Goal: Task Accomplishment & Management: Use online tool/utility

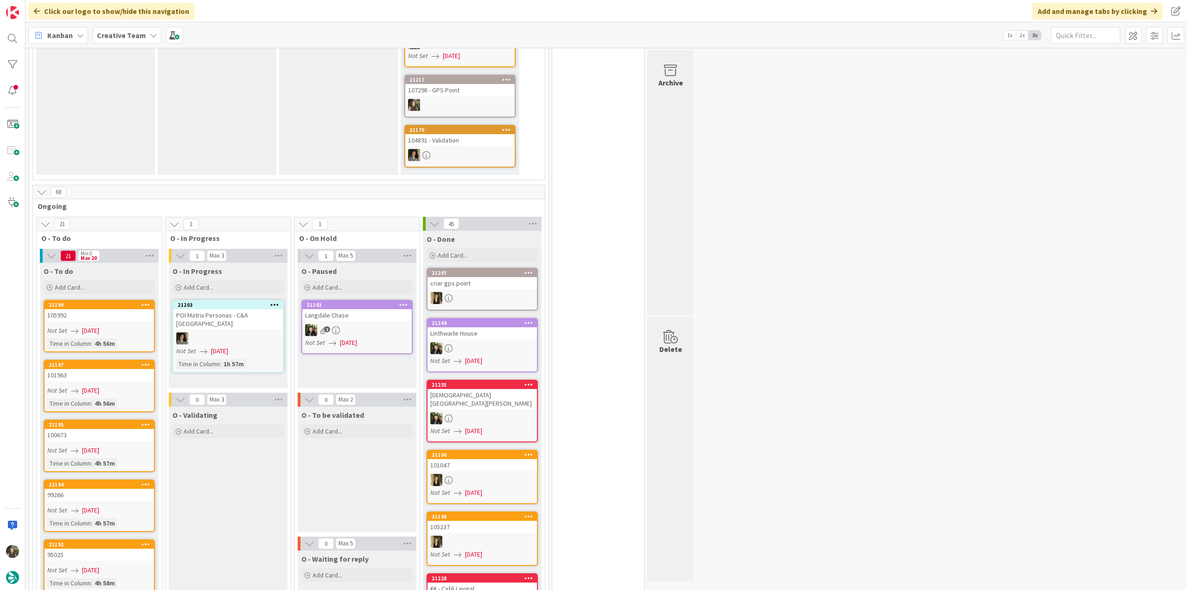
scroll to position [464, 0]
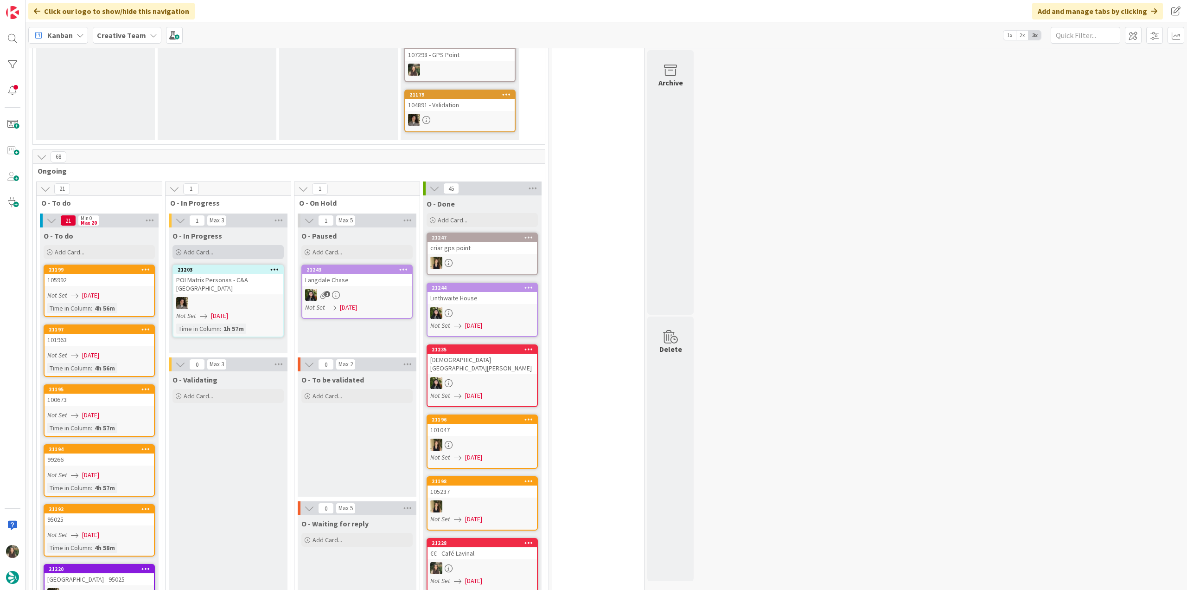
click at [214, 245] on div "Add Card..." at bounding box center [228, 252] width 111 height 14
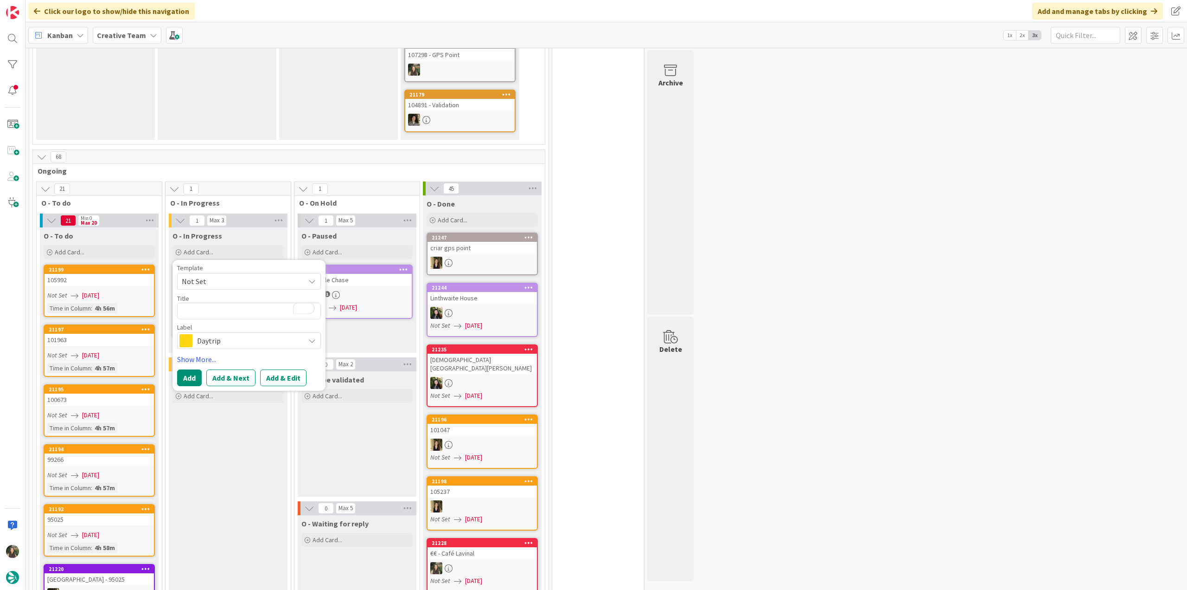
type textarea "x"
type textarea "P"
type textarea "x"
type textarea "Pe"
type textarea "x"
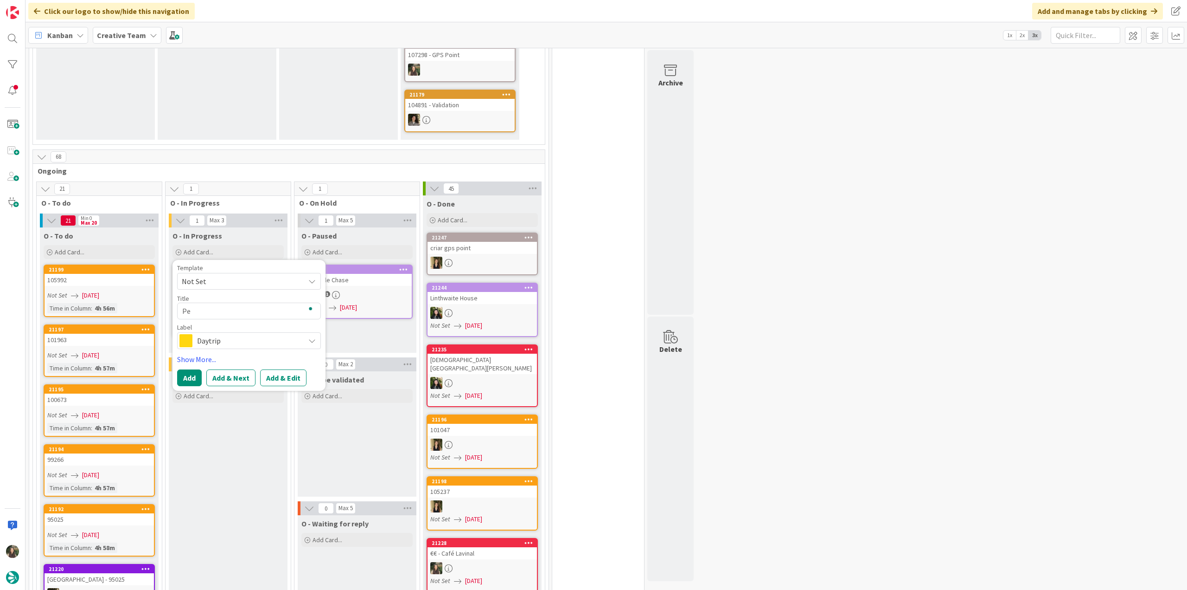
type textarea "Pes"
type textarea "x"
type textarea "Pesq"
type textarea "x"
type textarea "Pesqu"
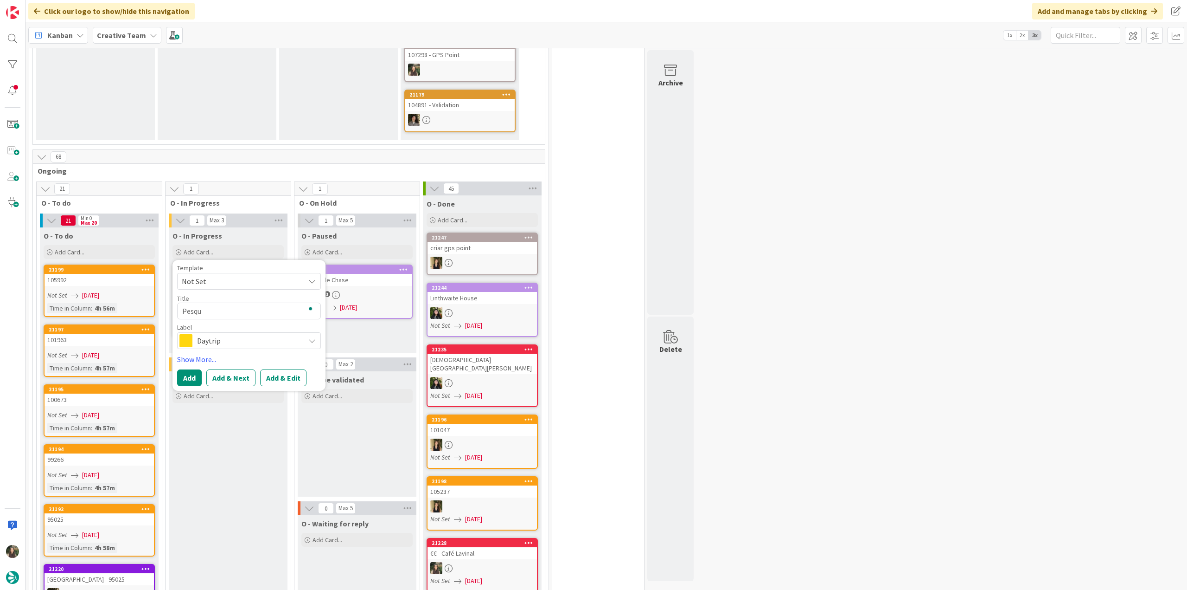
type textarea "x"
type textarea "Pesqui"
type textarea "x"
type textarea "Pesquis"
type textarea "x"
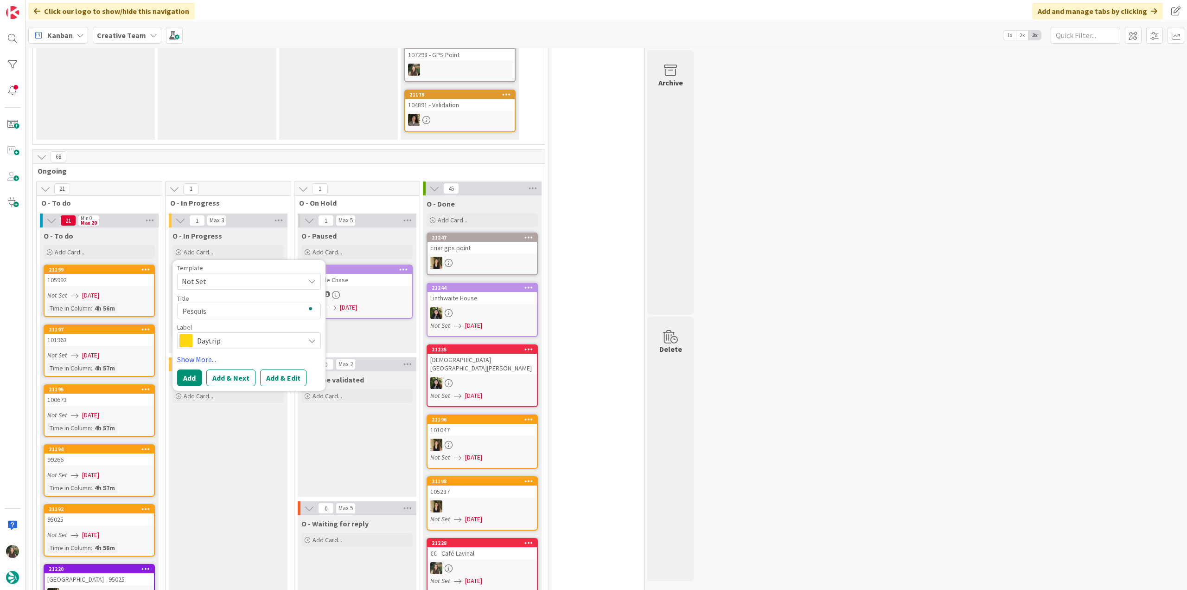
type textarea "Pesquisa"
type textarea "x"
type textarea "Pesquisa"
type textarea "x"
type textarea "Pesquisa P"
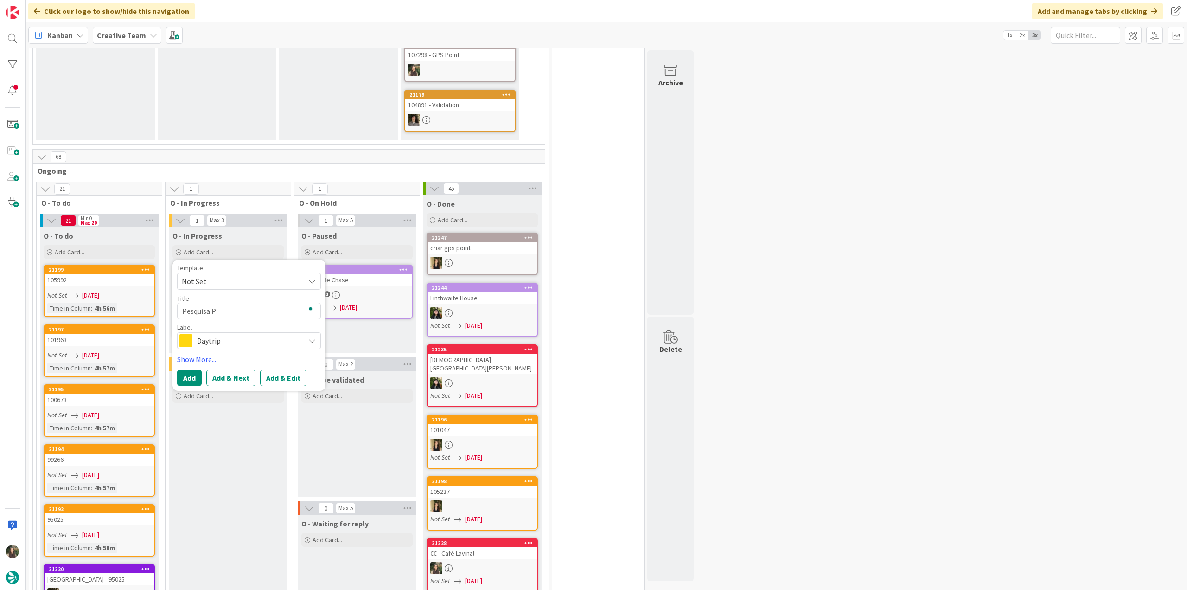
type textarea "x"
type textarea "Pesquisa Po"
type textarea "x"
type textarea "Pesquisa Poi"
type textarea "x"
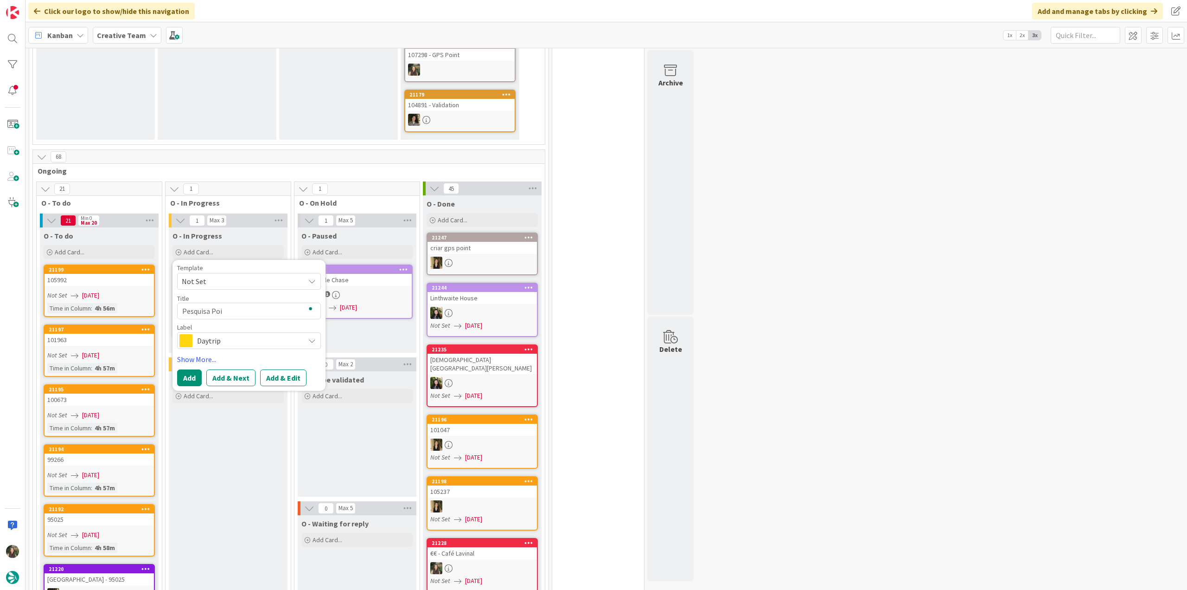
type textarea "Pesquisa Poi"
type textarea "x"
type textarea "Pesquisa Poi E"
type textarea "x"
type textarea "Pesquisa Poi E"
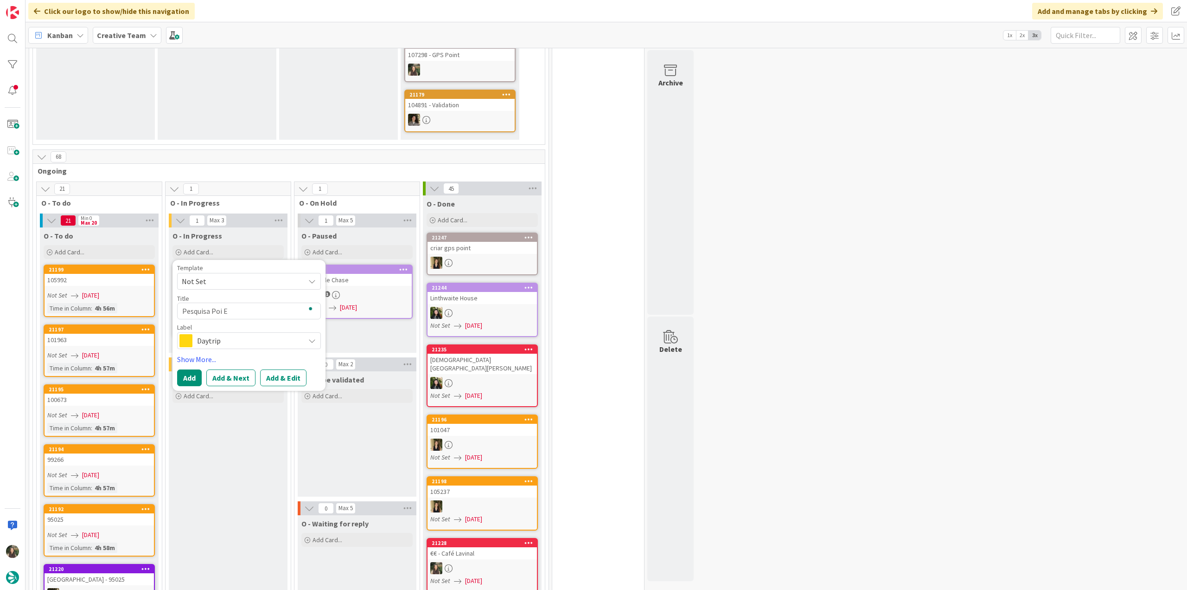
type textarea "x"
type textarea "Pesquisa Poi E L"
type textarea "x"
type textarea "Pesquisa Poi E Le"
type textarea "x"
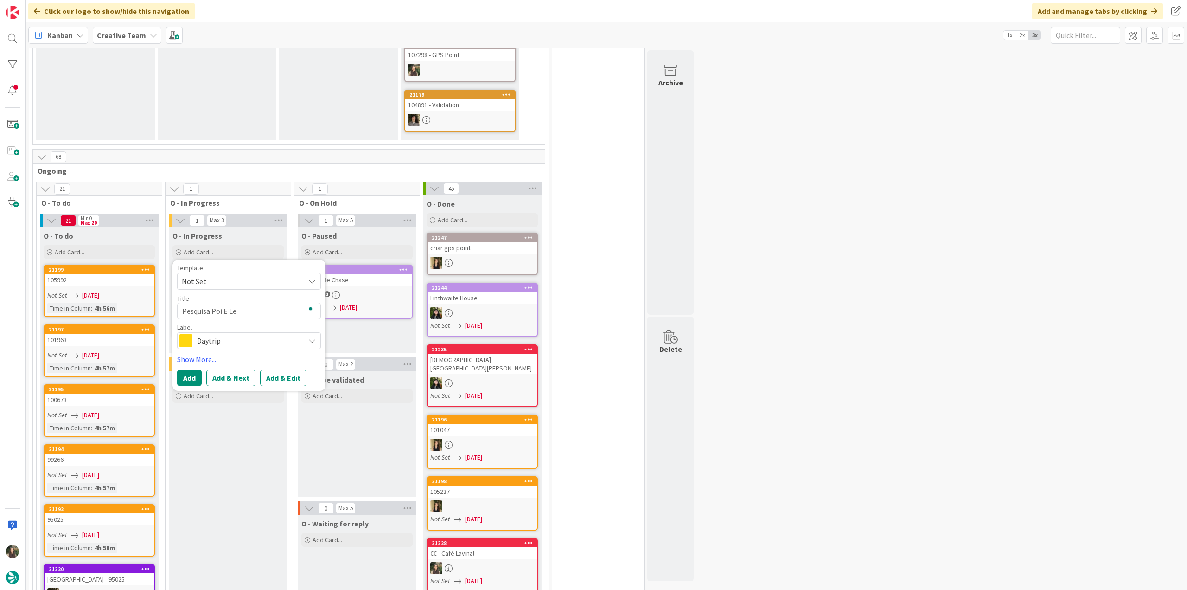
type textarea "Pesquisa Poi E Le"
type textarea "x"
type textarea "Pesquisa Poi E Le M"
type textarea "x"
type textarea "Pesquisa Poi E Le Ma"
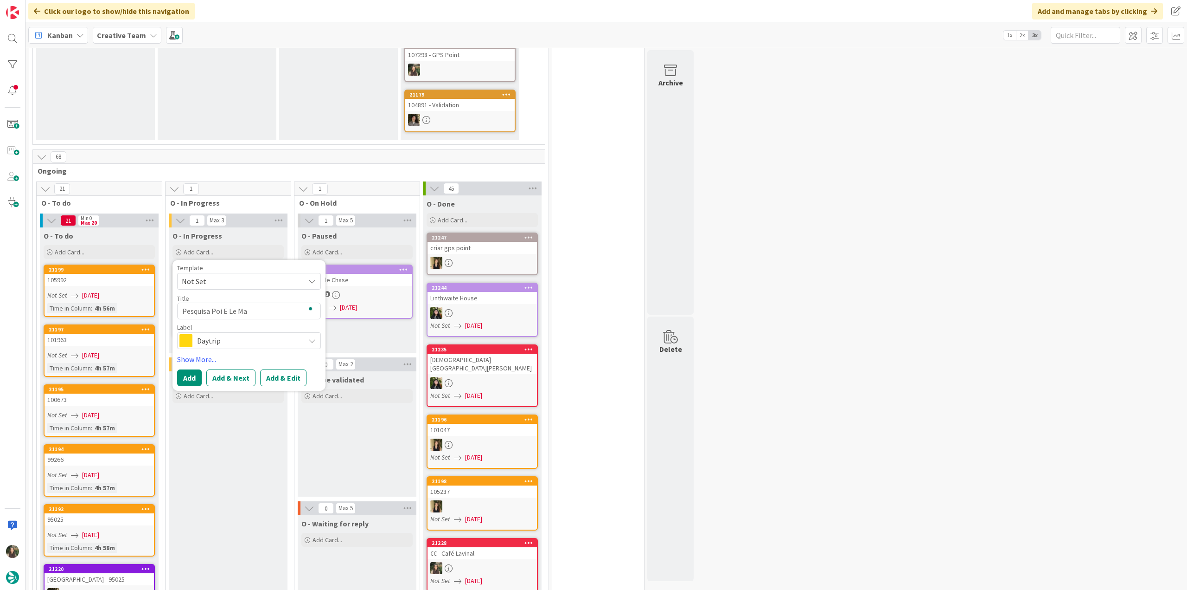
type textarea "x"
type textarea "Pesquisa Poi E Le Man"
type textarea "x"
type textarea "Pesquisa Poi E Le Mans"
click at [233, 334] on span "Daytrip" at bounding box center [248, 340] width 103 height 13
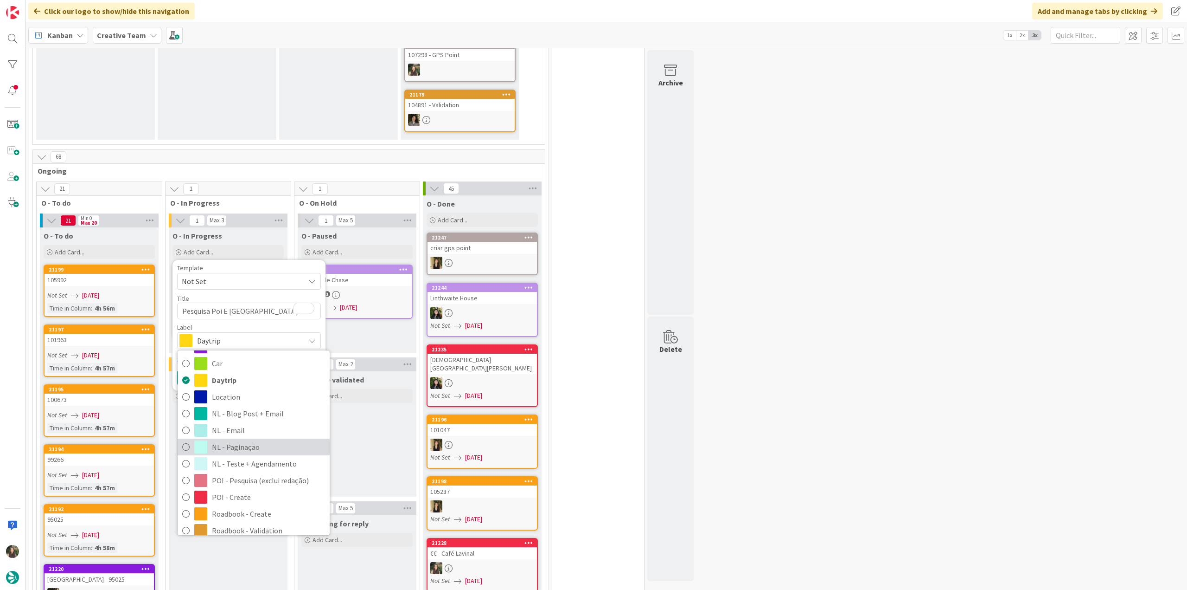
scroll to position [46, 0]
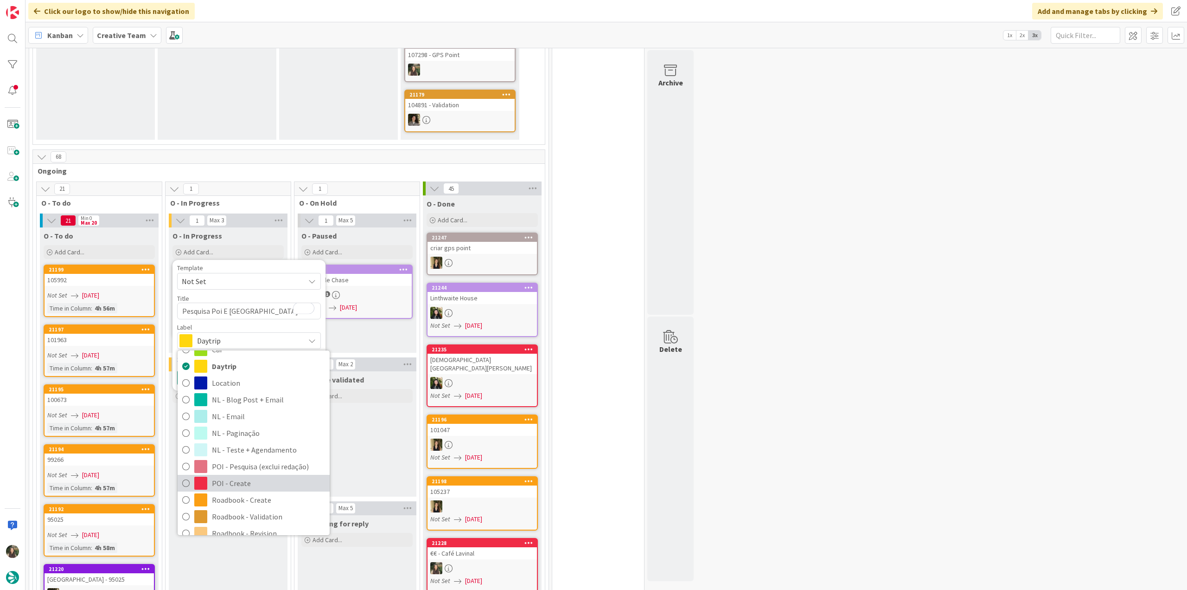
click at [240, 476] on span "POI - Create" at bounding box center [268, 483] width 113 height 14
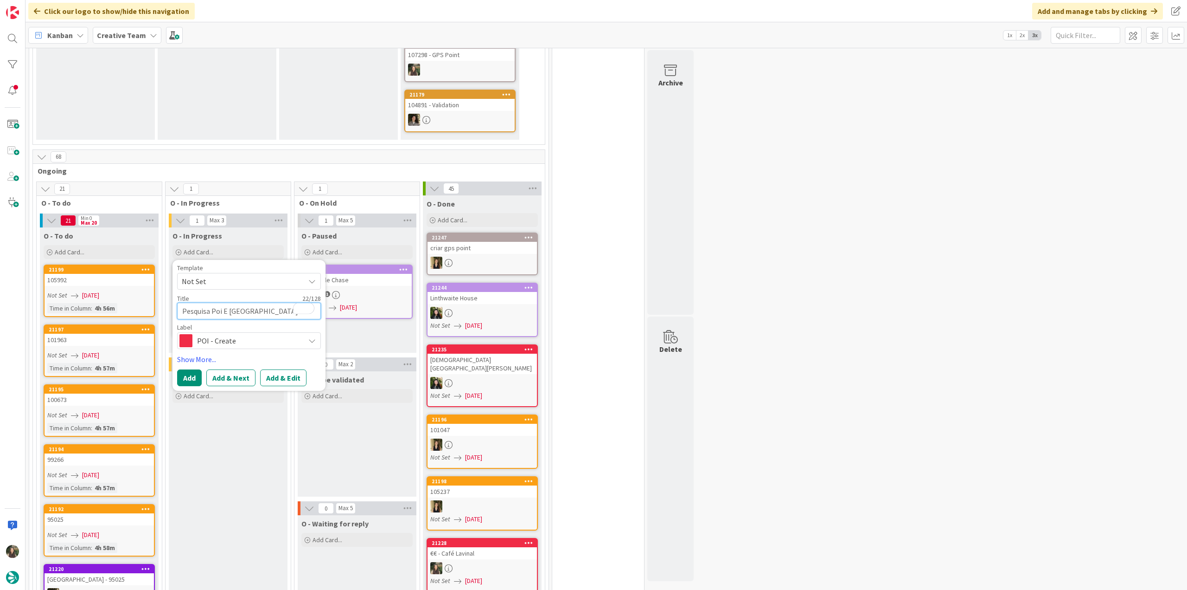
click at [221, 302] on textarea "Pesquisa Poi E Le Mans" at bounding box center [249, 310] width 144 height 17
type textarea "x"
type textarea "Pesquisa Po E Le Mans"
type textarea "x"
type textarea "Pesquisa P E Le Mans"
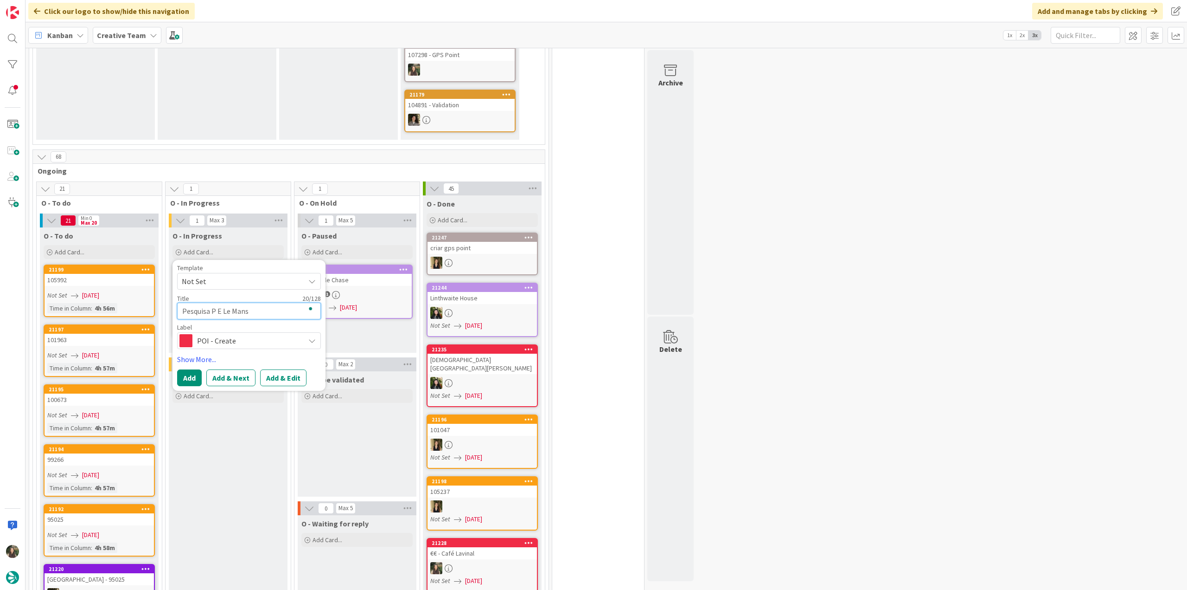
type textarea "x"
type textarea "Pesquisa PO E Le Mans"
type textarea "x"
type textarea "Pesquisa POI E Le Mans"
click at [189, 369] on button "Add" at bounding box center [189, 377] width 25 height 17
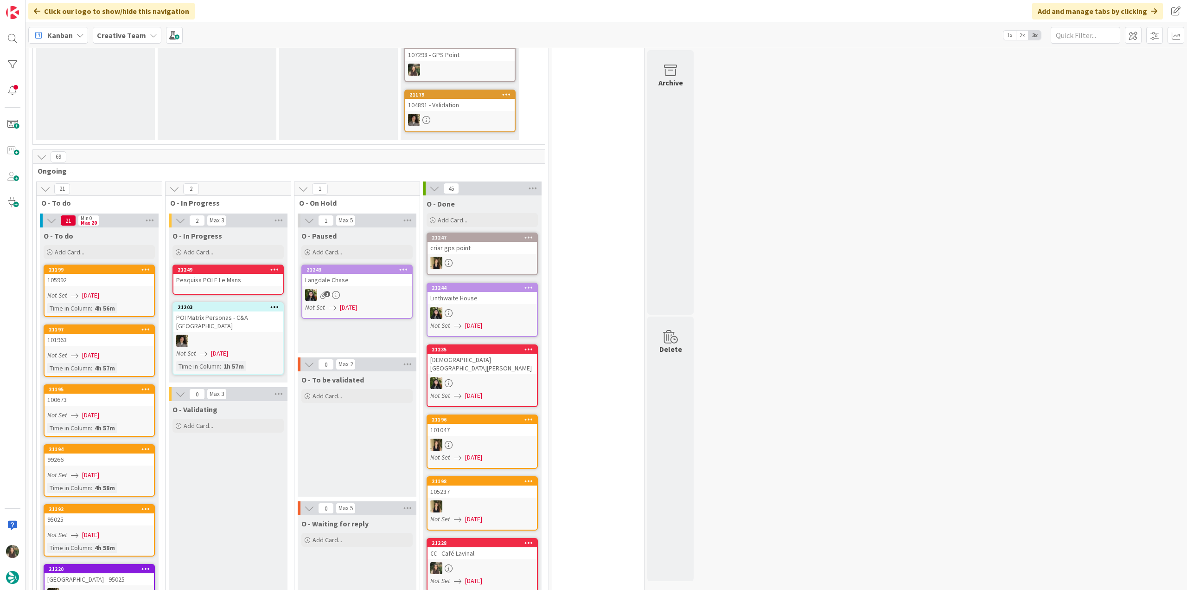
click at [209, 274] on div "Pesquisa POI E Le Mans" at bounding box center [227, 280] width 109 height 12
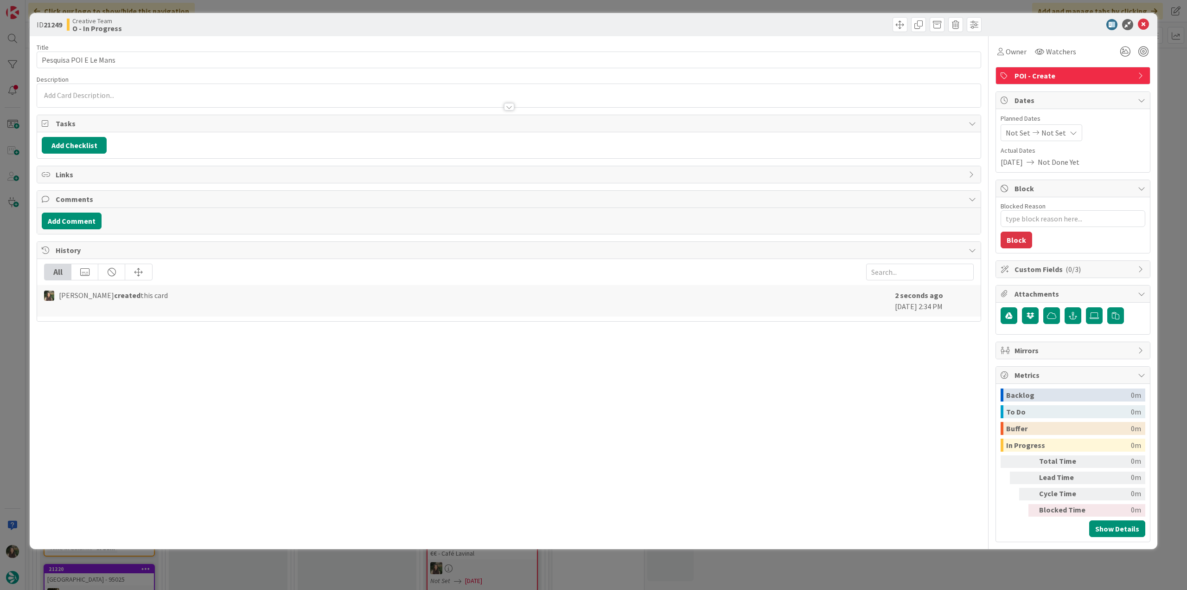
click at [1010, 60] on div "Owner Watchers POI - Create Dates Planned Dates Not Set Not Set Actual Dates 08…" at bounding box center [1073, 289] width 155 height 506
click at [1012, 53] on span "Owner" at bounding box center [1016, 51] width 21 height 11
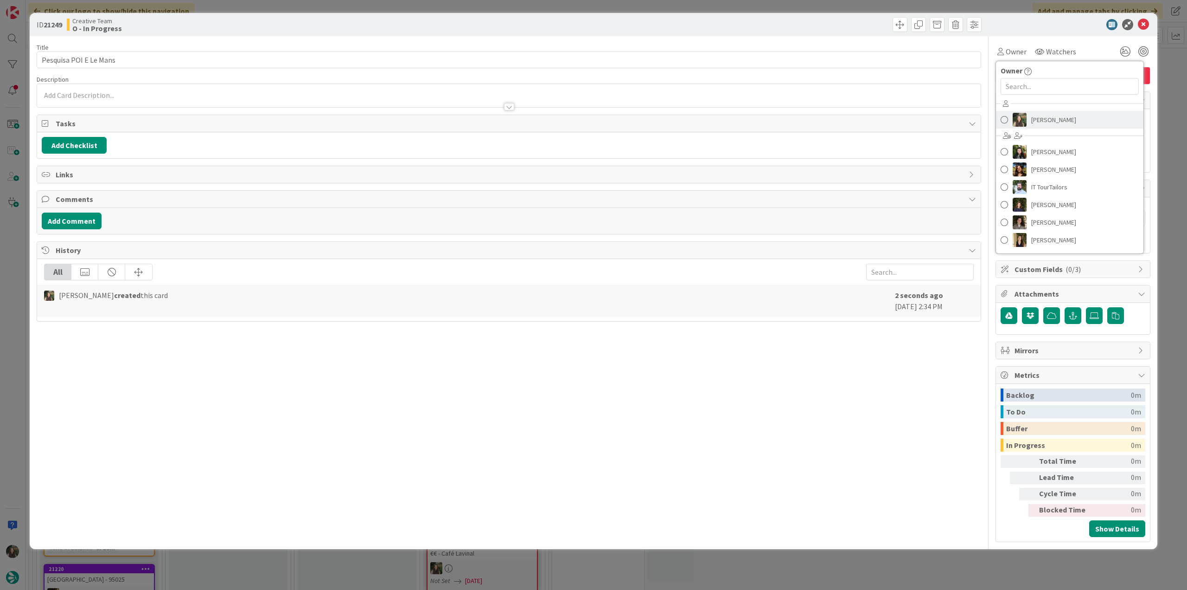
click at [1042, 119] on span "[PERSON_NAME]" at bounding box center [1054, 120] width 45 height 14
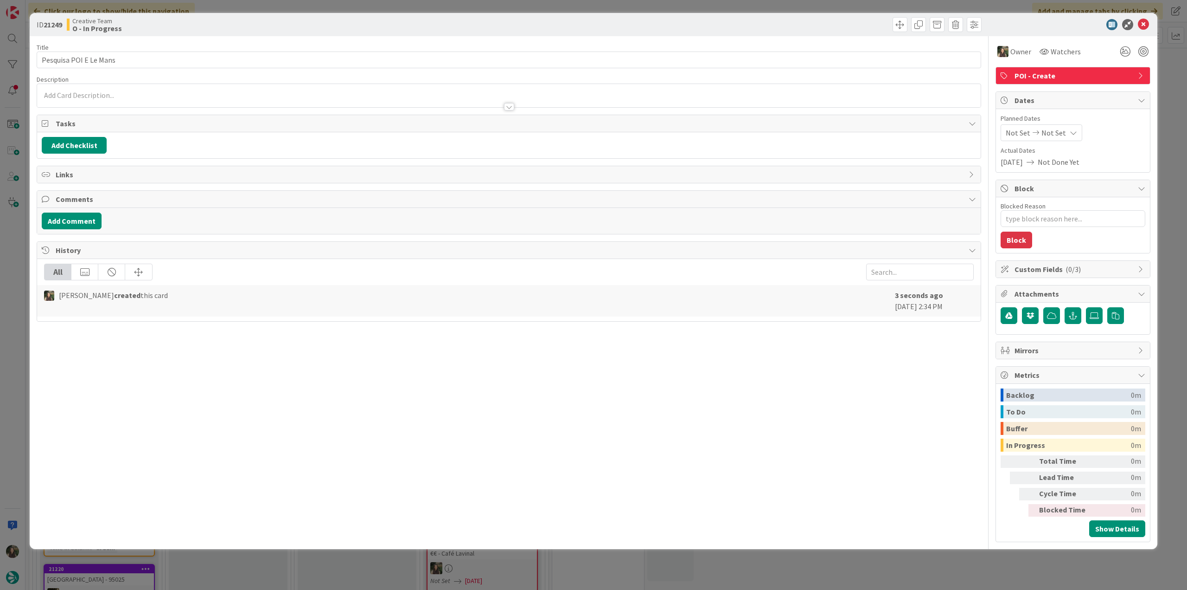
click at [1176, 99] on div "ID 21249 Creative Team O - In Progress Title 22 / 128 Pesquisa POI E Le Mans De…" at bounding box center [593, 295] width 1187 height 590
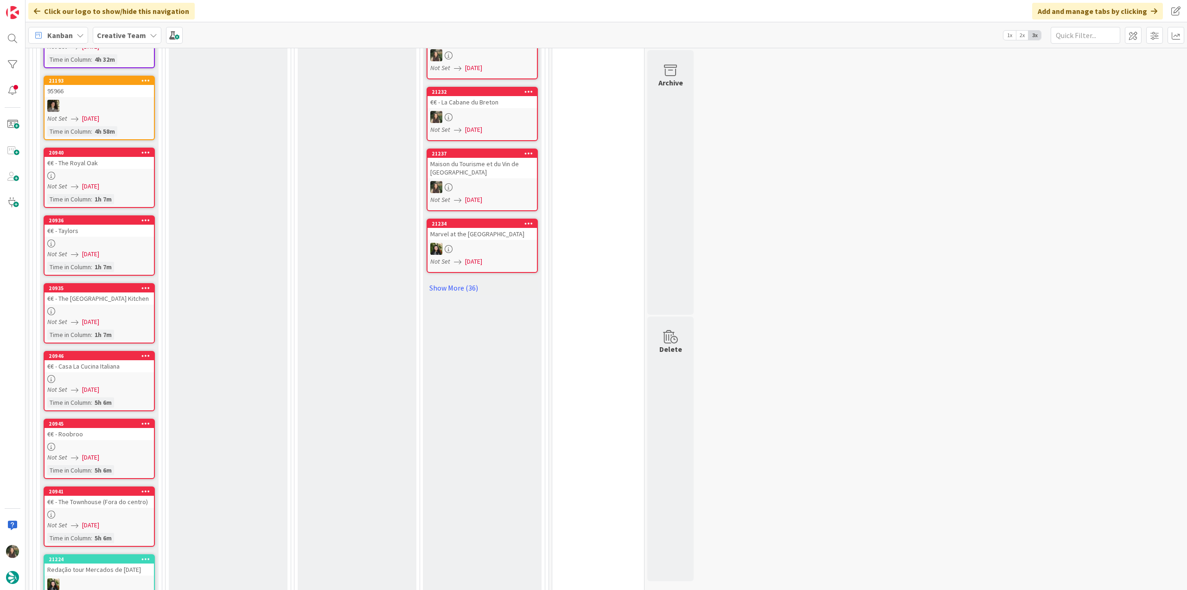
scroll to position [928, 0]
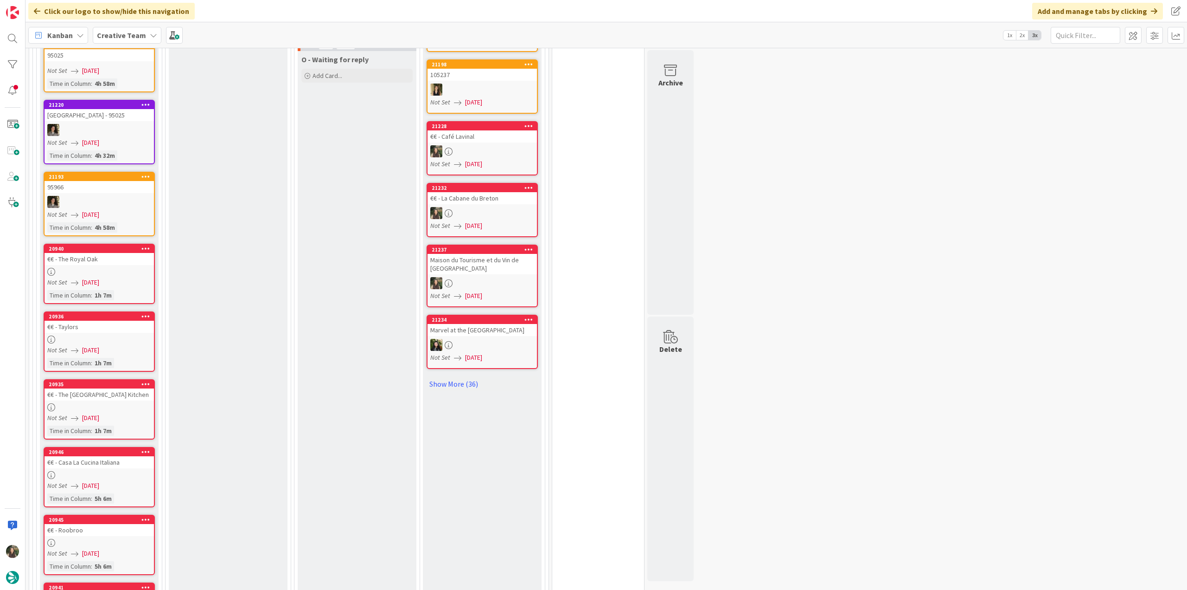
drag, startPoint x: 450, startPoint y: 360, endPoint x: 333, endPoint y: 355, distance: 117.5
click at [450, 376] on link "Show More (36)" at bounding box center [482, 383] width 111 height 15
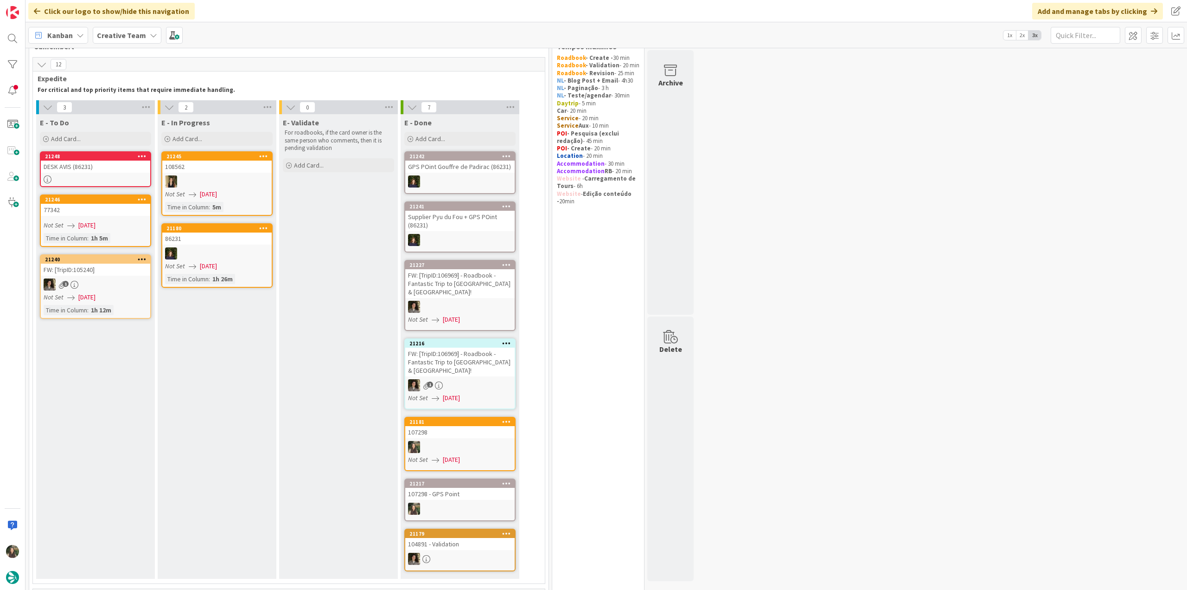
scroll to position [0, 0]
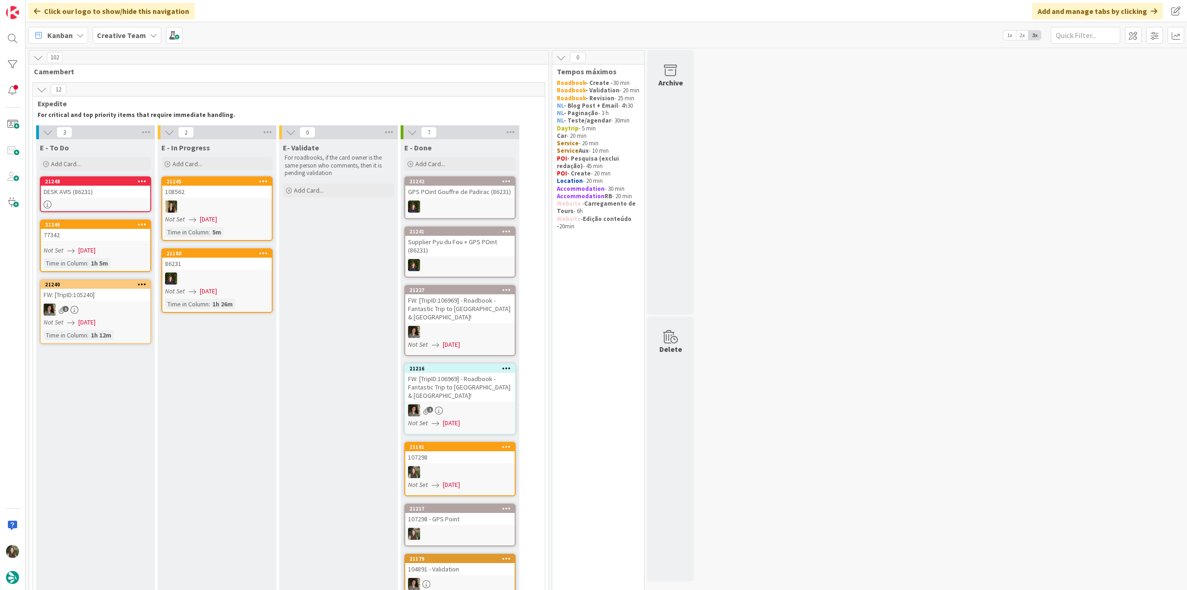
click at [128, 246] on div "Not Set 08/19/2025" at bounding box center [97, 250] width 107 height 10
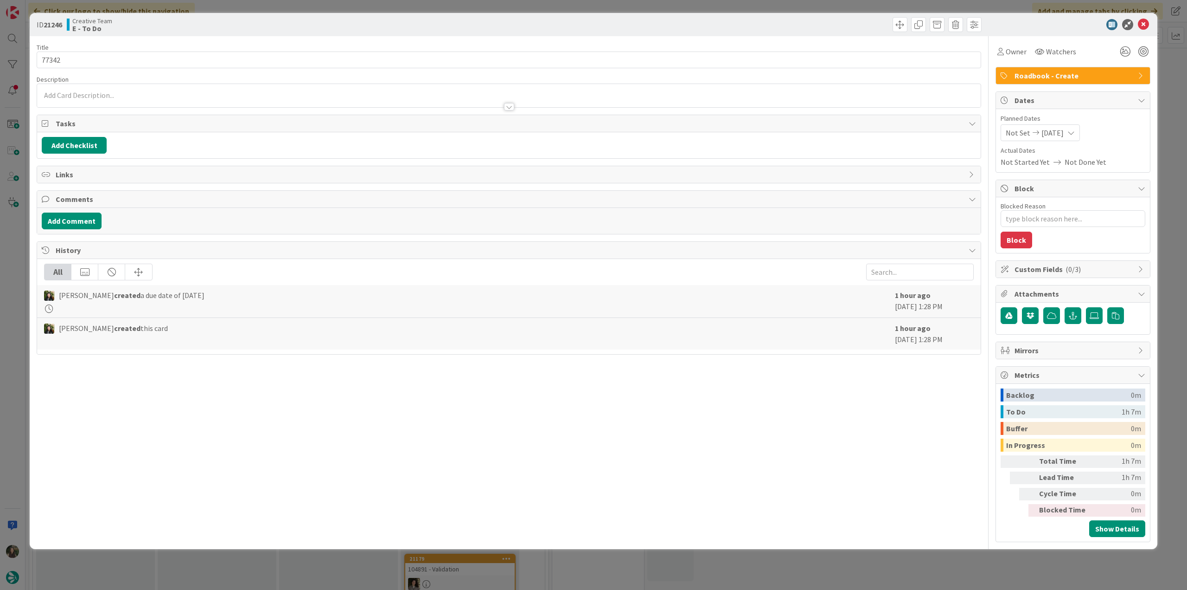
click at [23, 235] on div "ID 21246 Creative Team E - To Do Title 5 / 128 77342 Description Owner Watchers…" at bounding box center [593, 295] width 1187 height 590
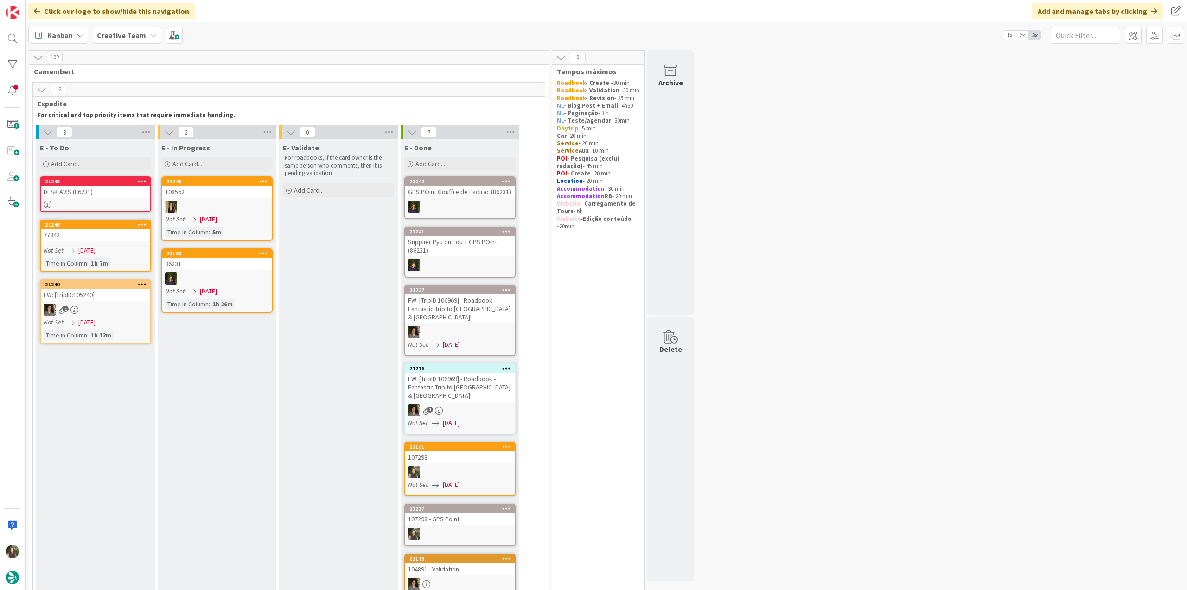
click at [104, 197] on div "DESK AVIS (86231)" at bounding box center [95, 192] width 109 height 12
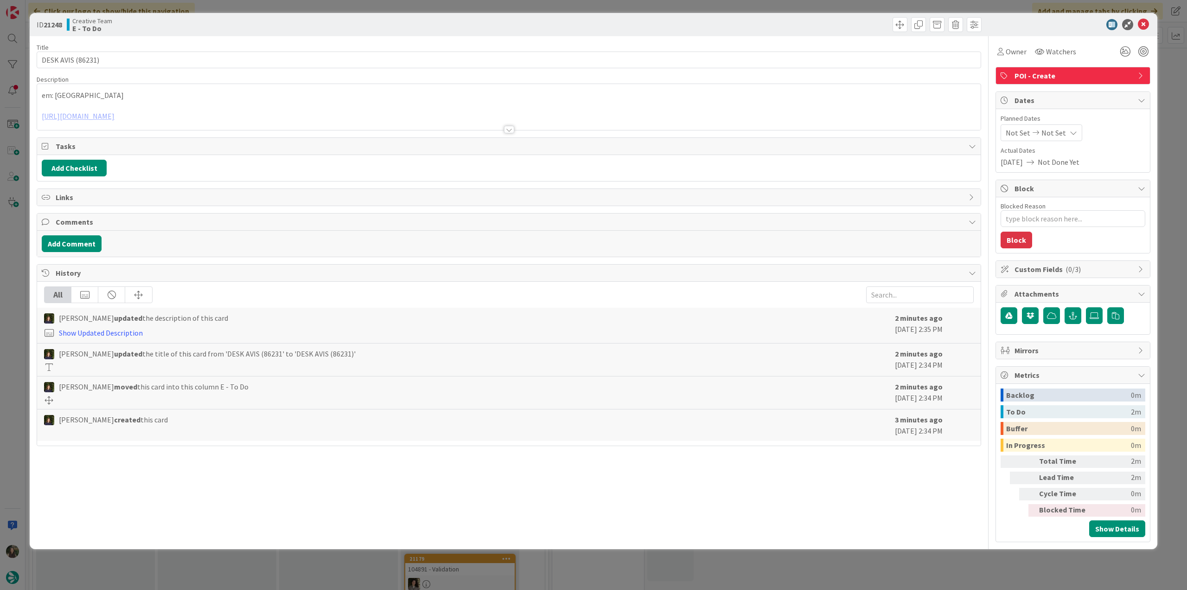
click at [208, 101] on div "em: Le Mans Train Station https://www.avis.fr/services-avis/location-voiture/eu…" at bounding box center [509, 107] width 944 height 46
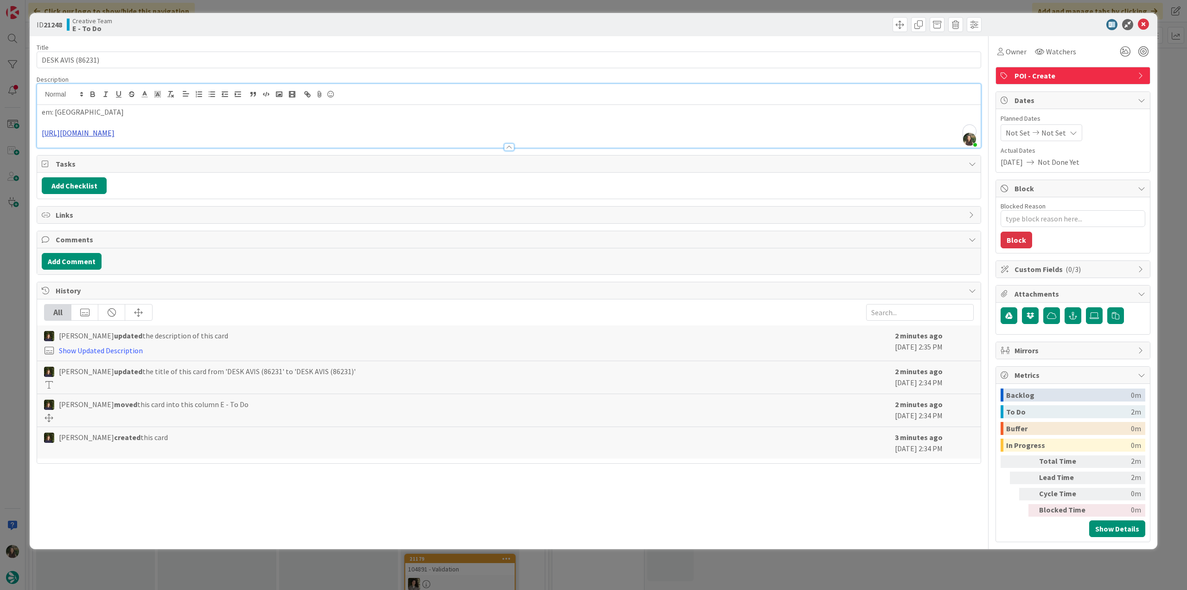
click at [115, 135] on link "https://www.avis.fr/services-avis/location-voiture/europe/france/le-mans/gare-d…" at bounding box center [78, 132] width 73 height 9
click at [186, 153] on link "https://www.avis.fr/services-avis/location-voiture/europe/france/le-mans/gare-d…" at bounding box center [157, 151] width 64 height 12
drag, startPoint x: 123, startPoint y: 115, endPoint x: 55, endPoint y: 114, distance: 68.2
click at [55, 114] on p "em: Le Mans Train Station" at bounding box center [509, 112] width 935 height 11
copy p "Le Mans Train Station"
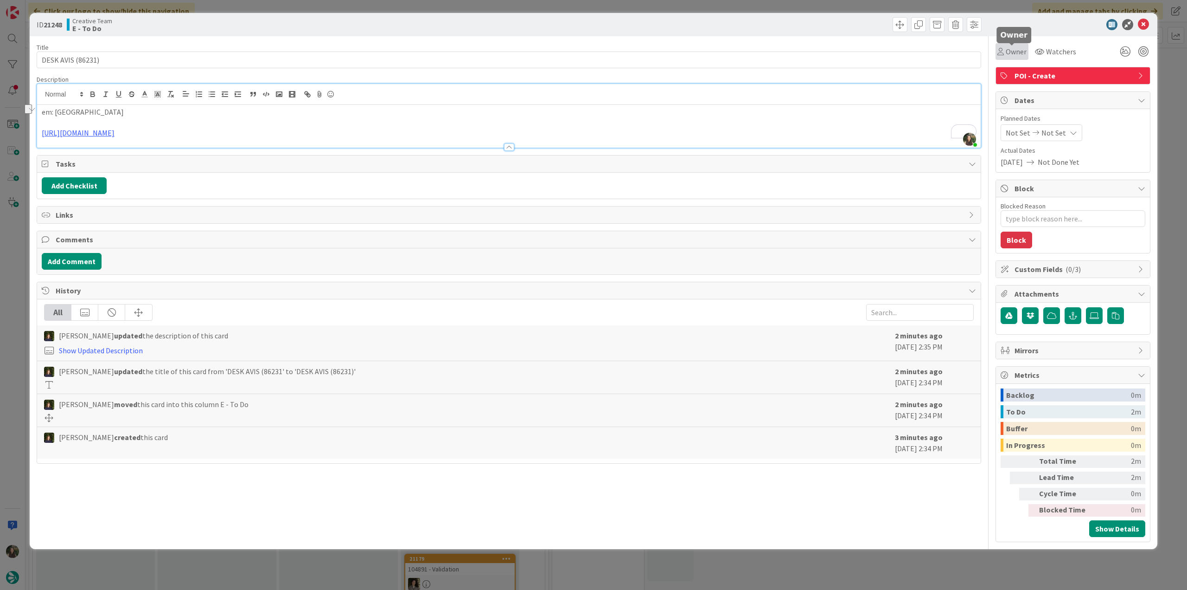
drag, startPoint x: 1020, startPoint y: 52, endPoint x: 1025, endPoint y: 56, distance: 5.6
click at [1021, 52] on span "Owner" at bounding box center [1016, 51] width 21 height 11
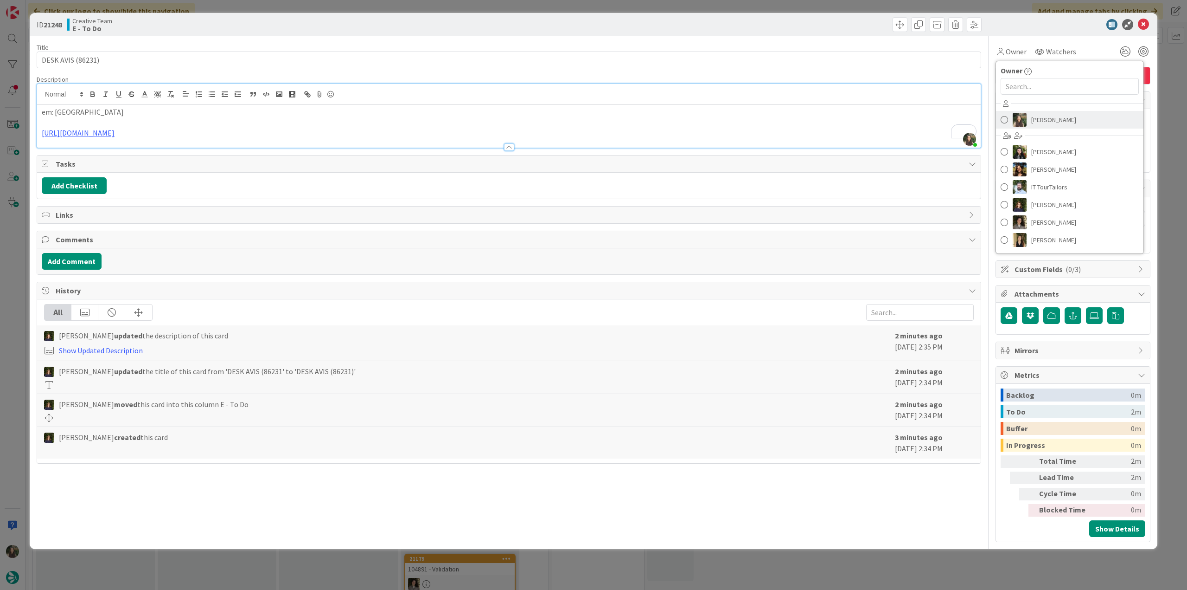
click at [1052, 115] on span "[PERSON_NAME]" at bounding box center [1054, 120] width 45 height 14
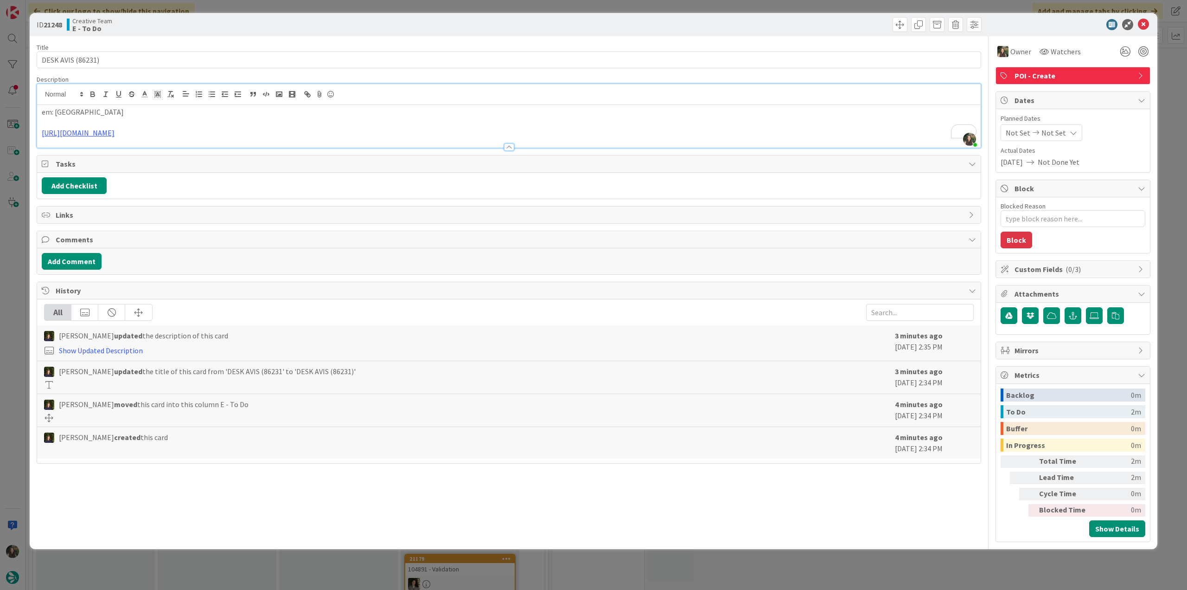
drag, startPoint x: 1173, startPoint y: 85, endPoint x: 1130, endPoint y: 101, distance: 45.5
click at [1174, 85] on div "ID 21248 Creative Team E - To Do Title 17 / 128 DESK AVIS (86231) Description I…" at bounding box center [593, 295] width 1187 height 590
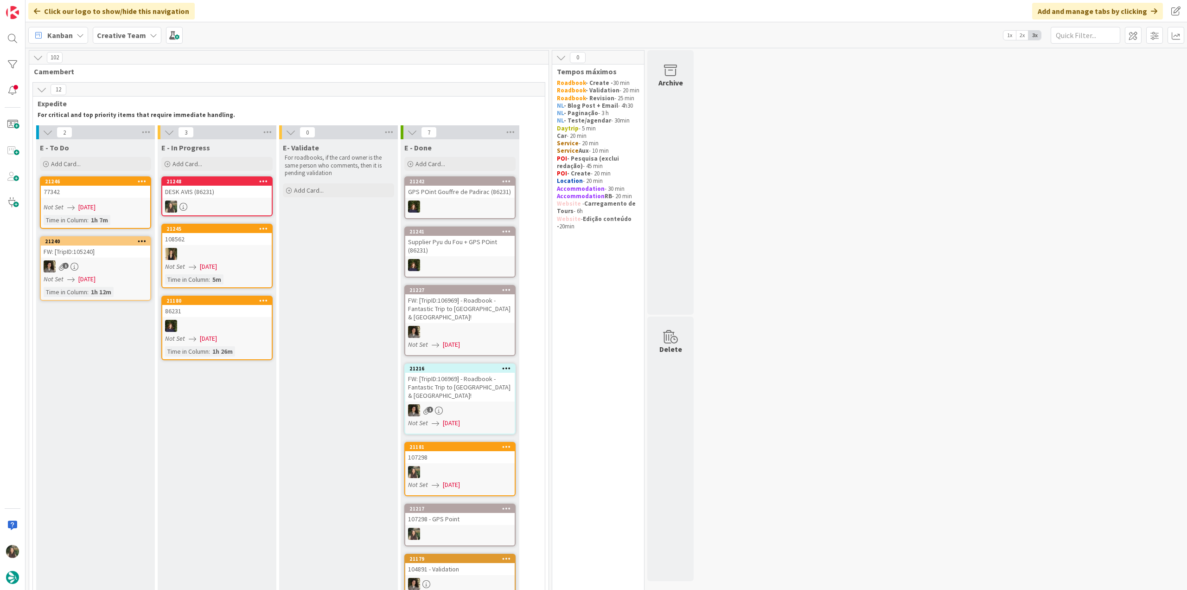
click at [240, 203] on div at bounding box center [216, 206] width 109 height 12
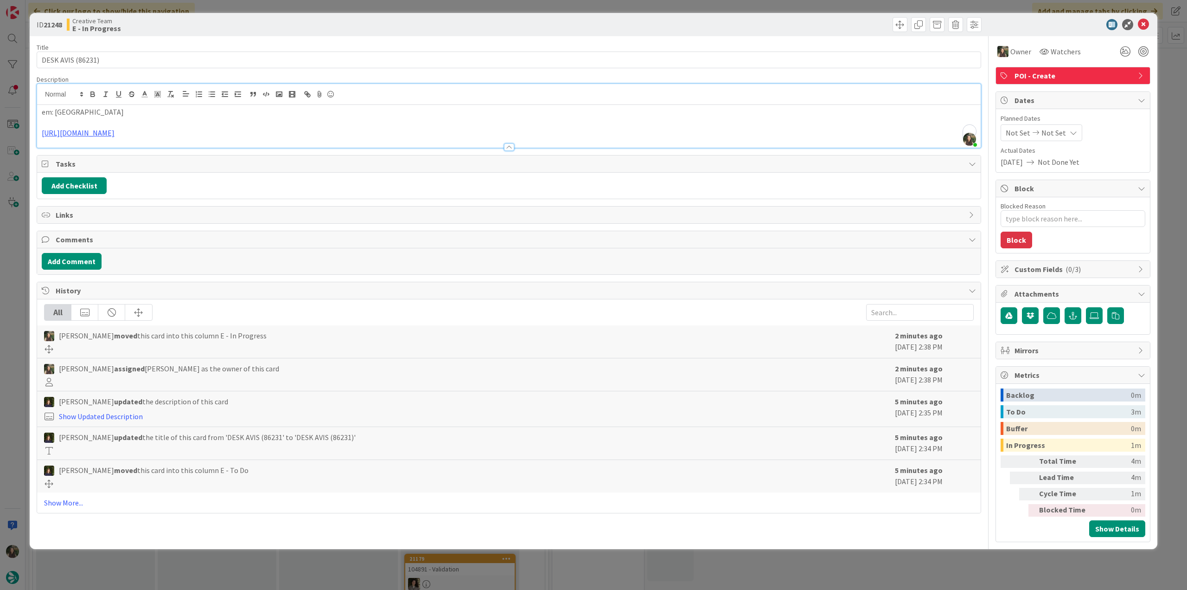
drag, startPoint x: 144, startPoint y: 94, endPoint x: 55, endPoint y: 112, distance: 90.9
click at [55, 112] on p "em: Le Mans Train Station" at bounding box center [509, 112] width 935 height 11
copy p "Le Mans Train Station"
type textarea "x"
copy p "Le Mans Train Station"
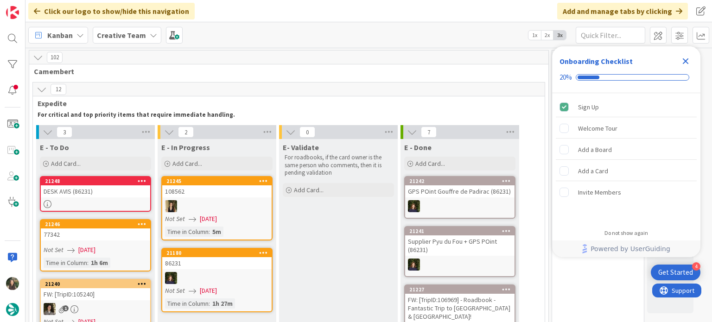
click at [686, 64] on icon "Close Checklist" at bounding box center [685, 61] width 11 height 11
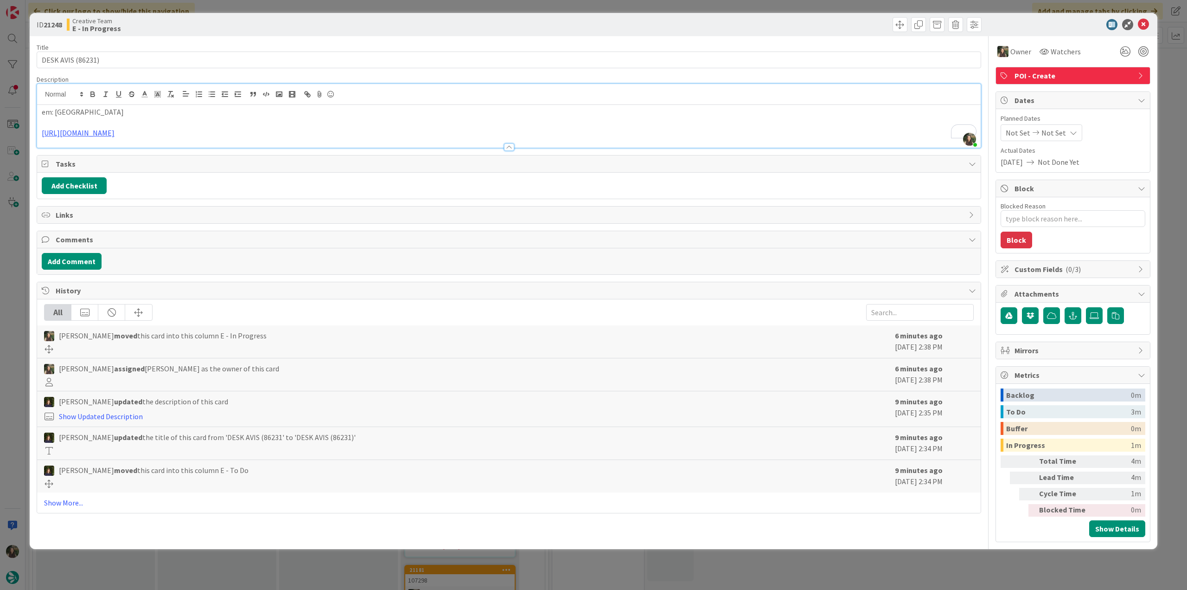
click at [13, 244] on div "ID 21248 Creative Team E - In Progress Title 17 / 128 DESK AVIS (86231) Descrip…" at bounding box center [593, 295] width 1187 height 590
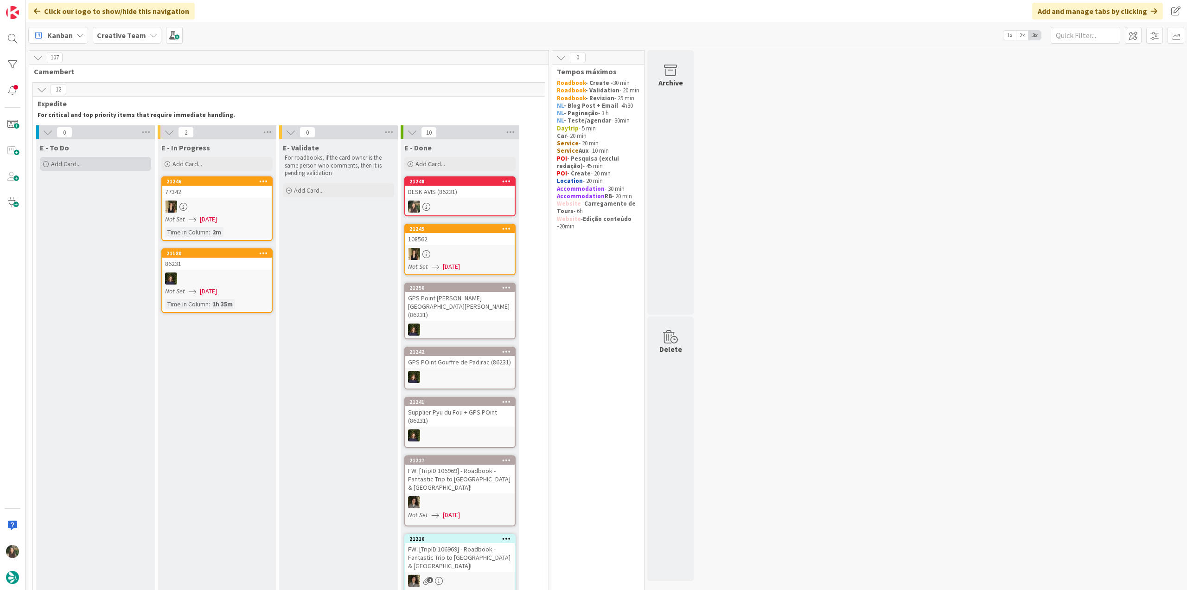
click at [81, 161] on div "Add Card..." at bounding box center [95, 164] width 111 height 14
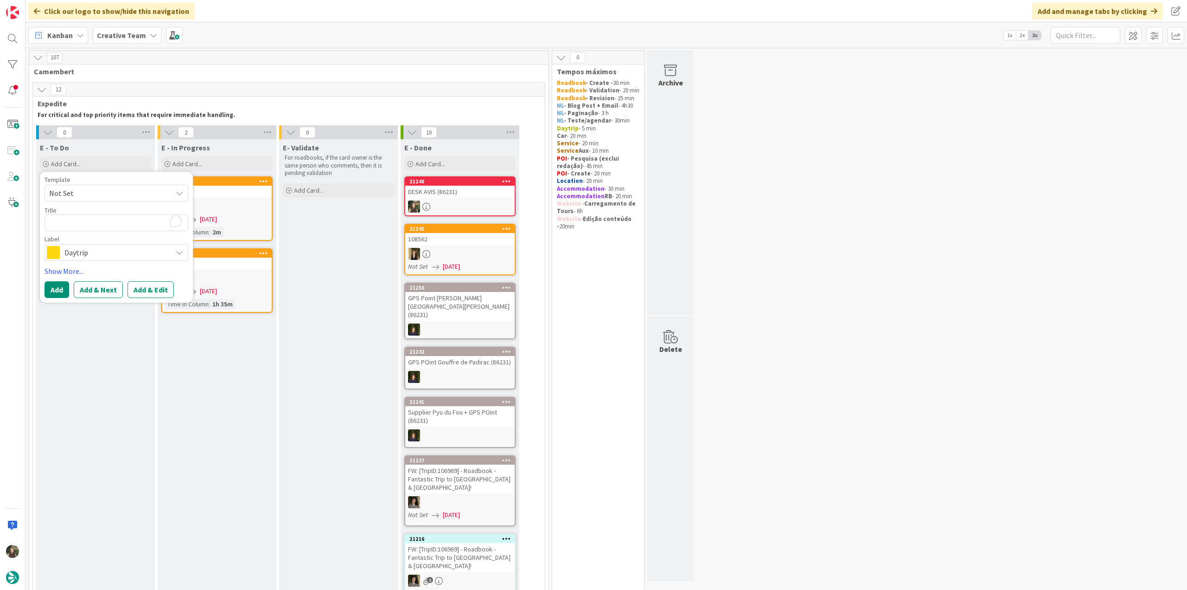
type textarea "x"
type textarea "€€ - Libertà - Open every day"
click at [114, 249] on span "Daytrip" at bounding box center [115, 252] width 103 height 13
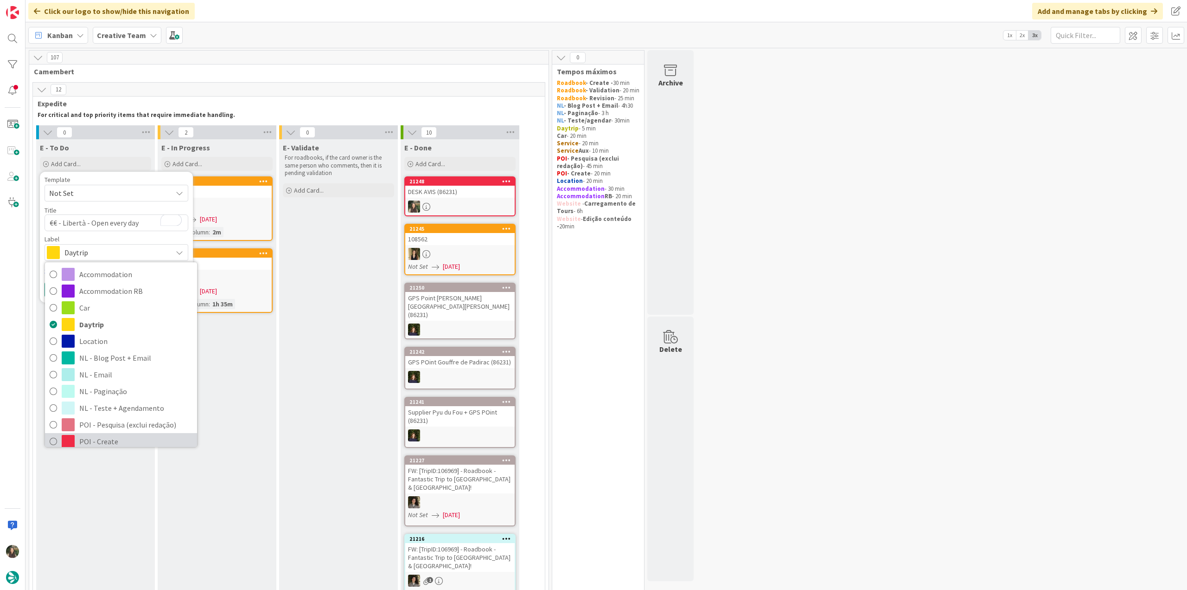
click at [110, 437] on span "POI - Create" at bounding box center [135, 441] width 113 height 14
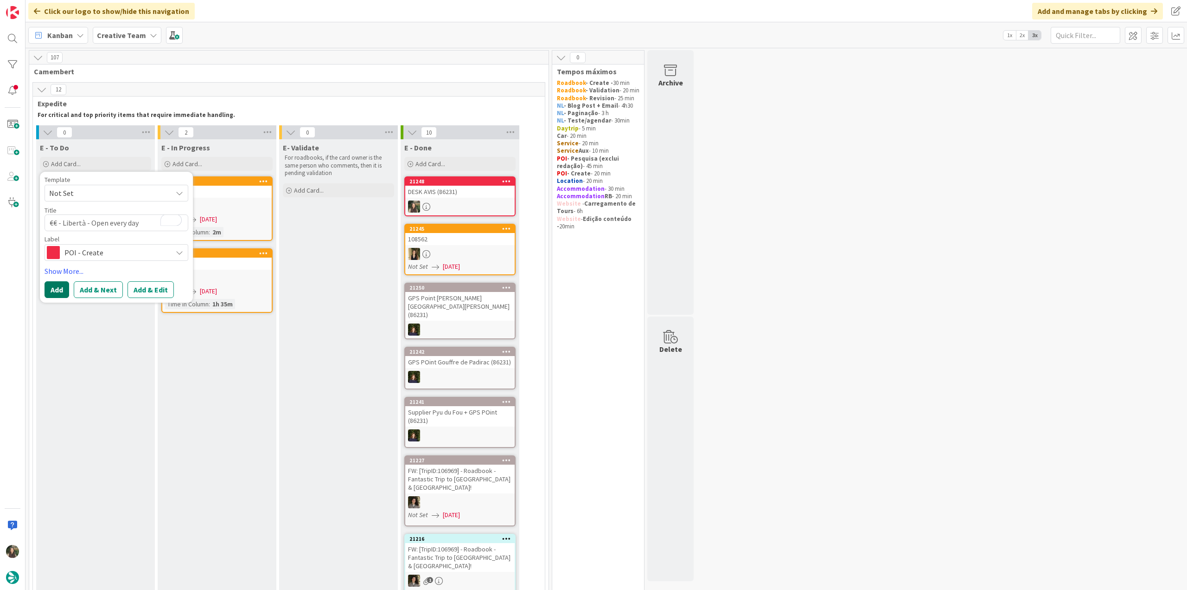
click at [59, 287] on button "Add" at bounding box center [57, 289] width 25 height 17
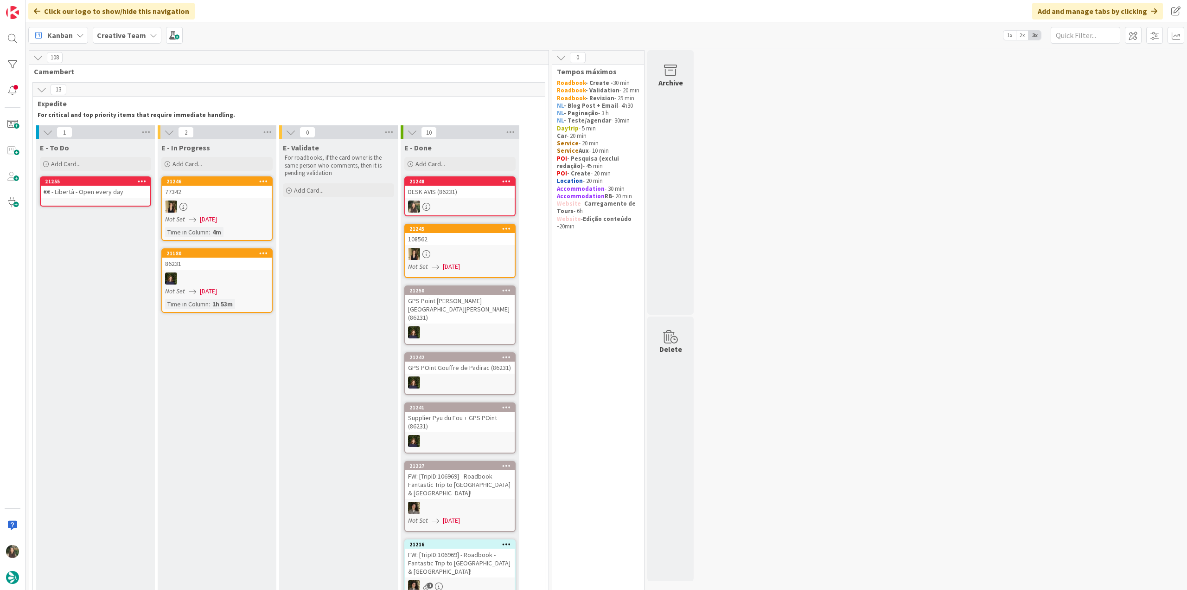
click at [70, 203] on link "21255 €€ - Libertà - Open every day" at bounding box center [95, 191] width 111 height 30
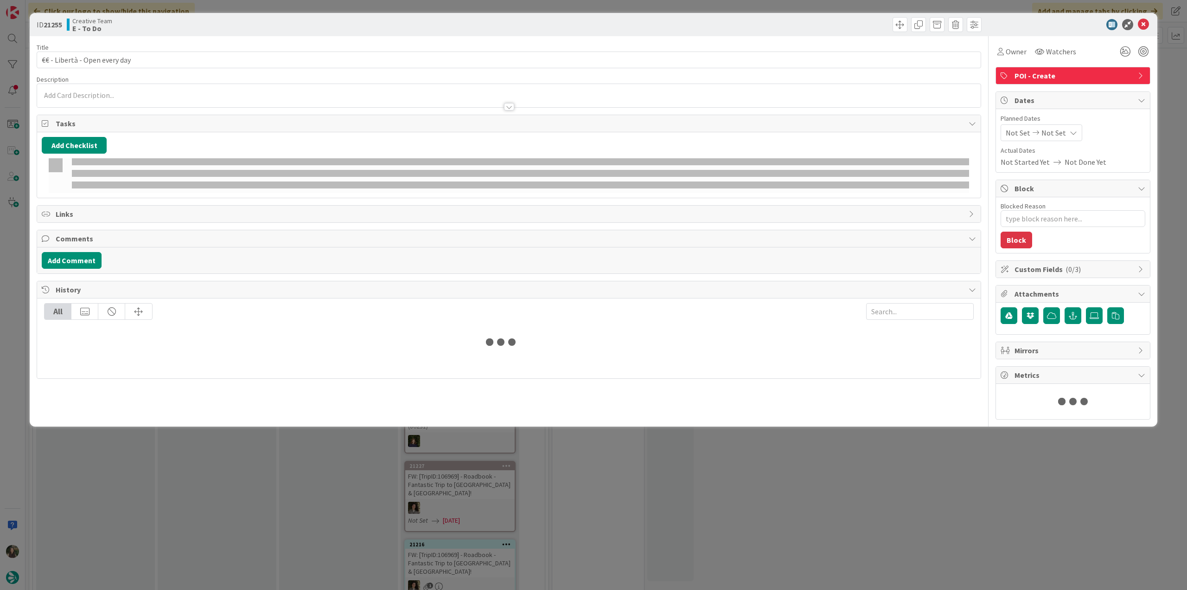
type textarea "x"
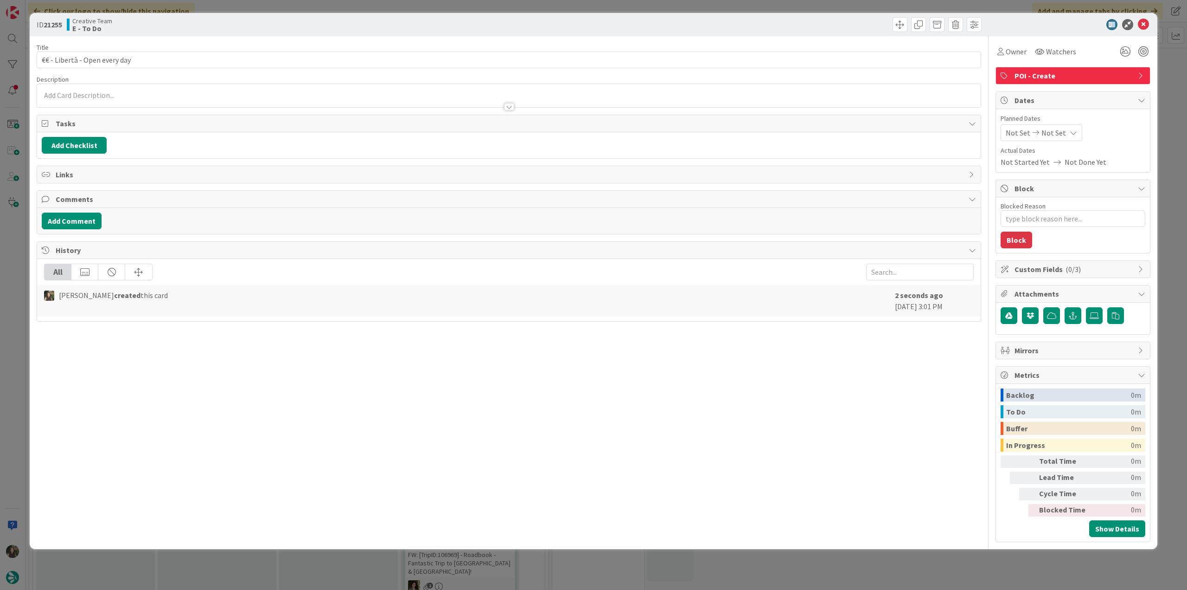
click at [99, 97] on div at bounding box center [509, 102] width 944 height 10
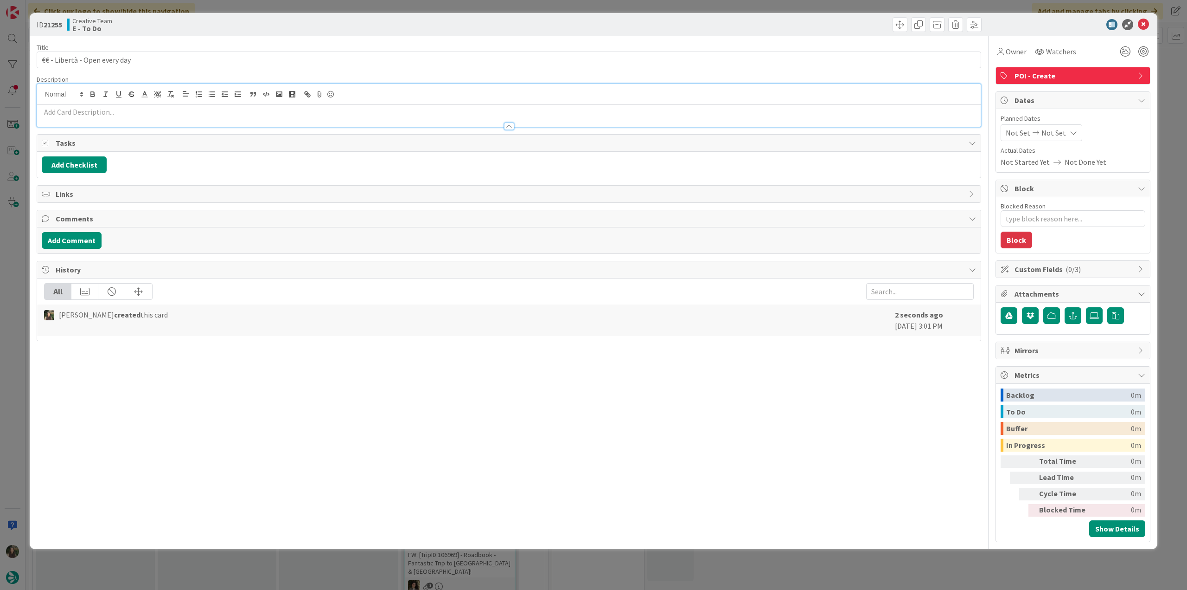
click at [80, 109] on p at bounding box center [509, 112] width 935 height 11
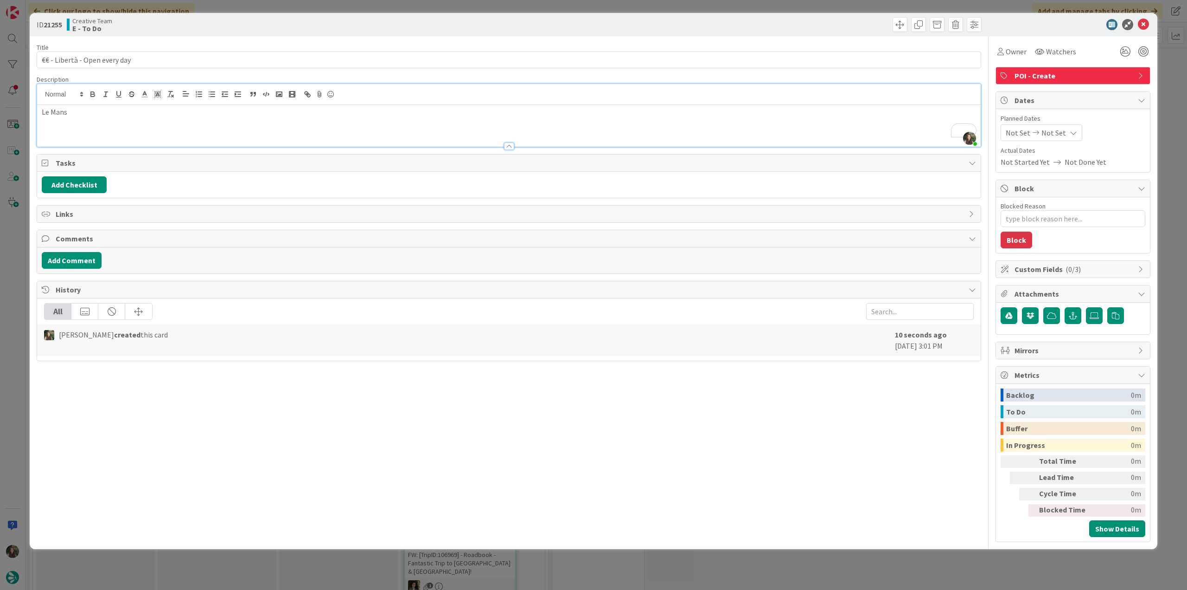
click at [17, 301] on div "ID 21255 Creative Team E - To Do Title 29 / 128 €€ - Libertà - Open every day D…" at bounding box center [593, 295] width 1187 height 590
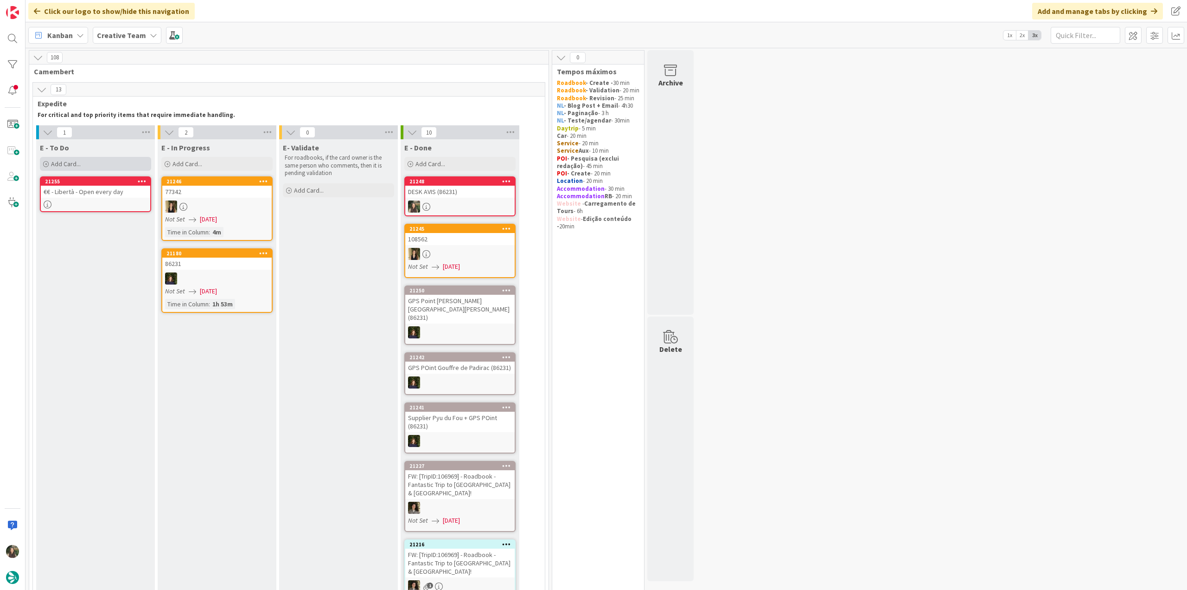
click at [73, 163] on span "Add Card..." at bounding box center [66, 164] width 30 height 8
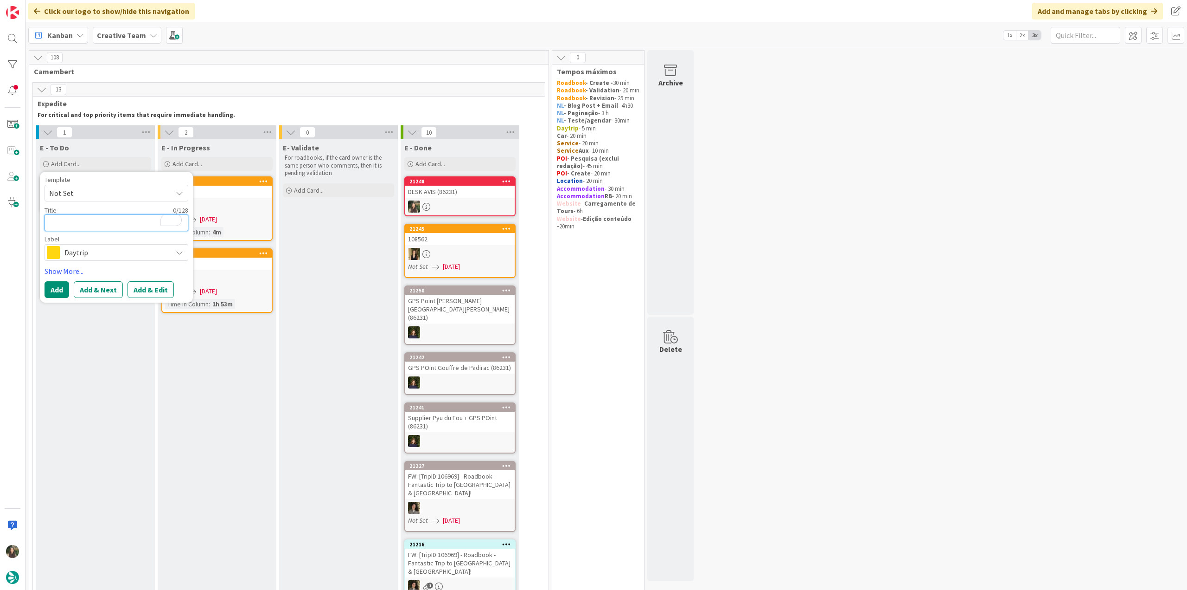
click at [80, 225] on textarea "To enrich screen reader interactions, please activate Accessibility in Grammarl…" at bounding box center [117, 222] width 144 height 17
paste textarea "€€ - Zilwa - Open every day"
type textarea "x"
type textarea "€€ - Zilwa - Open every day"
type textarea "x"
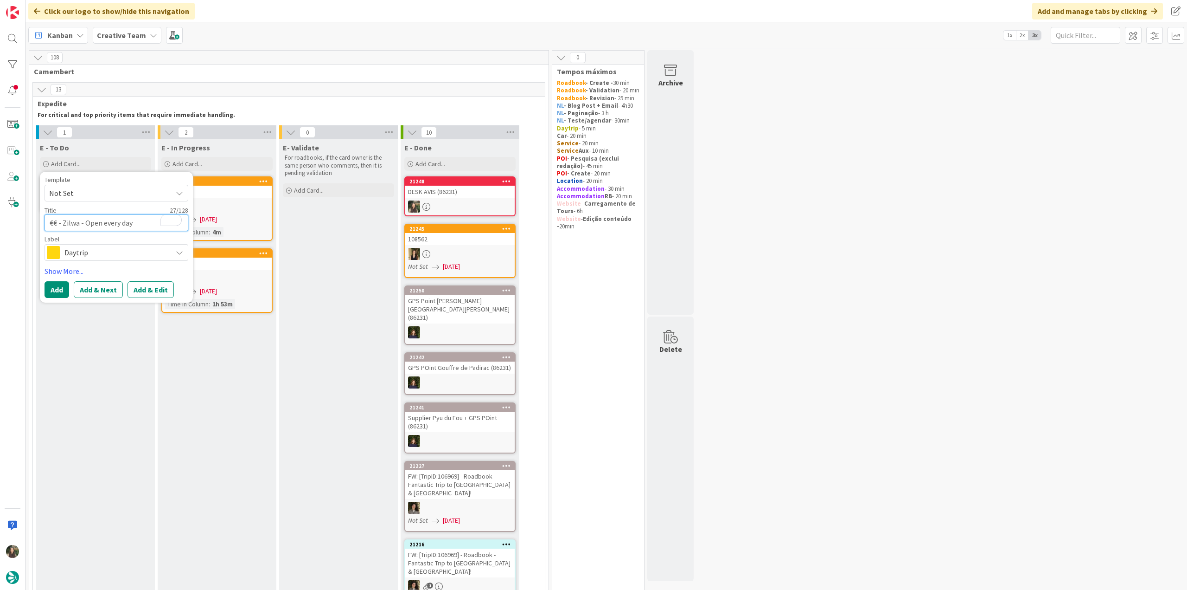
type textarea "€€ - Zilwa - Open every day"
click at [88, 259] on div "Daytrip" at bounding box center [117, 252] width 144 height 17
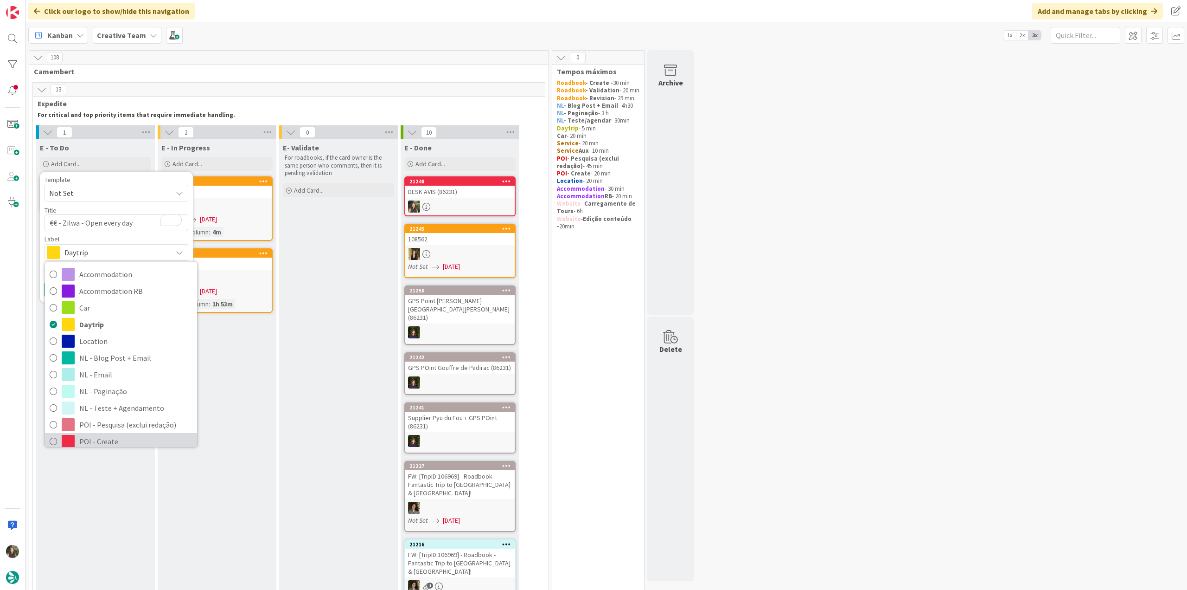
click at [103, 435] on span "POI - Create" at bounding box center [135, 441] width 113 height 14
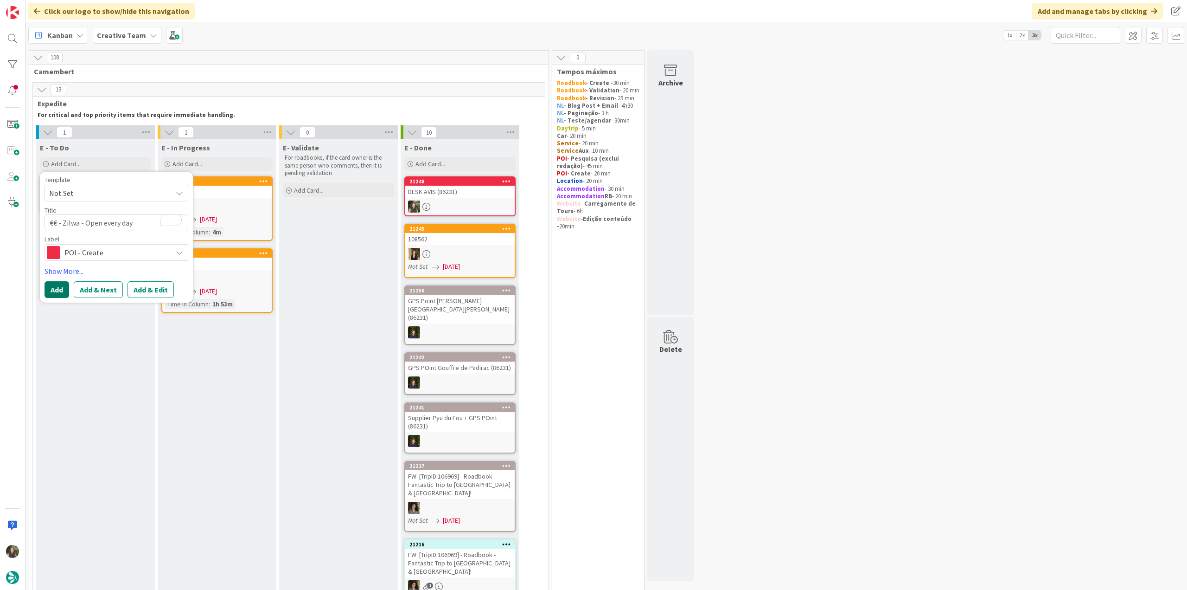
click at [56, 287] on button "Add" at bounding box center [57, 289] width 25 height 17
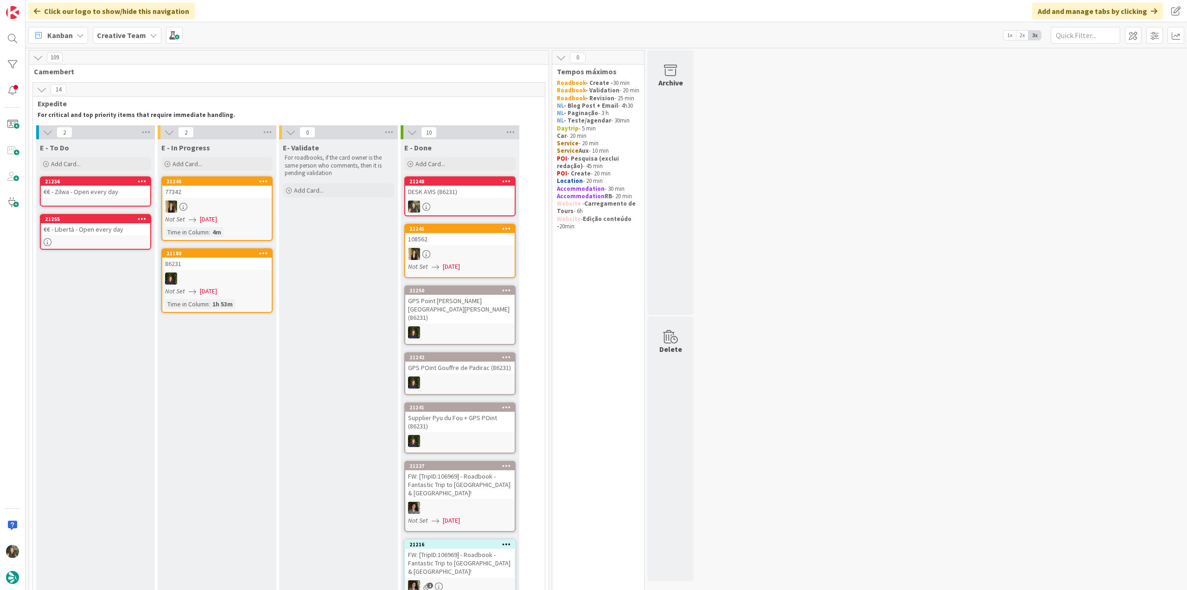
click at [75, 196] on div "€€ - Zilwa - Open every day" at bounding box center [95, 192] width 109 height 12
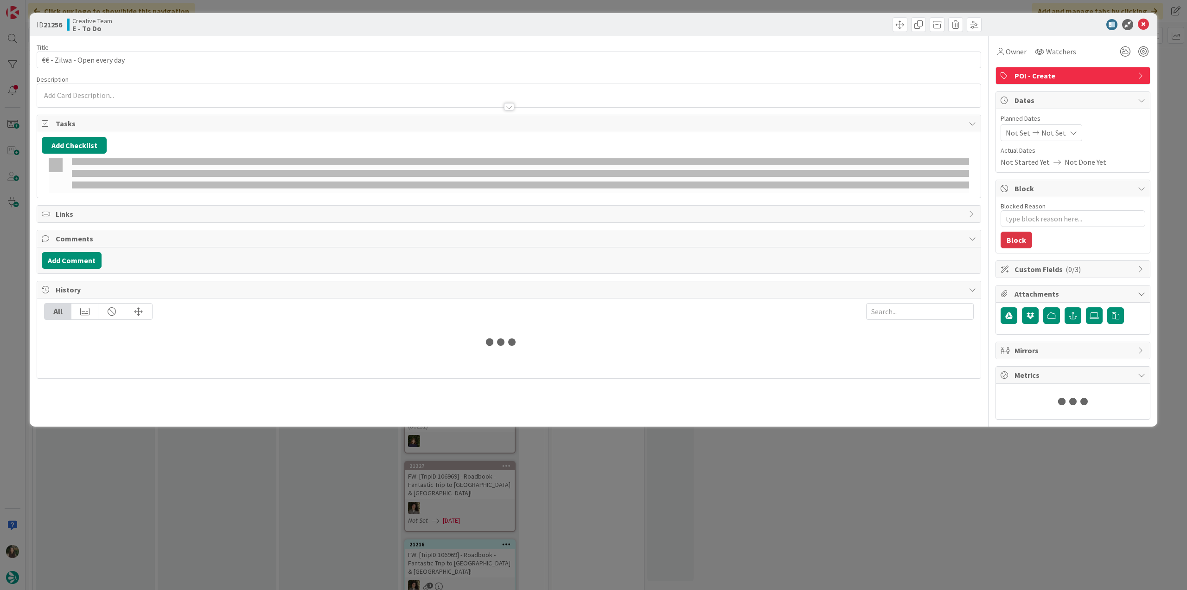
type textarea "x"
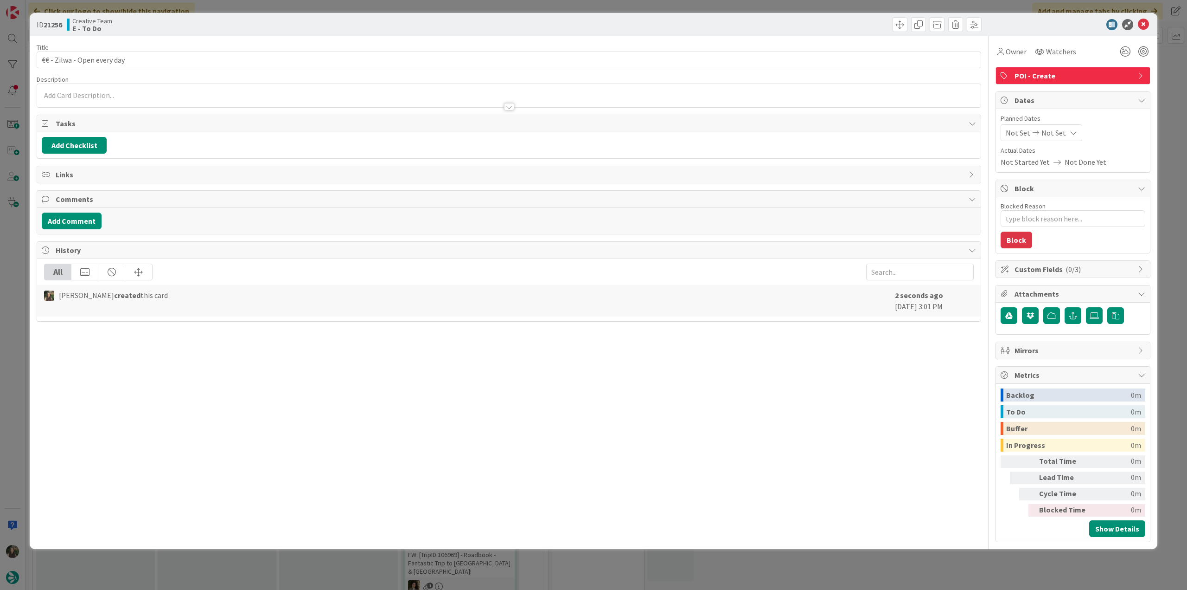
click at [102, 97] on div at bounding box center [509, 102] width 944 height 10
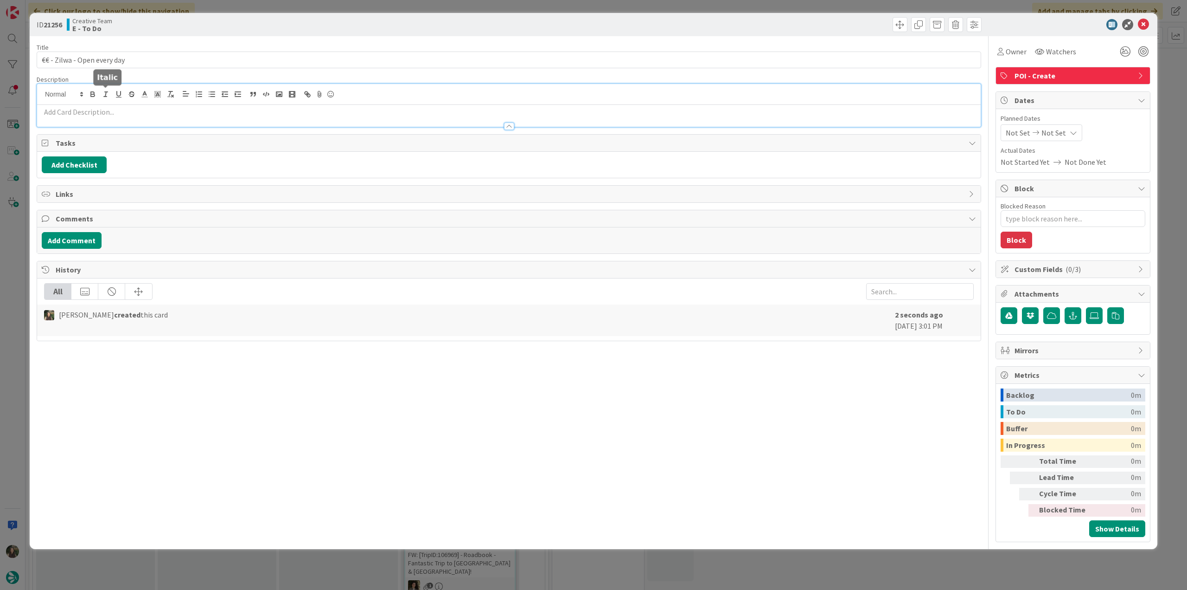
click at [96, 110] on p at bounding box center [509, 112] width 935 height 11
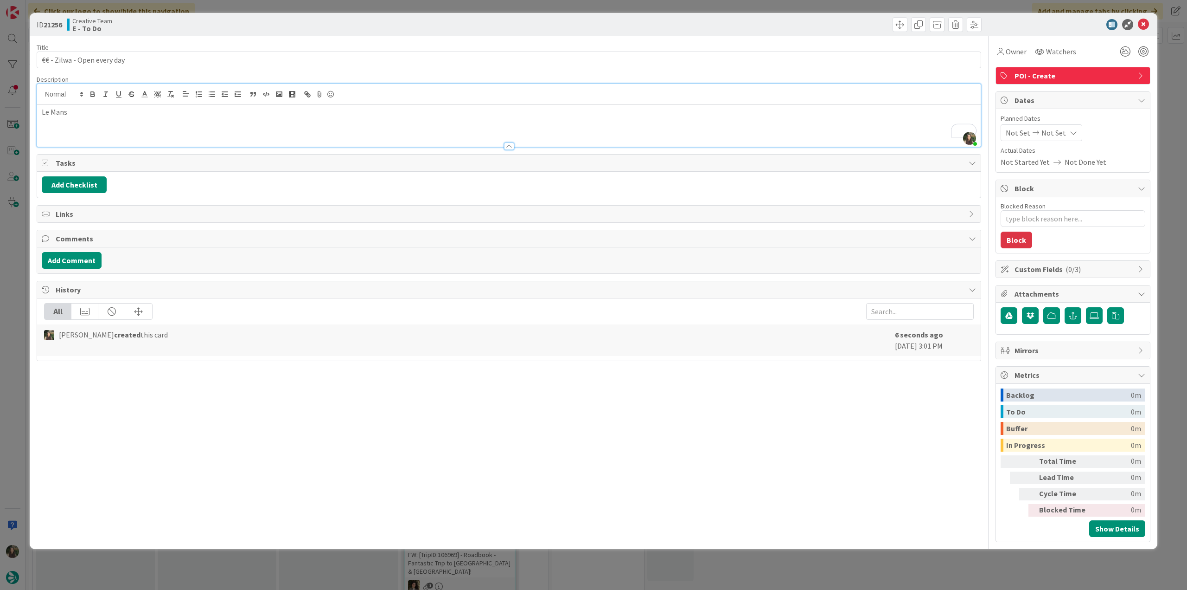
click at [18, 226] on div "ID 21256 Creative Team E - To Do Title 27 / 128 €€ - Zilwa - Open every day Des…" at bounding box center [593, 295] width 1187 height 590
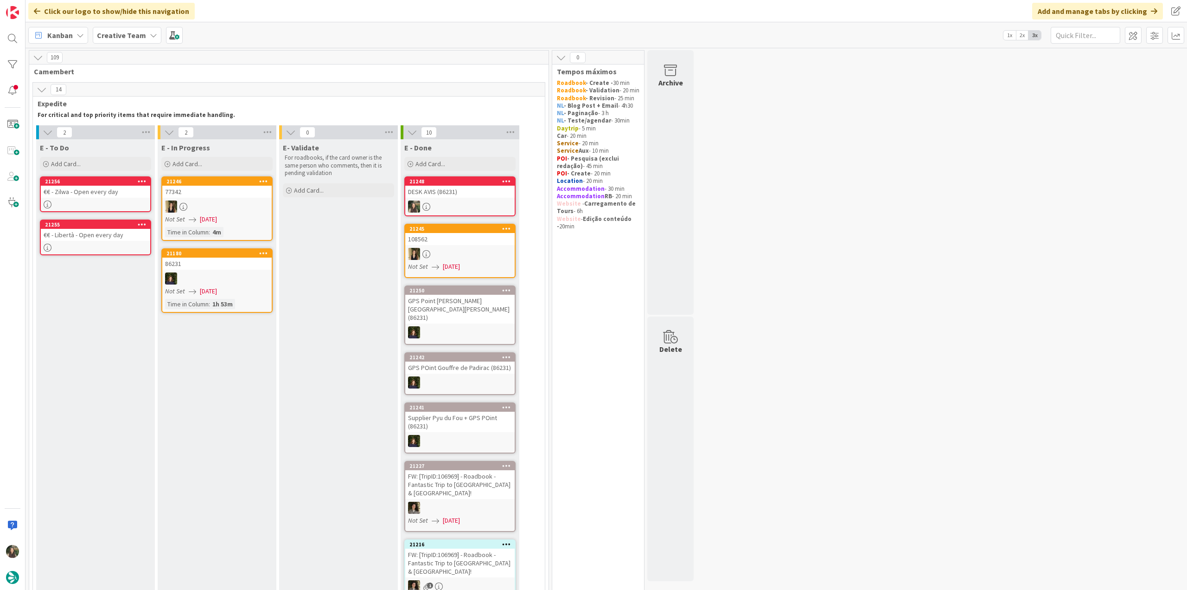
click at [133, 201] on div at bounding box center [95, 204] width 109 height 8
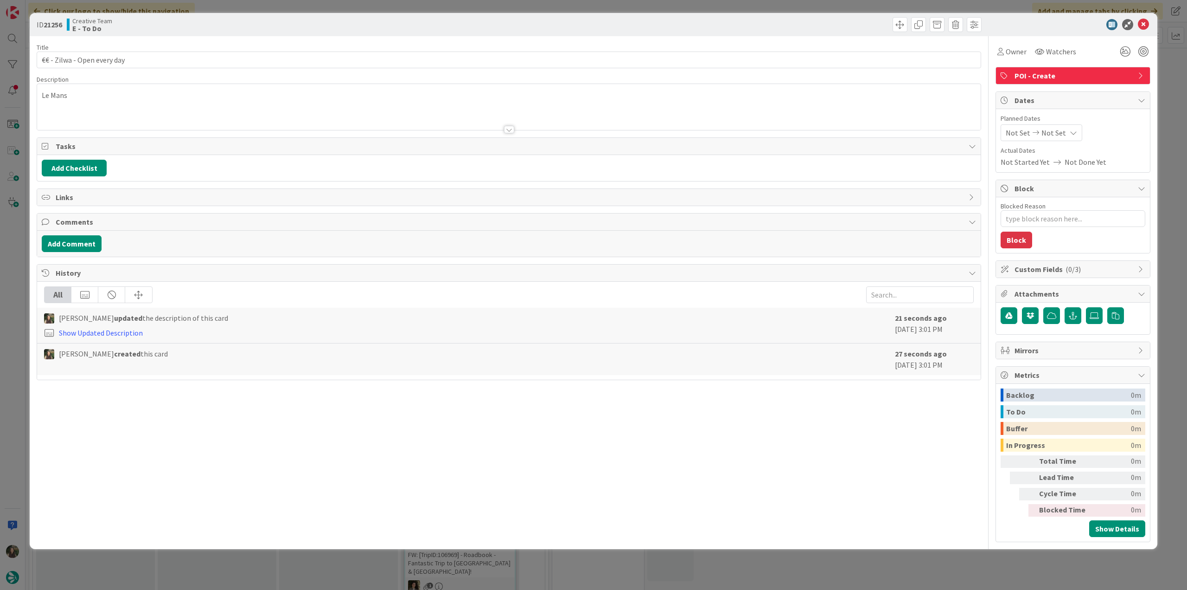
click at [17, 236] on div "ID 21256 Creative Team E - To Do Title 27 / 128 €€ - Zilwa - Open every day Des…" at bounding box center [593, 295] width 1187 height 590
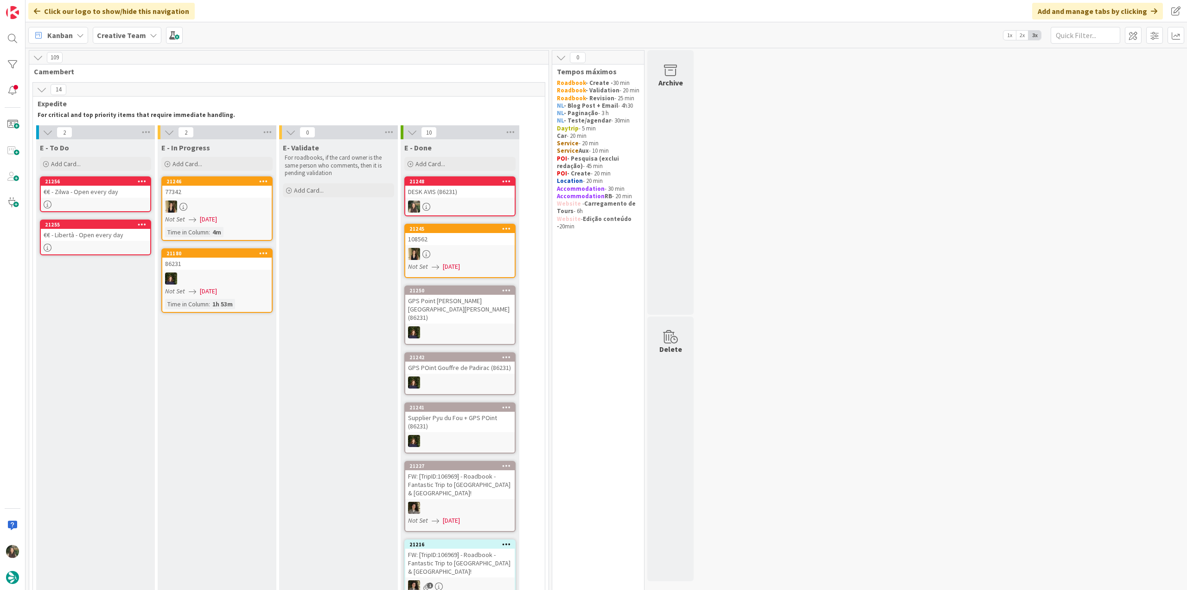
click at [93, 248] on div at bounding box center [95, 248] width 109 height 8
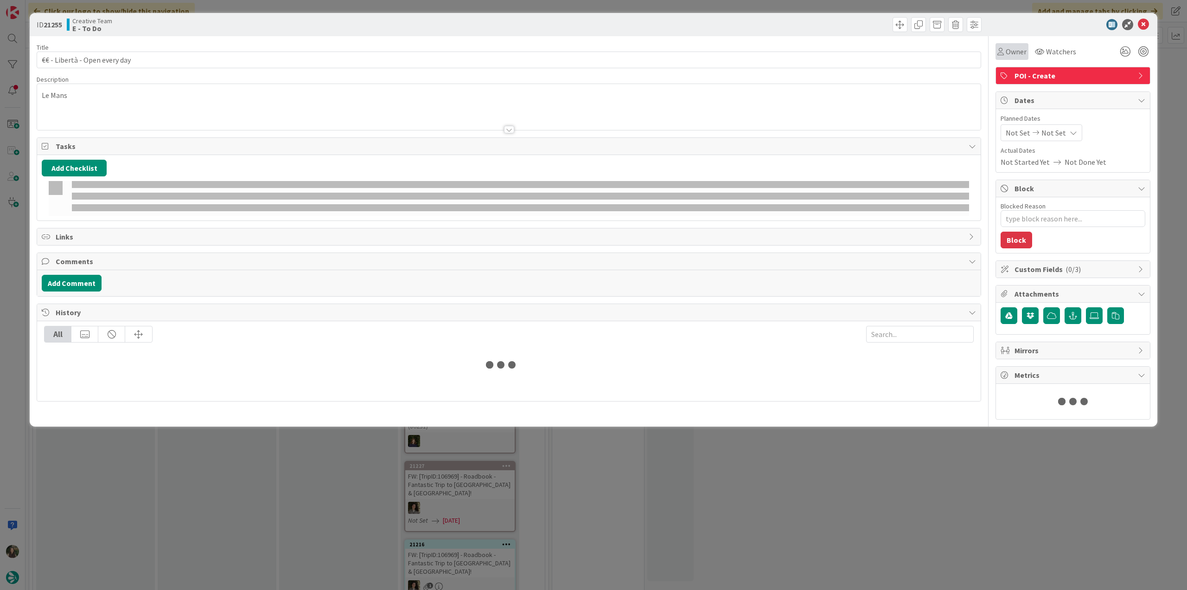
click at [1017, 55] on span "Owner" at bounding box center [1016, 51] width 21 height 11
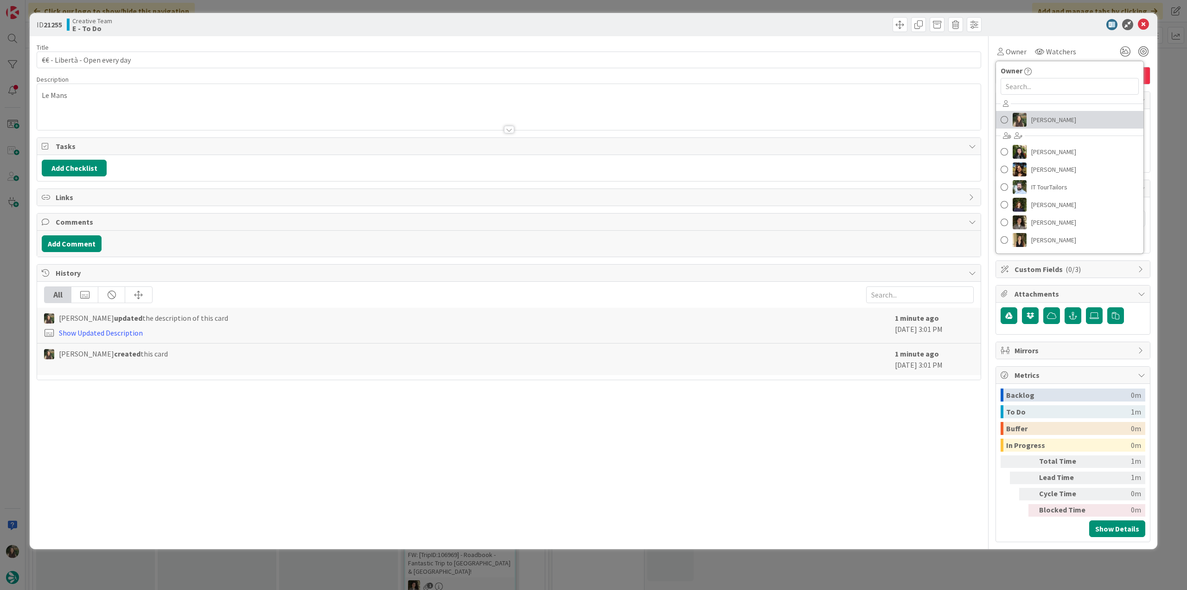
click at [1035, 114] on span "[PERSON_NAME]" at bounding box center [1054, 120] width 45 height 14
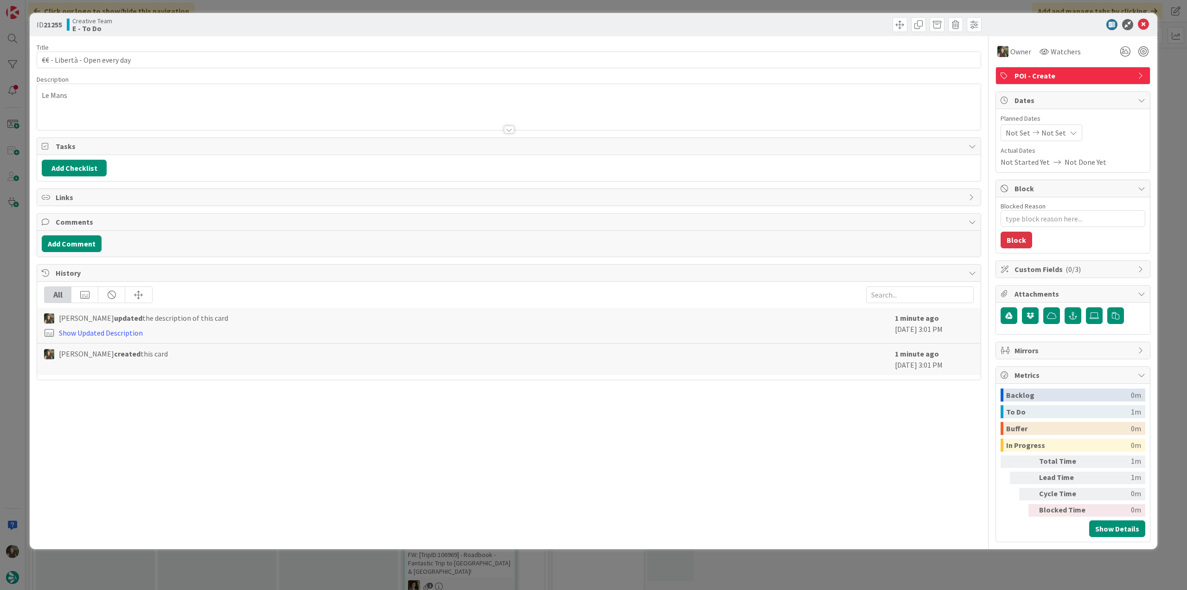
drag, startPoint x: 1167, startPoint y: 86, endPoint x: 1133, endPoint y: 93, distance: 35.0
click at [1167, 86] on div "ID 21255 Creative Team E - To Do Title 29 / 128 €€ - Libertà - Open every day D…" at bounding box center [593, 295] width 1187 height 590
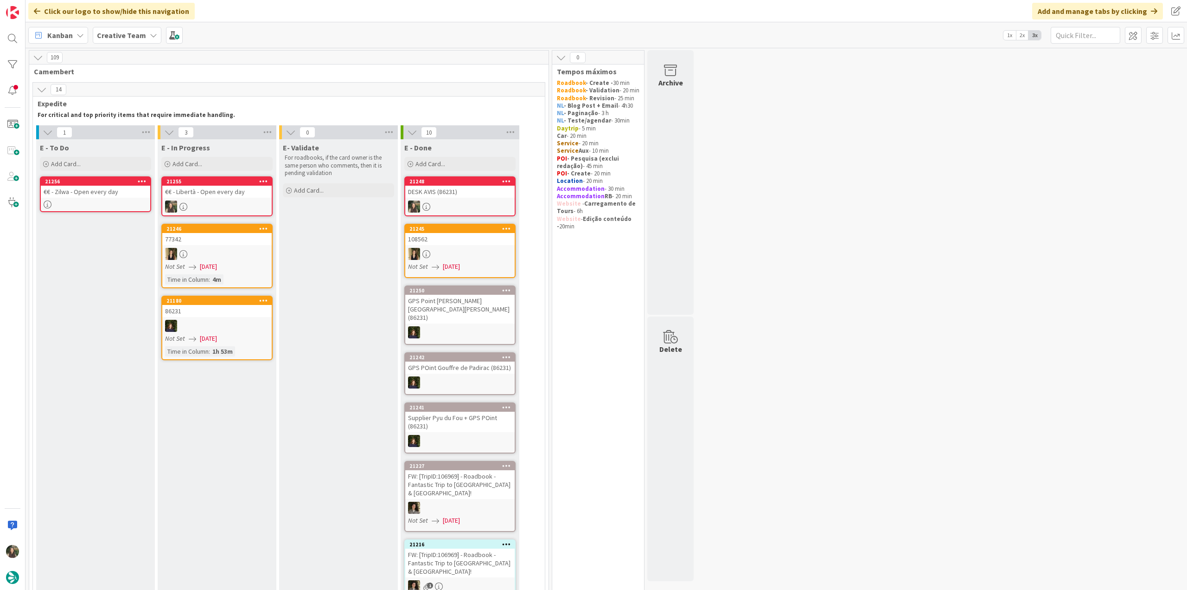
click at [239, 202] on div at bounding box center [216, 206] width 109 height 12
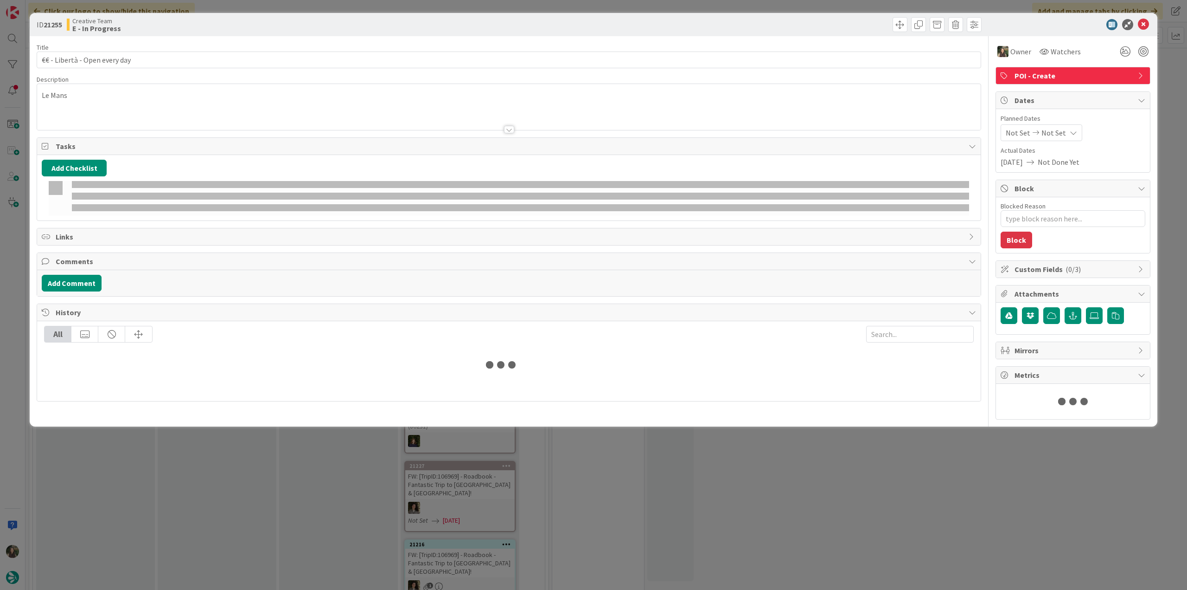
type textarea "x"
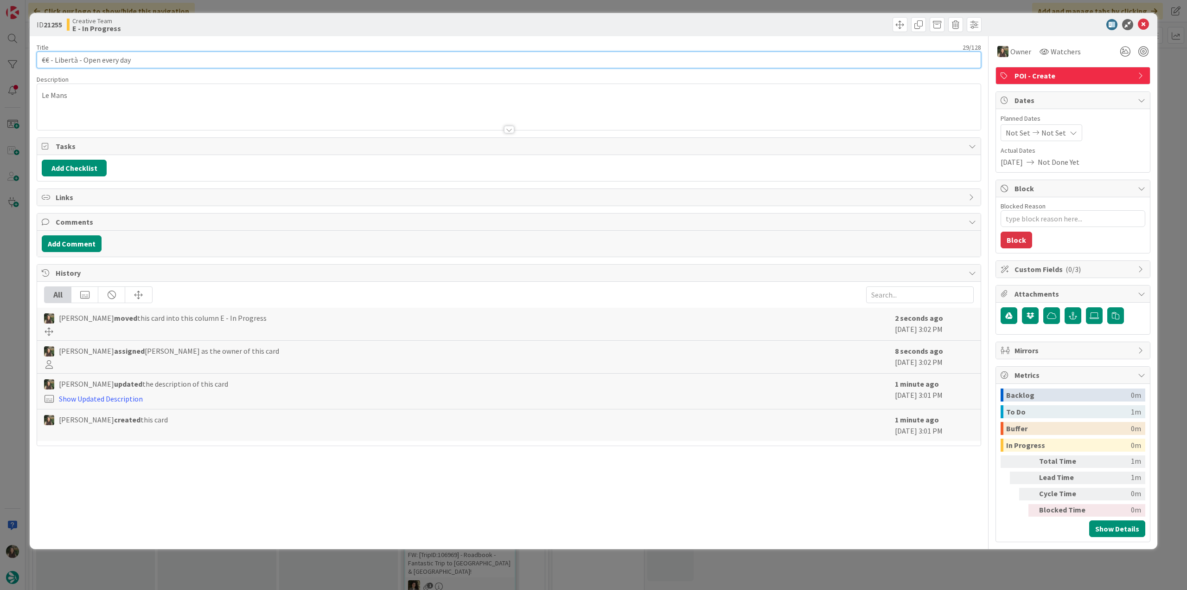
drag, startPoint x: 141, startPoint y: 60, endPoint x: -1, endPoint y: 299, distance: 278.5
click at [0, 299] on html "Click our logo to show/hide this navigation Add and manage tabs by clicking Kan…" at bounding box center [593, 295] width 1187 height 590
click at [84, 64] on input "€€ - Libertà - Open every day" at bounding box center [509, 59] width 945 height 17
click at [65, 62] on input "€€ - Libertà - Open every day" at bounding box center [509, 59] width 945 height 17
click at [70, 62] on input "€€ - Libertà - Open every day" at bounding box center [509, 59] width 945 height 17
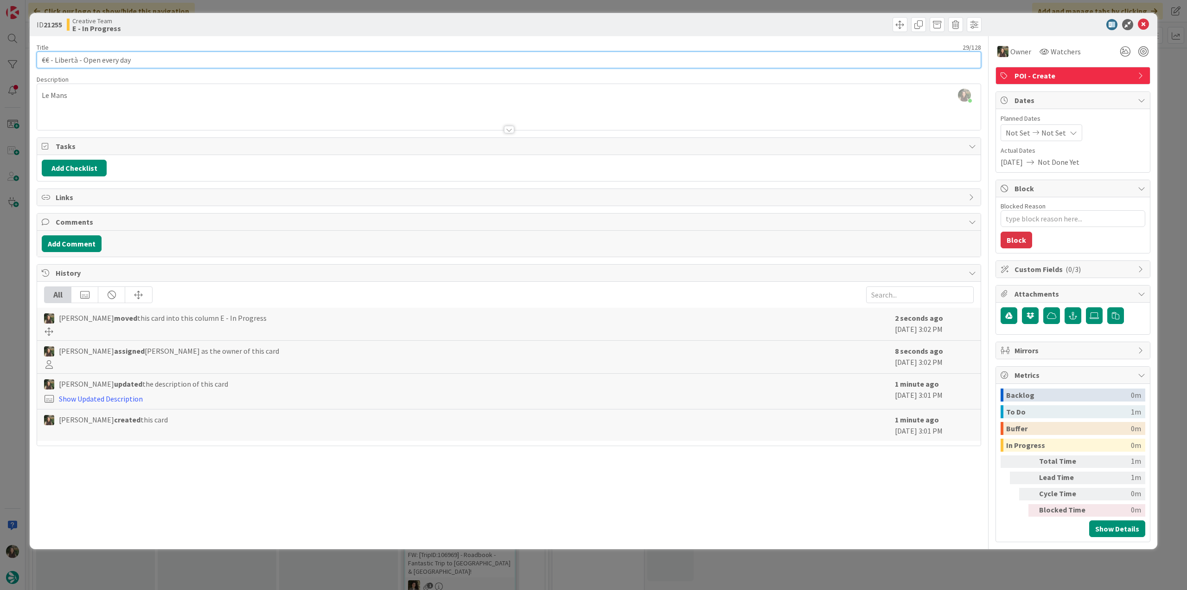
click at [70, 62] on input "€€ - Libertà - Open every day" at bounding box center [509, 59] width 945 height 17
click at [22, 268] on div "ID 21255 Creative Team E - In Progress Title 29 / 128 €€ - Libertà - Open every…" at bounding box center [593, 295] width 1187 height 590
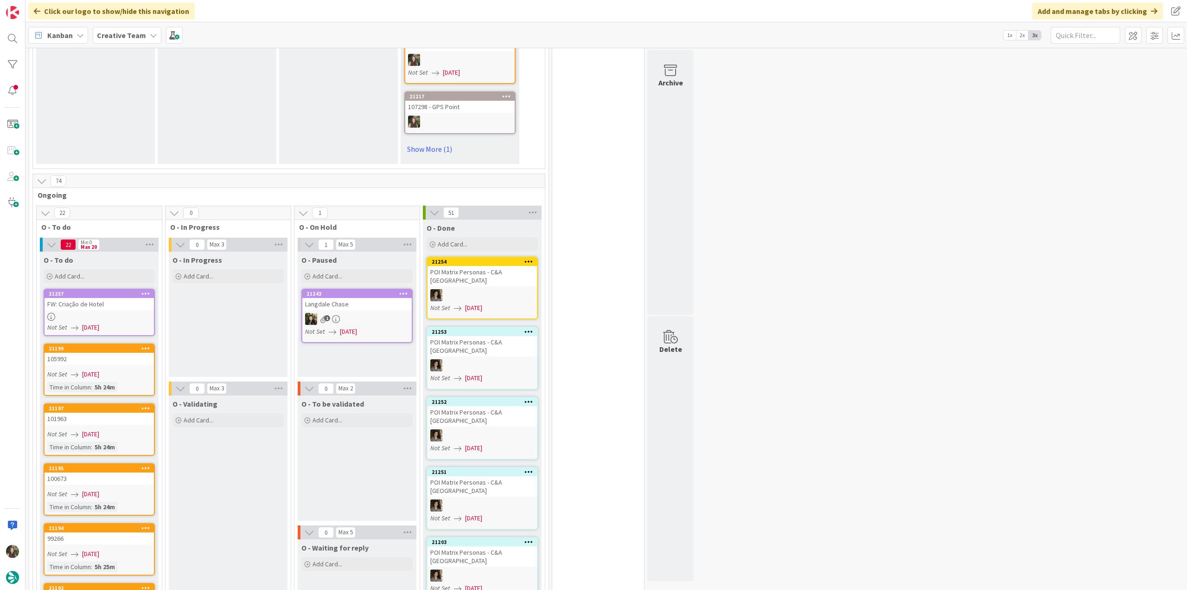
scroll to position [696, 0]
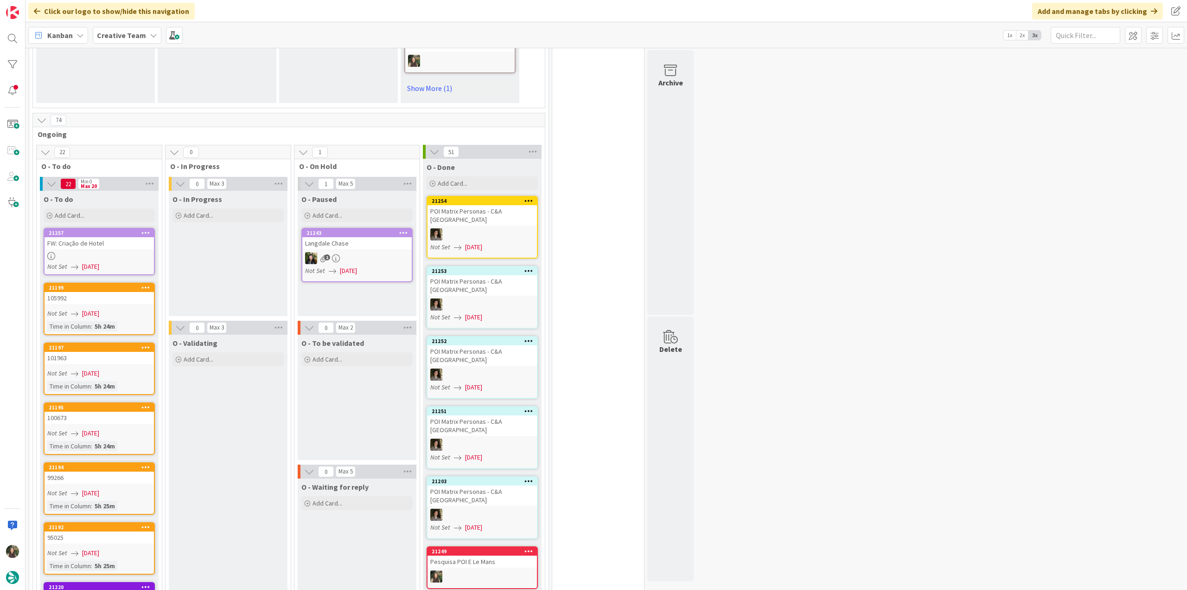
click at [92, 237] on div "FW: Criação de Hotel" at bounding box center [99, 243] width 109 height 12
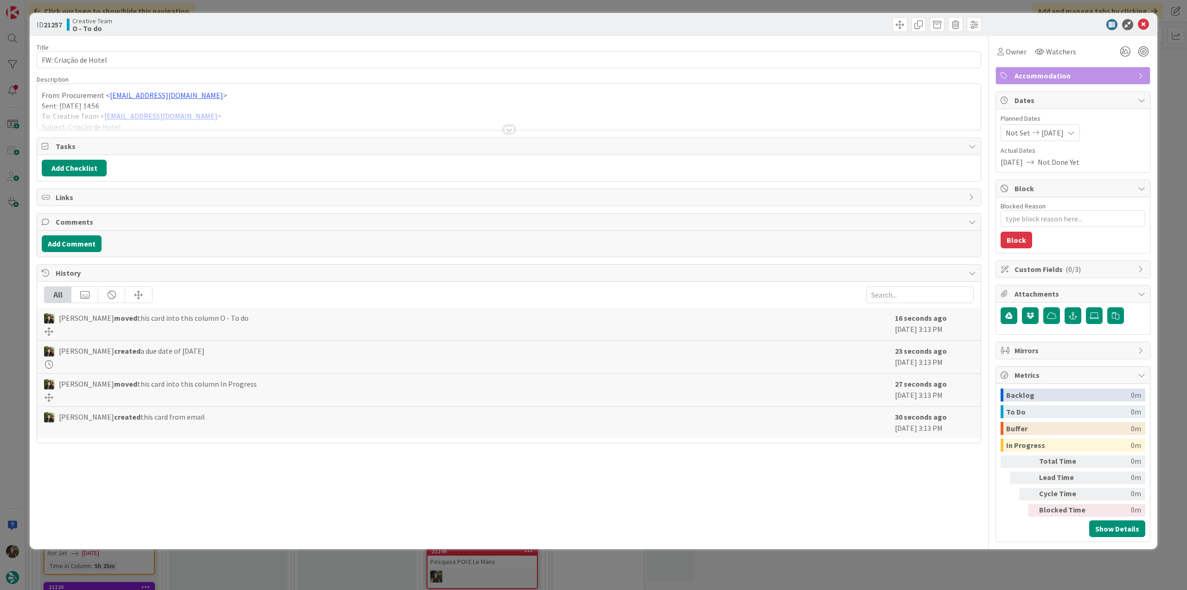
click at [272, 117] on div at bounding box center [509, 118] width 944 height 24
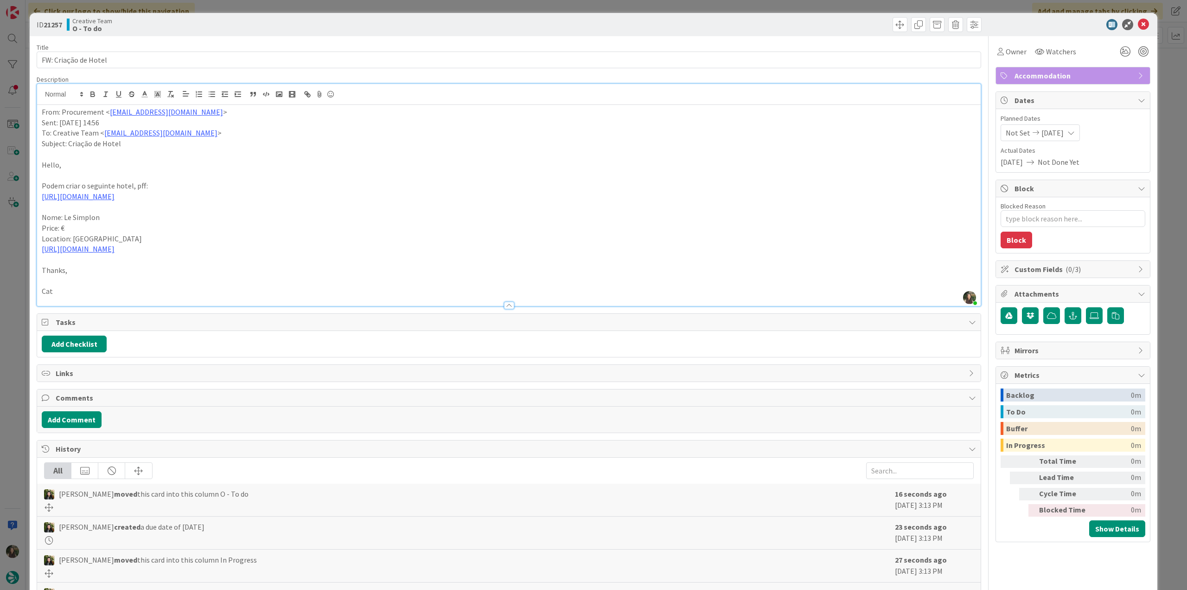
click at [13, 276] on div "ID 21257 Creative Team O - To do Title 20 / 128 FW: Criação de Hotel Descriptio…" at bounding box center [593, 295] width 1187 height 590
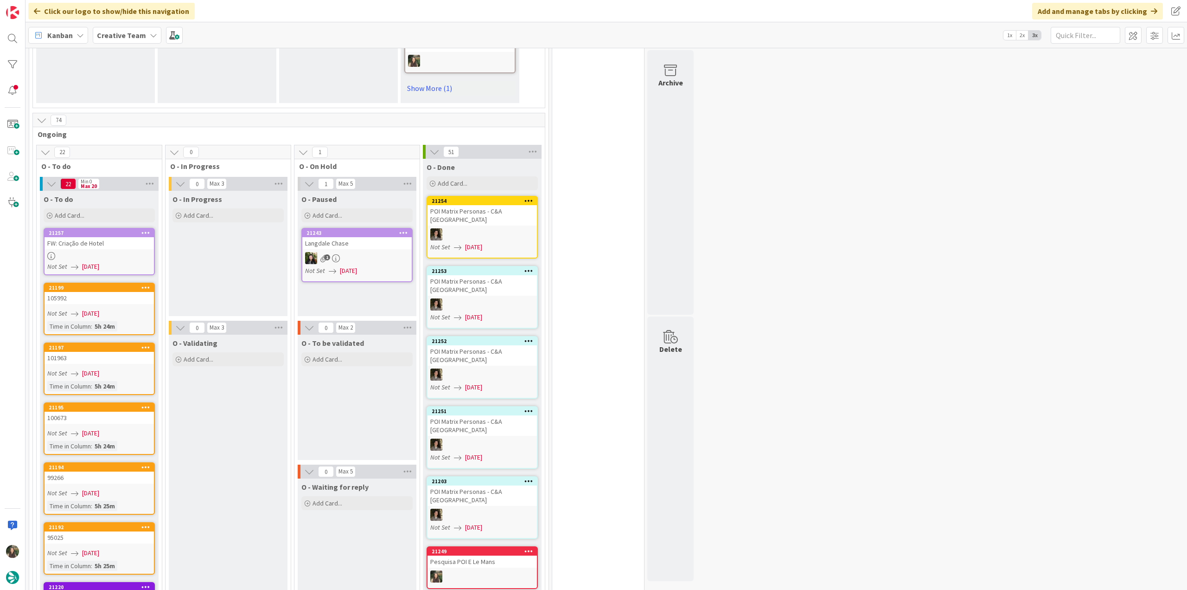
click at [148, 252] on div at bounding box center [99, 256] width 109 height 8
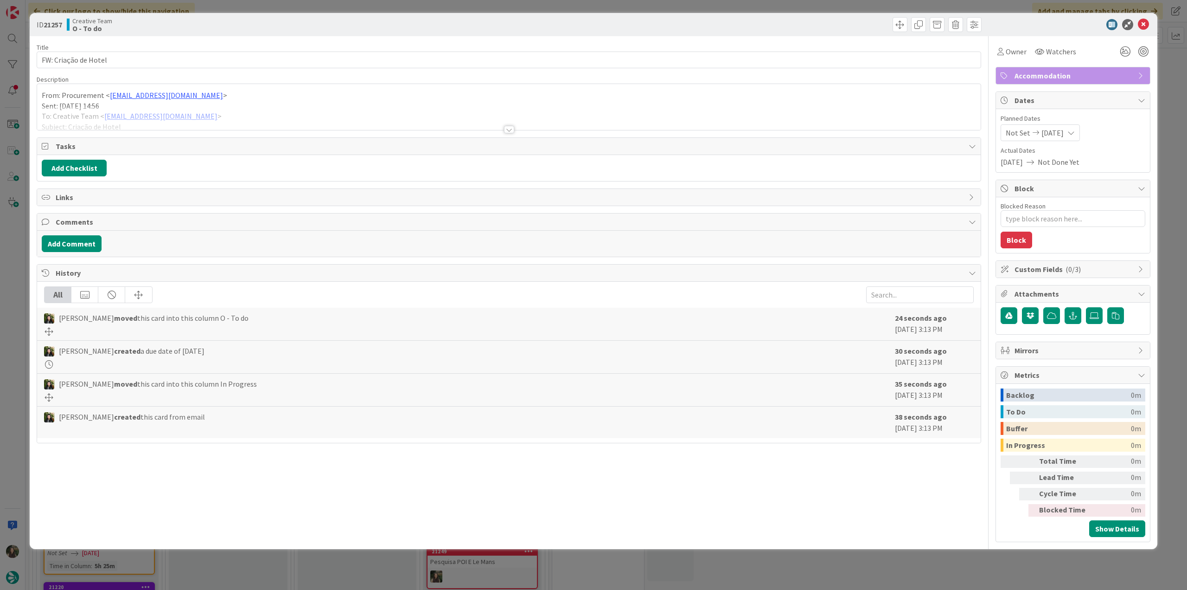
type textarea "x"
click at [257, 111] on div at bounding box center [509, 118] width 944 height 24
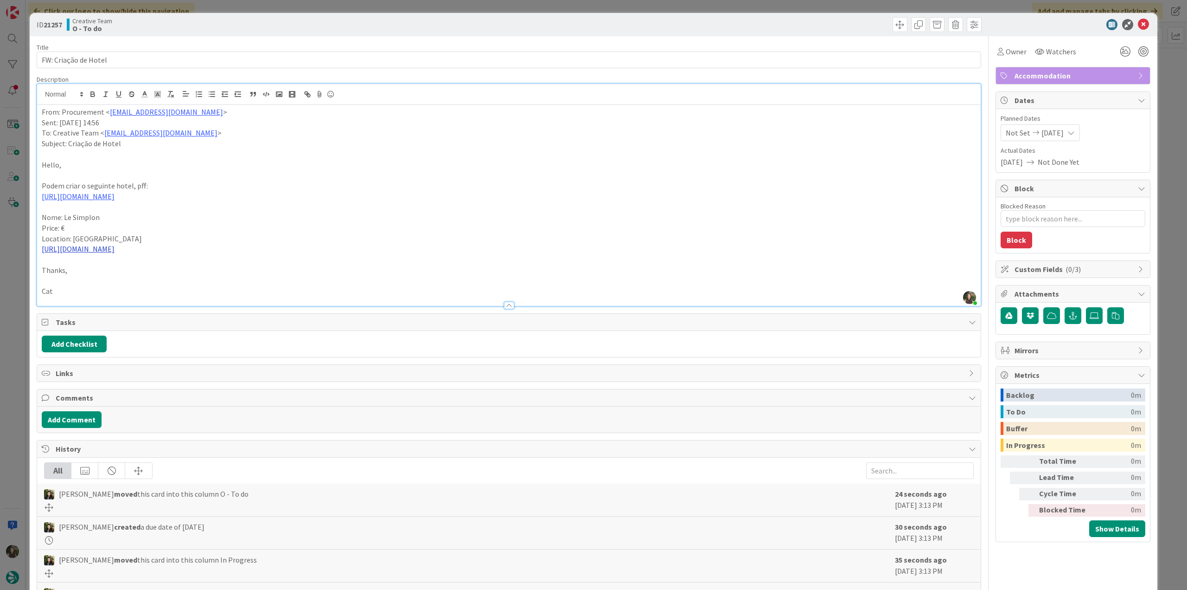
click at [108, 251] on link "[URL][DOMAIN_NAME]" at bounding box center [78, 248] width 73 height 9
click at [114, 268] on link "[URL][DOMAIN_NAME]" at bounding box center [83, 267] width 64 height 12
click at [1015, 50] on span "Owner" at bounding box center [1016, 51] width 21 height 11
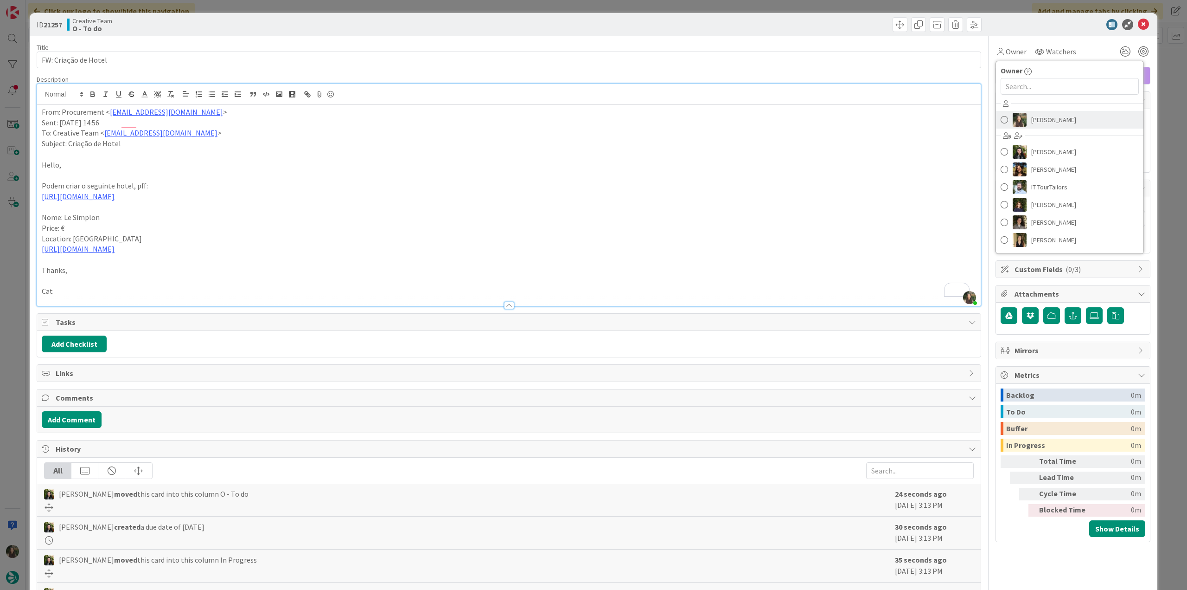
click at [1047, 125] on span "[PERSON_NAME]" at bounding box center [1054, 120] width 45 height 14
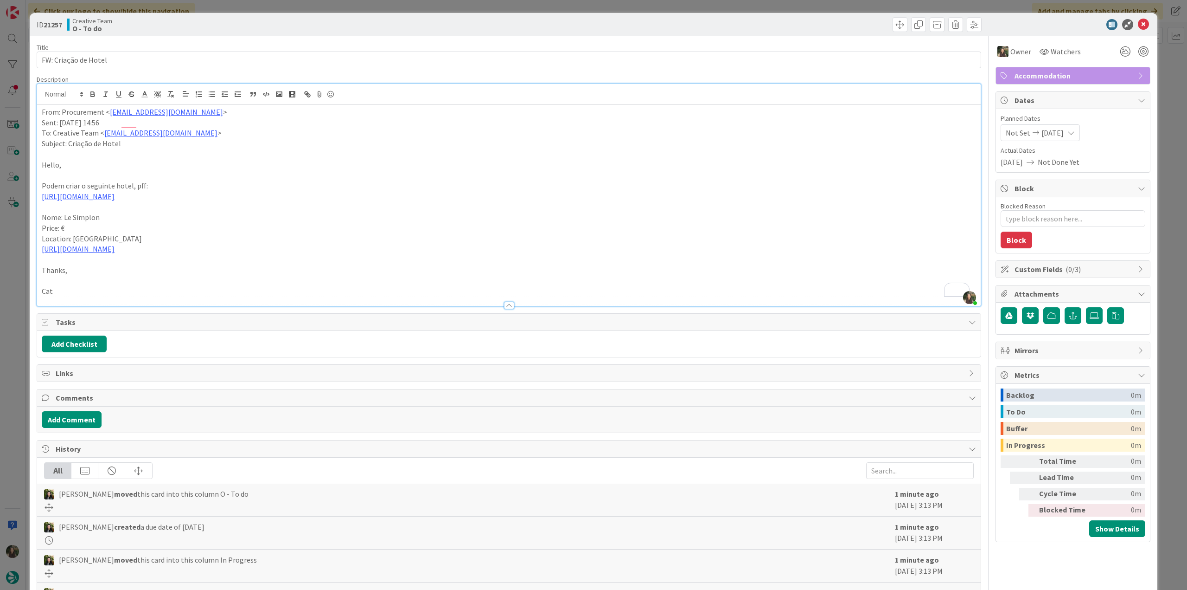
drag, startPoint x: 1161, startPoint y: 90, endPoint x: 1088, endPoint y: 90, distance: 72.4
click at [1161, 90] on div "ID 21257 Creative Team O - To do Title 20 / 128 FW: Criação de Hotel Descriptio…" at bounding box center [593, 295] width 1187 height 590
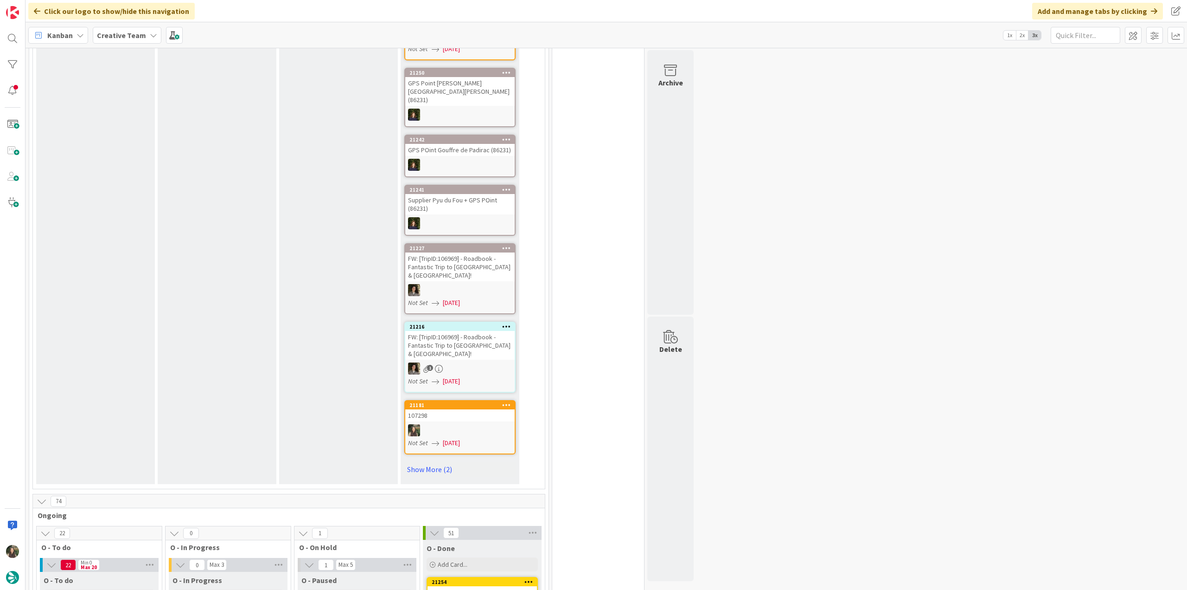
scroll to position [510, 0]
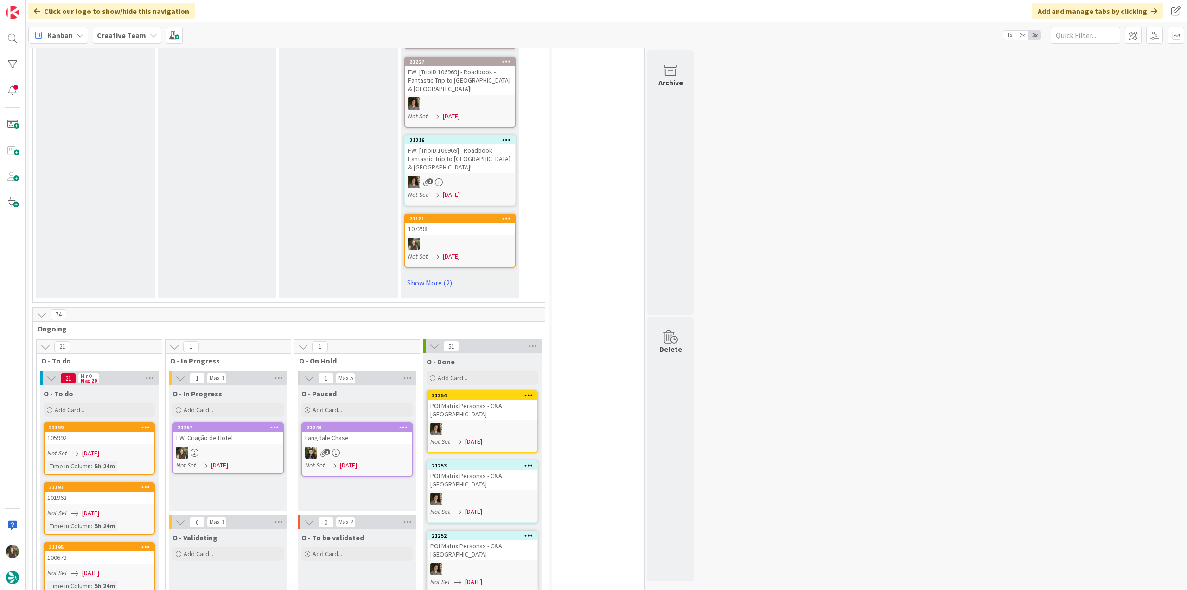
click at [247, 446] on div at bounding box center [227, 452] width 109 height 12
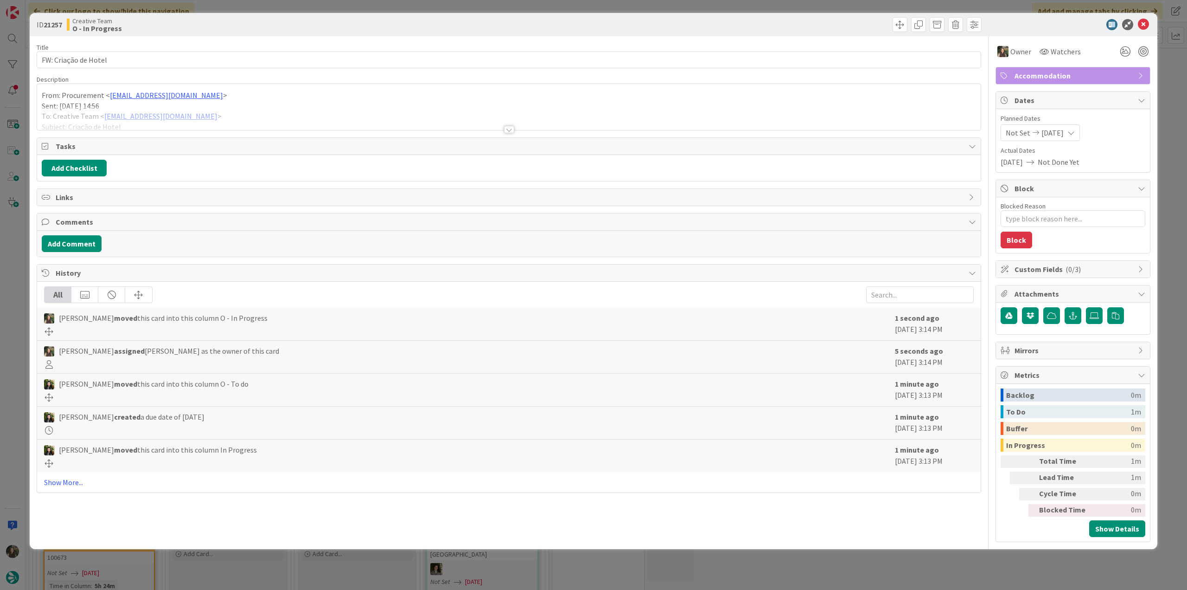
click at [255, 103] on p "Sent: Tuesday, August 19, 2025 14:56" at bounding box center [509, 106] width 935 height 11
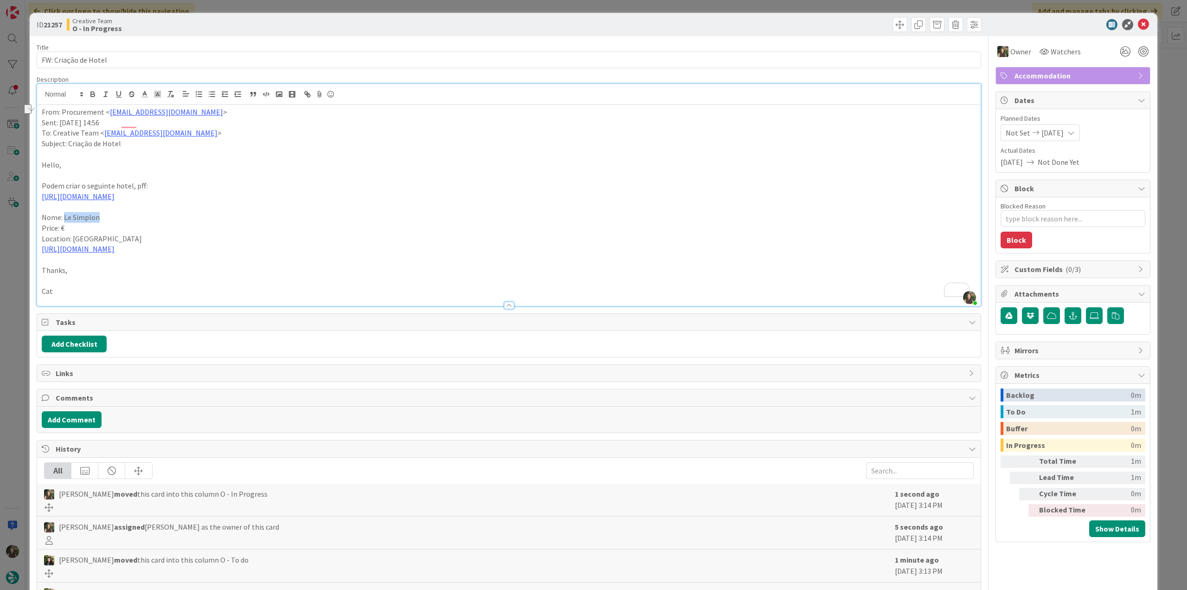
drag, startPoint x: 106, startPoint y: 219, endPoint x: 64, endPoint y: 218, distance: 41.8
click at [64, 218] on p "Nome: Le Simplon" at bounding box center [509, 217] width 935 height 11
copy p "Le Simplon"
type textarea "x"
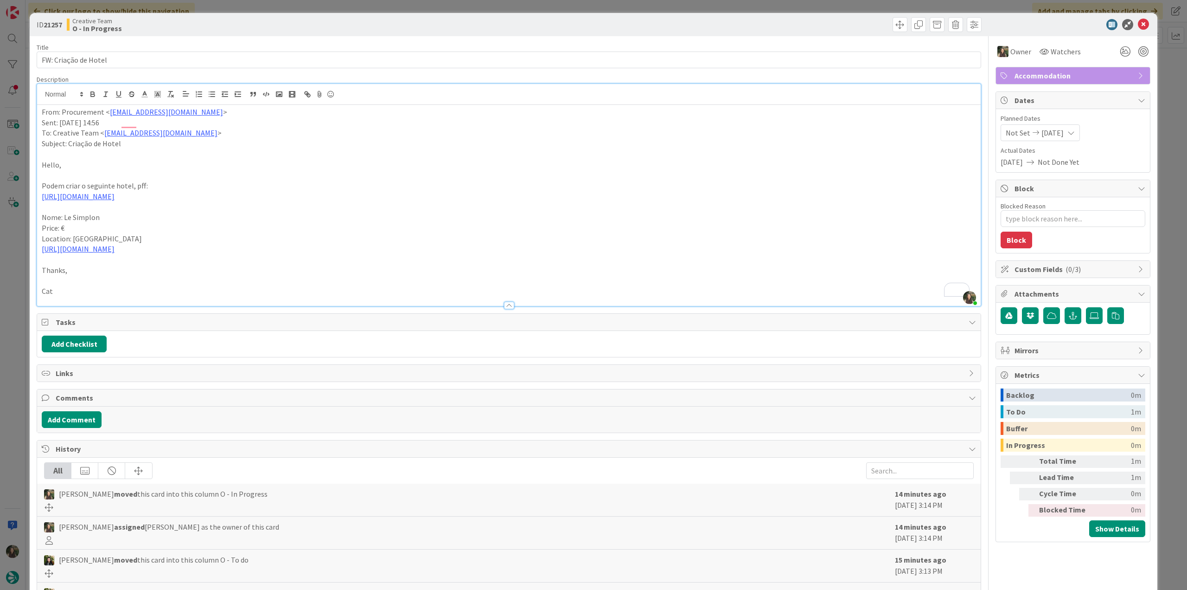
scroll to position [510, 0]
click at [115, 196] on link "[URL][DOMAIN_NAME]" at bounding box center [78, 196] width 73 height 9
click at [130, 212] on link "[URL][DOMAIN_NAME]" at bounding box center [99, 214] width 64 height 12
click at [370, 196] on p "[URL][DOMAIN_NAME]" at bounding box center [509, 196] width 935 height 11
click at [18, 263] on div "ID 21257 Creative Team O - In Progress Title 20 / 128 FW: Criação de Hotel Desc…" at bounding box center [593, 295] width 1187 height 590
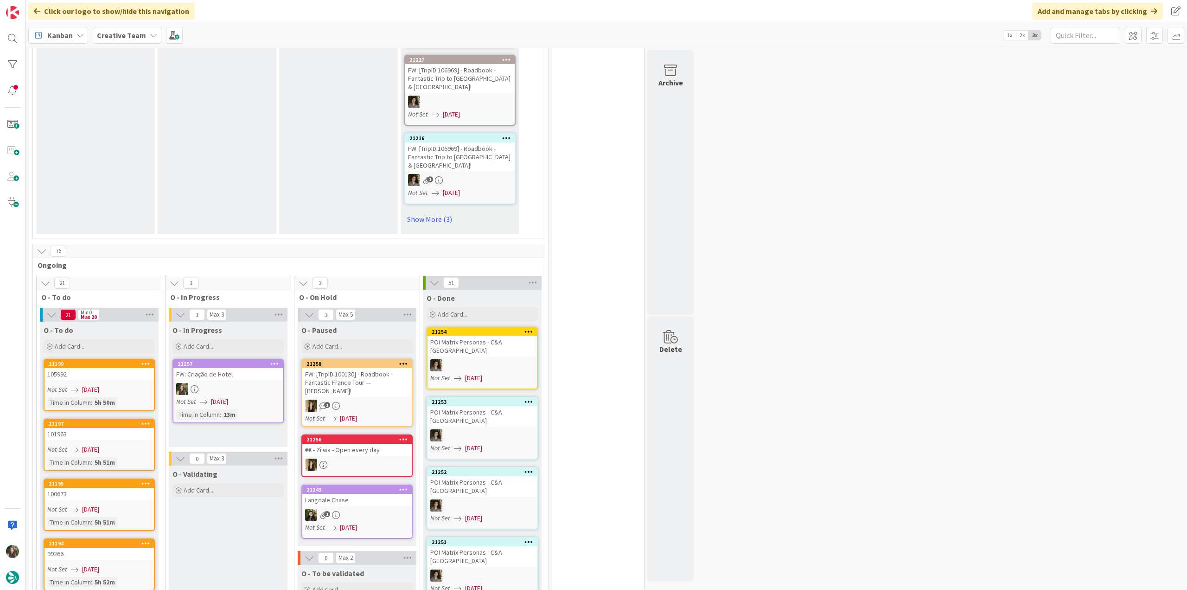
scroll to position [603, 0]
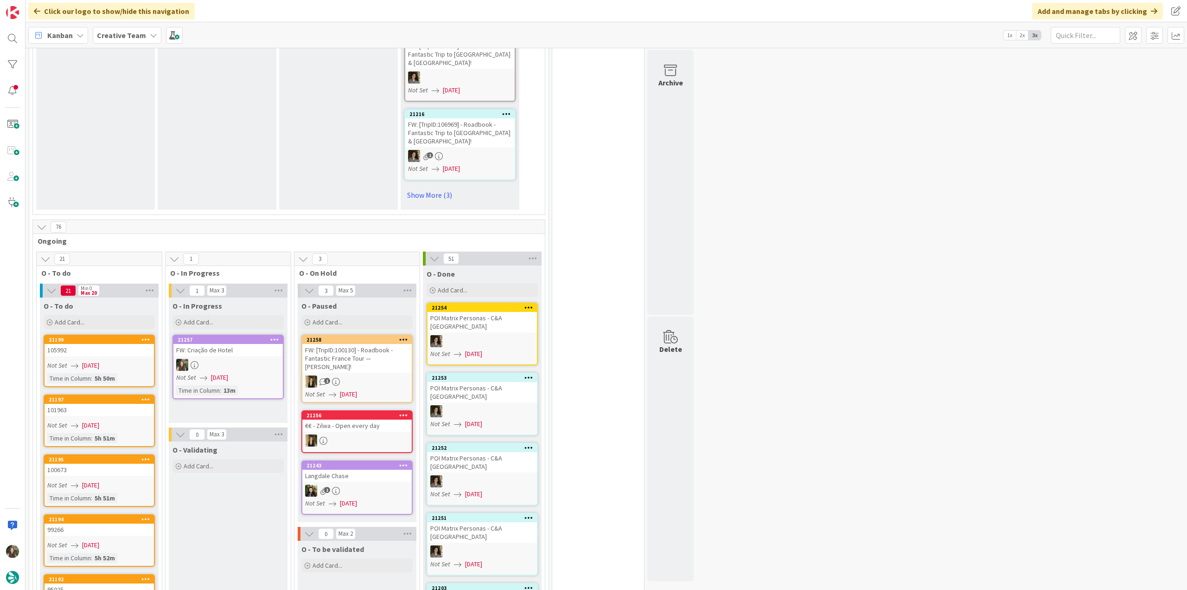
click at [203, 359] on div at bounding box center [227, 365] width 109 height 12
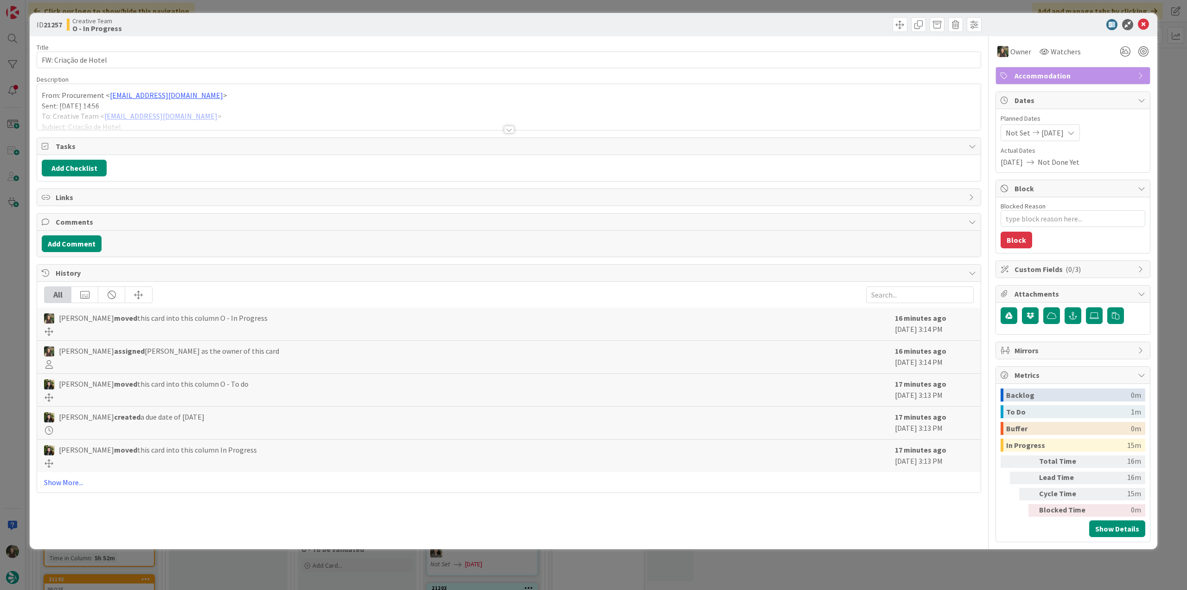
click at [276, 109] on div at bounding box center [509, 118] width 944 height 24
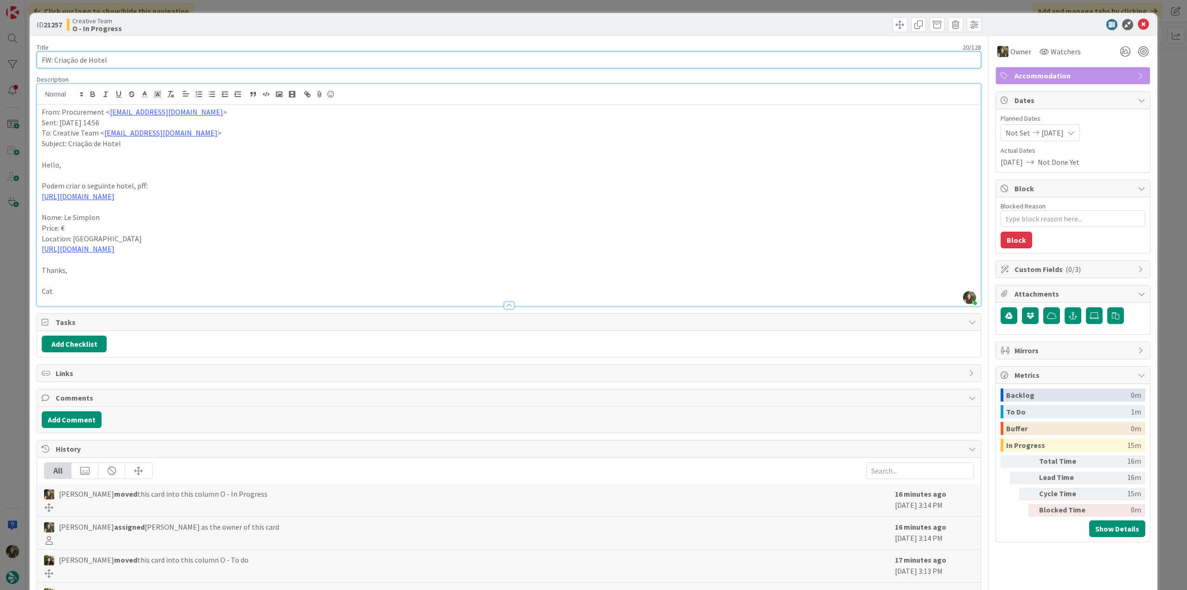
drag, startPoint x: 136, startPoint y: 55, endPoint x: -24, endPoint y: 302, distance: 294.1
click at [0, 302] on html "Click our logo to show/hide this navigation Add and manage tabs by clicking Kan…" at bounding box center [593, 295] width 1187 height 590
drag, startPoint x: 106, startPoint y: 214, endPoint x: 63, endPoint y: 215, distance: 42.7
click at [63, 215] on p "Nome: Le Simplon" at bounding box center [509, 217] width 935 height 11
drag, startPoint x: 16, startPoint y: 343, endPoint x: 16, endPoint y: 349, distance: 6.0
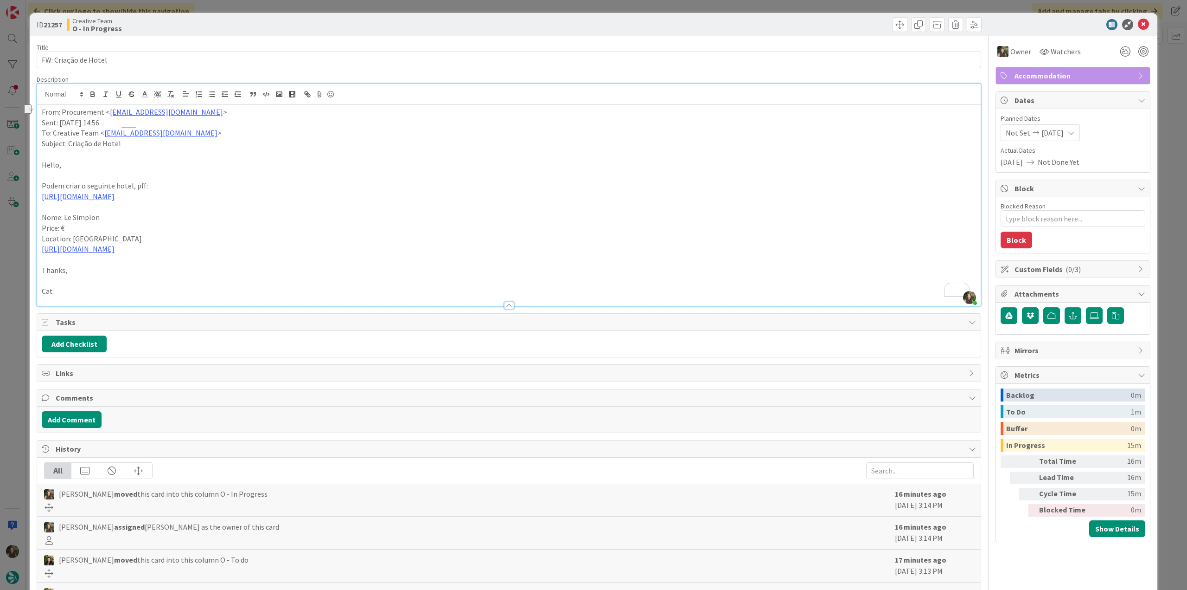
click at [16, 343] on div "ID 21257 Creative Team O - In Progress Title 20 / 128 FW: Criação de Hotel Desc…" at bounding box center [593, 295] width 1187 height 590
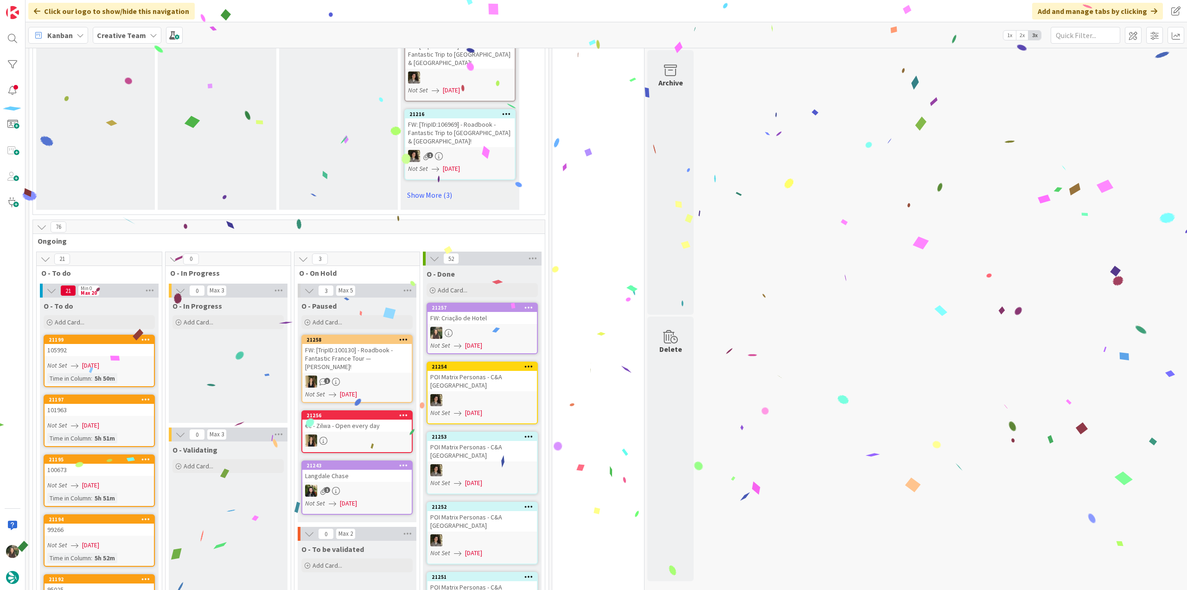
click at [482, 312] on div "FW: Criação de Hotel" at bounding box center [482, 318] width 109 height 12
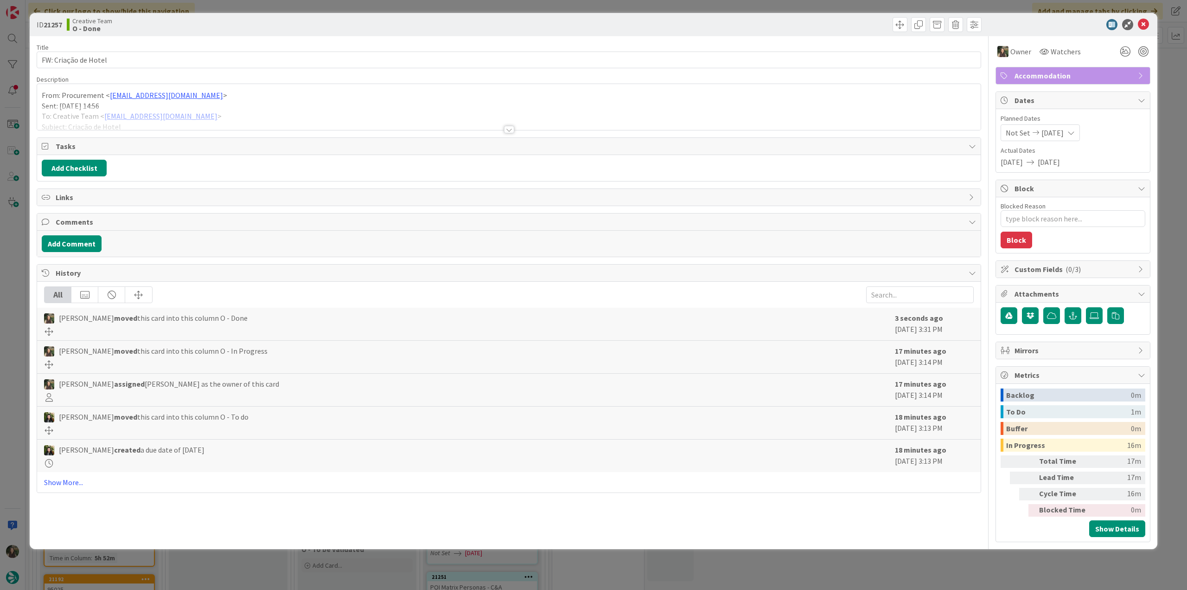
click at [911, 546] on div "ID 21257 Creative Team O - Done Title 20 / 128 FW: Criação de Hotel Description…" at bounding box center [593, 295] width 1187 height 590
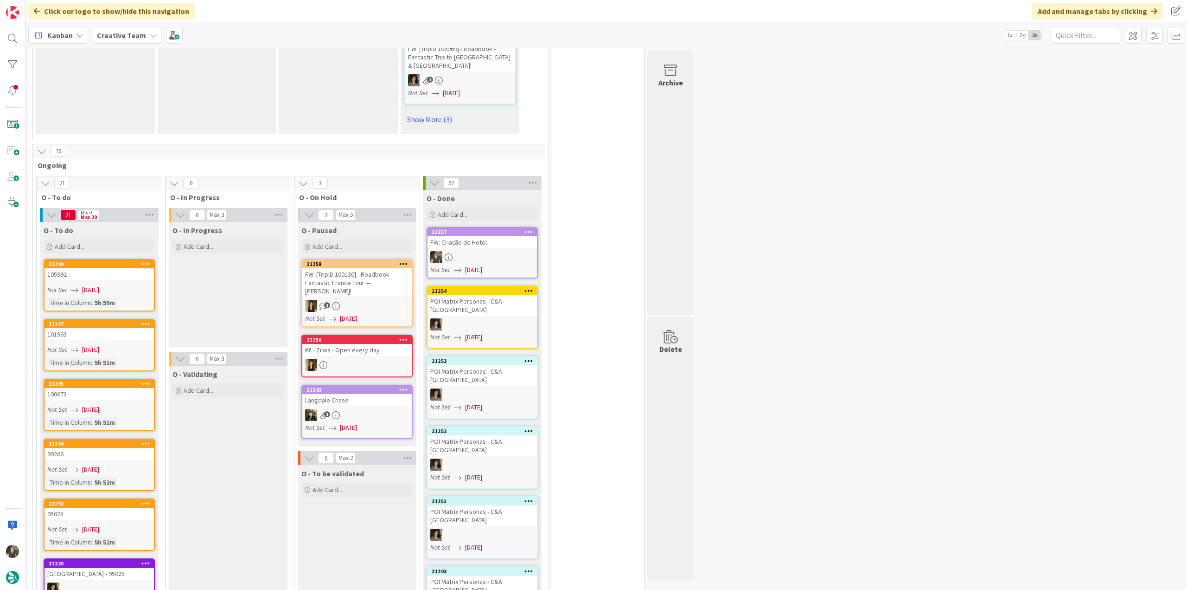
scroll to position [789, 0]
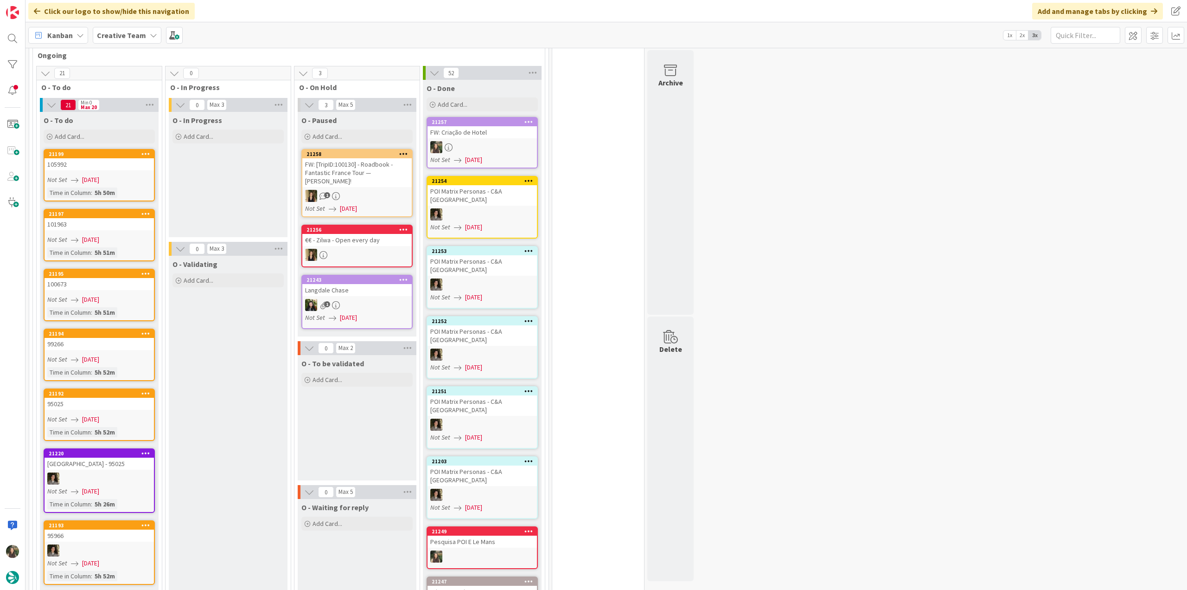
click at [137, 175] on div "Not Set 08/19/2025" at bounding box center [100, 180] width 107 height 10
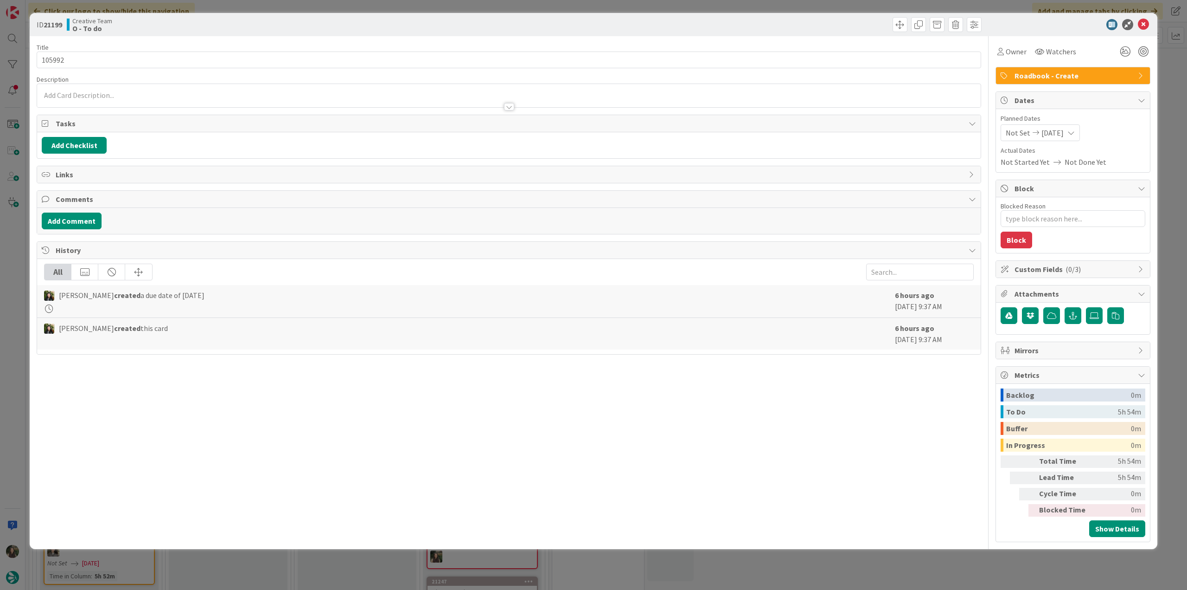
click at [22, 238] on div "ID 21199 Creative Team O - To do Title 6 / 128 105992 Description Owner Watcher…" at bounding box center [593, 295] width 1187 height 590
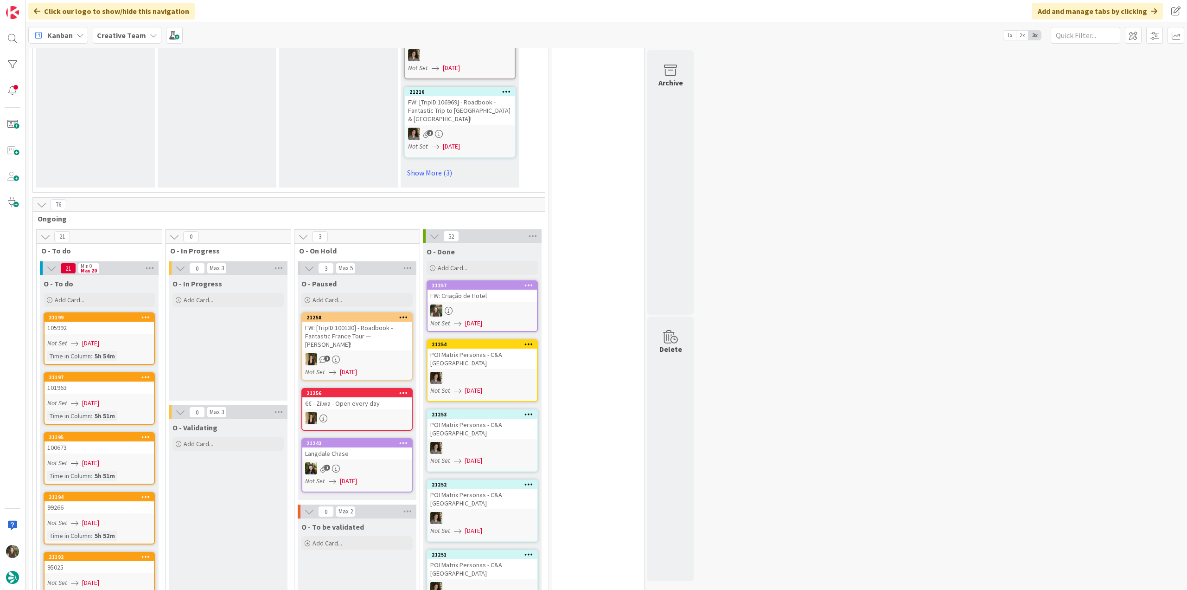
scroll to position [649, 0]
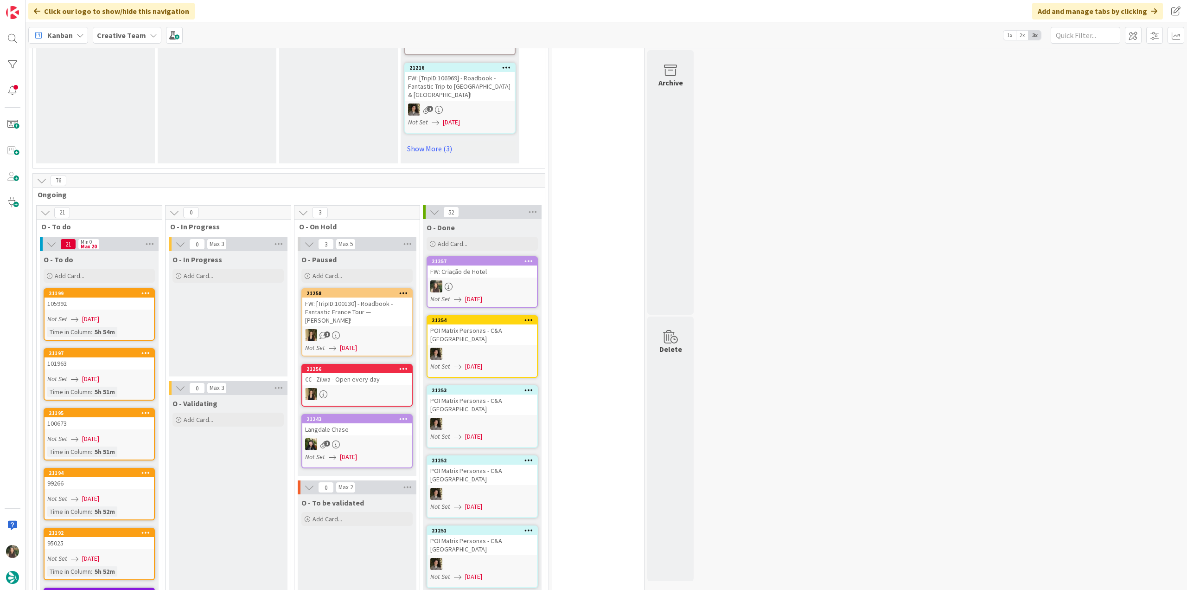
click at [112, 297] on div "105992" at bounding box center [99, 303] width 109 height 12
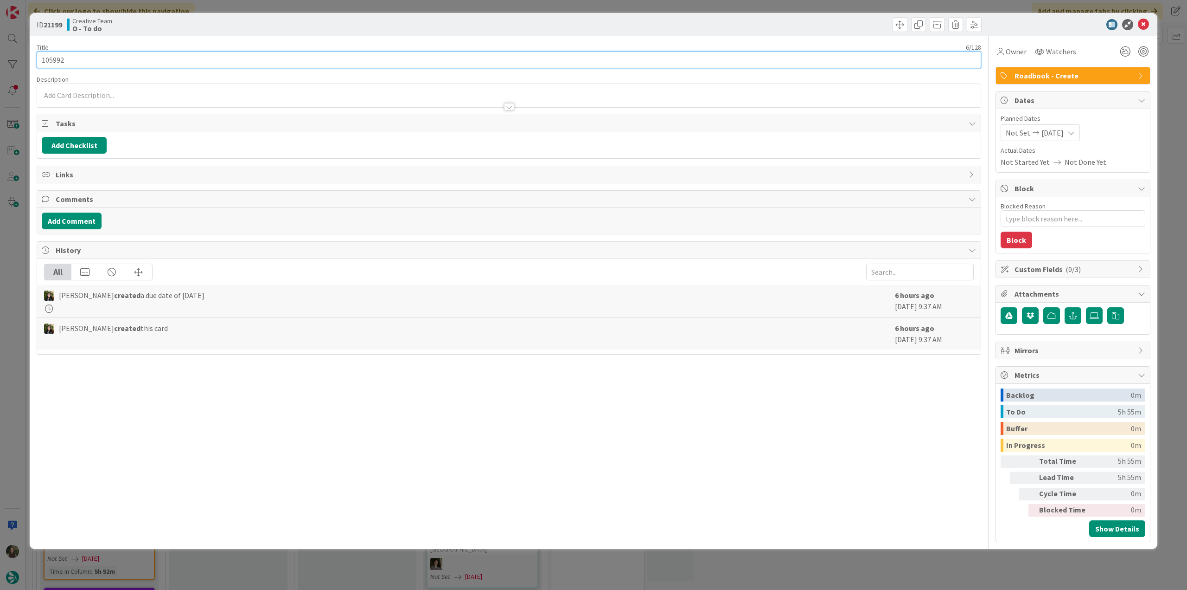
click at [56, 60] on input "105992" at bounding box center [509, 59] width 945 height 17
click at [1022, 51] on span "Owner" at bounding box center [1016, 51] width 21 height 11
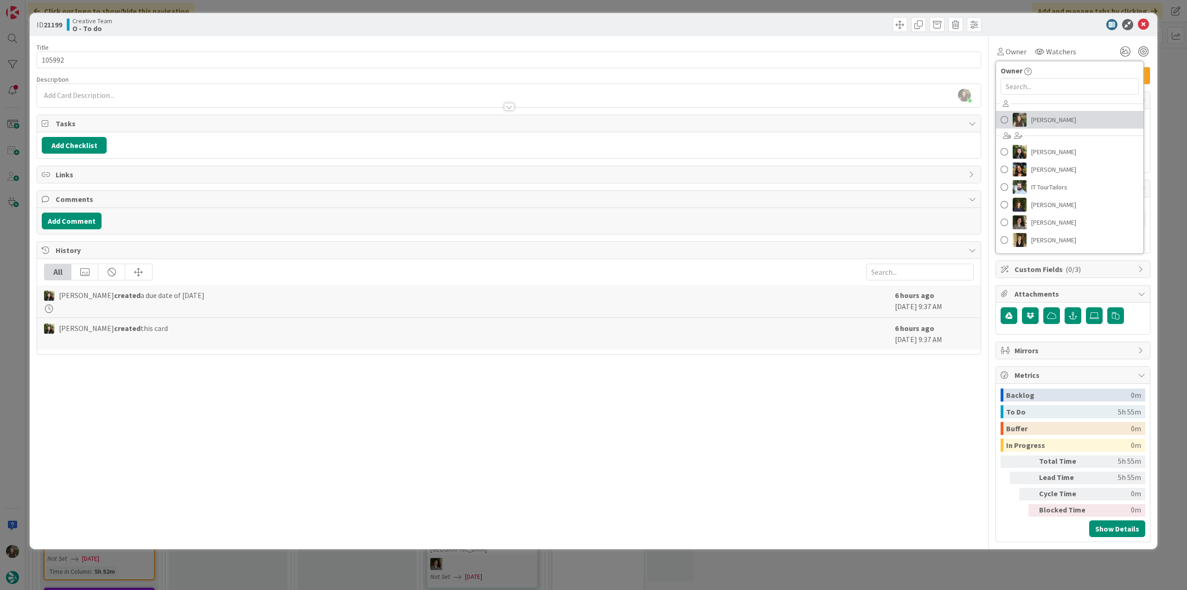
drag, startPoint x: 1040, startPoint y: 123, endPoint x: 1050, endPoint y: 124, distance: 10.2
click at [1041, 123] on span "[PERSON_NAME]" at bounding box center [1054, 120] width 45 height 14
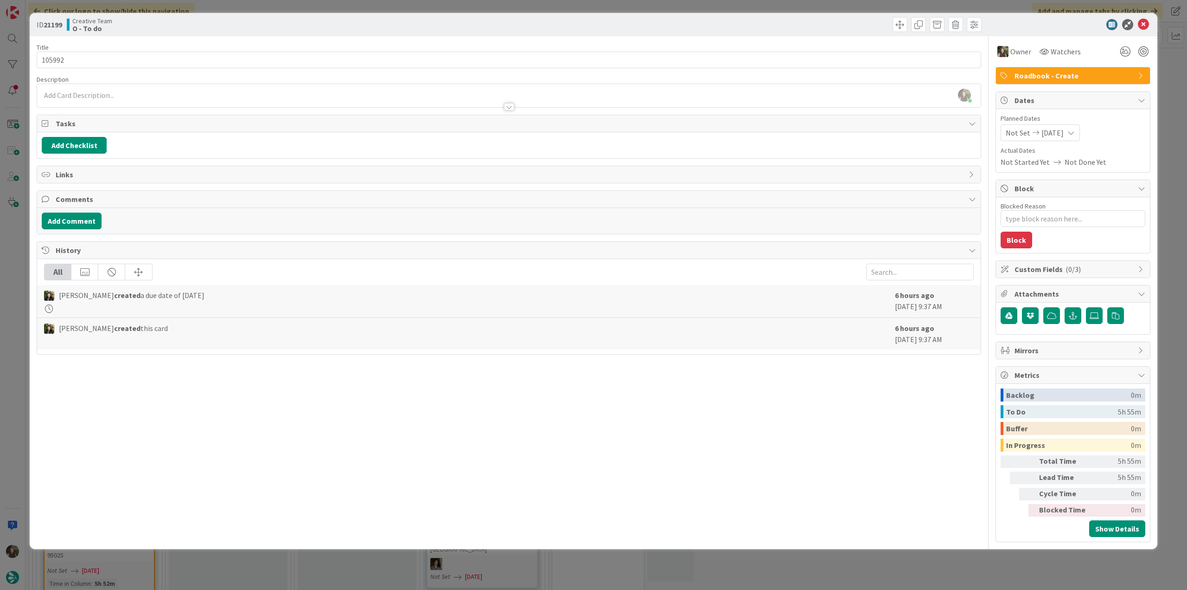
type textarea "x"
click at [1169, 87] on div "ID 21199 Creative Team O - To do Title 6 / 128 105992 Description Inês Gonçalve…" at bounding box center [593, 295] width 1187 height 590
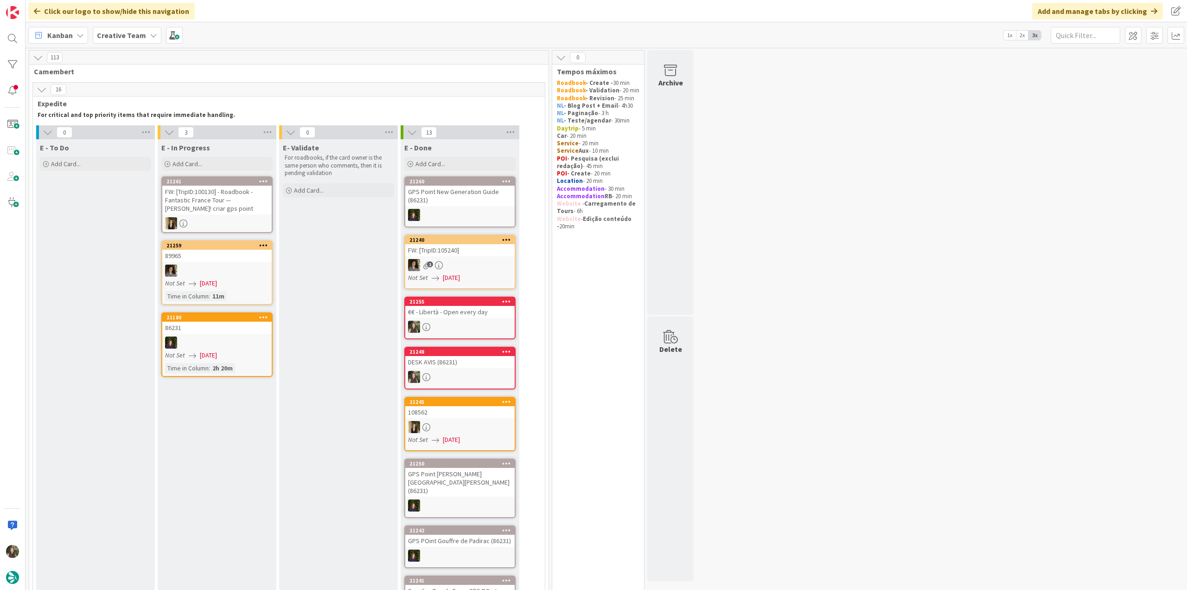
scroll to position [649, 0]
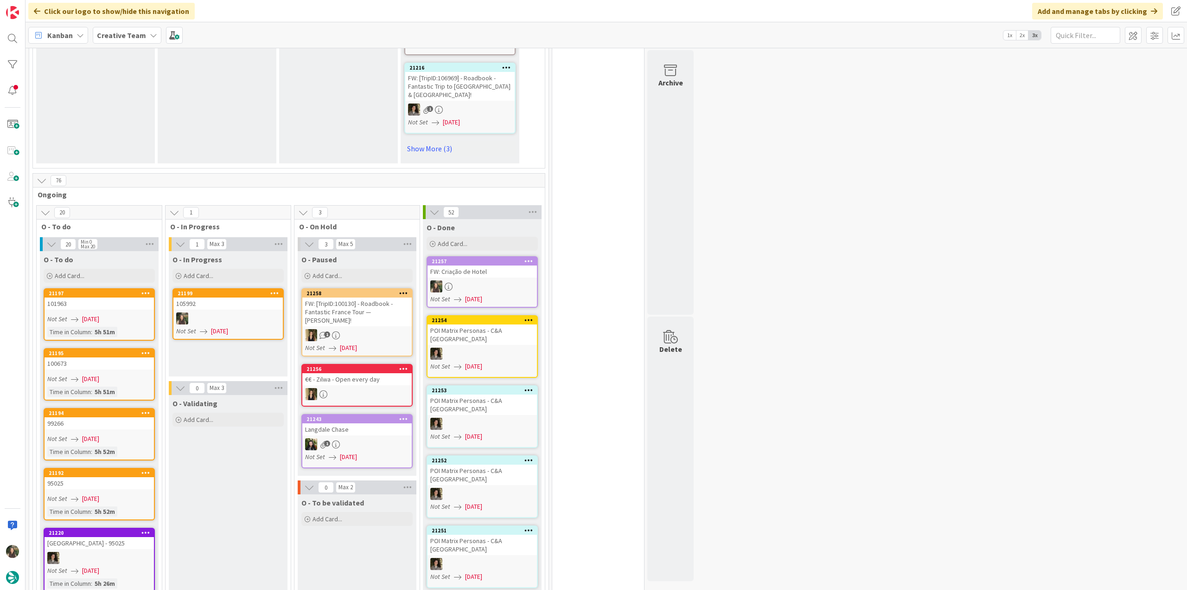
click at [228, 326] on span "[DATE]" at bounding box center [219, 331] width 17 height 10
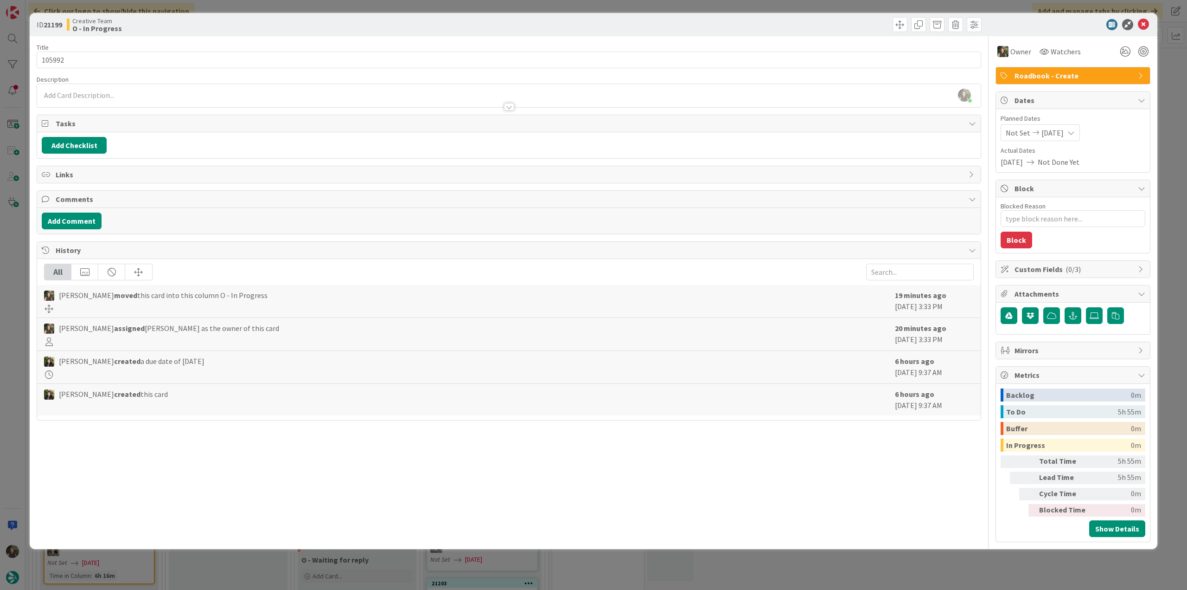
type textarea "x"
click at [16, 289] on div "ID 21199 Creative Team O - In Progress Title 6 / 128 105992 Description [PERSON…" at bounding box center [593, 295] width 1187 height 590
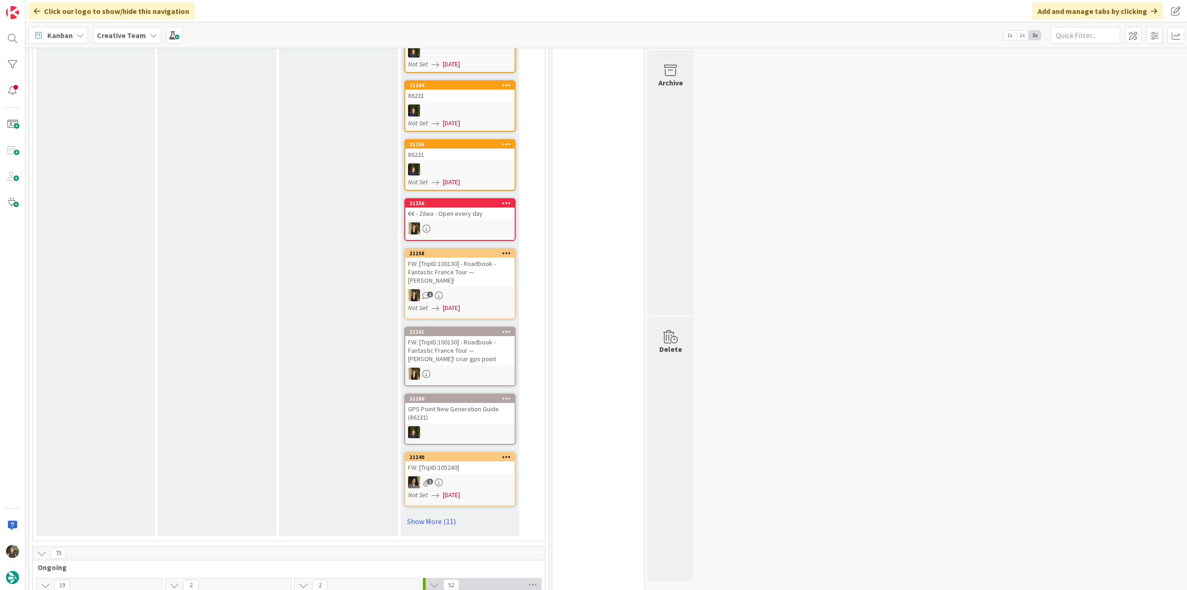
scroll to position [325, 0]
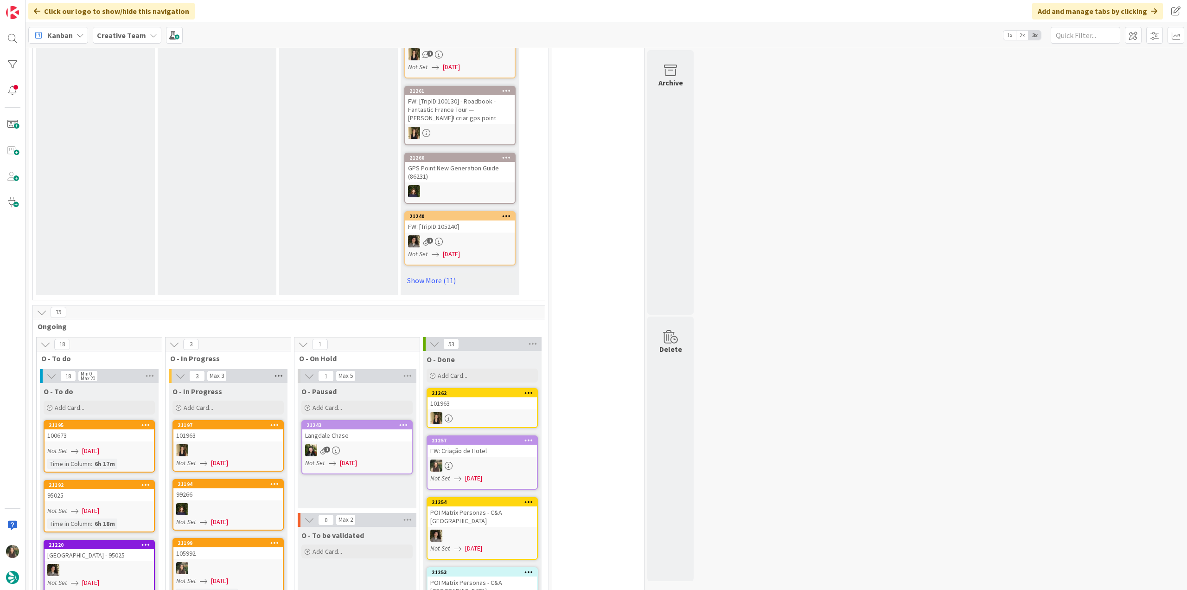
scroll to position [649, 0]
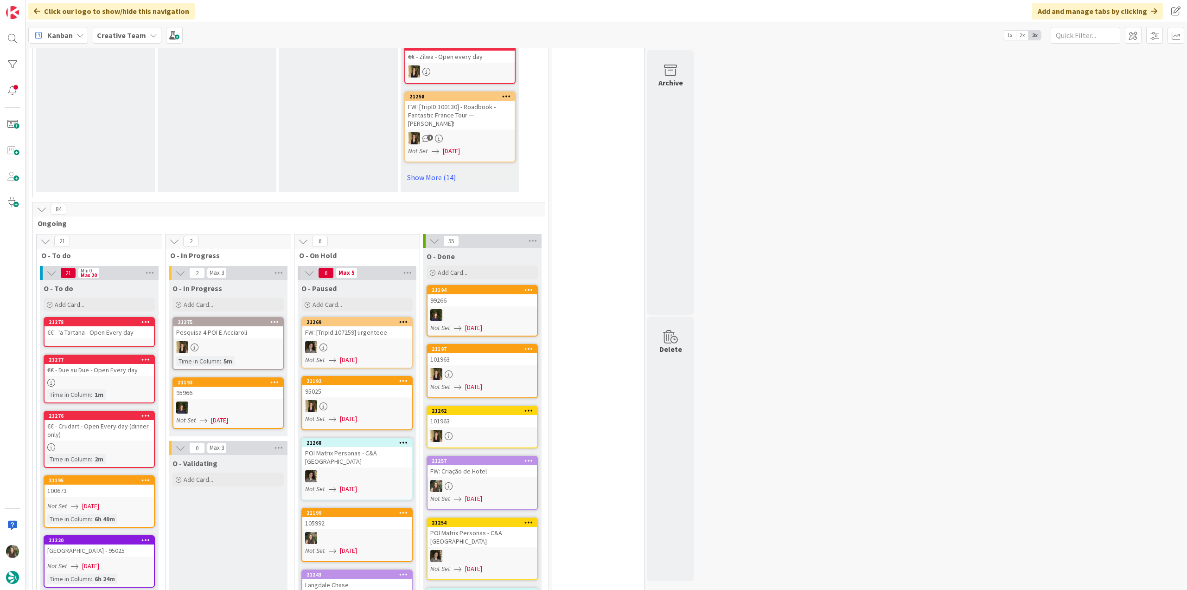
scroll to position [696, 0]
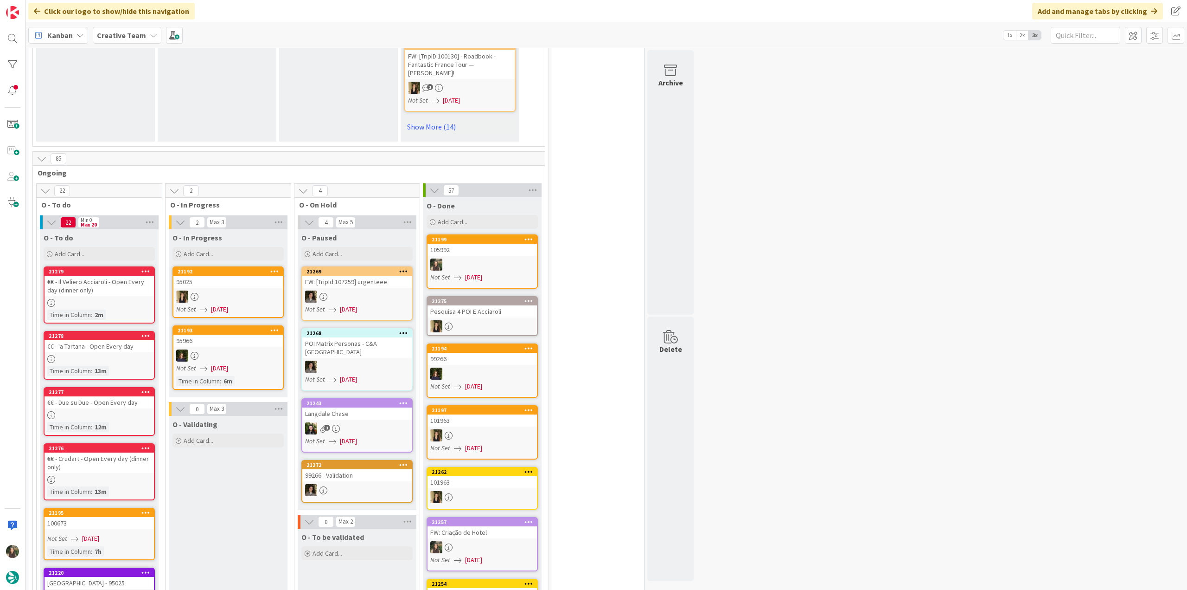
click at [506, 247] on link "21199 105992 Not Set [DATE]" at bounding box center [482, 261] width 111 height 54
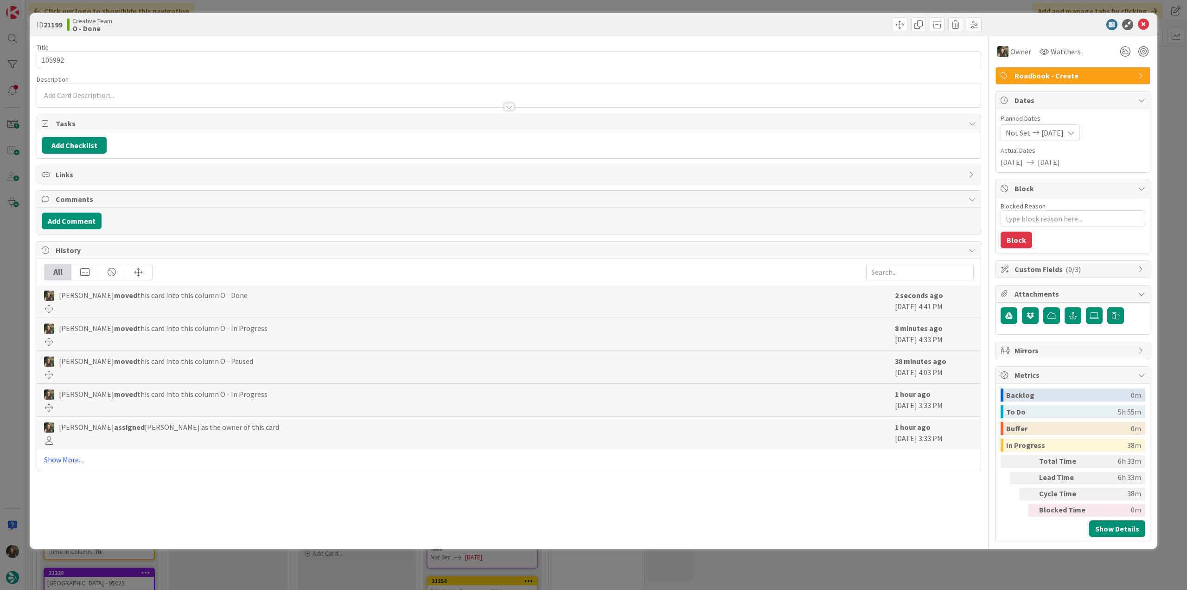
click at [977, 564] on div "ID 21199 Creative Team O - Done Title 6 / 128 105992 Description Owner Watchers…" at bounding box center [593, 295] width 1187 height 590
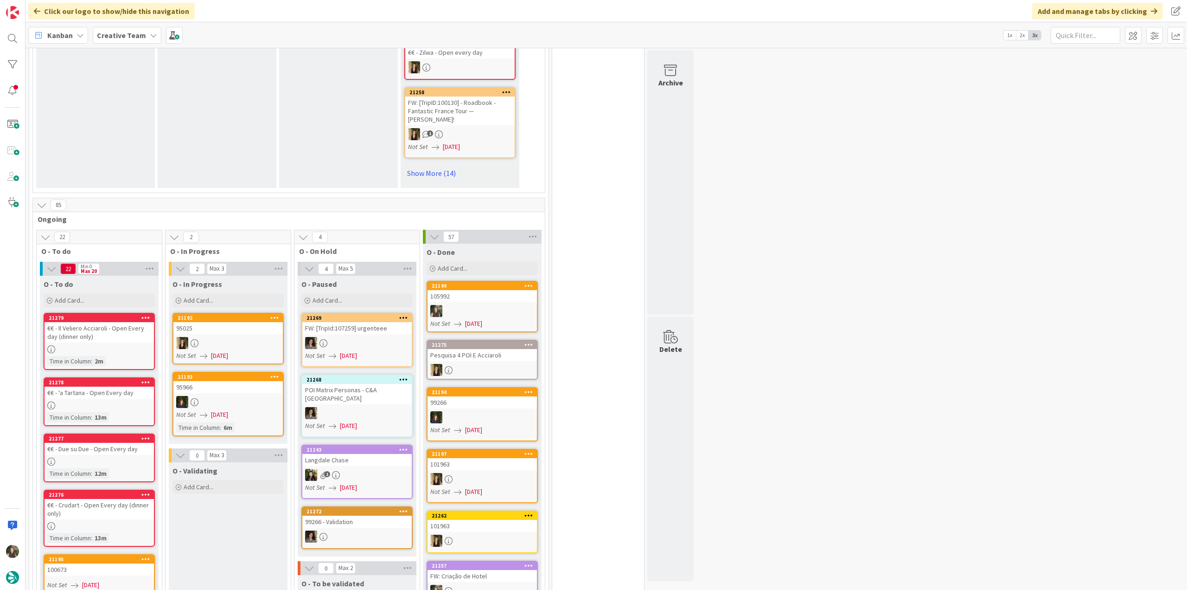
scroll to position [742, 0]
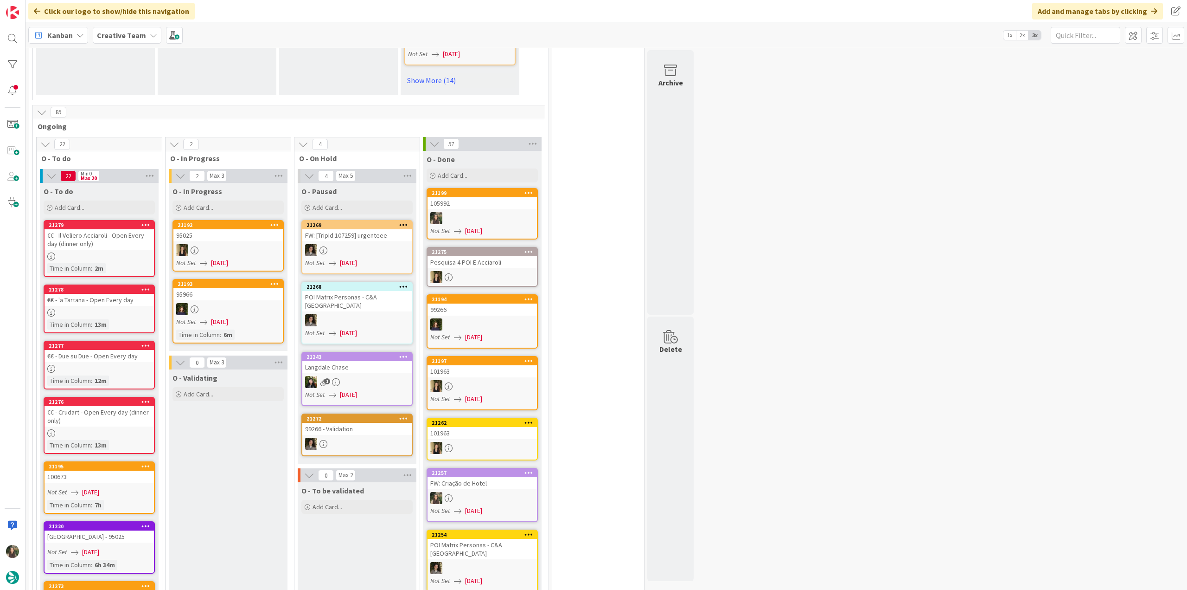
click at [134, 235] on div "€€ - Il Veliero Acciaroli - Open Every day (dinner only)" at bounding box center [99, 239] width 109 height 20
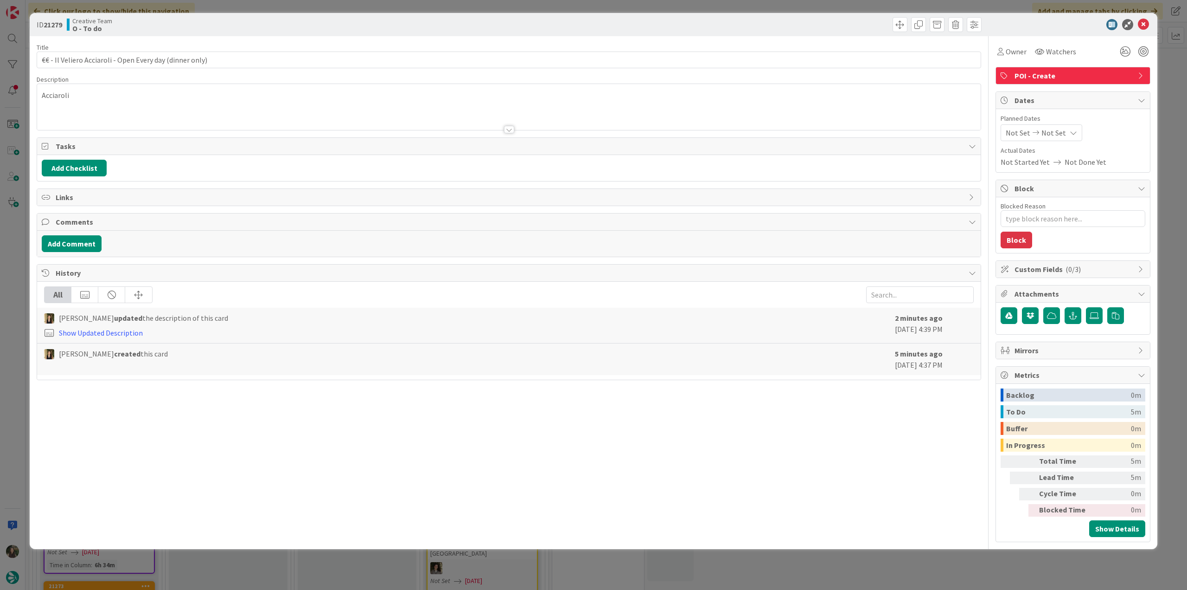
click at [1013, 60] on div "Owner Watchers POI - Create Dates Planned Dates Not Set Not Set Actual Dates No…" at bounding box center [1073, 289] width 155 height 506
click at [1016, 56] on span "Owner" at bounding box center [1016, 51] width 21 height 11
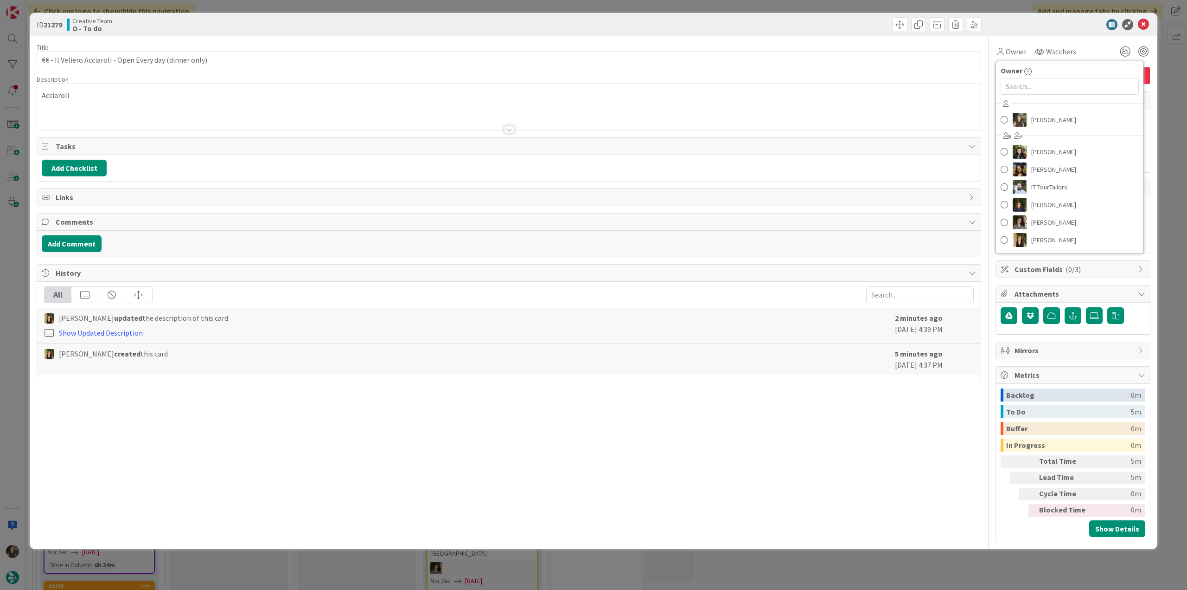
click at [1032, 109] on div "[PERSON_NAME] [PERSON_NAME] [PERSON_NAME] IT TourTailors [PERSON_NAME] [PERSON_…" at bounding box center [1070, 172] width 148 height 153
click at [1038, 115] on span "[PERSON_NAME]" at bounding box center [1054, 120] width 45 height 14
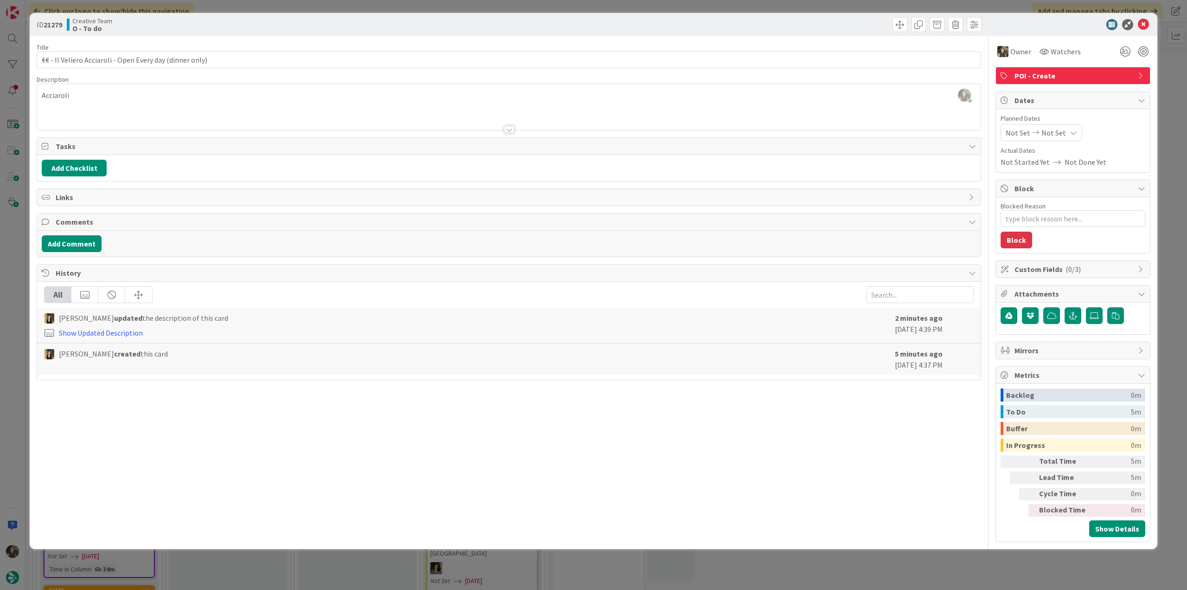
click at [1167, 82] on div "ID 21279 Creative Team O - To do Title 56 / 128 €€ - Il Veliero Acciaroli - Ope…" at bounding box center [593, 295] width 1187 height 590
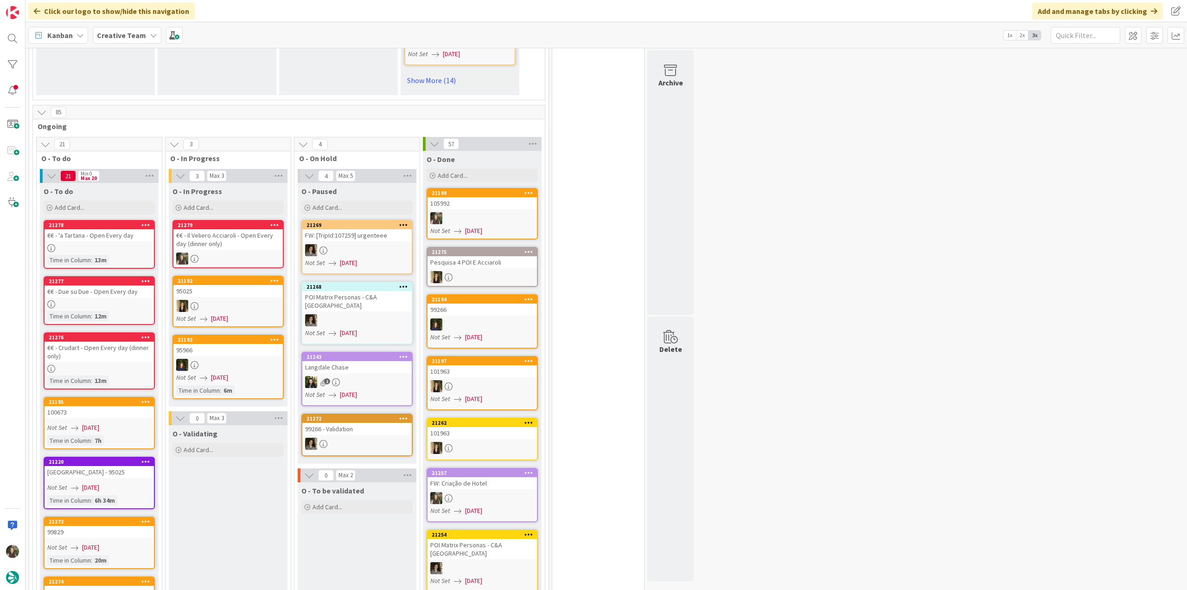
click at [242, 231] on div "€€ - Il Veliero Acciaroli - Open Every day (dinner only)" at bounding box center [227, 239] width 109 height 20
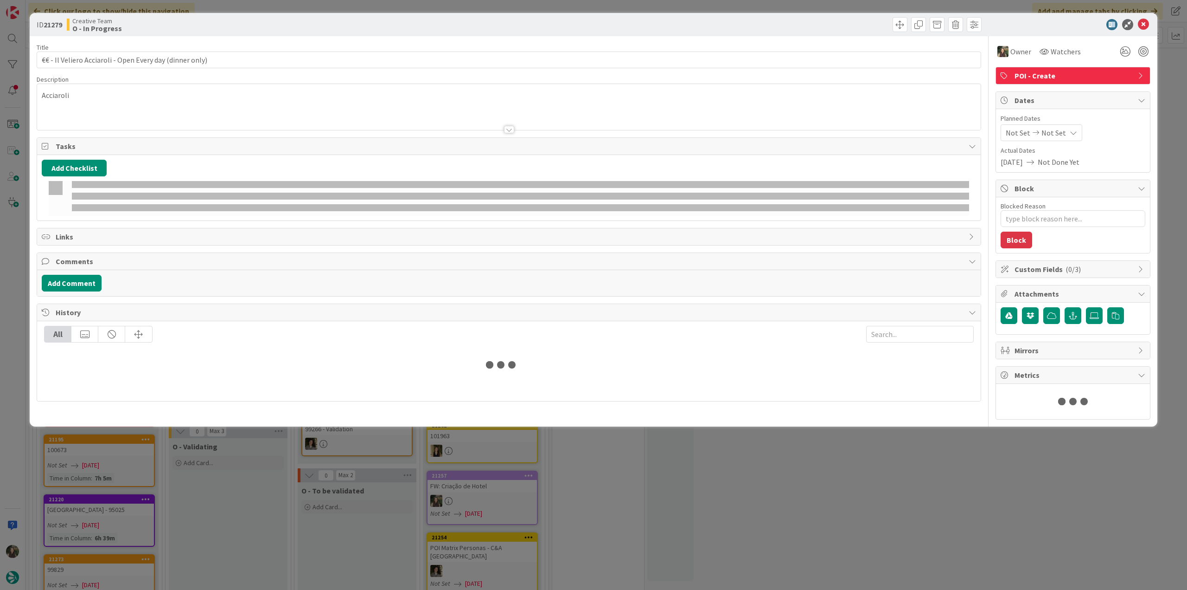
type textarea "x"
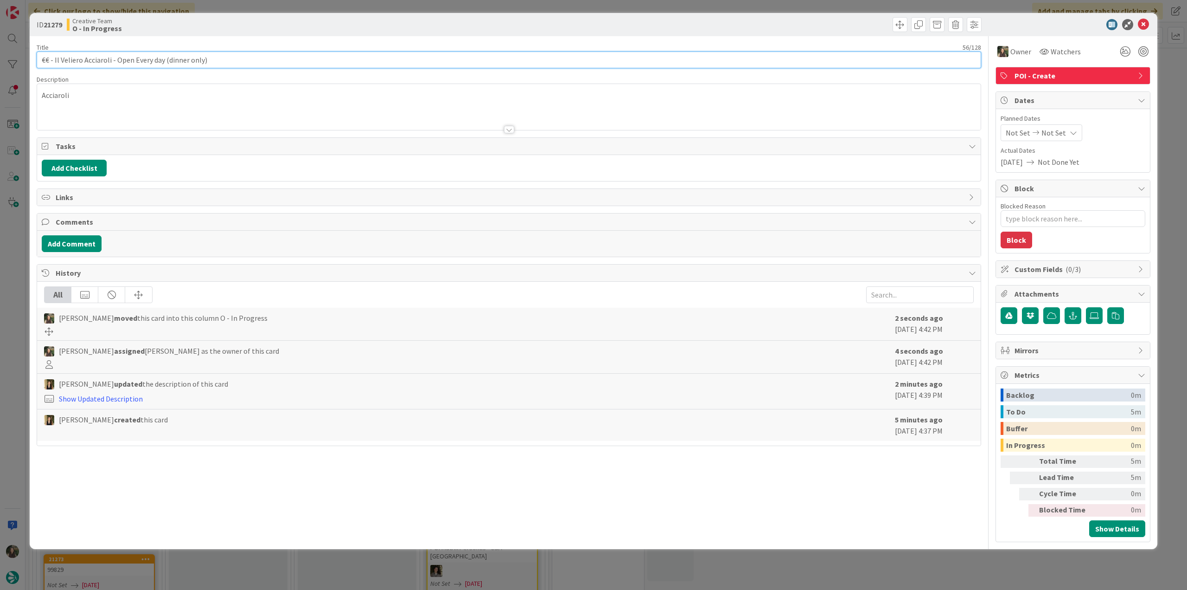
drag, startPoint x: 211, startPoint y: 62, endPoint x: 17, endPoint y: 60, distance: 193.9
click at [13, 59] on div "ID 21279 Creative Team O - In Progress Title 56 / 128 €€ - Il Veliero Acciaroli…" at bounding box center [593, 295] width 1187 height 590
click at [23, 265] on div "ID 21279 Creative Team O - In Progress Title 56 / 128 €€ - Il Veliero Acciaroli…" at bounding box center [593, 295] width 1187 height 590
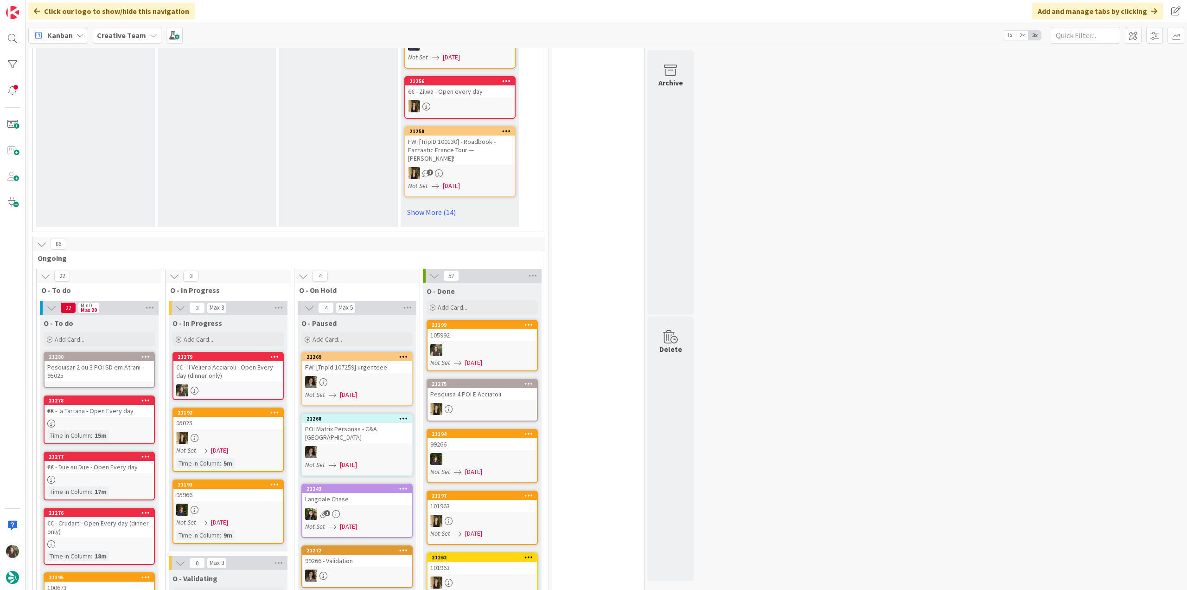
scroll to position [696, 0]
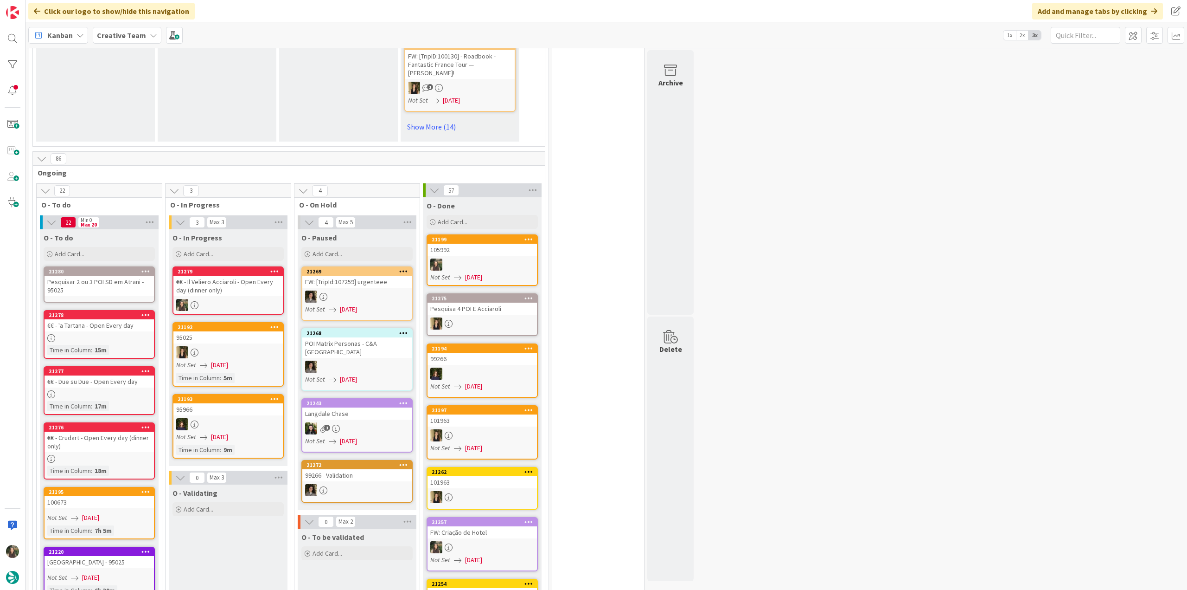
click at [262, 283] on div "€€ - Il Veliero Acciaroli - Open Every day (dinner only)" at bounding box center [227, 286] width 109 height 20
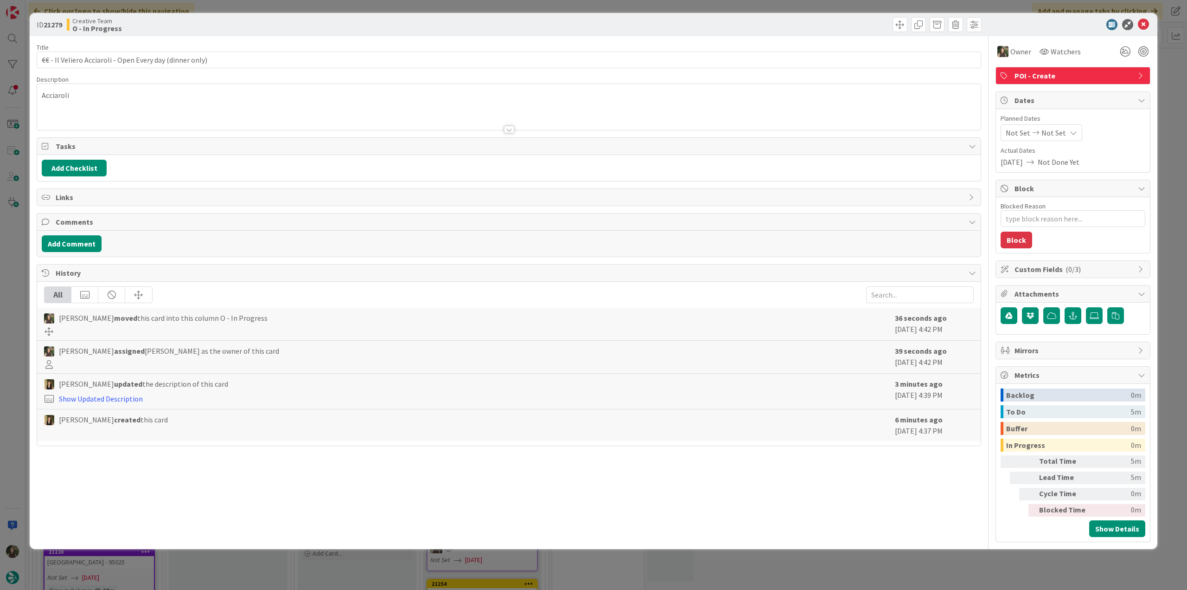
click at [55, 93] on p "Acciaroli" at bounding box center [509, 95] width 935 height 11
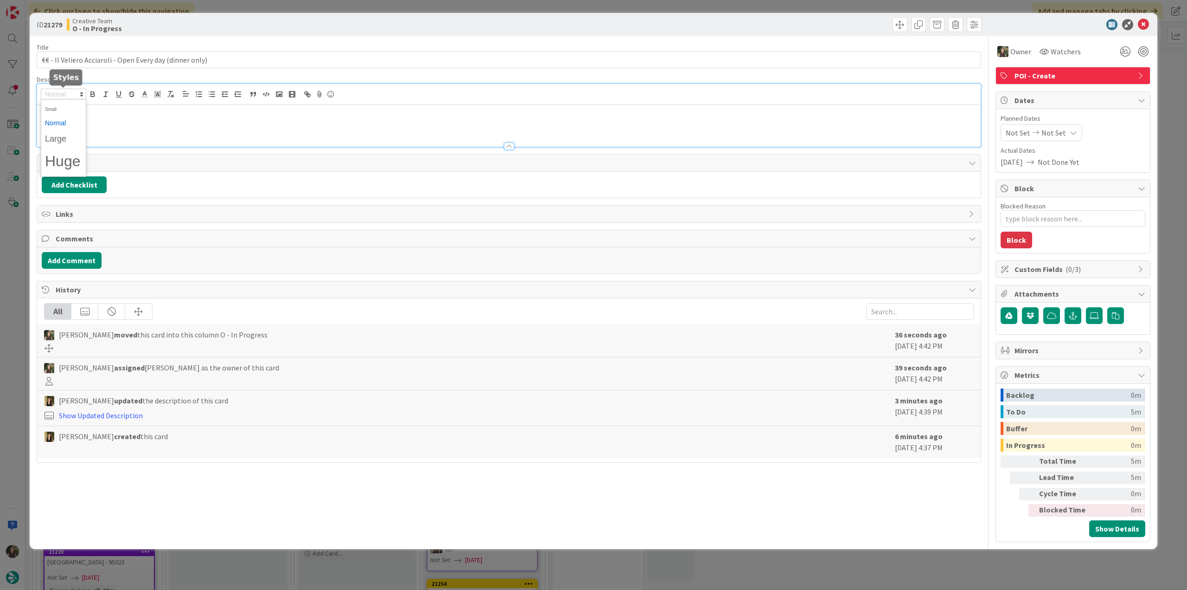
click at [55, 93] on span at bounding box center [63, 94] width 45 height 11
click at [121, 108] on p "Acciaroli" at bounding box center [509, 112] width 935 height 11
click at [53, 107] on p "Acciaroli" at bounding box center [509, 112] width 935 height 11
click at [54, 107] on p "Acciaroli" at bounding box center [509, 112] width 935 height 11
copy p "Acciaroli"
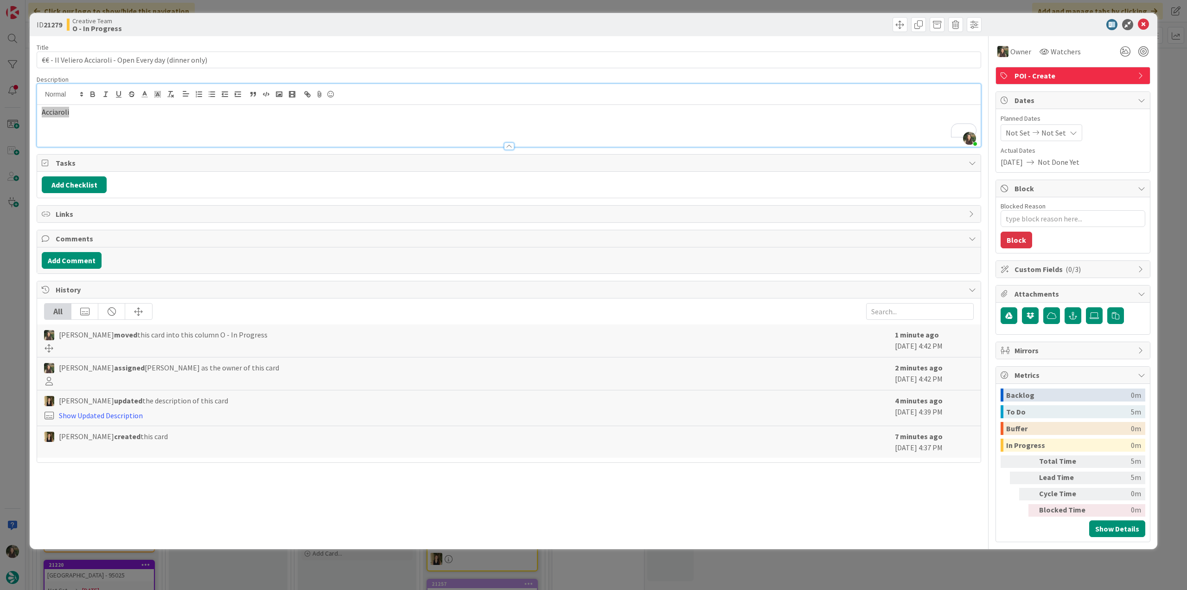
type textarea "x"
click at [19, 245] on div "ID 21279 Creative Team O - In Progress Title 56 / 128 €€ - Il Veliero Acciaroli…" at bounding box center [593, 295] width 1187 height 590
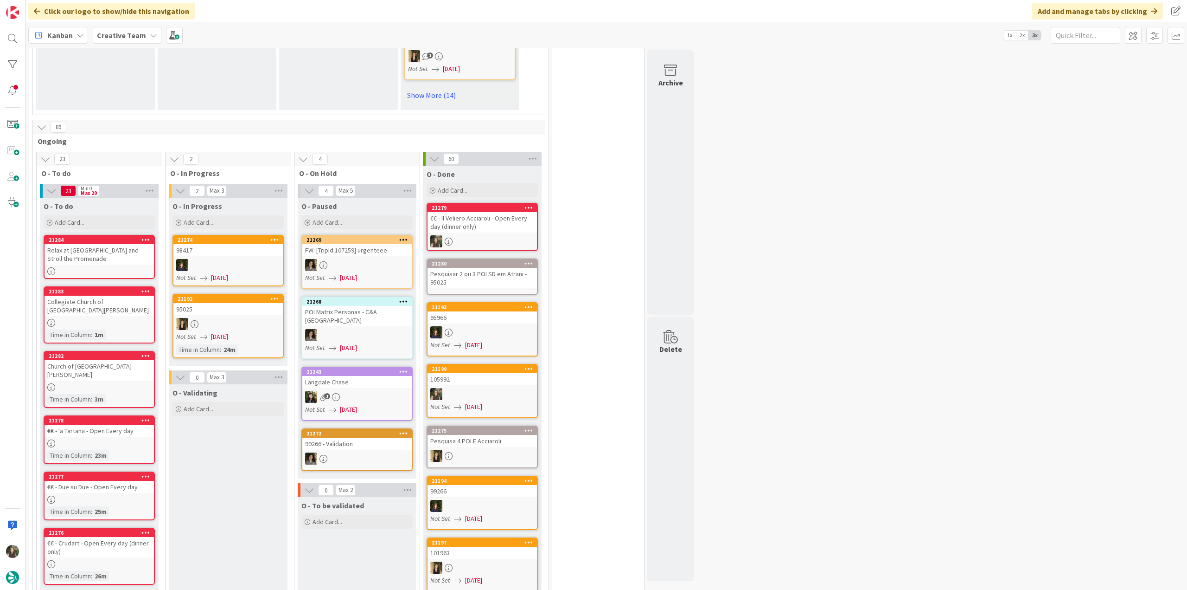
scroll to position [742, 0]
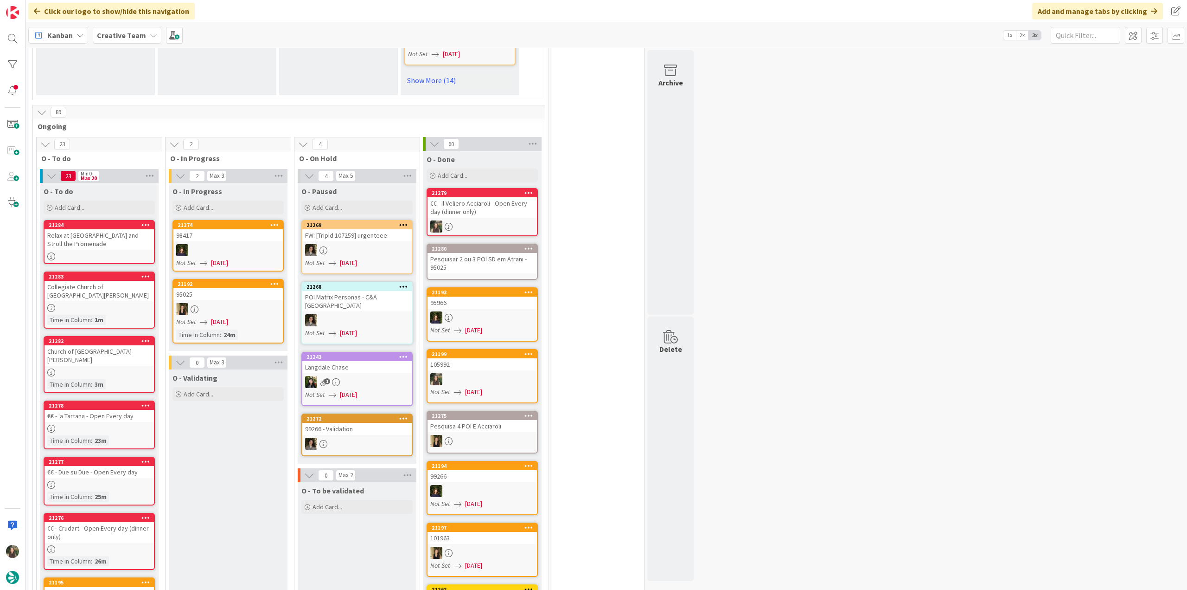
click at [143, 481] on div at bounding box center [99, 485] width 109 height 8
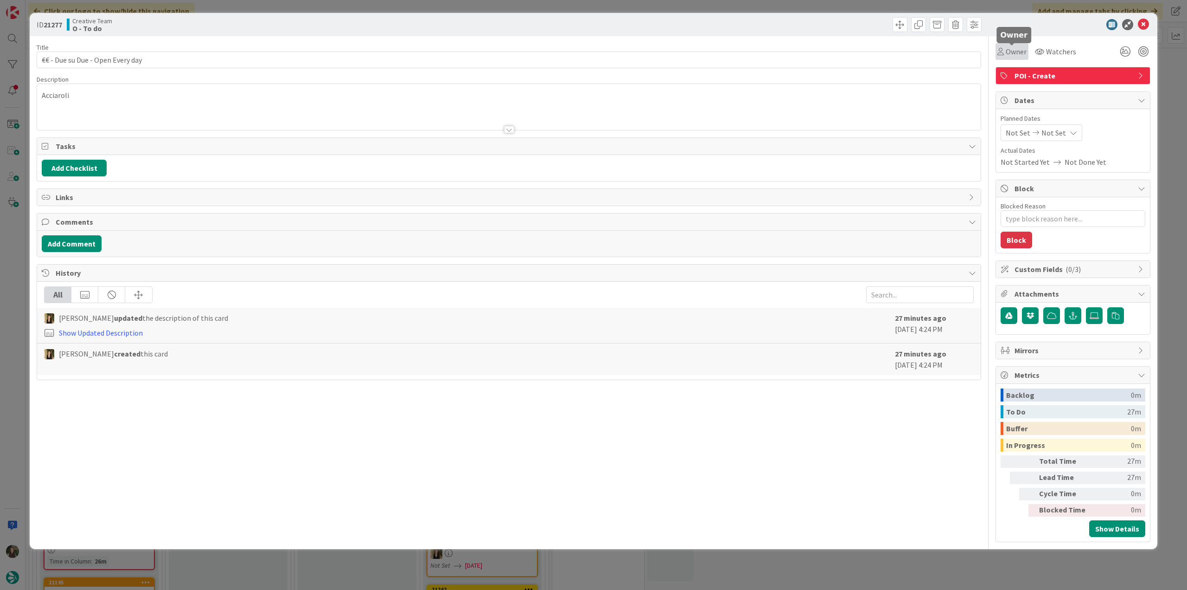
click at [1002, 49] on icon at bounding box center [1001, 51] width 6 height 7
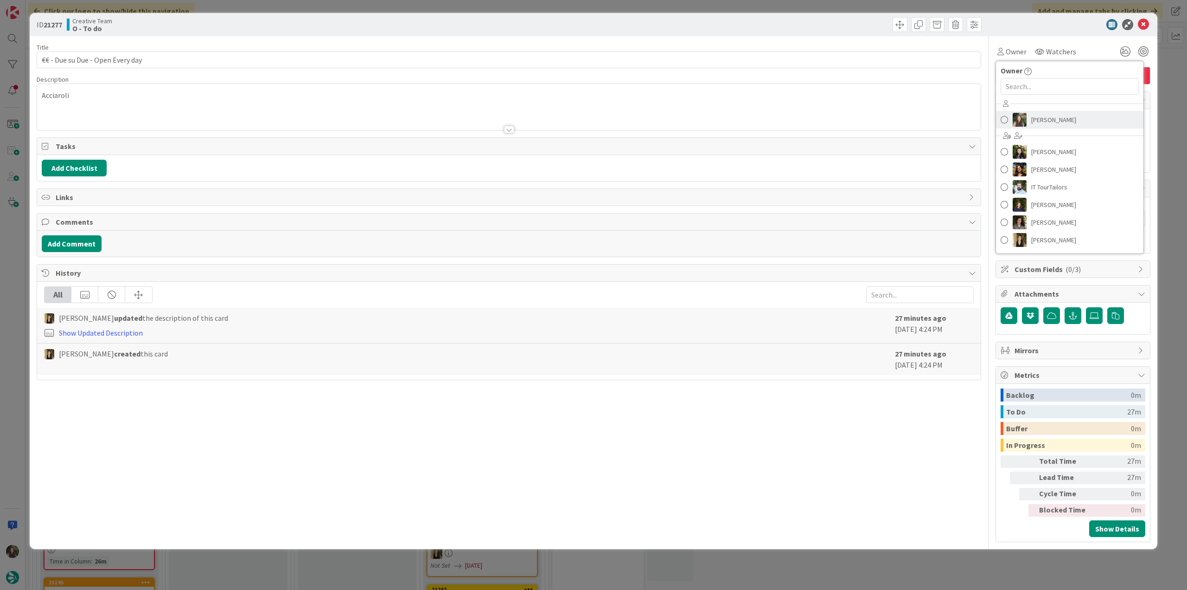
click at [1045, 117] on span "[PERSON_NAME]" at bounding box center [1054, 120] width 45 height 14
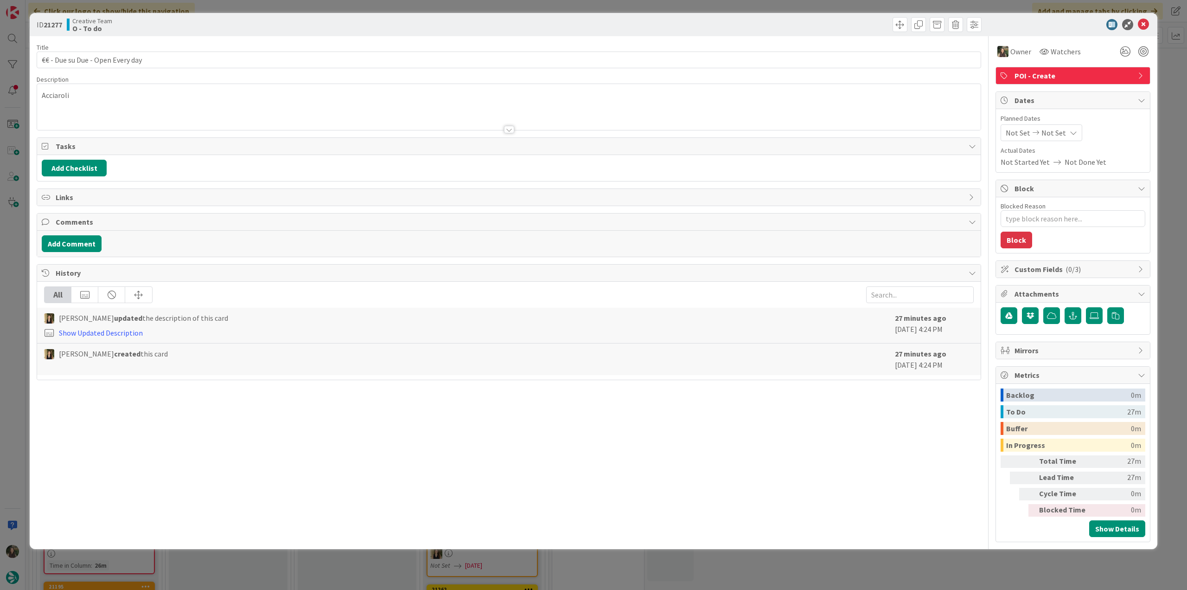
click at [1171, 84] on div "ID 21277 Creative Team O - To do Title 32 / 128 €€ - Due su Due - Open Every da…" at bounding box center [593, 295] width 1187 height 590
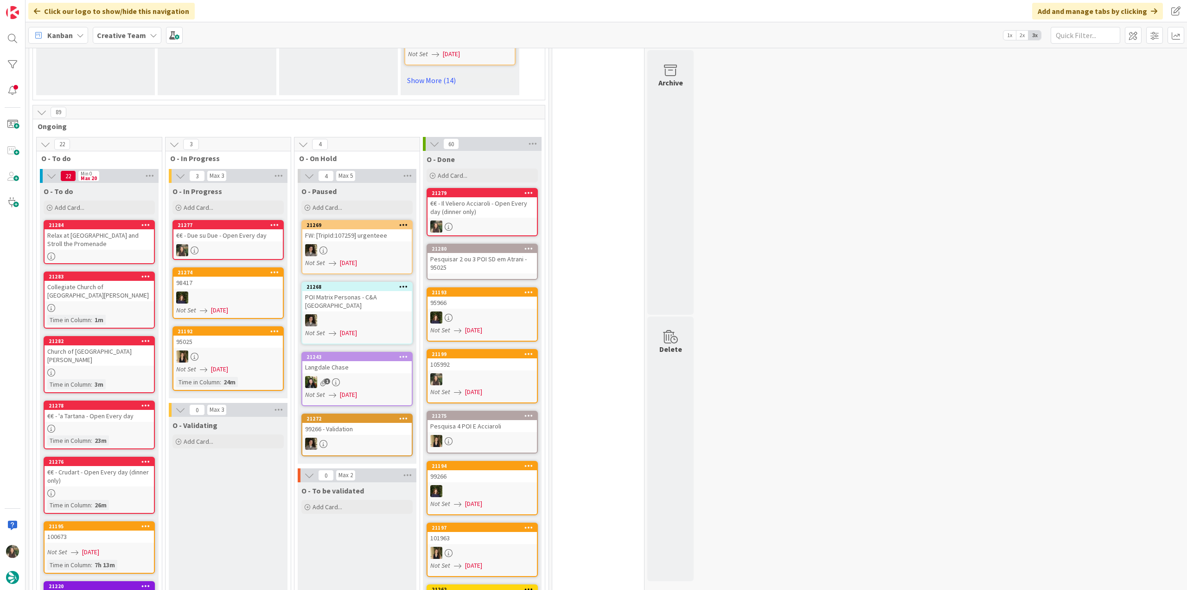
click at [218, 229] on div "€€ - Due su Due - Open Every day" at bounding box center [227, 235] width 109 height 12
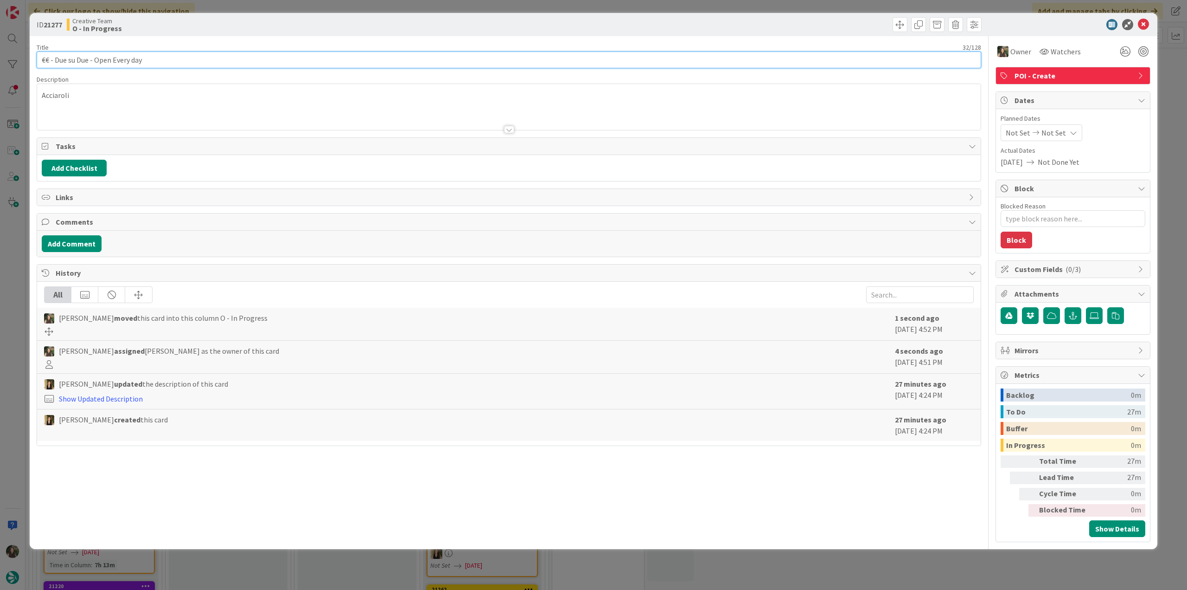
drag, startPoint x: 156, startPoint y: 62, endPoint x: 23, endPoint y: 62, distance: 132.7
click at [23, 62] on div "ID 21277 Creative Team O - In Progress Title 32 / 128 €€ - Due su Due - Open Ev…" at bounding box center [593, 295] width 1187 height 590
type textarea "x"
click at [57, 96] on div "[PERSON_NAME] just joined Acciaroli" at bounding box center [509, 107] width 944 height 46
click at [57, 96] on span at bounding box center [61, 92] width 45 height 11
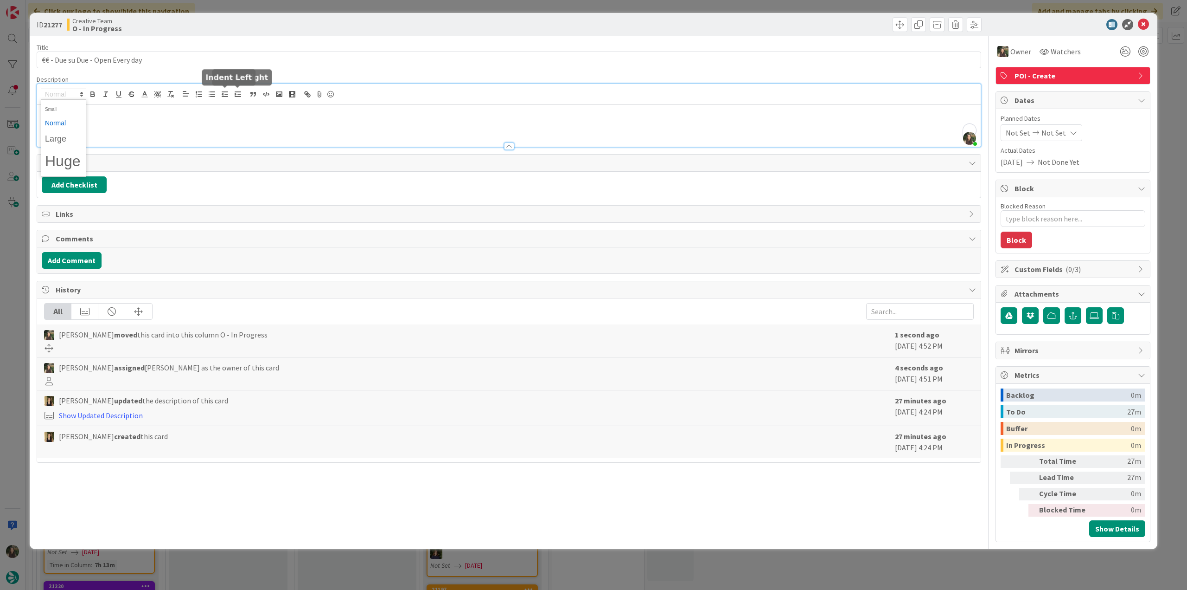
click at [169, 120] on div "Acciaroli" at bounding box center [509, 126] width 944 height 42
click at [57, 114] on p "Acciaroli" at bounding box center [509, 112] width 935 height 11
copy p "Acciaroli"
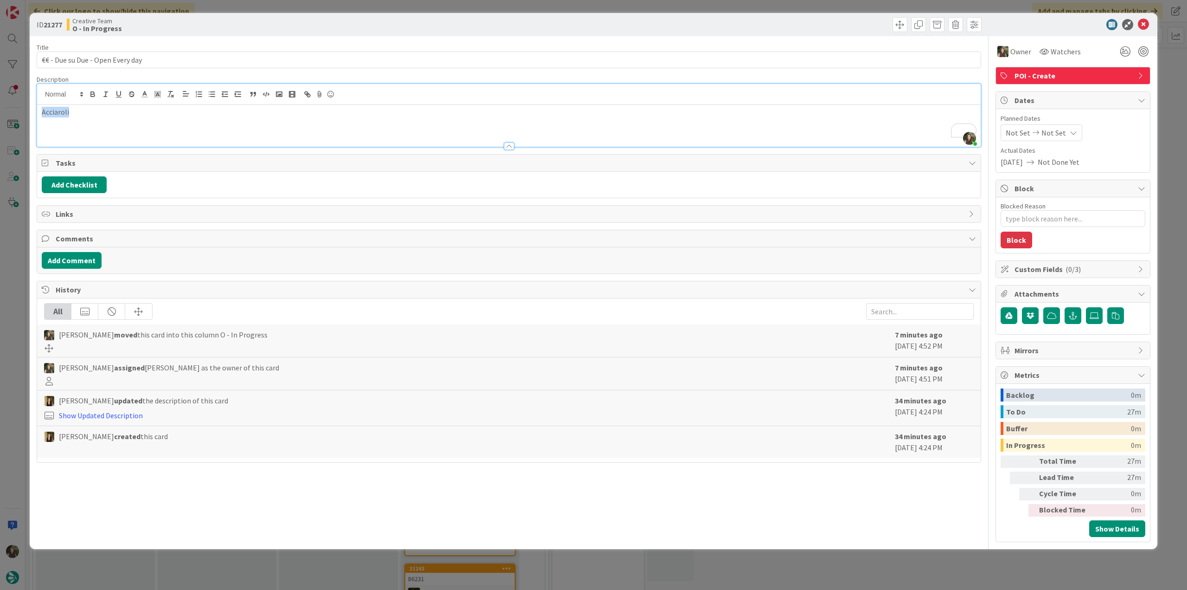
scroll to position [742, 0]
click at [19, 260] on div "ID 21277 Creative Team O - In Progress Title 32 / 128 €€ - Due su Due - Open Ev…" at bounding box center [593, 295] width 1187 height 590
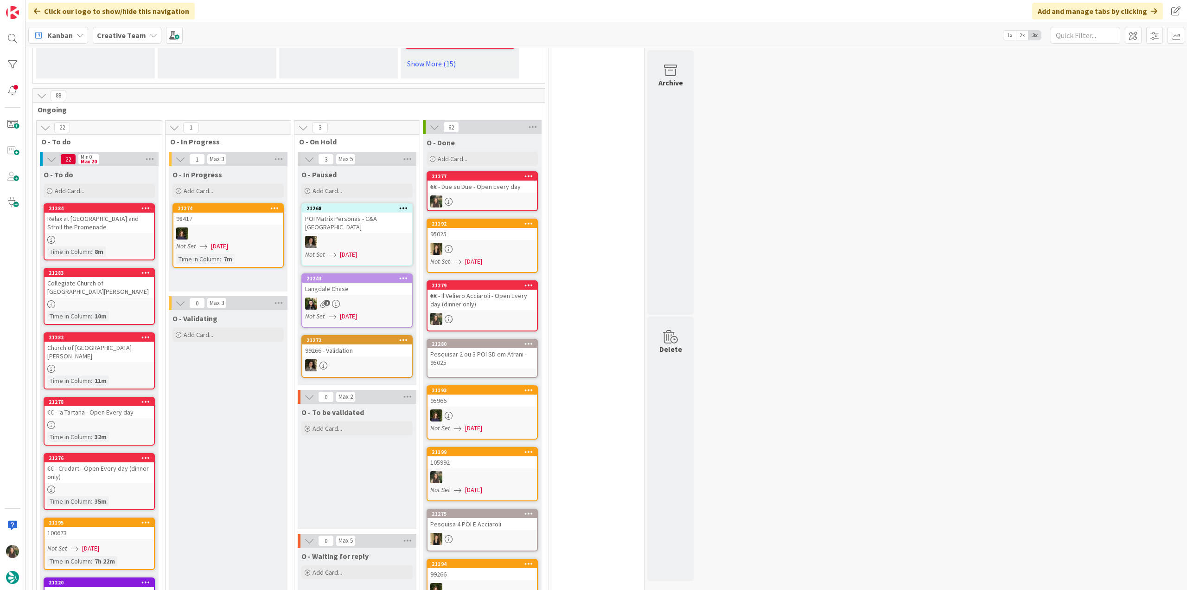
click at [474, 191] on div "€€ - Due su Due - Open Every day" at bounding box center [482, 186] width 109 height 12
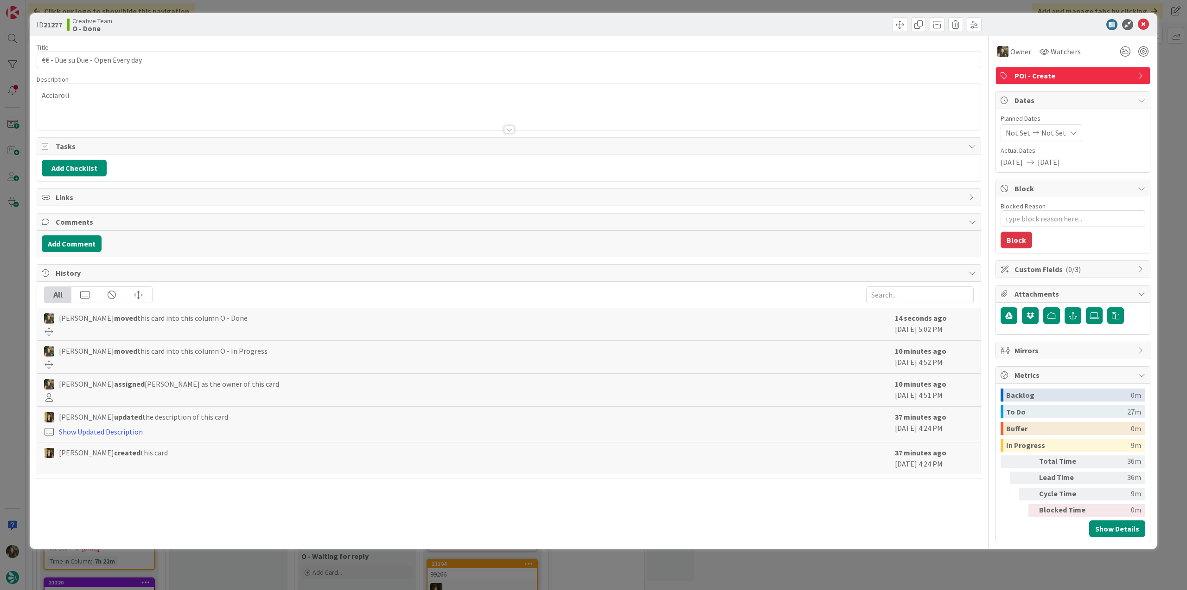
drag, startPoint x: 908, startPoint y: 554, endPoint x: 890, endPoint y: 542, distance: 22.1
click at [908, 554] on div "ID 21277 Creative Team O - Done Title 32 / 128 €€ - Due su Due - Open Every day…" at bounding box center [593, 295] width 1187 height 590
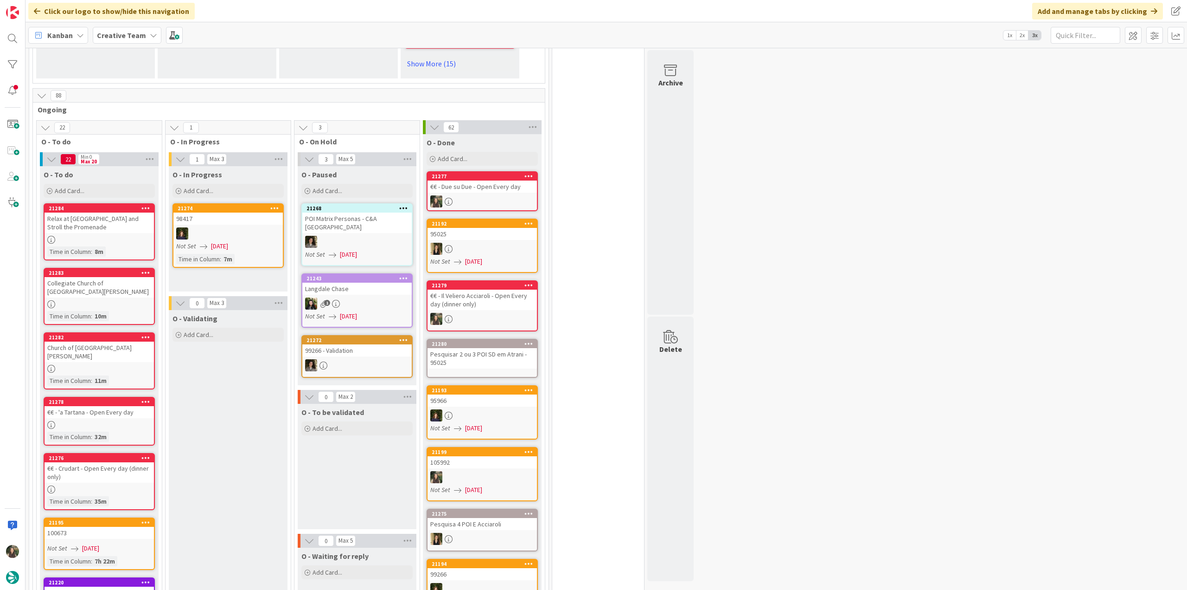
click at [134, 472] on div "€€ - Crudart - Open Every day (dinner only)" at bounding box center [99, 472] width 109 height 20
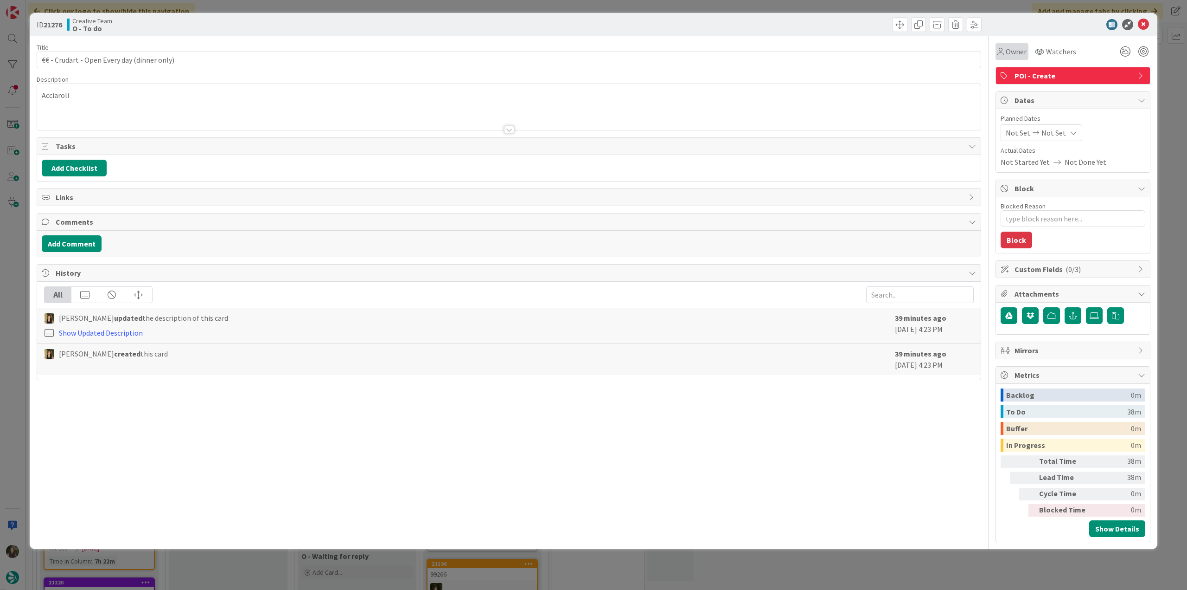
click at [997, 52] on div "Owner" at bounding box center [1012, 51] width 33 height 17
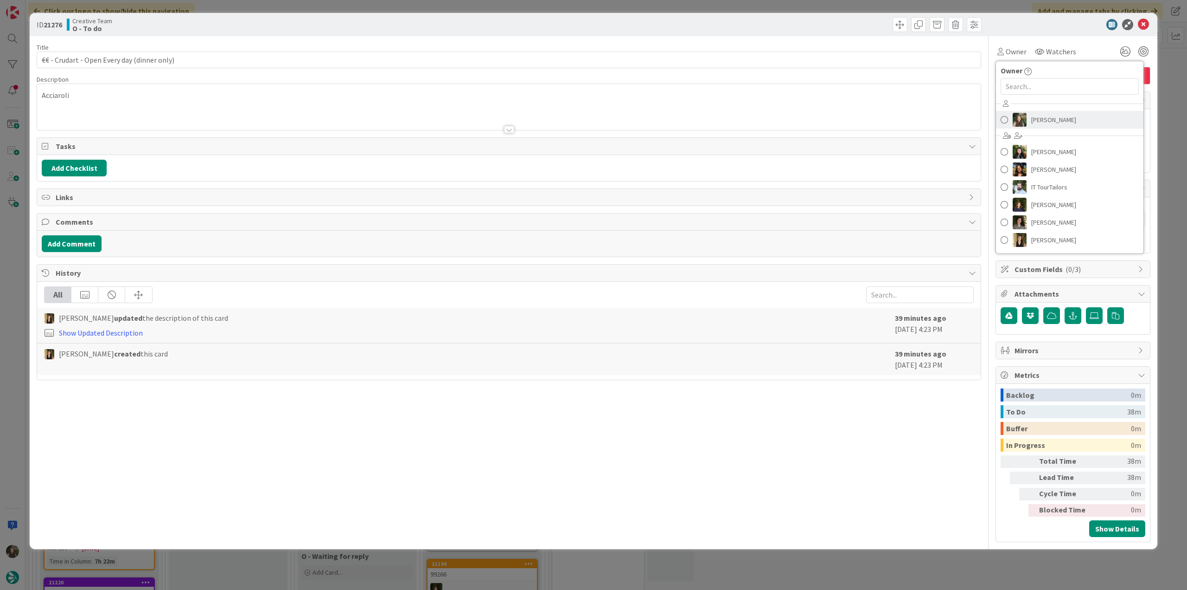
click at [1026, 126] on div at bounding box center [1020, 120] width 14 height 14
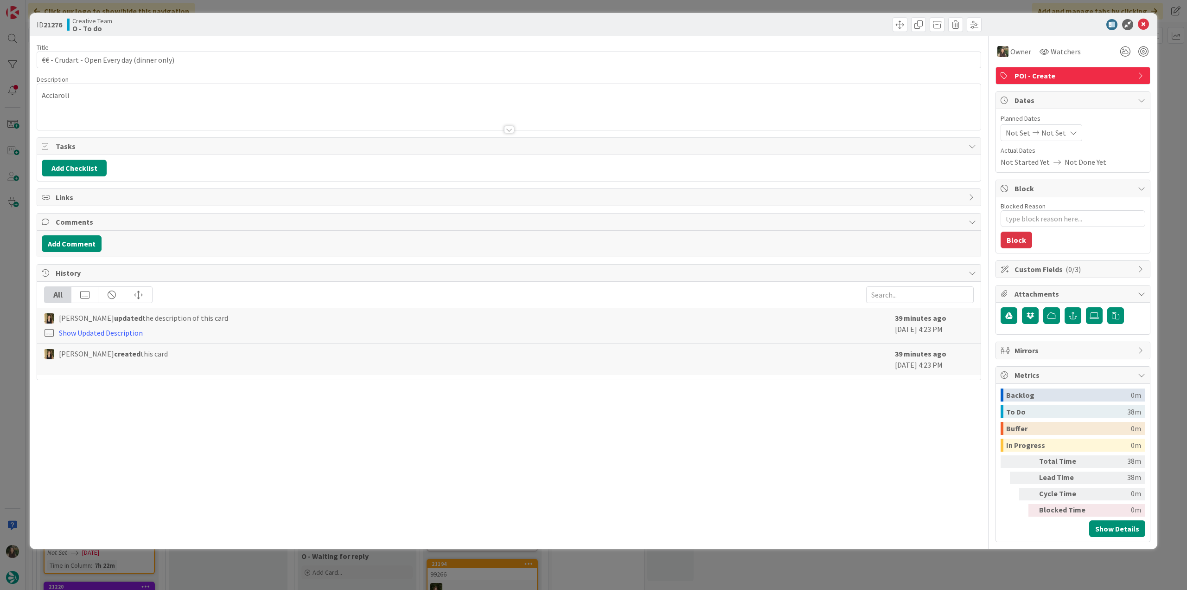
drag, startPoint x: 1173, startPoint y: 104, endPoint x: 888, endPoint y: 225, distance: 309.3
click at [1173, 104] on div "ID 21276 Creative Team O - To do Title 43 / 128 €€ - Crudart - Open Every day (…" at bounding box center [593, 295] width 1187 height 590
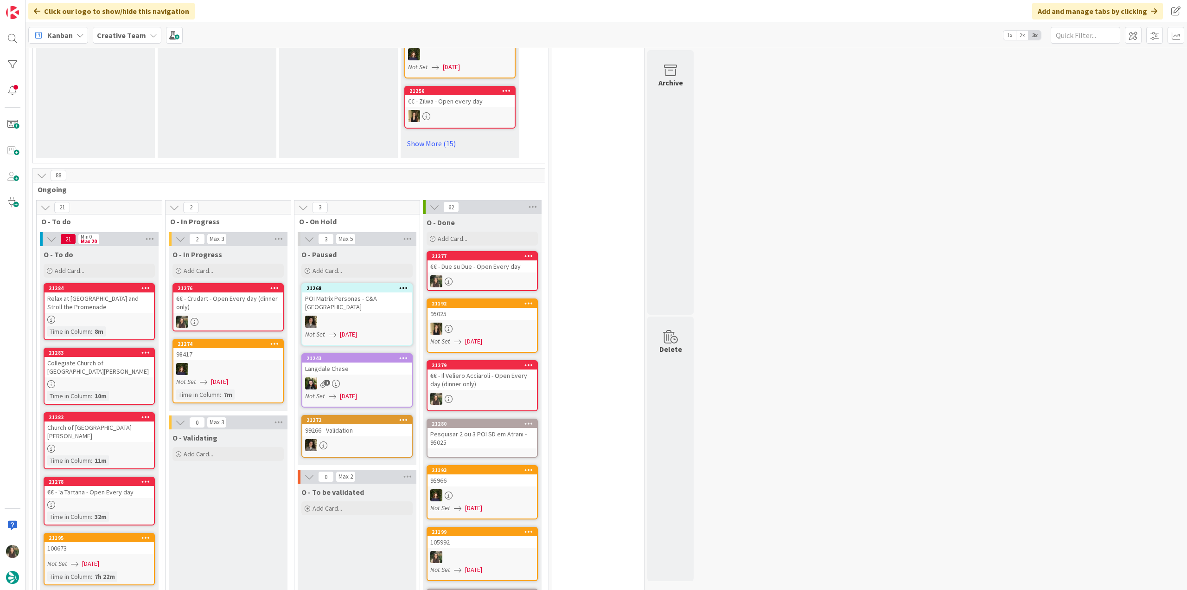
scroll to position [742, 0]
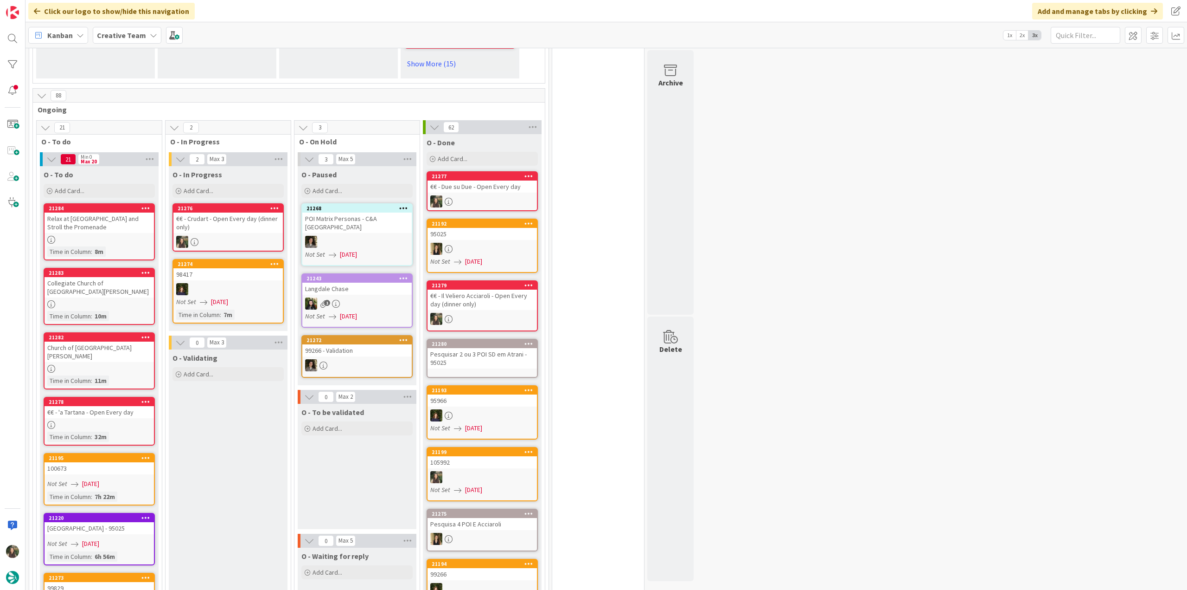
click at [240, 229] on div "€€ - Crudart - Open Every day (dinner only)" at bounding box center [227, 222] width 109 height 20
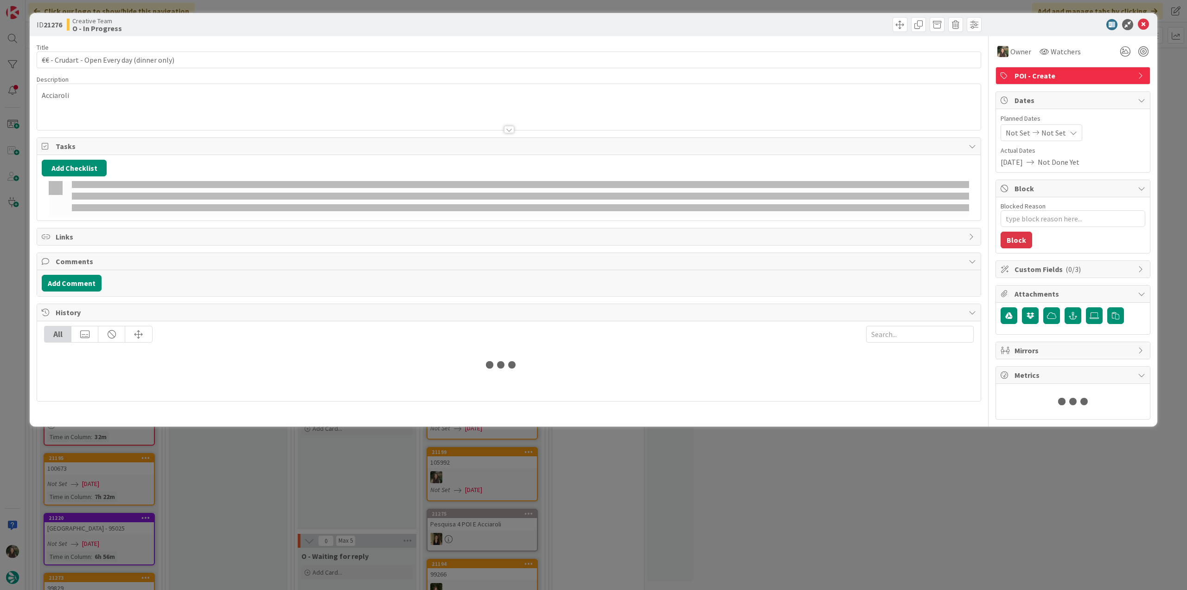
type textarea "x"
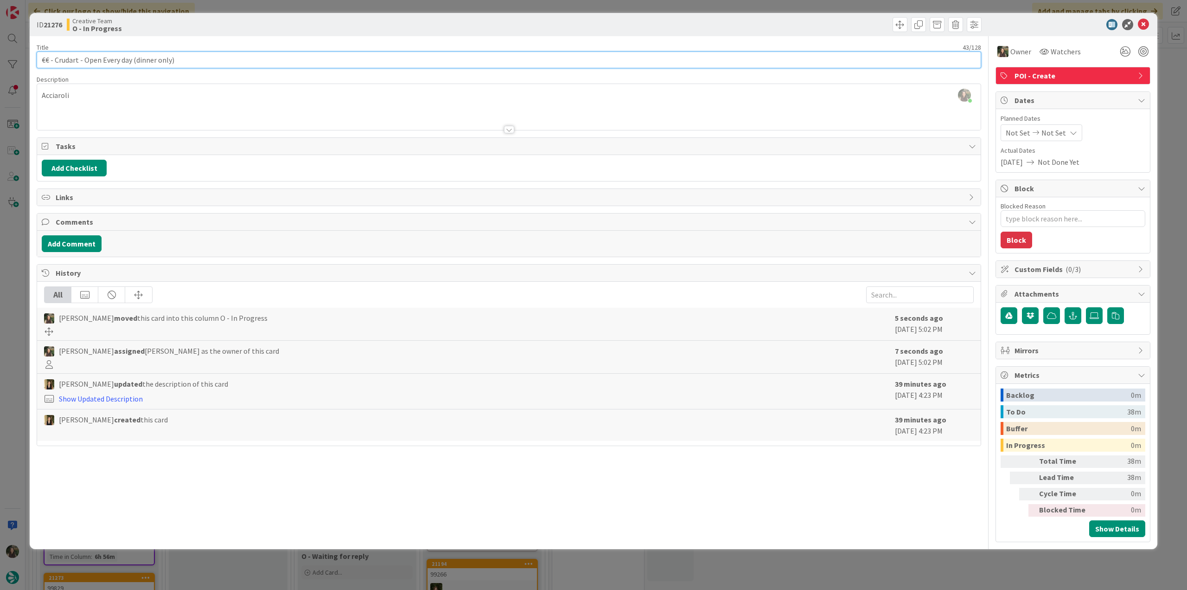
drag, startPoint x: 185, startPoint y: 57, endPoint x: 28, endPoint y: 59, distance: 156.8
click at [28, 59] on div "ID 21276 Creative Team O - In Progress Title 43 / 128 €€ - Crudart - Open Every…" at bounding box center [593, 295] width 1187 height 590
click at [61, 99] on div "[PERSON_NAME] just joined Acciaroli" at bounding box center [509, 107] width 944 height 46
click at [61, 98] on span at bounding box center [61, 92] width 45 height 11
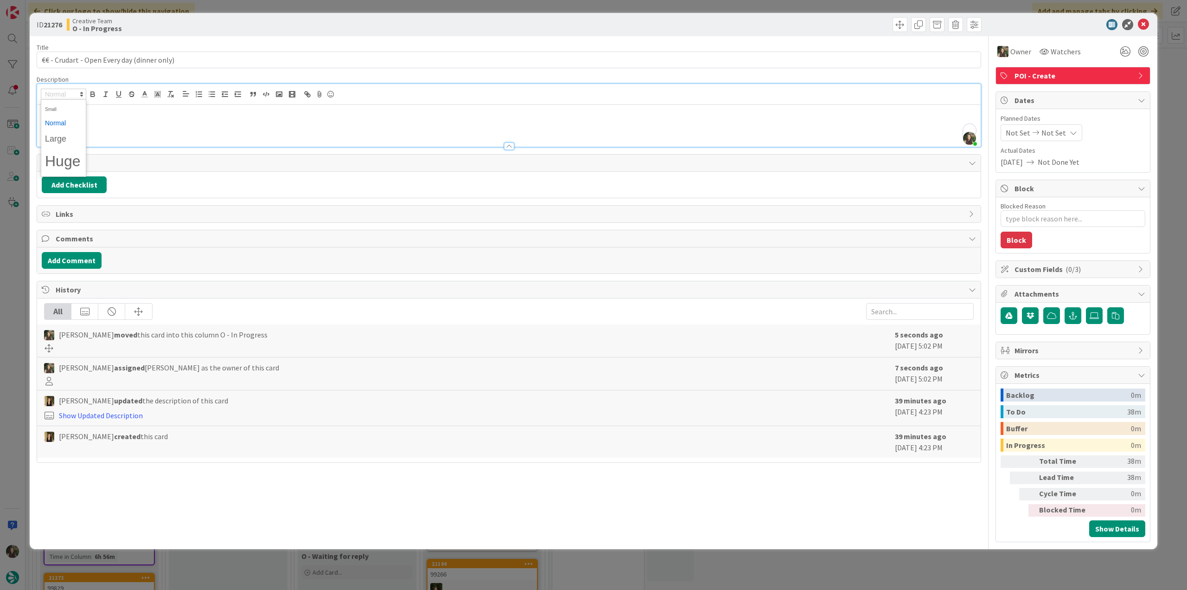
drag, startPoint x: 173, startPoint y: 128, endPoint x: 63, endPoint y: 112, distance: 111.5
click at [172, 128] on div "Acciaroli" at bounding box center [509, 126] width 944 height 42
click at [62, 111] on p "Acciaroli" at bounding box center [509, 112] width 935 height 11
copy p "Acciaroli"
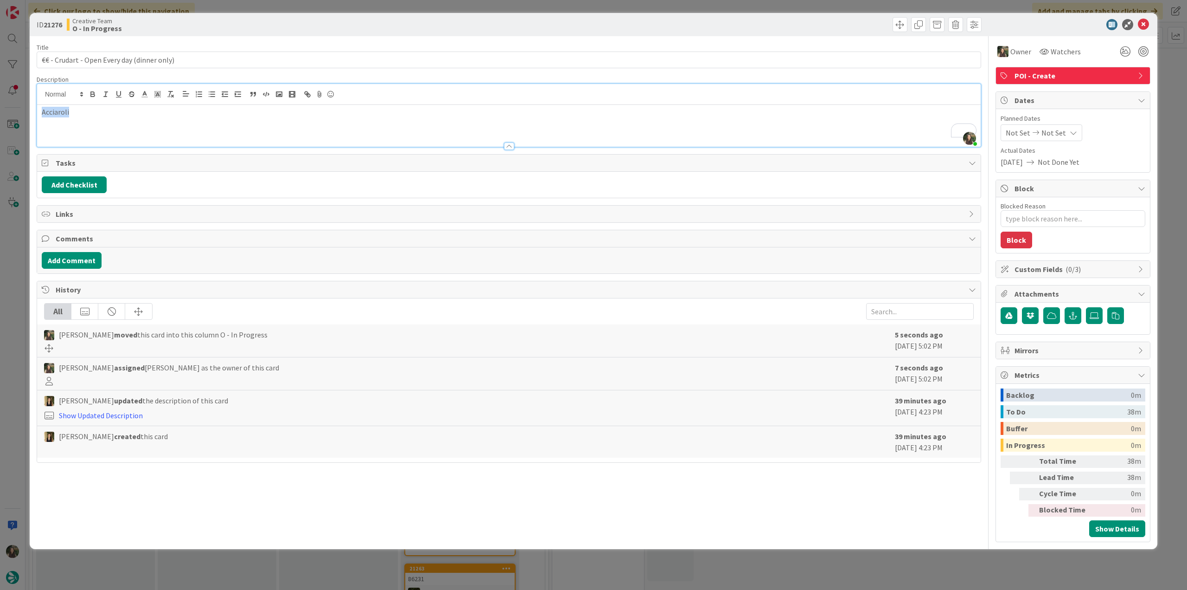
scroll to position [742, 0]
click at [19, 263] on div "ID 21276 Creative Team O - In Progress Title 43 / 128 €€ - Crudart - Open Every…" at bounding box center [593, 295] width 1187 height 590
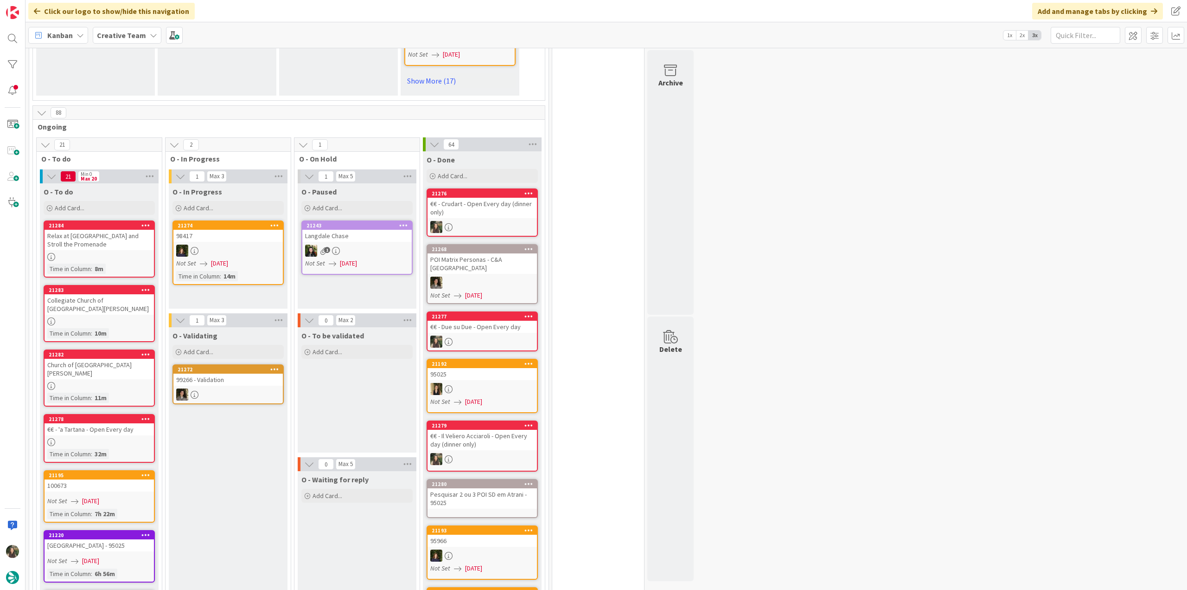
scroll to position [742, 0]
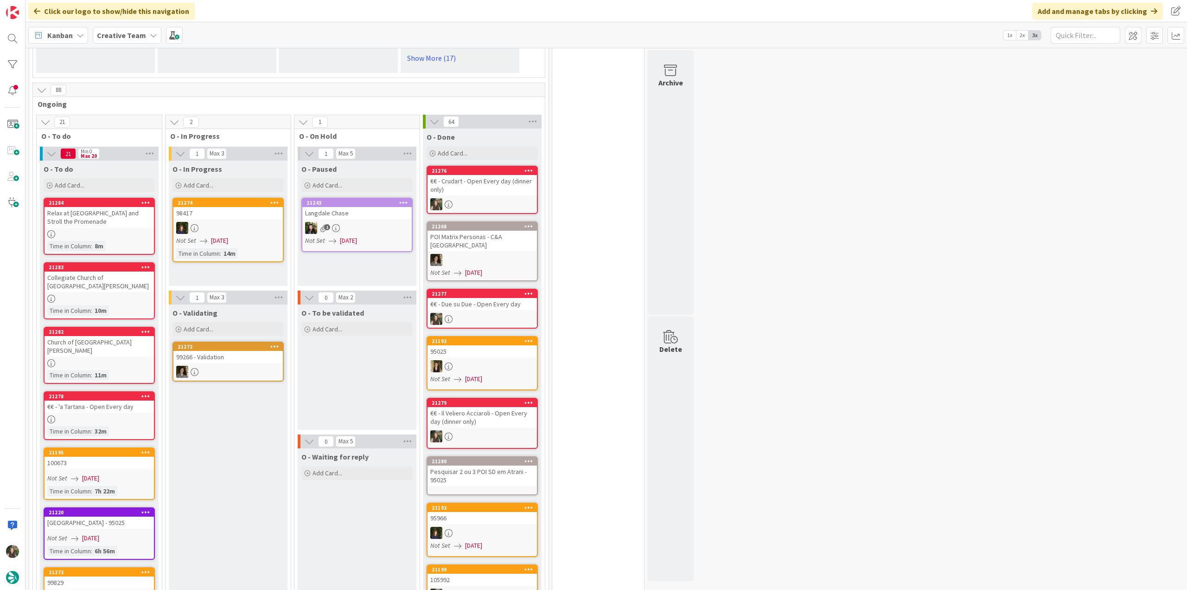
click at [139, 415] on div at bounding box center [99, 419] width 109 height 8
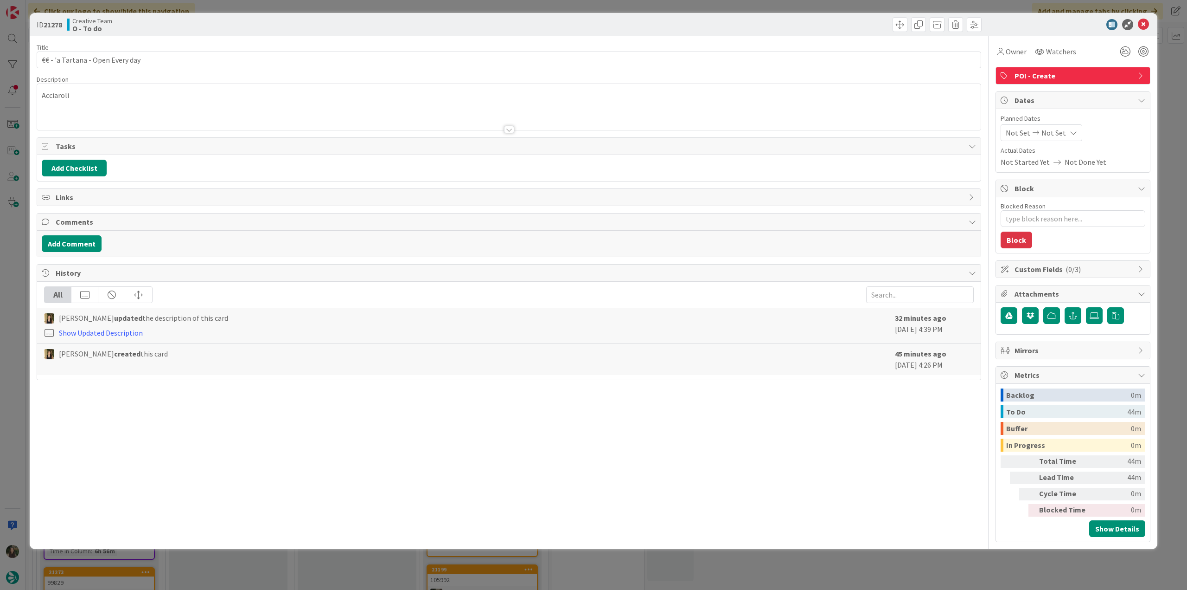
type textarea "x"
drag, startPoint x: 83, startPoint y: 61, endPoint x: 54, endPoint y: 60, distance: 29.7
click at [54, 60] on input "€€ - 'a Tartana - Open Every day" at bounding box center [509, 59] width 945 height 17
click at [64, 99] on div "[PERSON_NAME] just joined Acciaroli" at bounding box center [509, 107] width 944 height 46
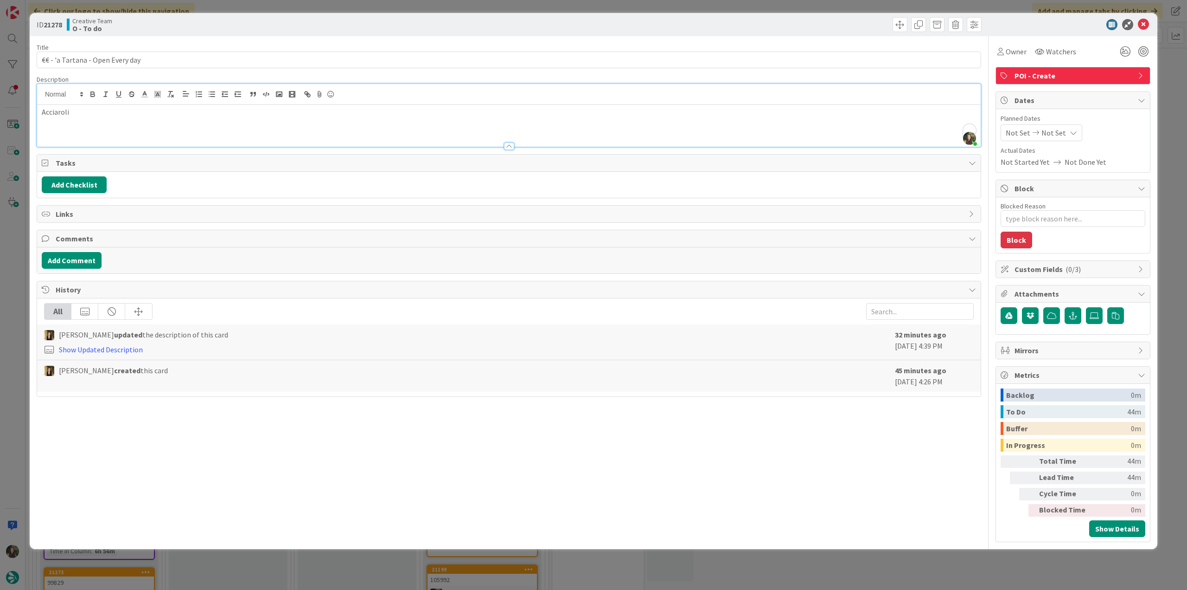
click at [64, 99] on div at bounding box center [509, 94] width 944 height 21
click at [59, 112] on p "Acciaroli" at bounding box center [509, 112] width 935 height 11
click at [60, 112] on p "Acciaroli" at bounding box center [509, 112] width 935 height 11
copy p "Acciaroli"
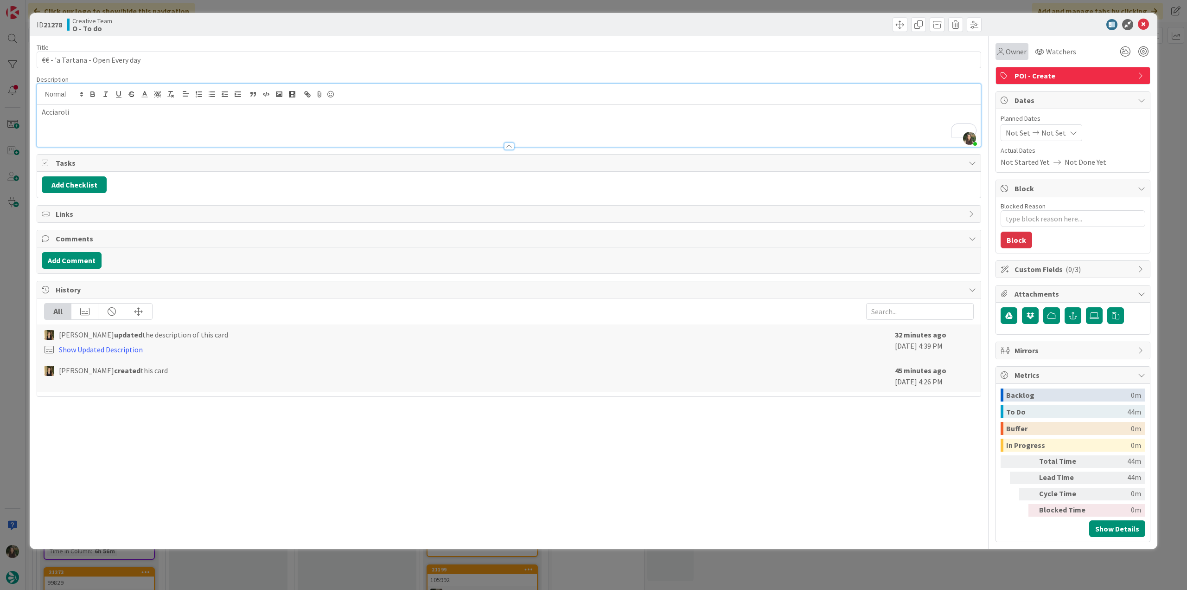
click at [1007, 52] on span "Owner" at bounding box center [1016, 51] width 21 height 11
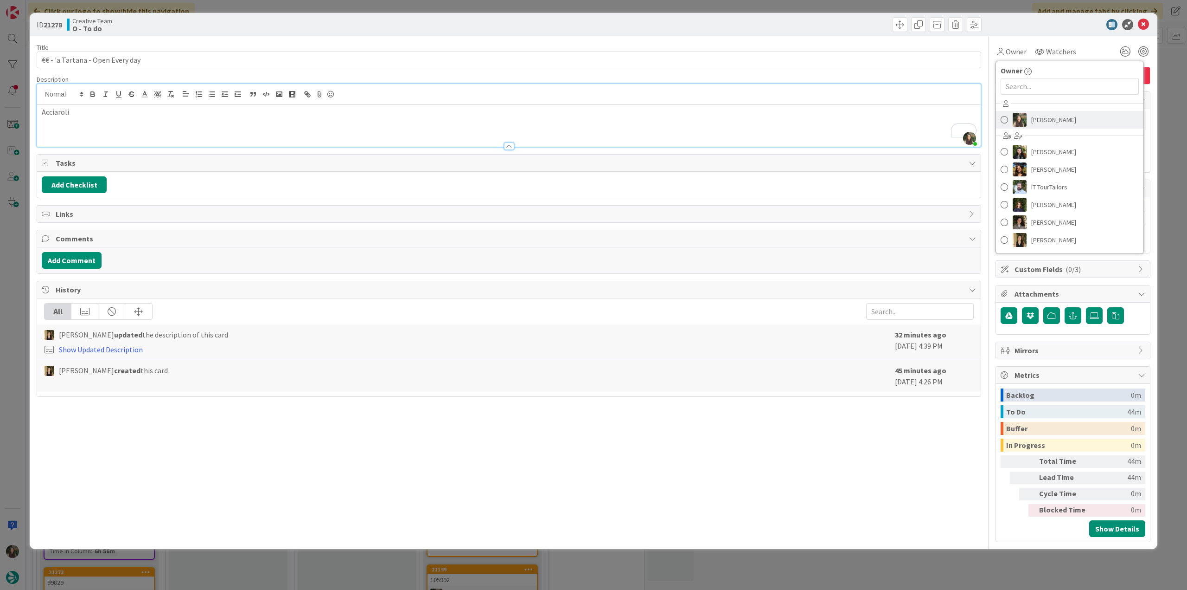
click at [1038, 121] on span "[PERSON_NAME]" at bounding box center [1054, 120] width 45 height 14
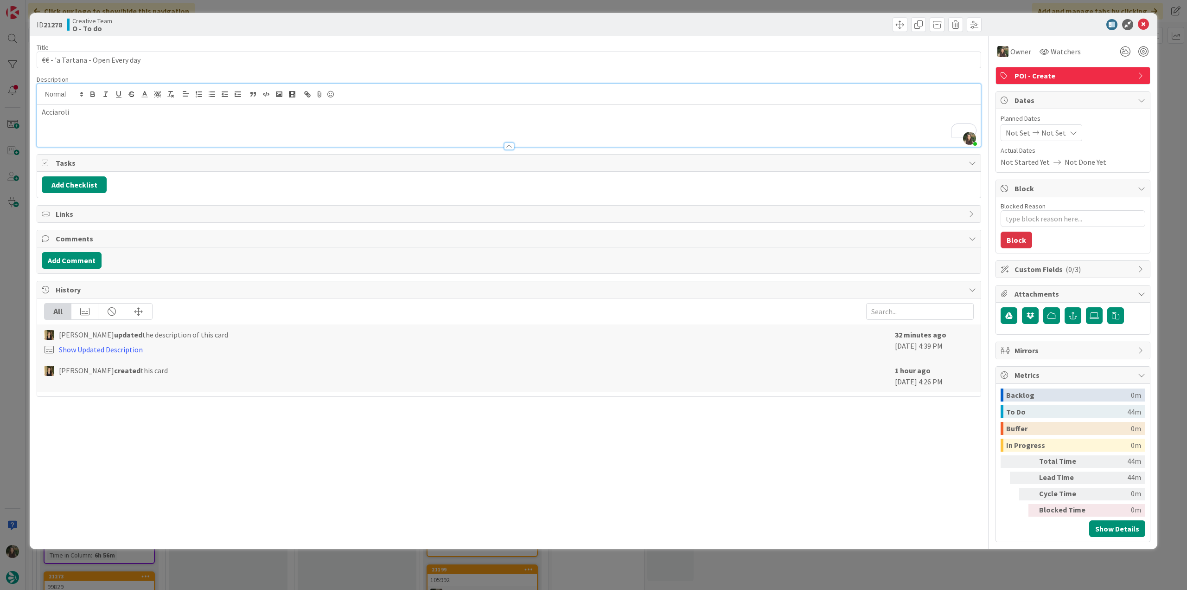
drag, startPoint x: 1163, startPoint y: 109, endPoint x: 982, endPoint y: 154, distance: 186.5
click at [1163, 109] on div "ID 21278 Creative Team O - To do Title 32 / 128 €€ - 'a Tartana - Open Every da…" at bounding box center [593, 295] width 1187 height 590
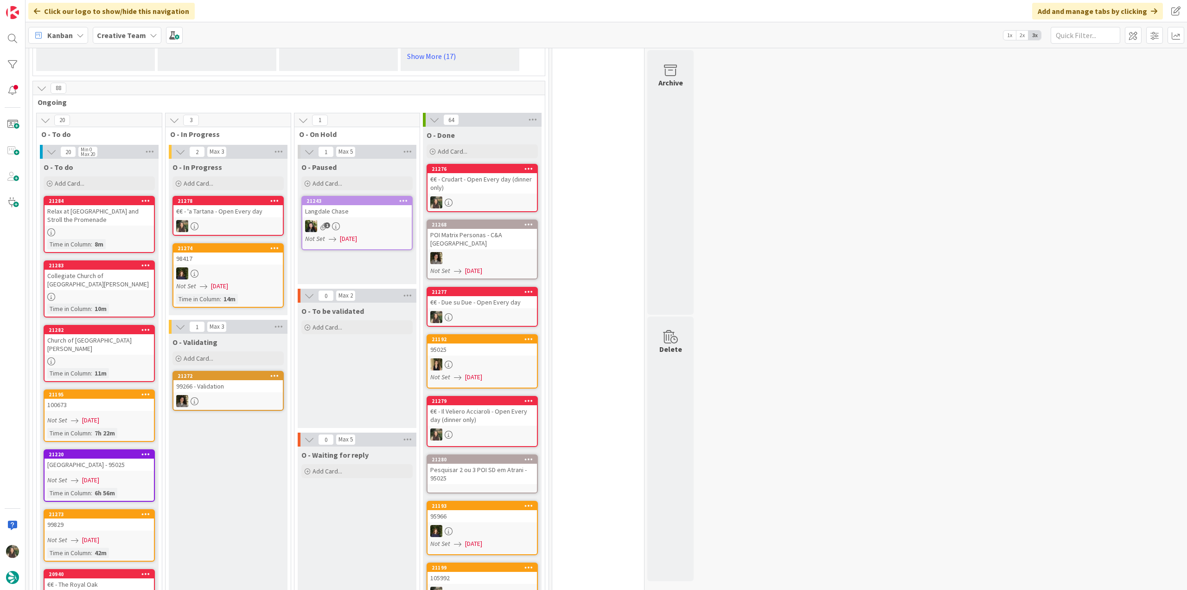
scroll to position [603, 0]
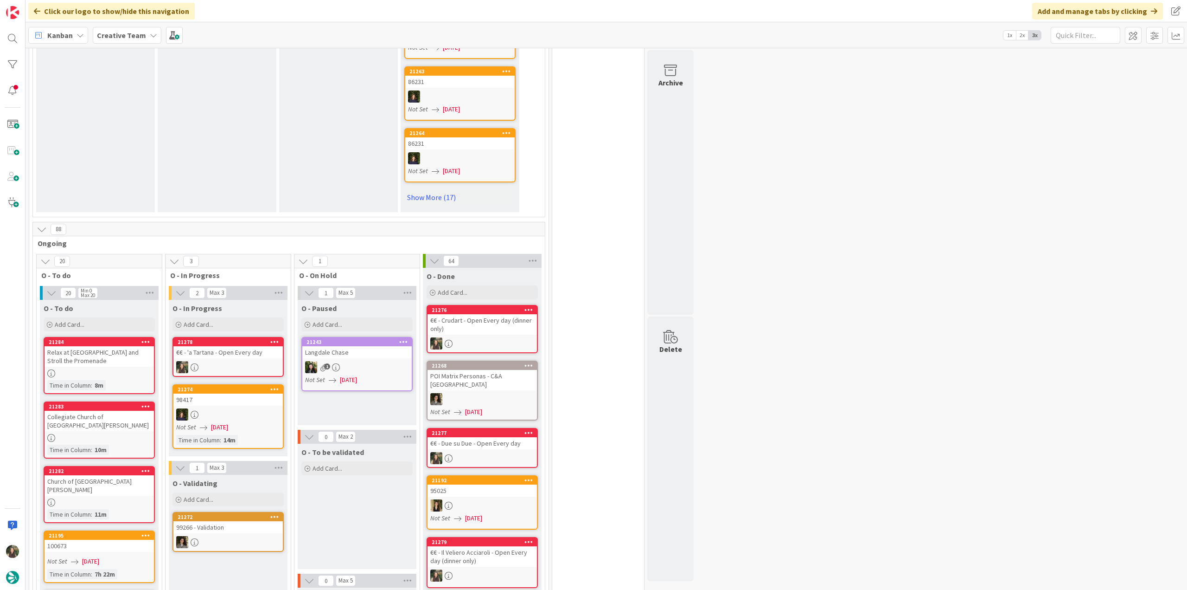
click at [232, 353] on div "€€ - 'a Tartana - Open Every day" at bounding box center [227, 352] width 109 height 12
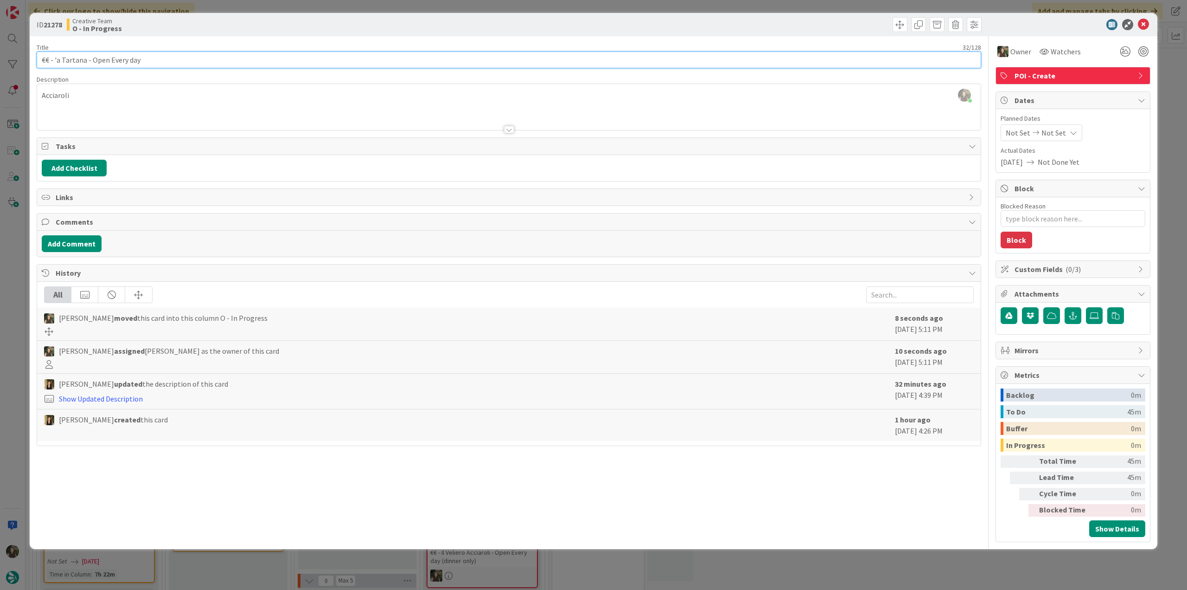
drag, startPoint x: 148, startPoint y: 63, endPoint x: 19, endPoint y: 69, distance: 129.1
click at [19, 69] on div "ID 21278 Creative Team O - In Progress Title 32 / 128 €€ - 'a Tartana - Open Ev…" at bounding box center [593, 295] width 1187 height 590
type textarea "x"
click at [81, 64] on input "€€ - 'a Tartana - Open Every day" at bounding box center [509, 59] width 945 height 17
drag, startPoint x: 84, startPoint y: 61, endPoint x: 55, endPoint y: 59, distance: 29.7
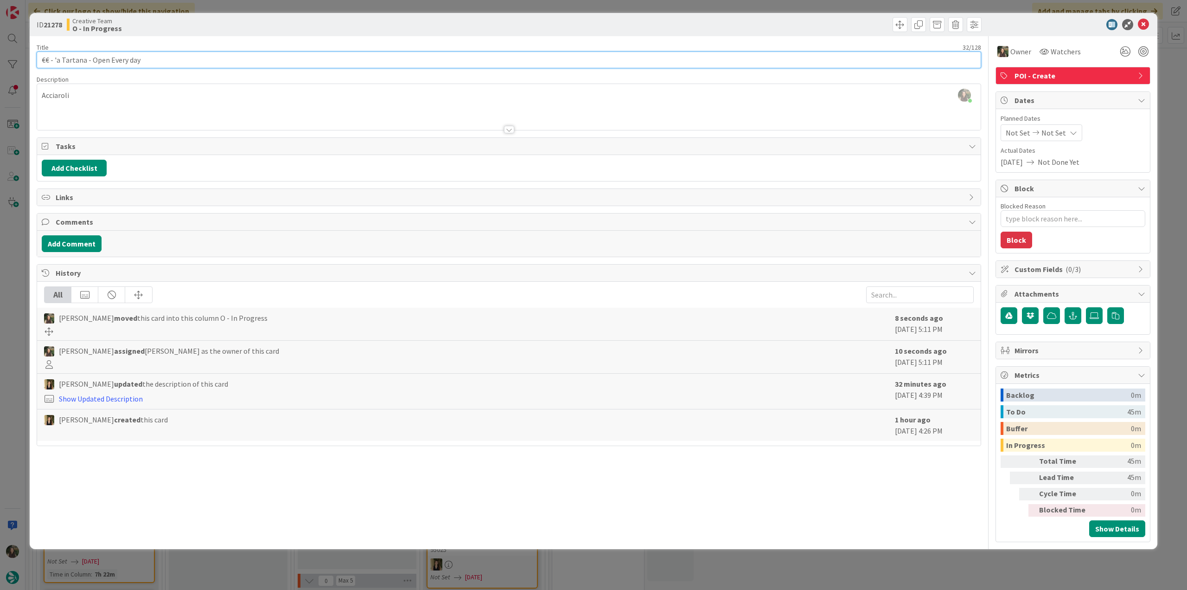
click at [55, 59] on input "€€ - 'a Tartana - Open Every day" at bounding box center [509, 59] width 945 height 17
click at [65, 96] on div "[PERSON_NAME] joined 2 m ago Acciaroli" at bounding box center [509, 107] width 944 height 46
click at [65, 96] on span at bounding box center [61, 92] width 45 height 11
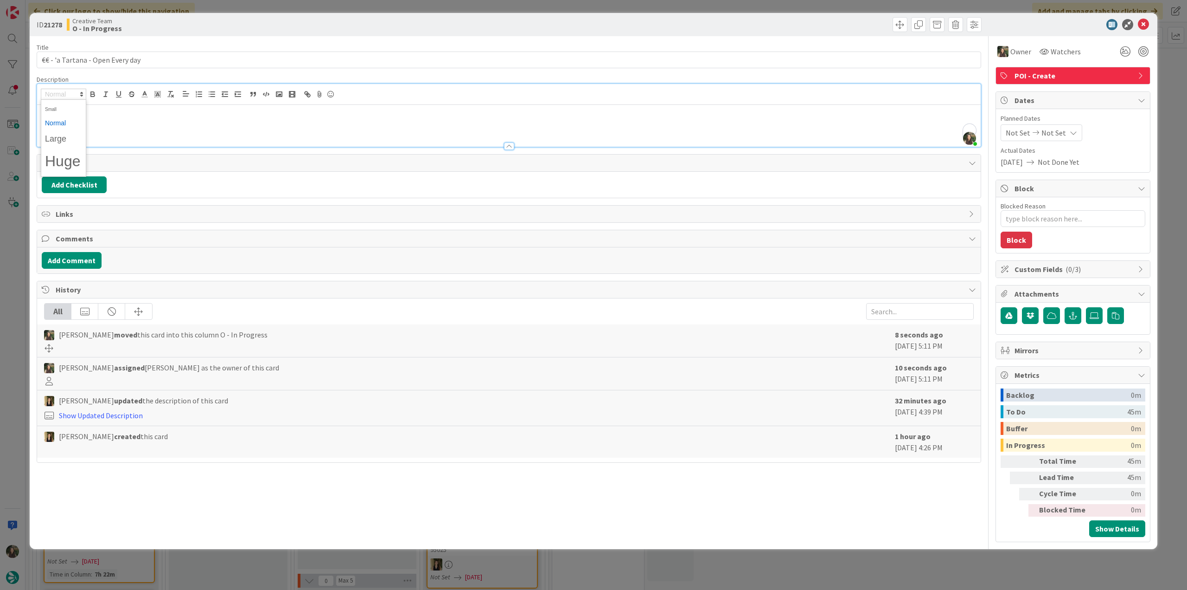
click at [122, 125] on div "Acciaroli" at bounding box center [509, 126] width 944 height 42
click at [55, 117] on div "Acciaroli" at bounding box center [509, 126] width 944 height 42
click at [56, 117] on div "Acciaroli" at bounding box center [509, 126] width 944 height 42
copy p "Acciaroli"
click at [20, 272] on div "ID 21278 Creative Team O - In Progress Title 32 / 128 €€ - 'a Tartana - Open Ev…" at bounding box center [593, 295] width 1187 height 590
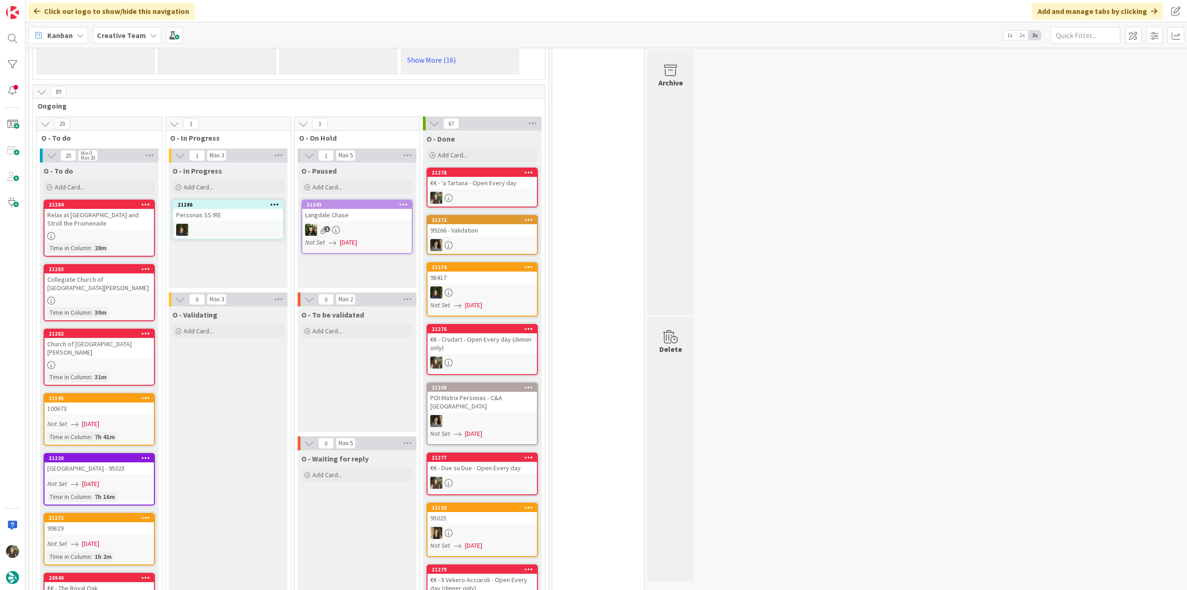
scroll to position [744, 0]
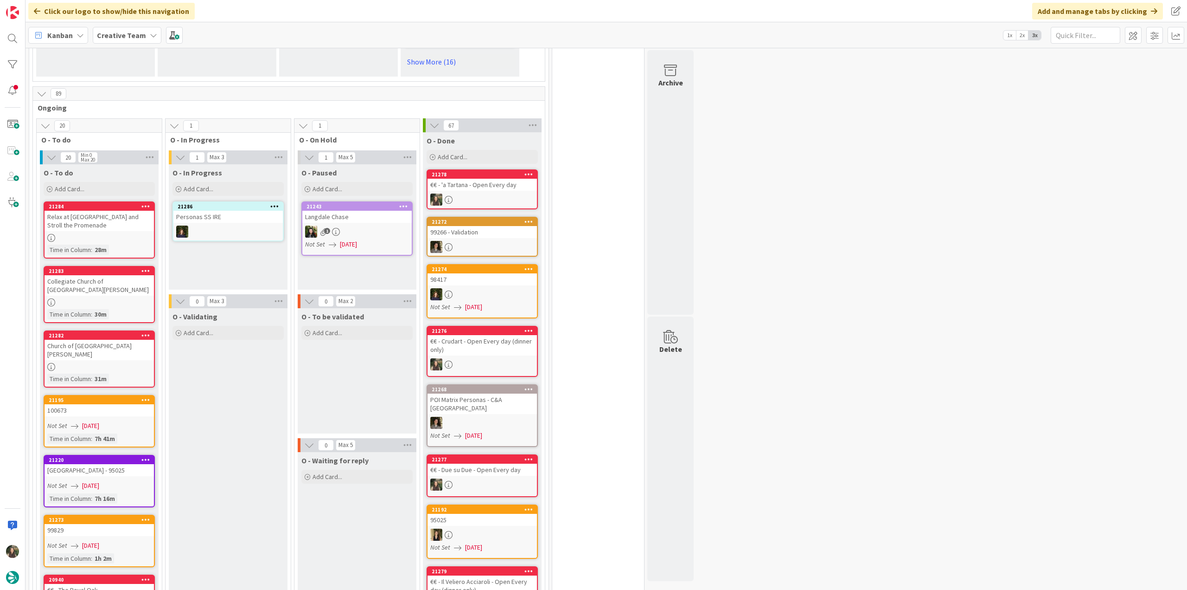
click at [504, 203] on div at bounding box center [482, 199] width 109 height 12
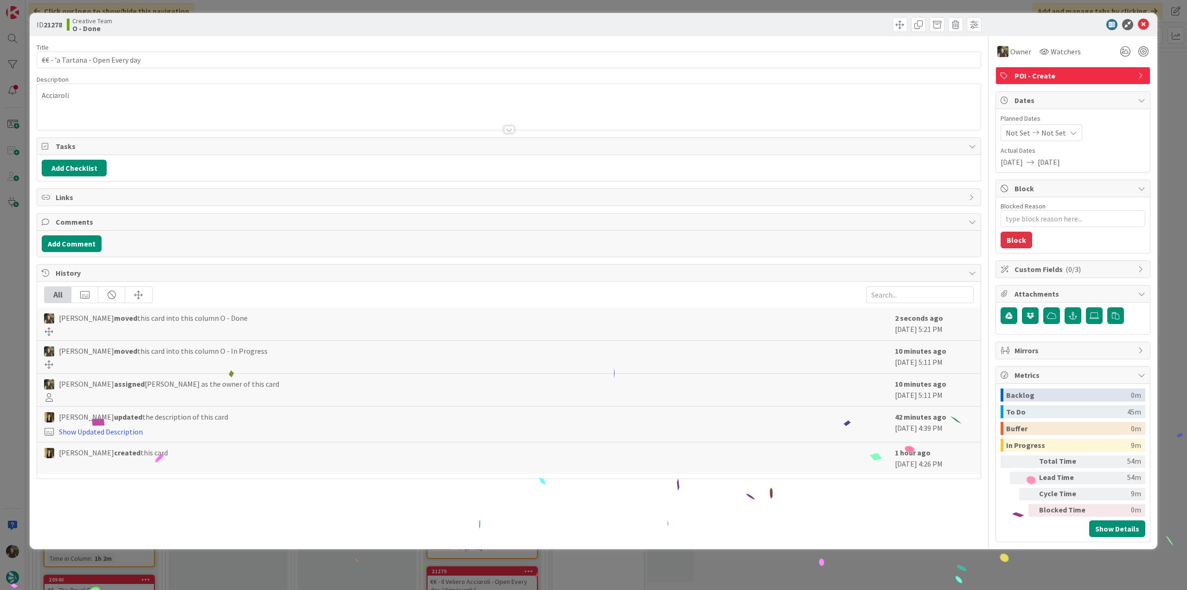
click at [904, 560] on div "ID 21278 Creative Team O - Done Title 32 / 128 €€ - 'a Tartana - Open Every day…" at bounding box center [593, 295] width 1187 height 590
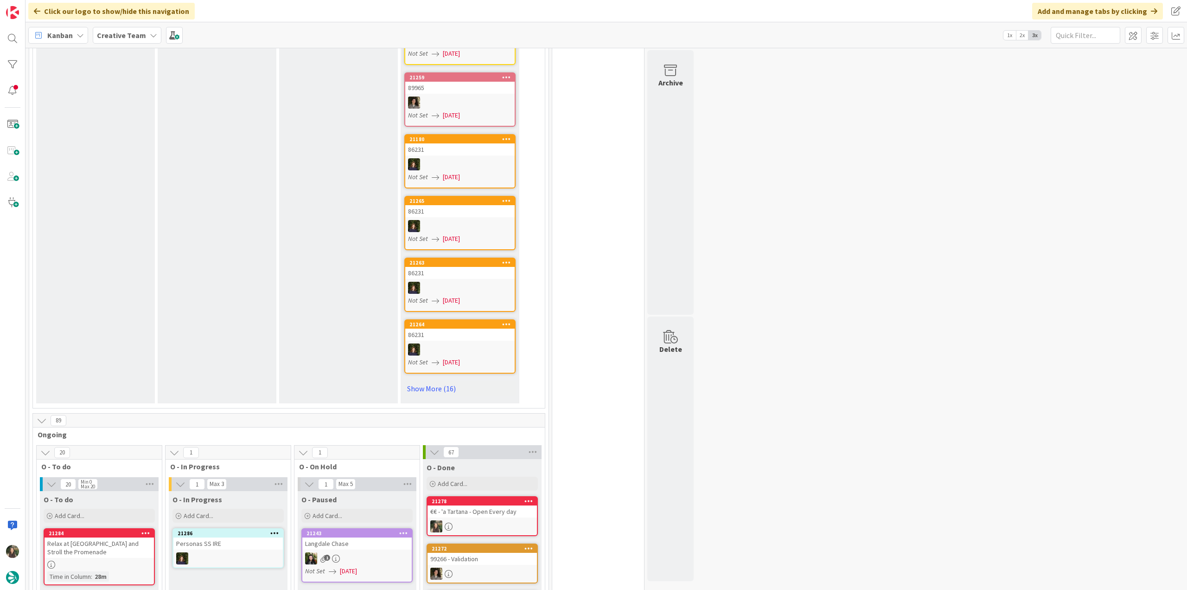
scroll to position [789, 0]
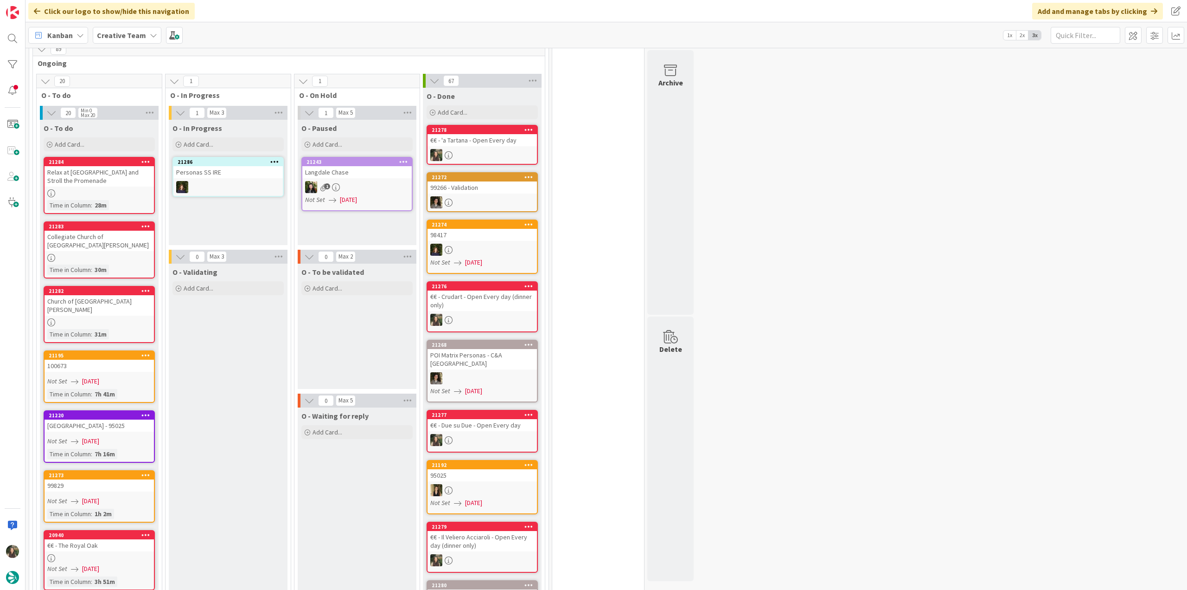
click at [118, 189] on div at bounding box center [99, 193] width 109 height 8
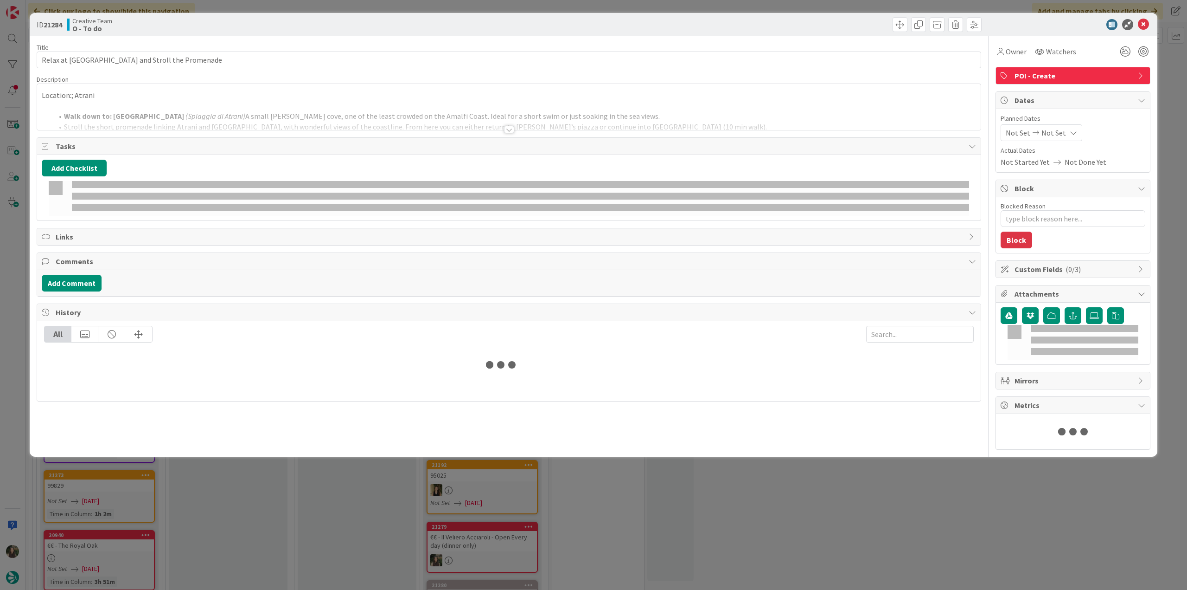
type textarea "x"
type input "Relax at Atrani Beach and Stroll the Promenade"
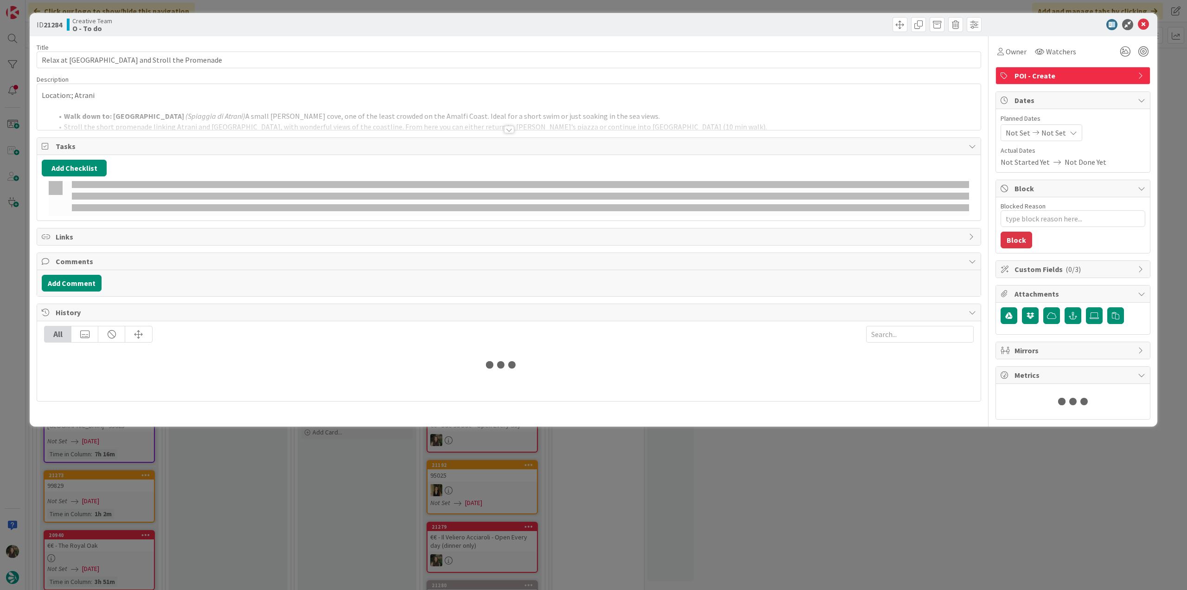
type textarea "x"
type input "Relax at Atrani Beach and Stroll the Promenade"
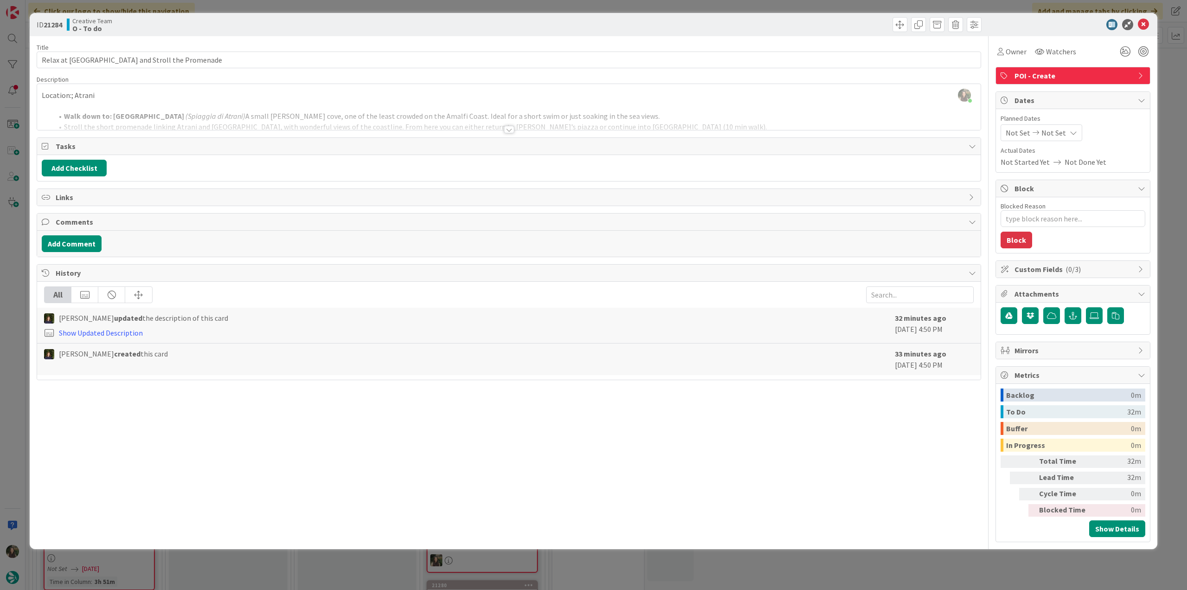
click at [169, 106] on div at bounding box center [509, 118] width 944 height 24
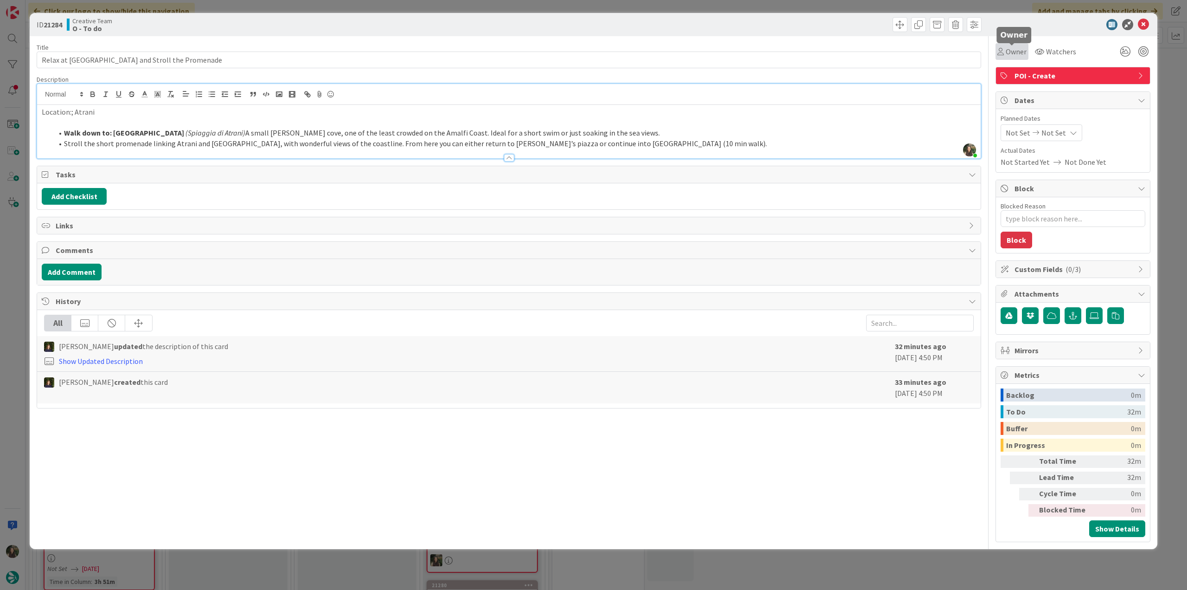
click at [1020, 54] on span "Owner" at bounding box center [1016, 51] width 21 height 11
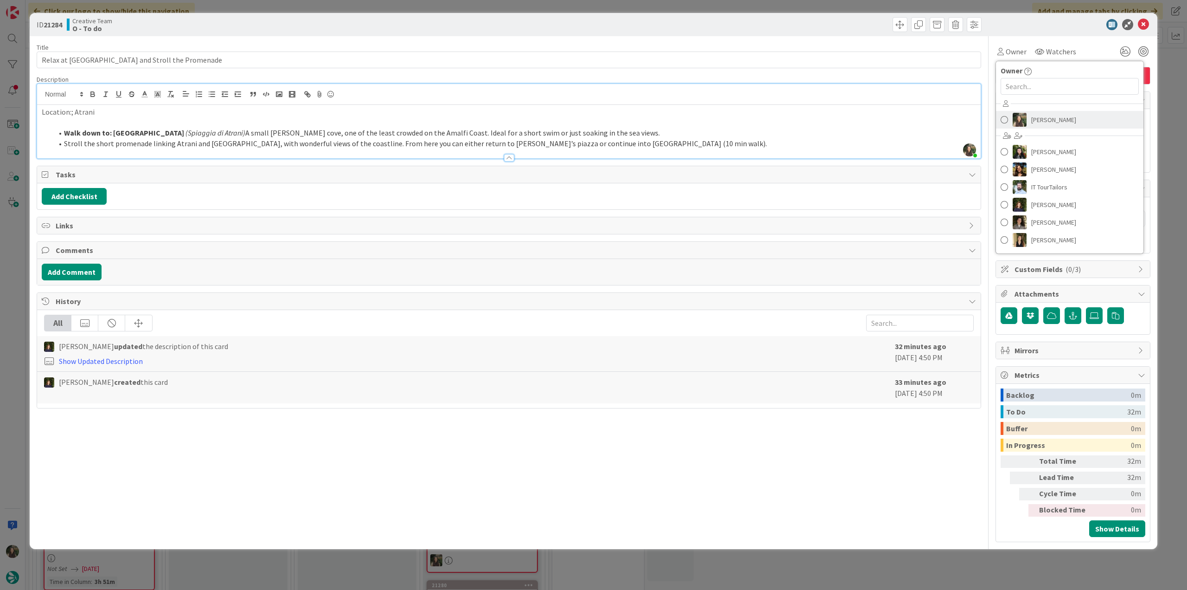
click at [1047, 121] on span "Inês Gonçalves" at bounding box center [1054, 120] width 45 height 14
type textarea "x"
type input "Relax at Atrani Beach and Stroll the Promenade"
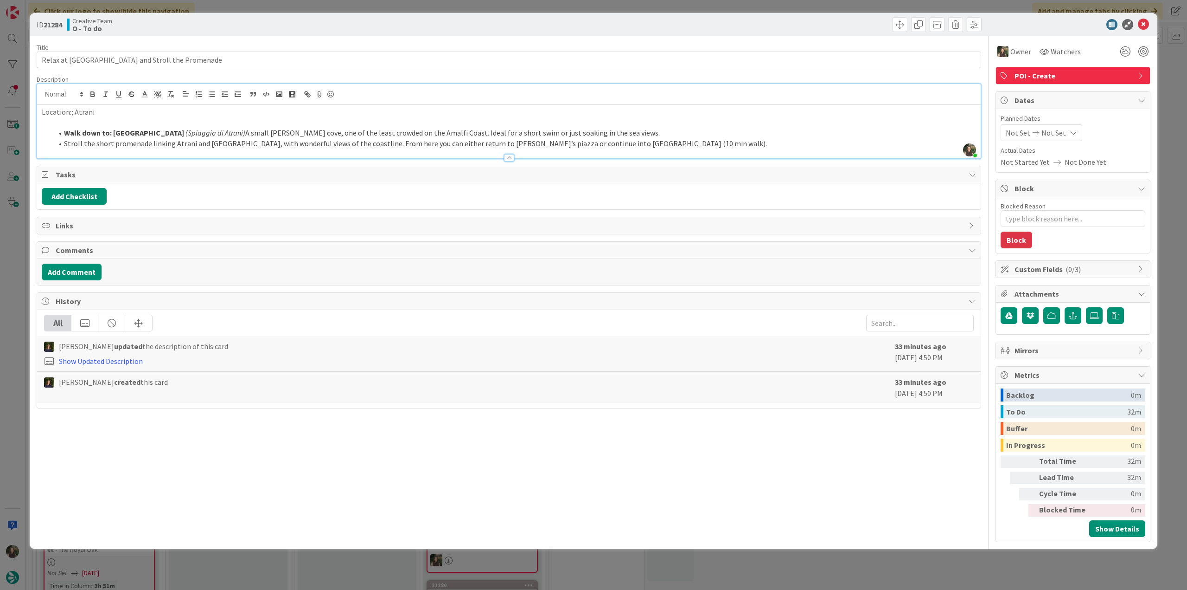
type textarea "x"
type input "Relax at Atrani Beach and Stroll the Promenade"
drag, startPoint x: 1177, startPoint y: 107, endPoint x: 1144, endPoint y: 114, distance: 33.6
click at [1177, 107] on div "ID 21284 Creative Team O - To do Title 47 / 128 Relax at Atrani Beach and Strol…" at bounding box center [593, 295] width 1187 height 590
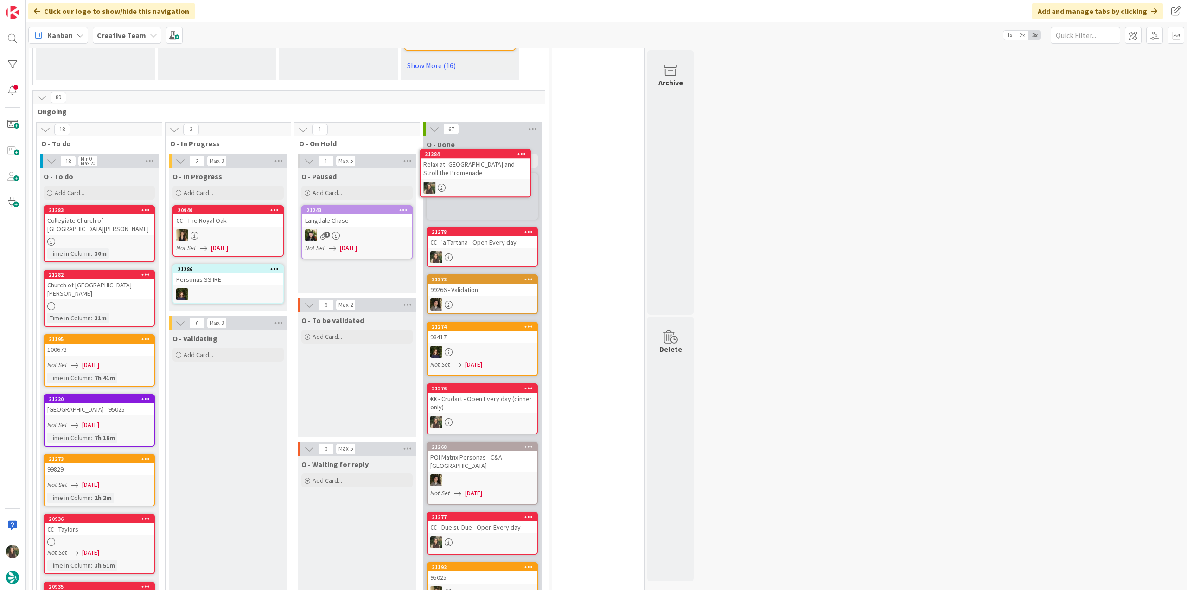
scroll to position [740, 0]
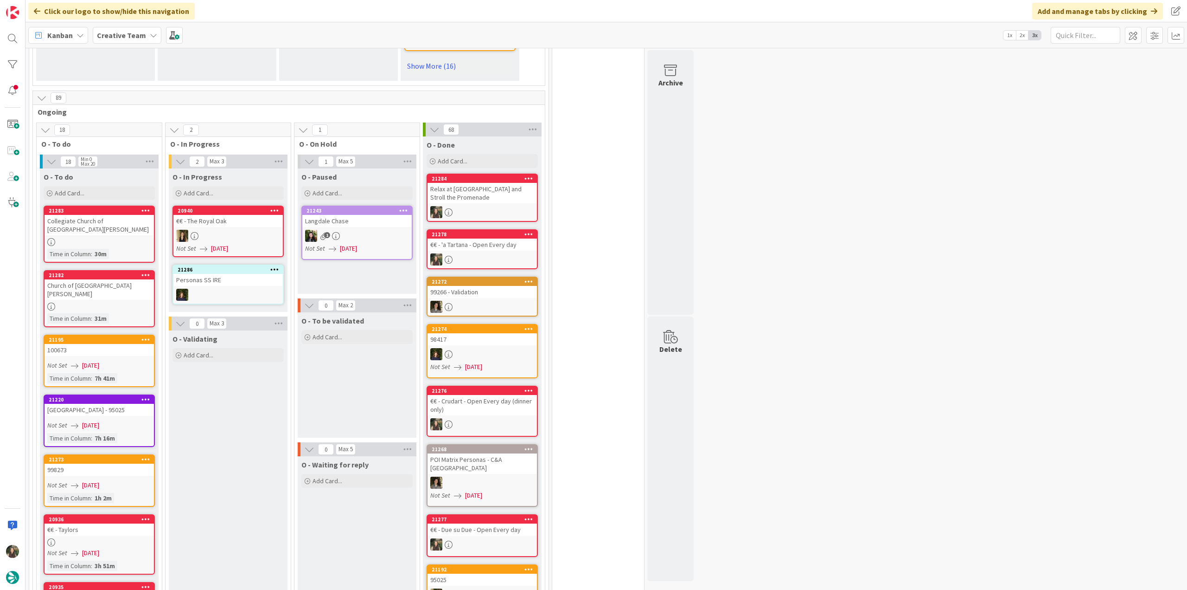
click at [500, 193] on div "Relax at [GEOGRAPHIC_DATA] and Stroll the Promenade" at bounding box center [482, 193] width 109 height 20
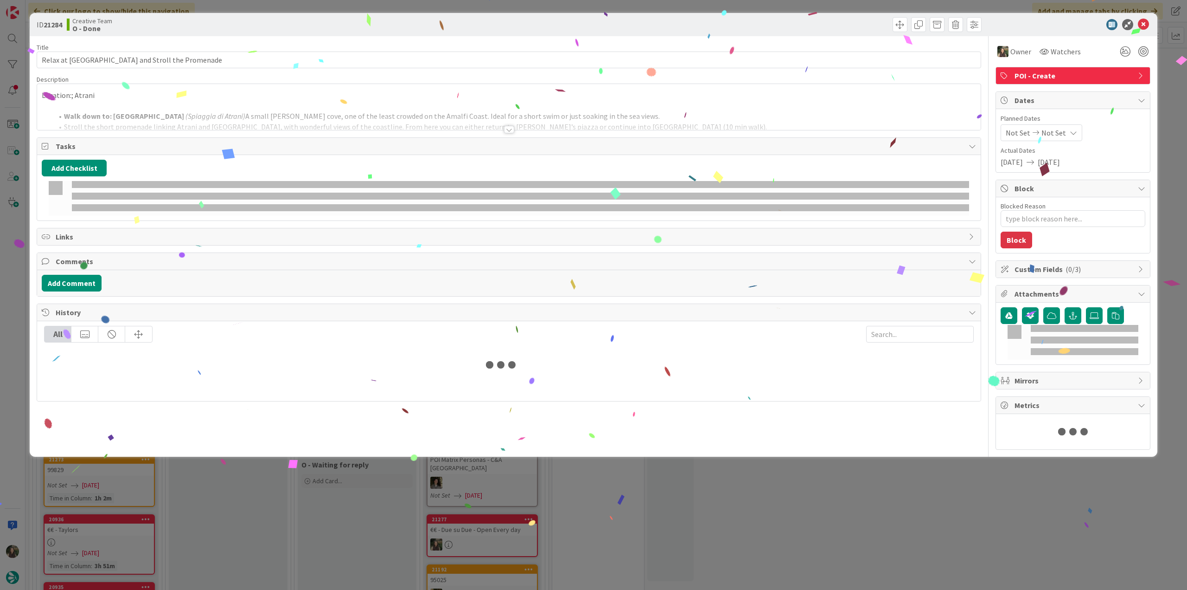
type textarea "x"
type input "Relax at [GEOGRAPHIC_DATA] and Stroll the Promenade"
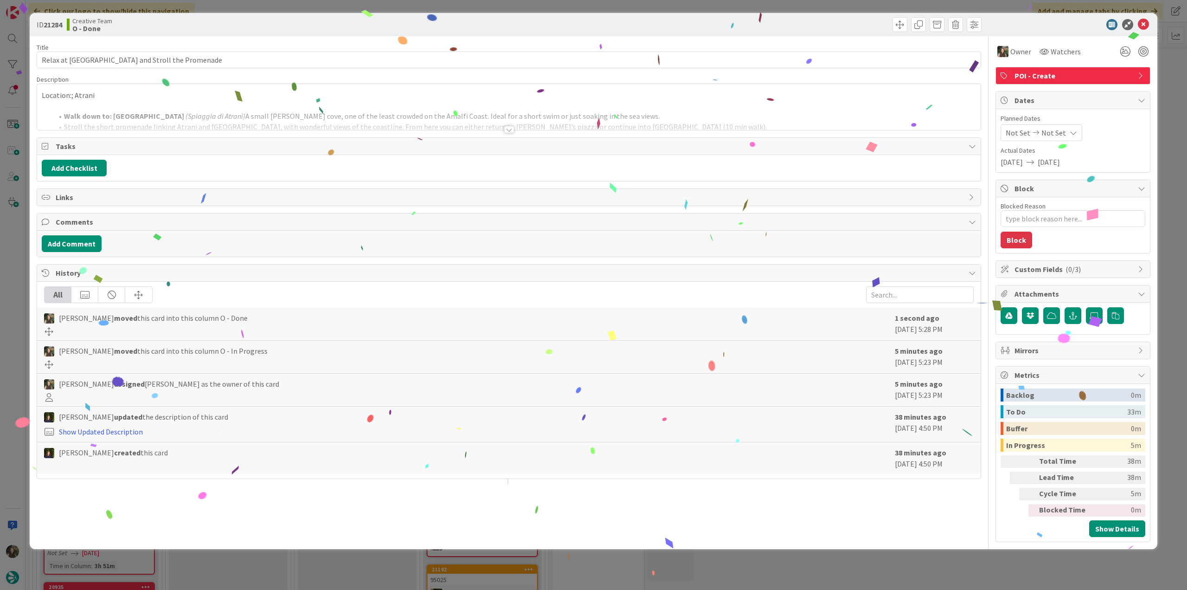
type textarea "x"
type input "Relax at [GEOGRAPHIC_DATA] and Stroll the Promenade"
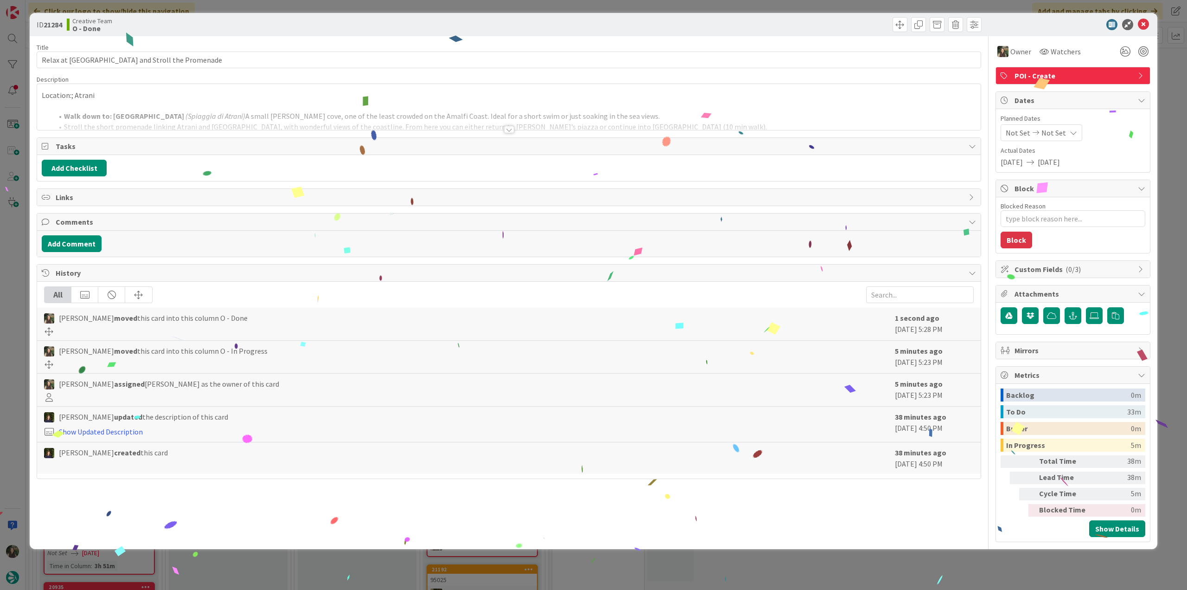
click at [997, 577] on div "ID 21284 Creative Team O - Done Title 47 / 128 Relax at [GEOGRAPHIC_DATA] and S…" at bounding box center [593, 295] width 1187 height 590
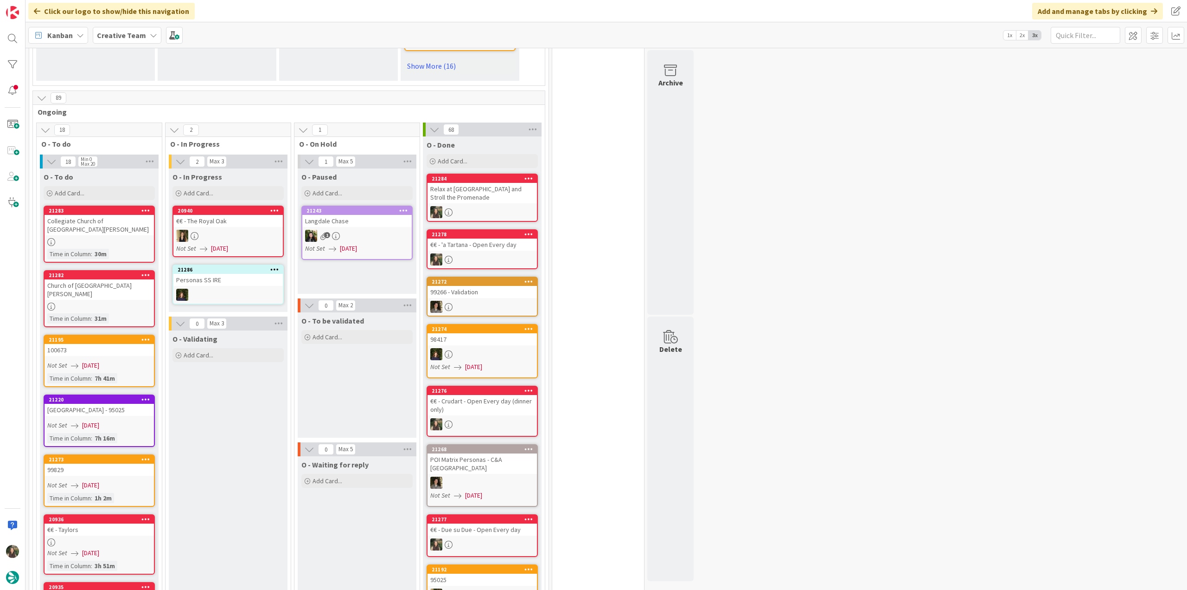
click at [136, 236] on link "[GEOGRAPHIC_DATA][PERSON_NAME] Time in [GEOGRAPHIC_DATA] : 30m" at bounding box center [99, 233] width 111 height 57
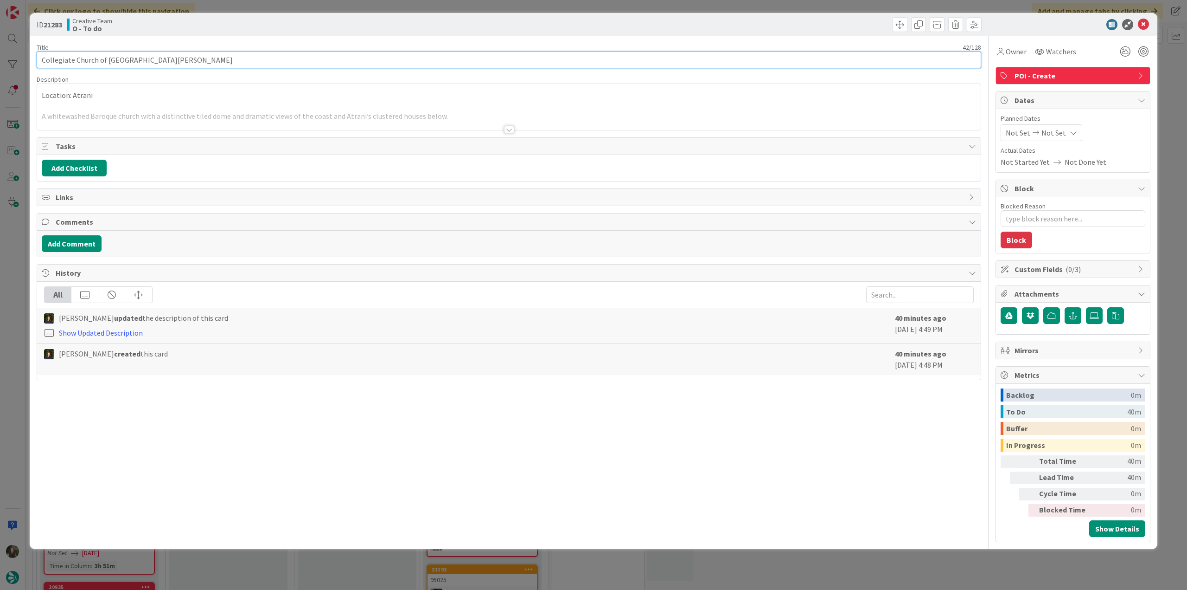
drag, startPoint x: 187, startPoint y: 61, endPoint x: 29, endPoint y: 64, distance: 158.2
click at [28, 64] on div "ID 21283 Creative Team O - To do Title 42 / 128 Collegiate Church of [GEOGRAPHI…" at bounding box center [593, 295] width 1187 height 590
click at [1023, 53] on span "Owner" at bounding box center [1016, 51] width 21 height 11
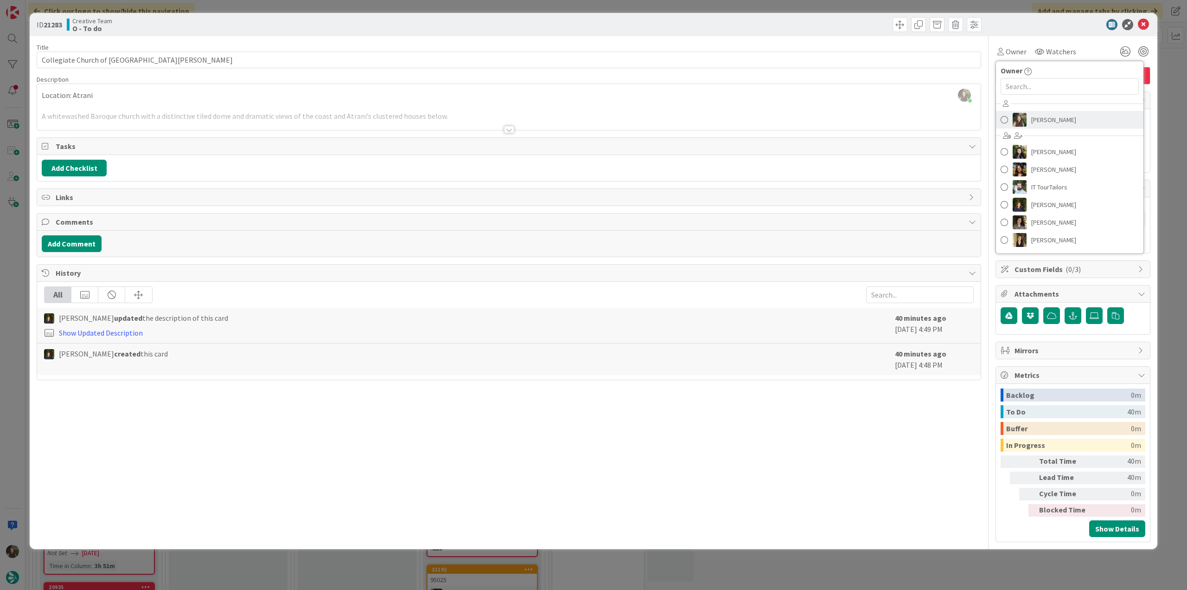
click at [1044, 116] on span "[PERSON_NAME]" at bounding box center [1054, 120] width 45 height 14
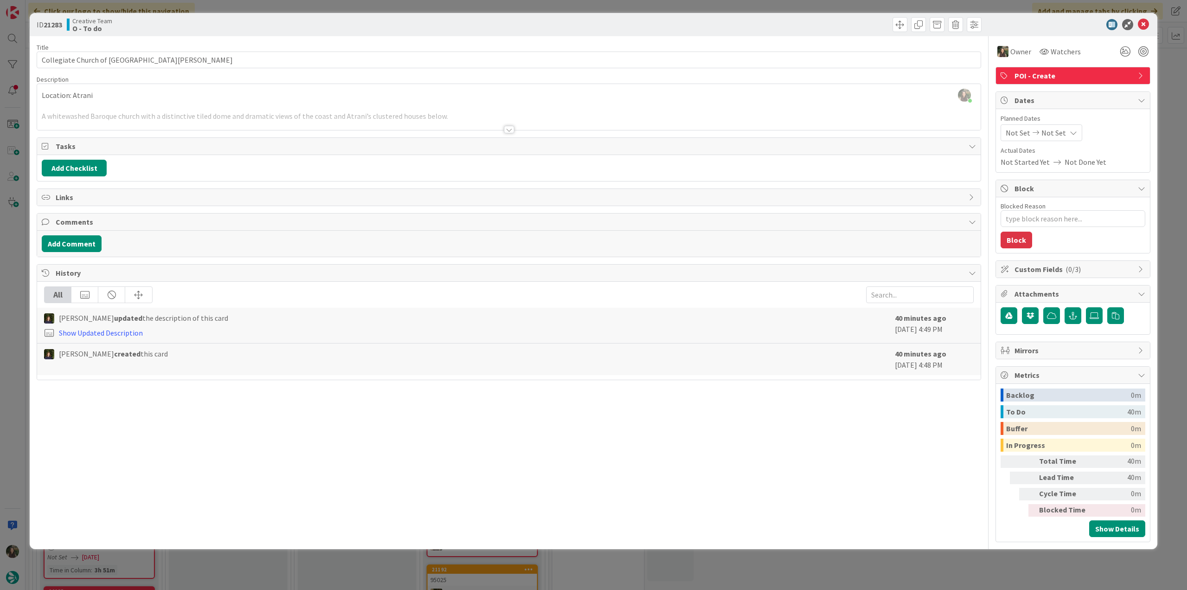
click at [1161, 89] on div "ID 21283 Creative Team O - To do Title 42 / 128 Collegiate Church of [GEOGRAPHI…" at bounding box center [593, 295] width 1187 height 590
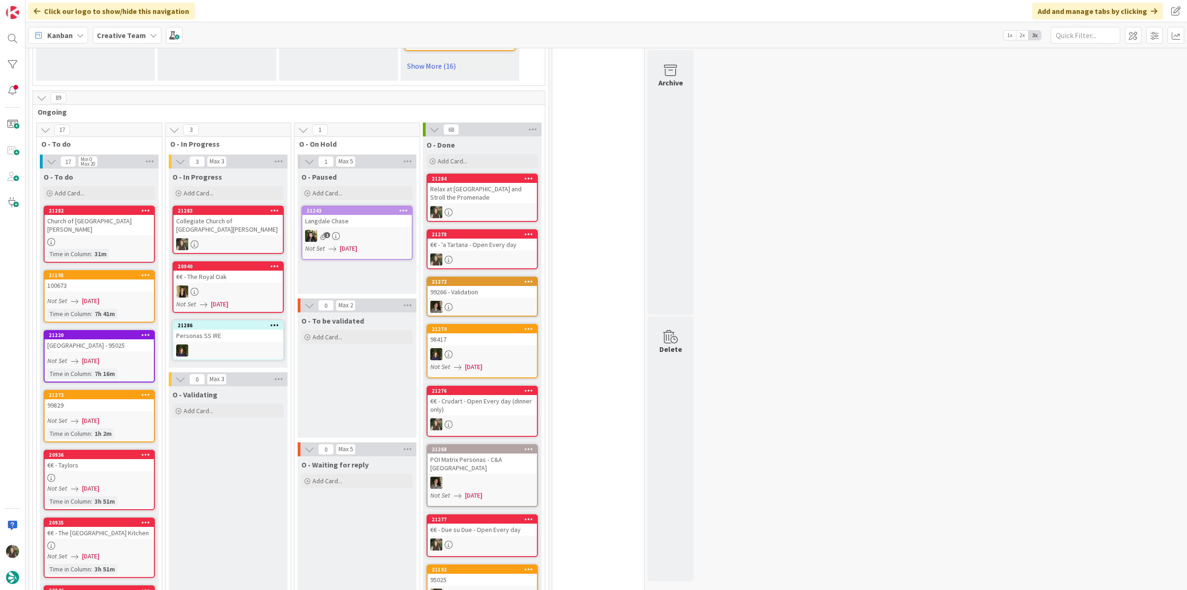
click at [264, 234] on div "Collegiate Church of [GEOGRAPHIC_DATA][PERSON_NAME]" at bounding box center [227, 225] width 109 height 20
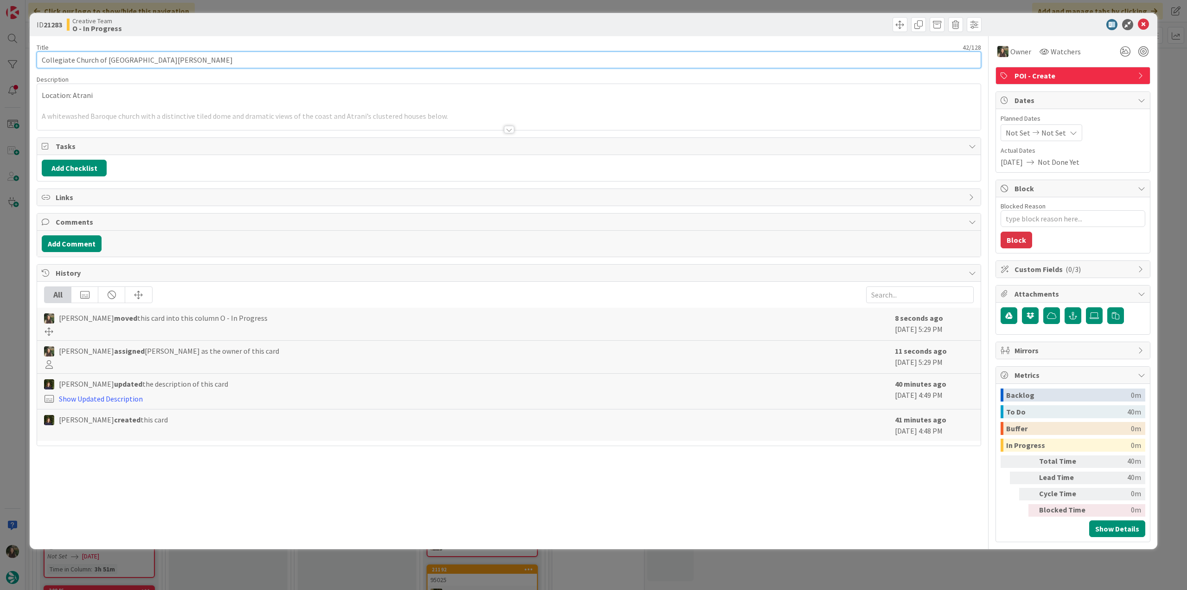
drag, startPoint x: 187, startPoint y: 60, endPoint x: 1, endPoint y: 59, distance: 186.0
click at [1, 59] on div "ID 21283 Creative Team O - In Progress Title 42 / 128 Collegiate Church of [GEO…" at bounding box center [593, 295] width 1187 height 590
drag, startPoint x: 20, startPoint y: 244, endPoint x: 25, endPoint y: 253, distance: 9.6
click at [21, 245] on div "ID 21283 Creative Team O - In Progress Title 42 / 128 Collegiate Church of Sant…" at bounding box center [593, 295] width 1187 height 590
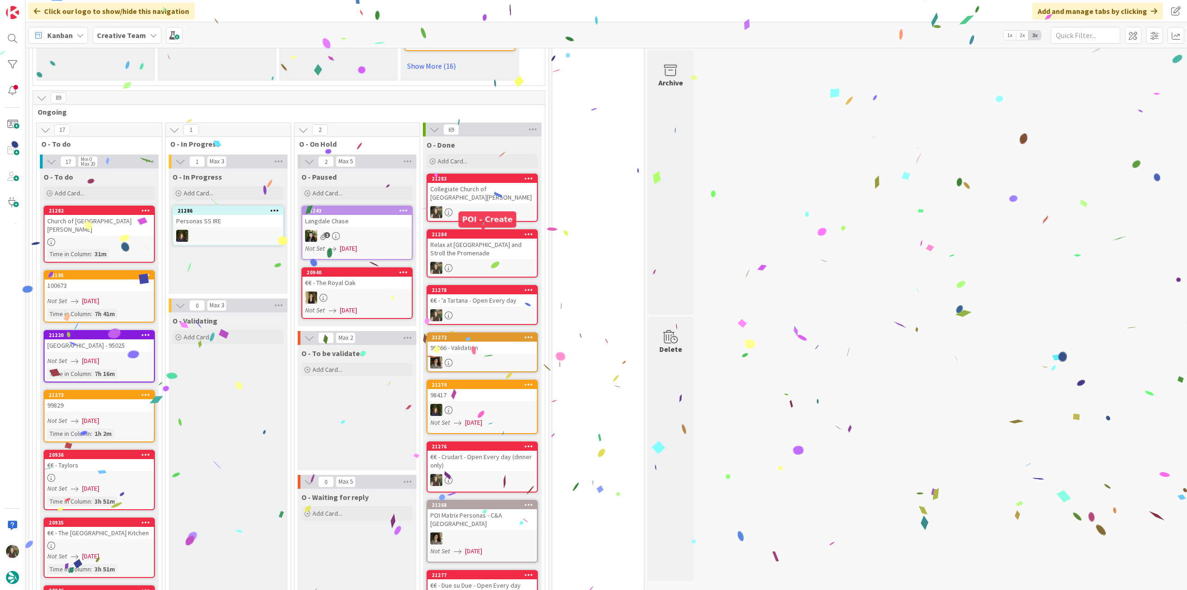
click at [516, 192] on div "Collegiate Church of [GEOGRAPHIC_DATA][PERSON_NAME]" at bounding box center [482, 193] width 109 height 20
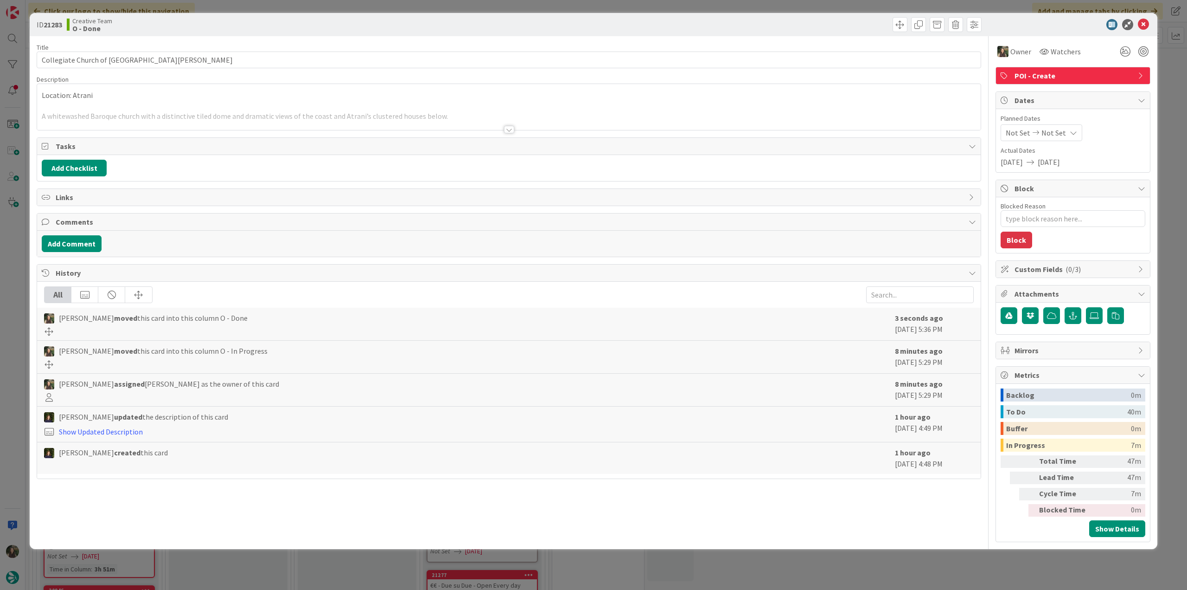
type textarea "x"
click at [864, 560] on div "ID 21283 Creative Team O - Done Title 42 / 128 Collegiate Church of Santa Maria…" at bounding box center [593, 295] width 1187 height 590
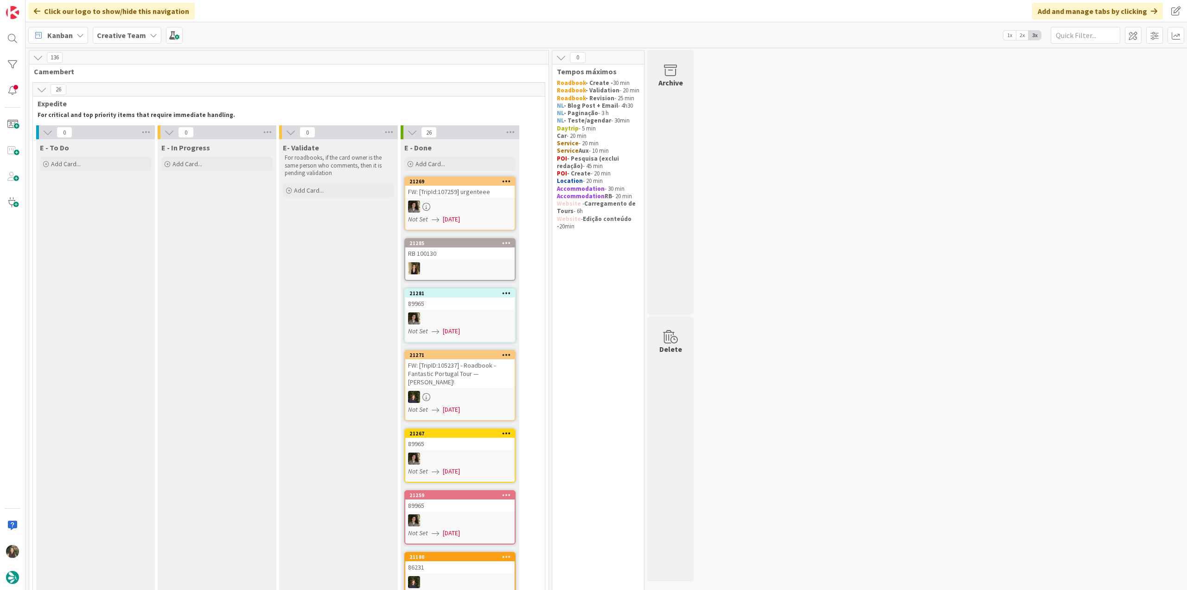
scroll to position [740, 0]
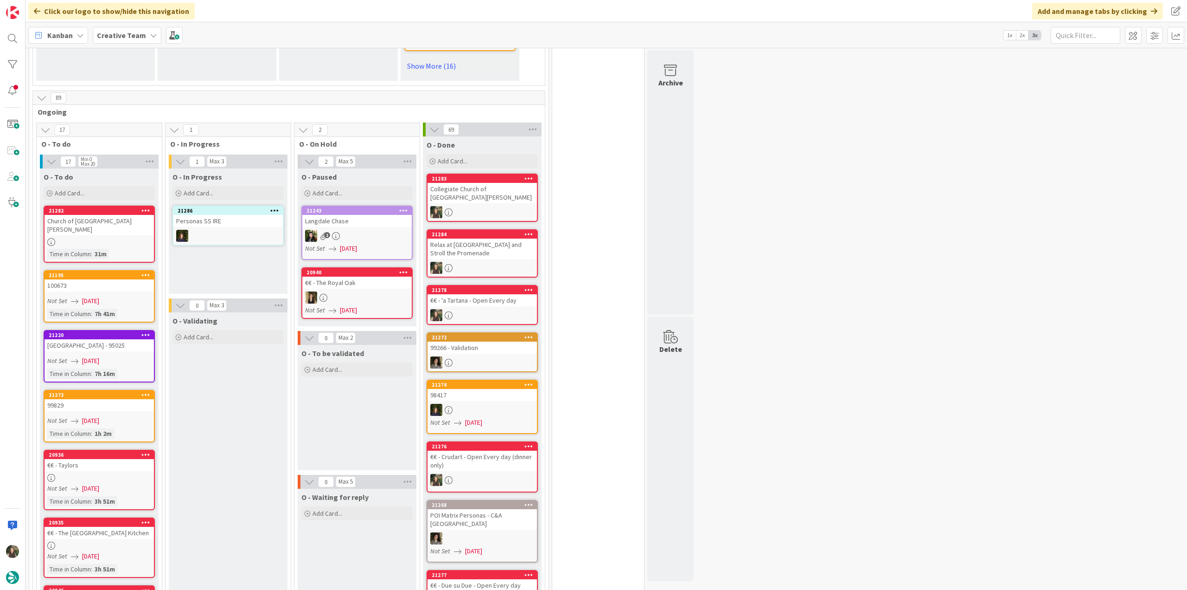
click at [125, 284] on link "21195 100673 Not Set [DATE] Time in [GEOGRAPHIC_DATA] : 7h 41m" at bounding box center [99, 296] width 111 height 52
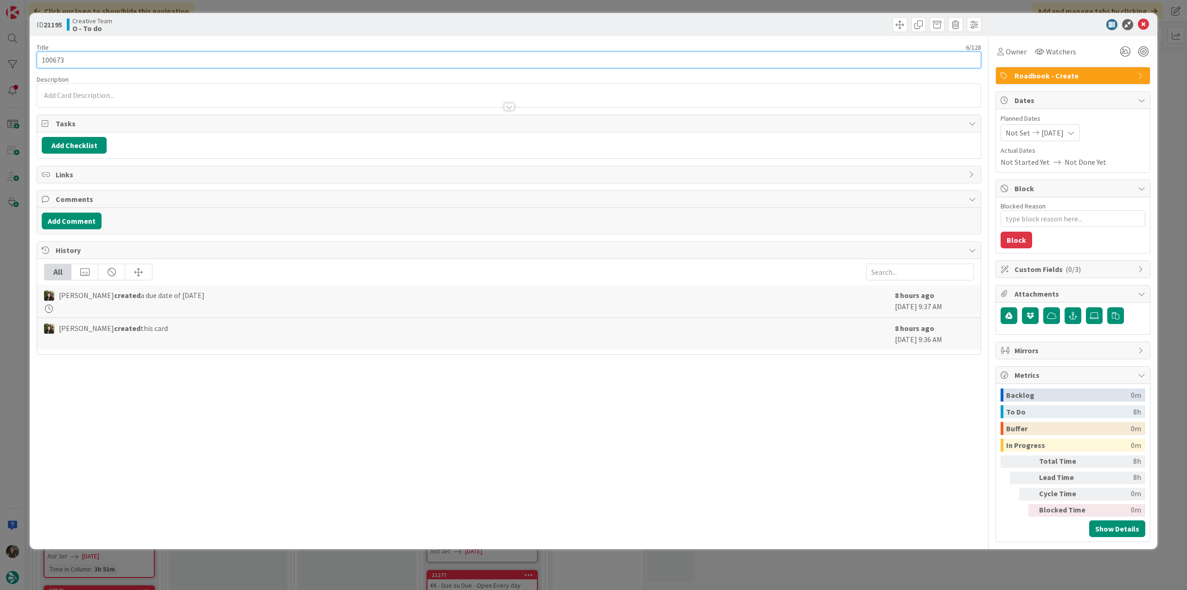
click at [57, 63] on input "100673" at bounding box center [509, 59] width 945 height 17
click at [15, 269] on div "ID 21195 Creative Team O - To do Title 6 / 128 100673 Description Inês Gonçalve…" at bounding box center [593, 295] width 1187 height 590
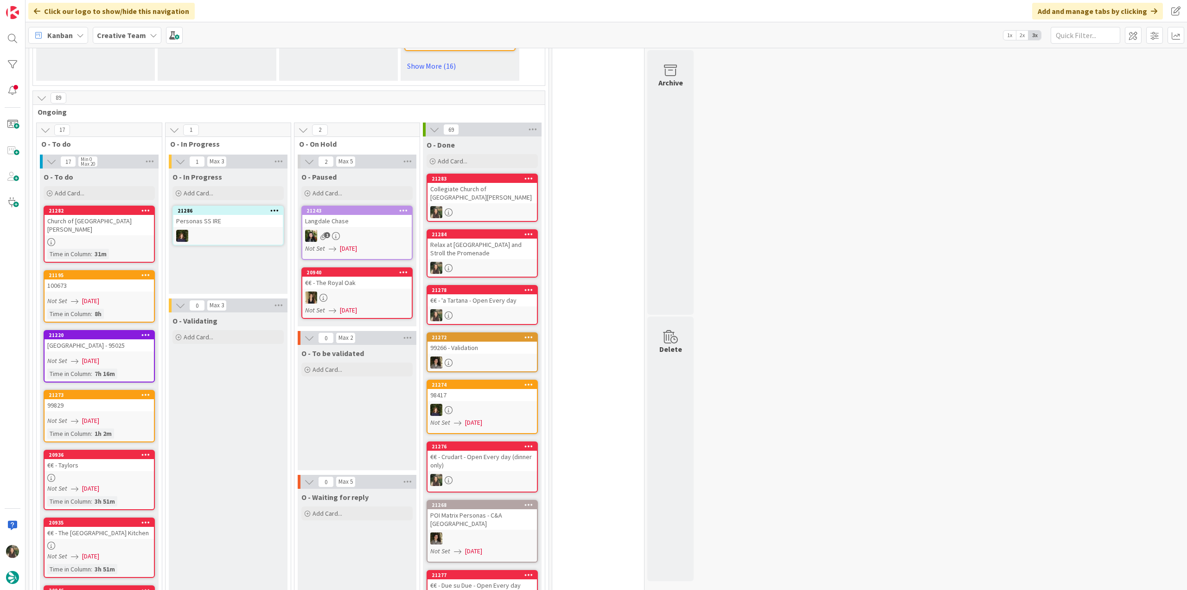
click at [114, 404] on link "21273 99829 Not Set 08/19/2025 Time in Column : 1h 2m" at bounding box center [99, 416] width 111 height 52
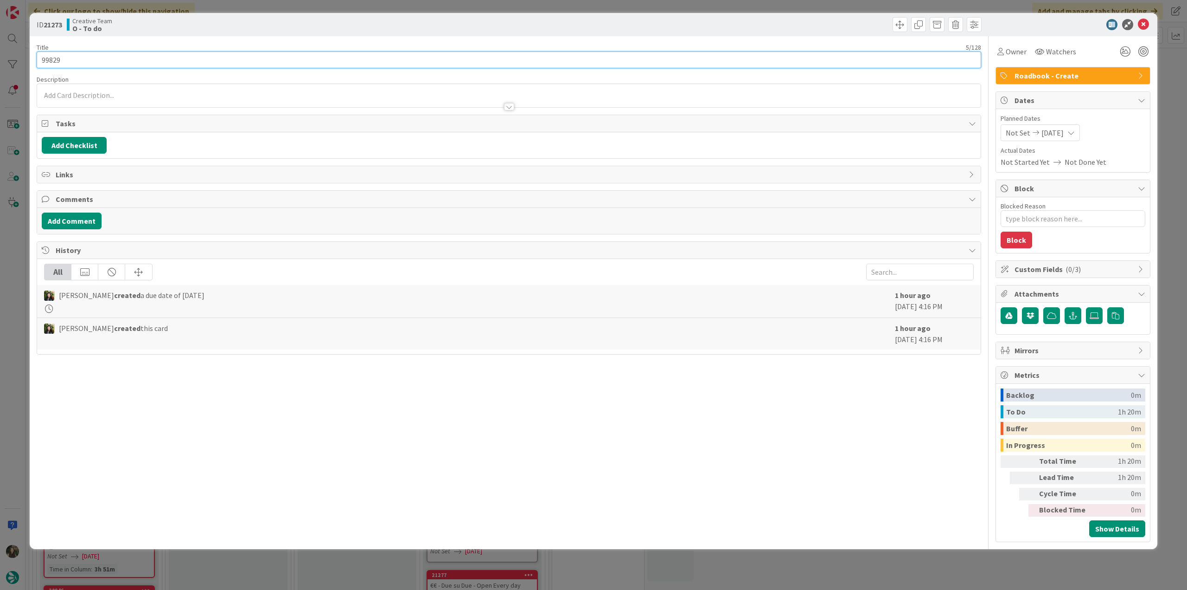
click at [49, 57] on input "99829" at bounding box center [509, 59] width 945 height 17
click at [1017, 55] on span "Owner" at bounding box center [1016, 51] width 21 height 11
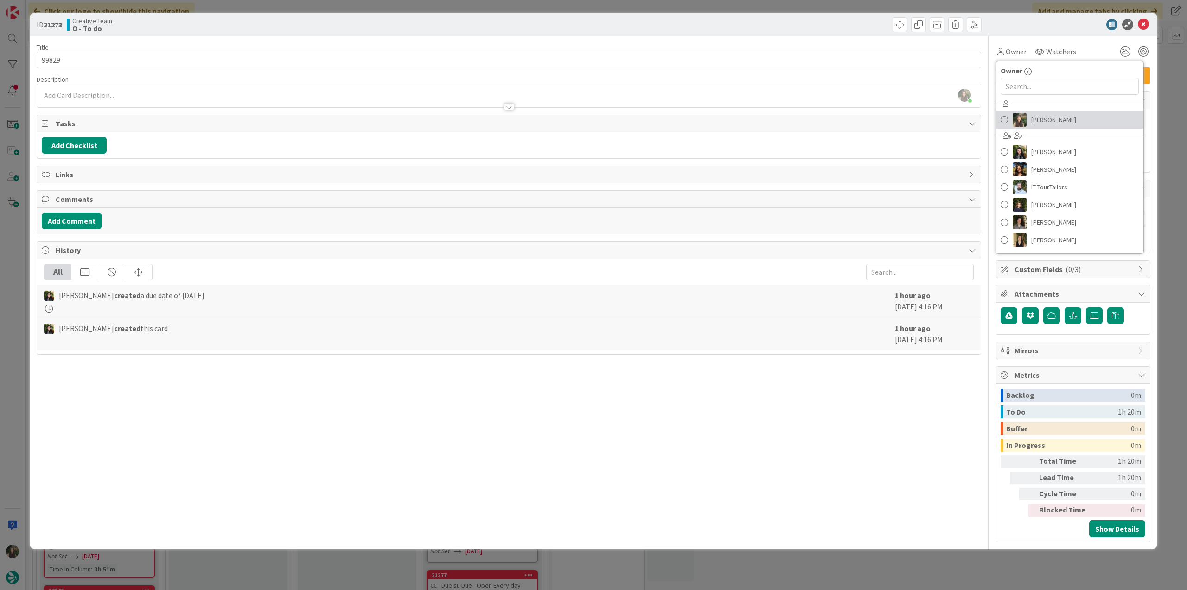
click at [1048, 115] on span "[PERSON_NAME]" at bounding box center [1054, 120] width 45 height 14
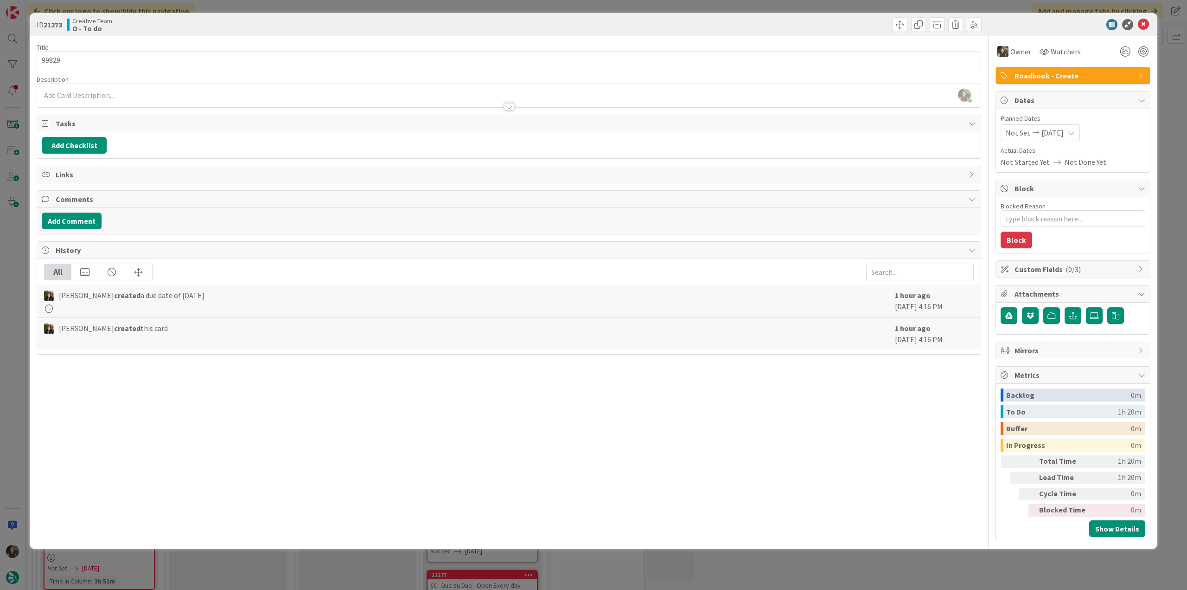
click at [1165, 81] on div "ID 21273 Creative Team O - To do Title 5 / 128 99829 Description Inês Gonçalves…" at bounding box center [593, 295] width 1187 height 590
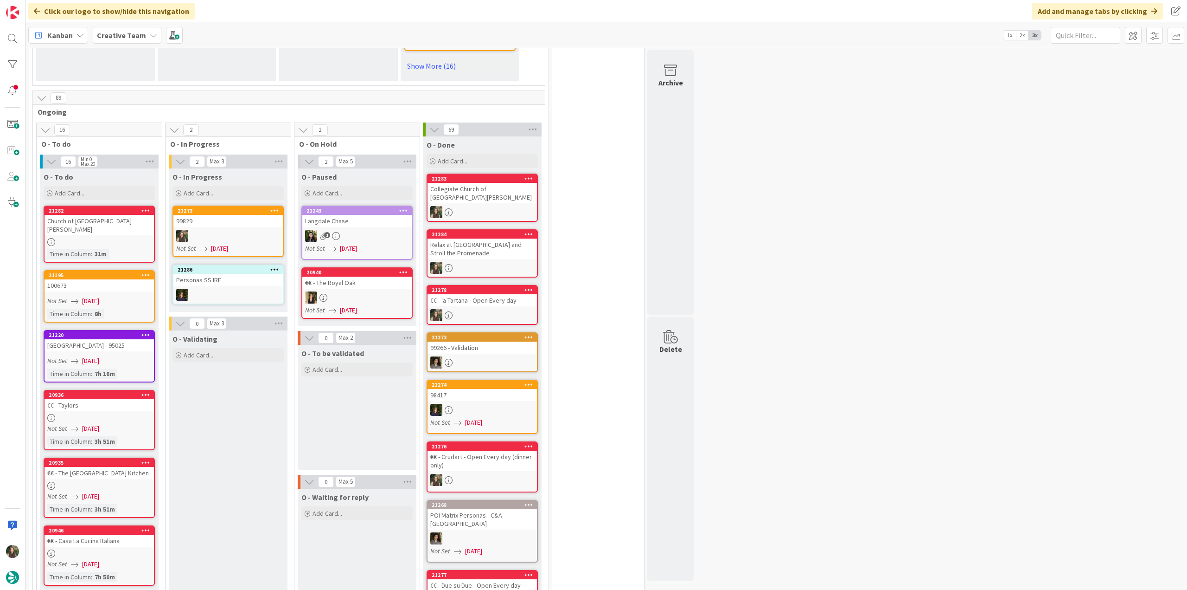
click at [259, 233] on div at bounding box center [227, 236] width 109 height 12
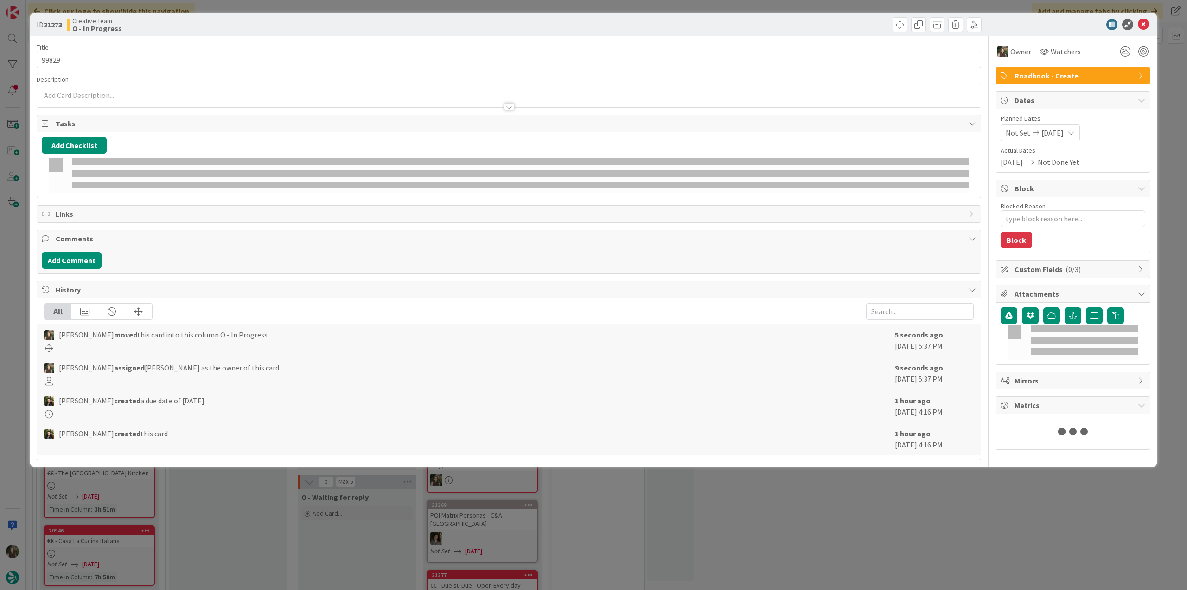
type textarea "x"
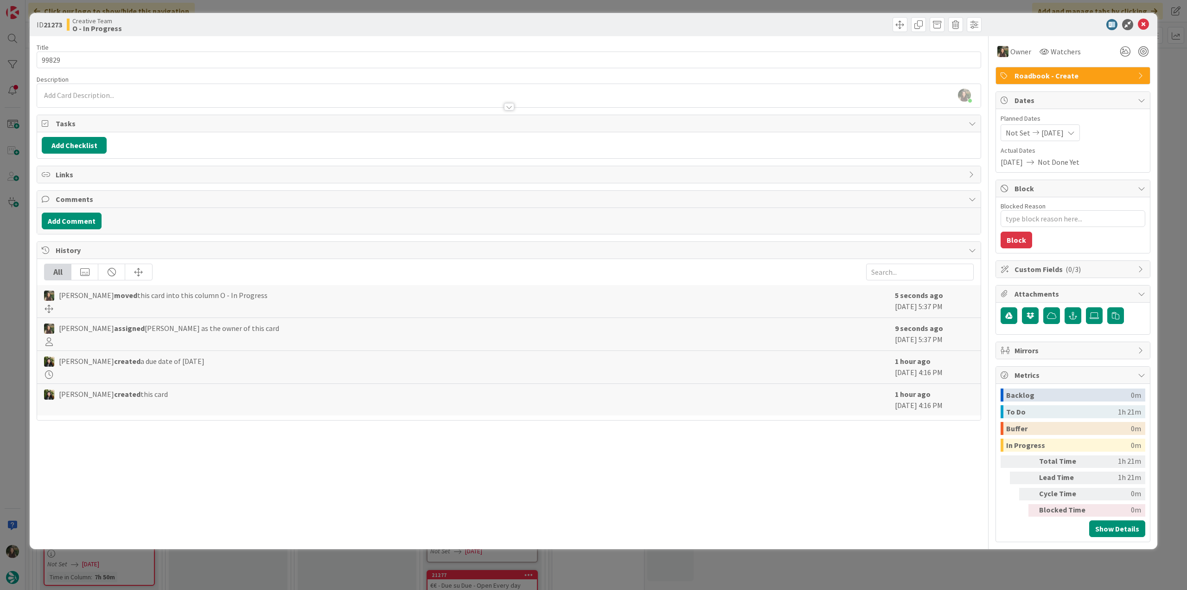
click at [16, 261] on div "ID 21273 Creative Team O - In Progress Title 5 / 128 99829 Description Inês Gon…" at bounding box center [593, 295] width 1187 height 590
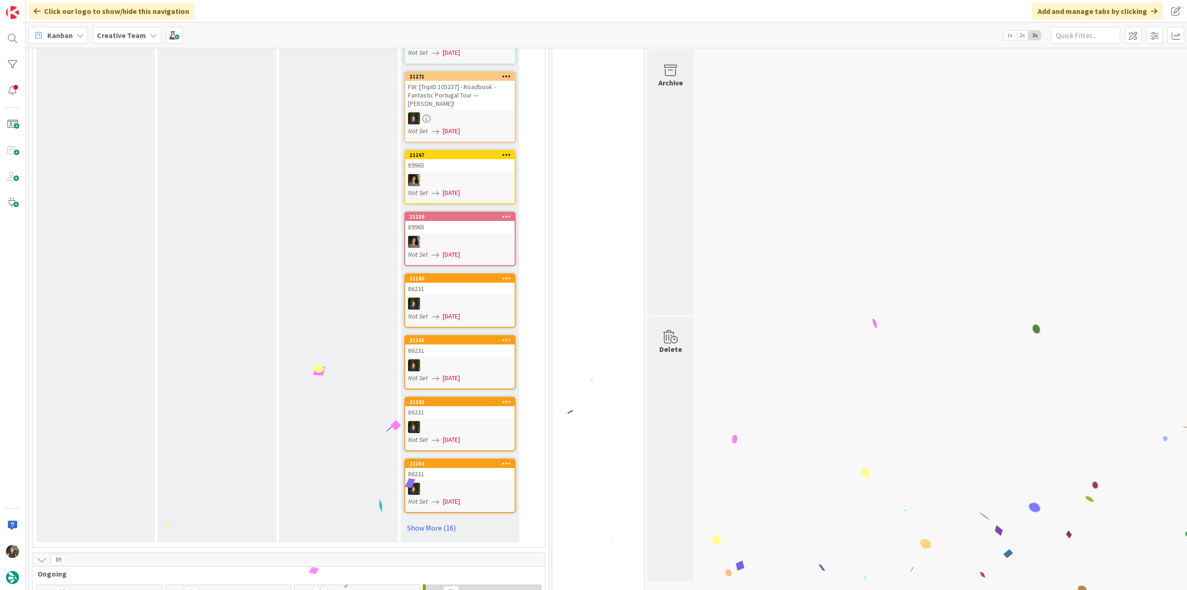
scroll to position [603, 0]
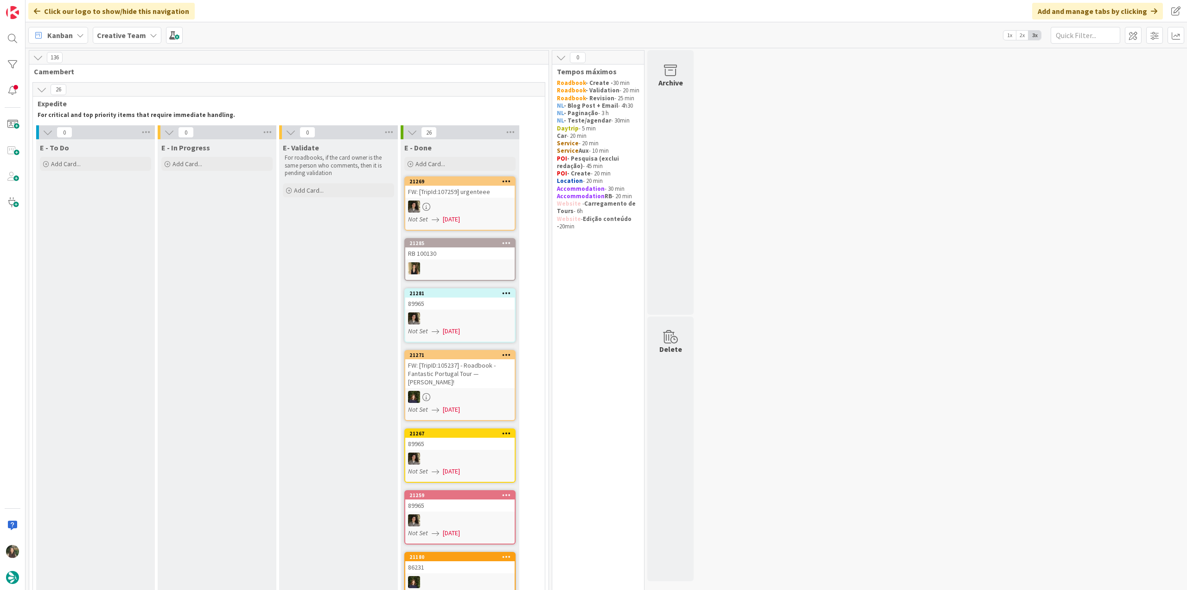
scroll to position [603, 0]
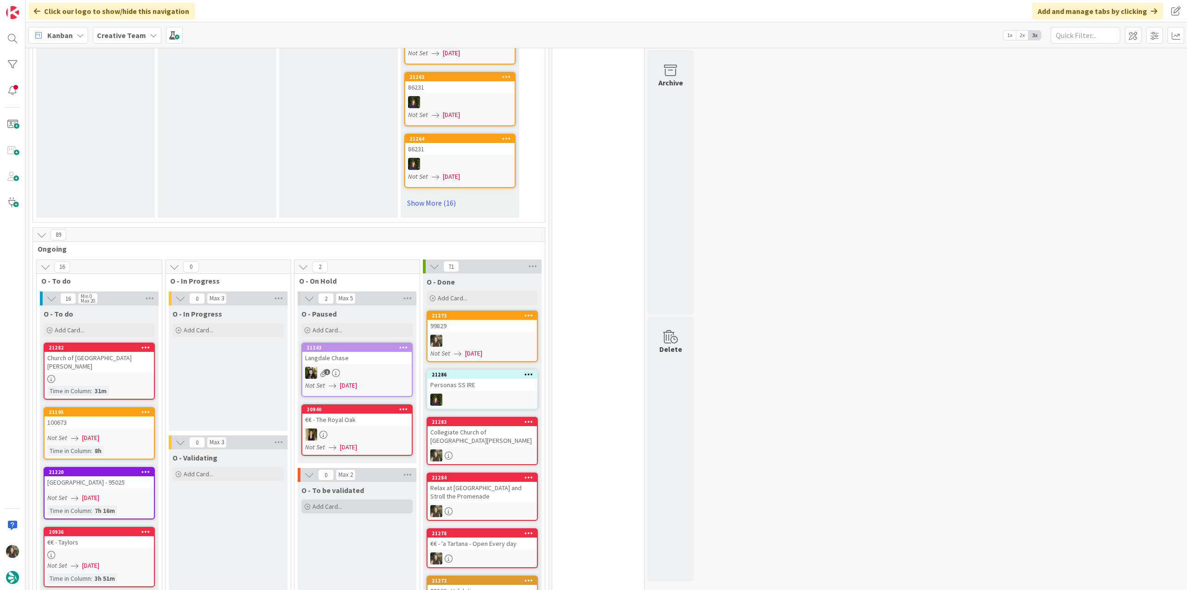
click at [353, 503] on div "Add Card..." at bounding box center [356, 506] width 111 height 14
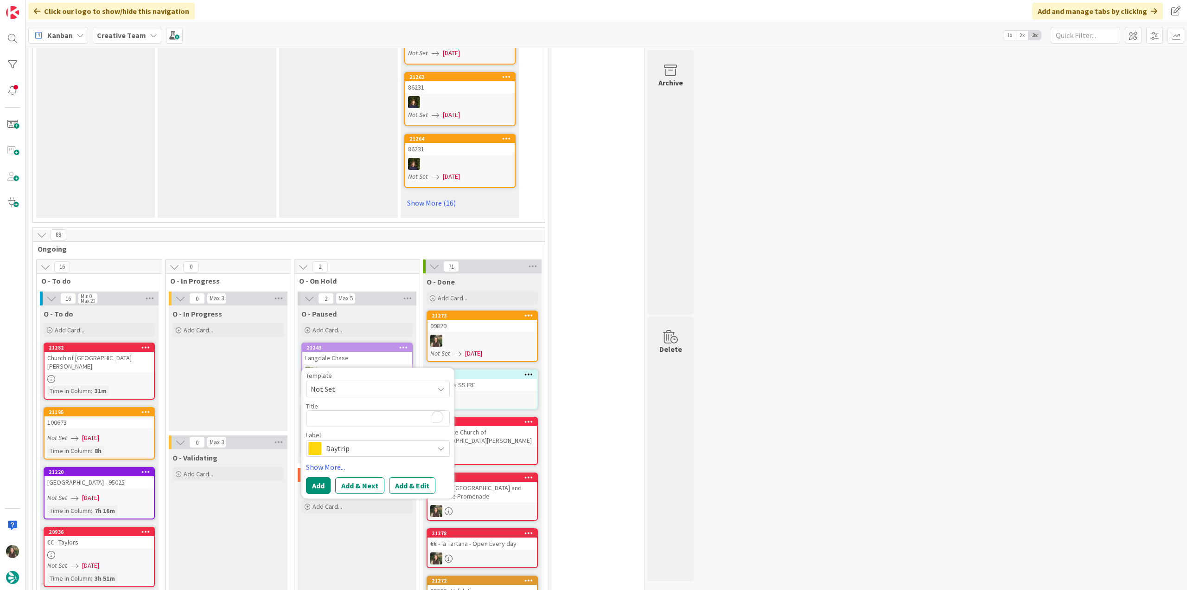
type textarea "99829"
type textarea "x"
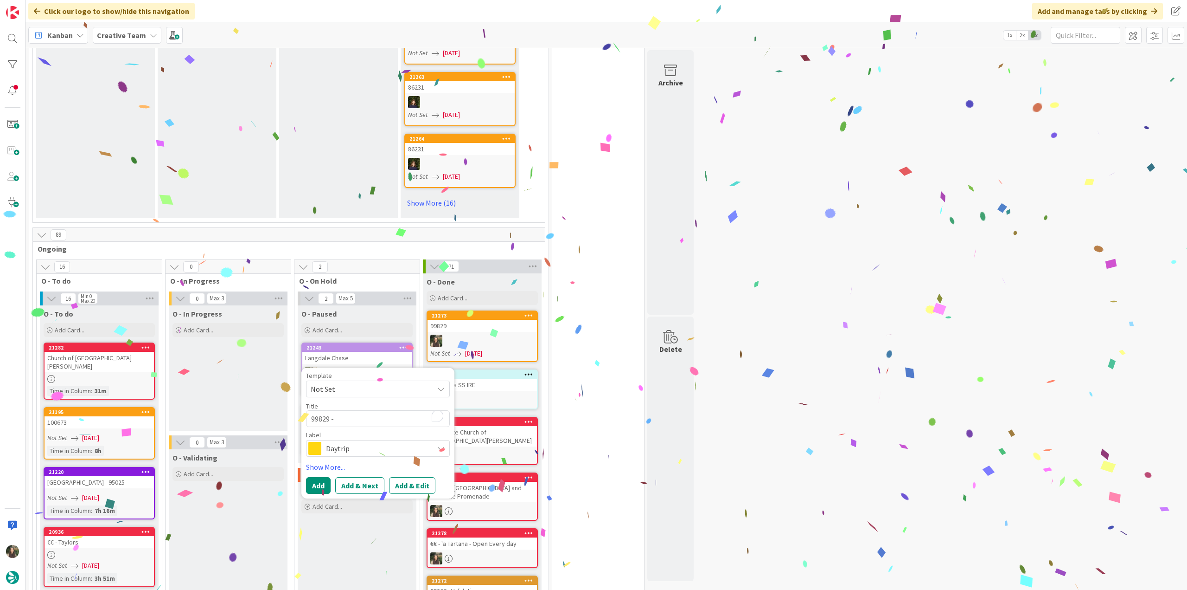
type textarea "99829 -"
type textarea "x"
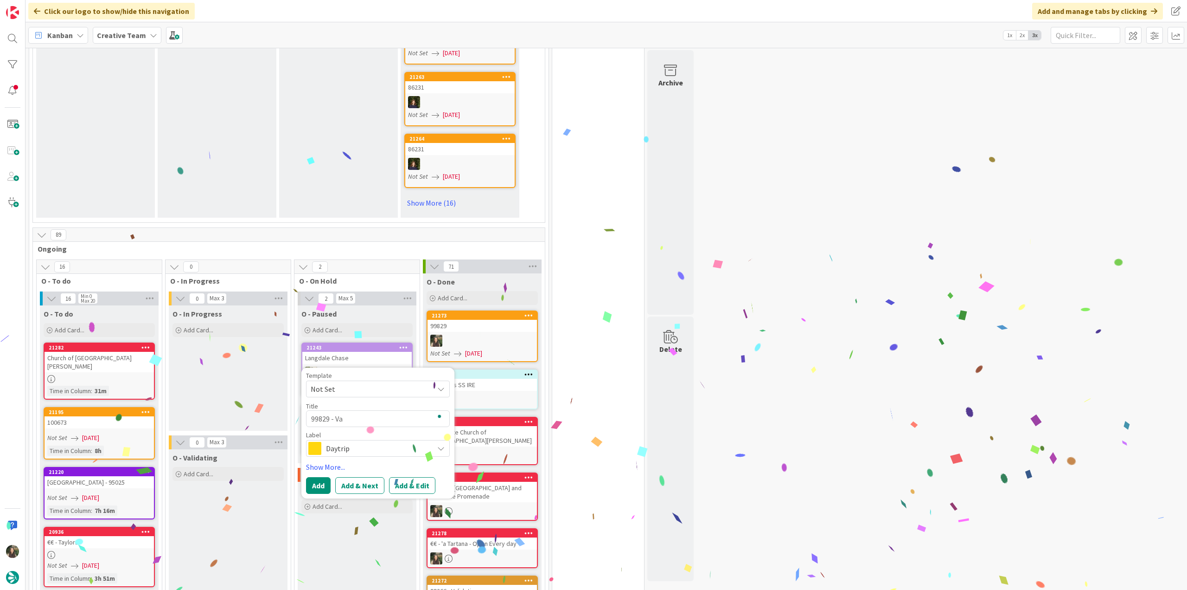
type textarea "99829 - Val"
type textarea "x"
type textarea "99829 - Valid"
type textarea "x"
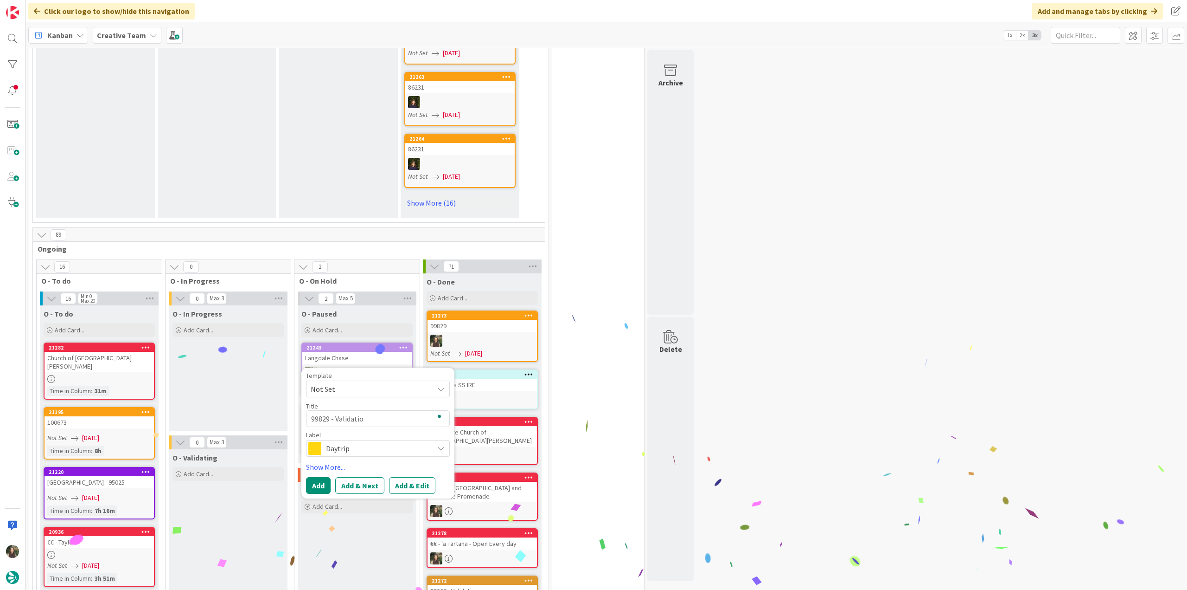
type textarea "99829 - Validation"
type textarea "x"
type textarea "99829 - Validation"
click at [369, 443] on span "Daytrip" at bounding box center [377, 448] width 103 height 13
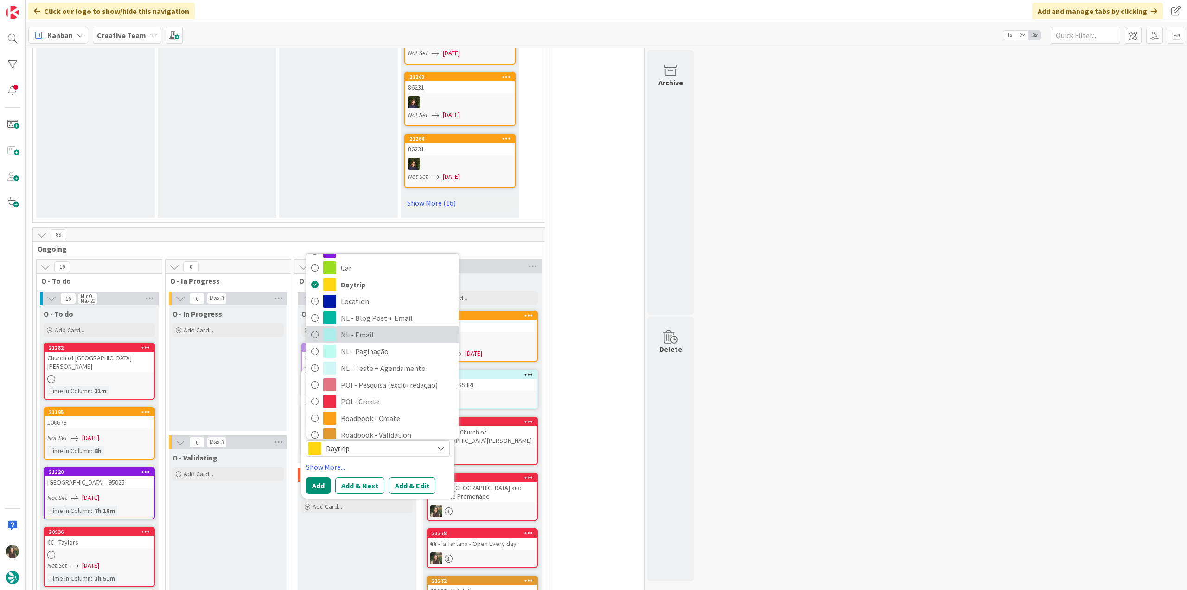
scroll to position [46, 0]
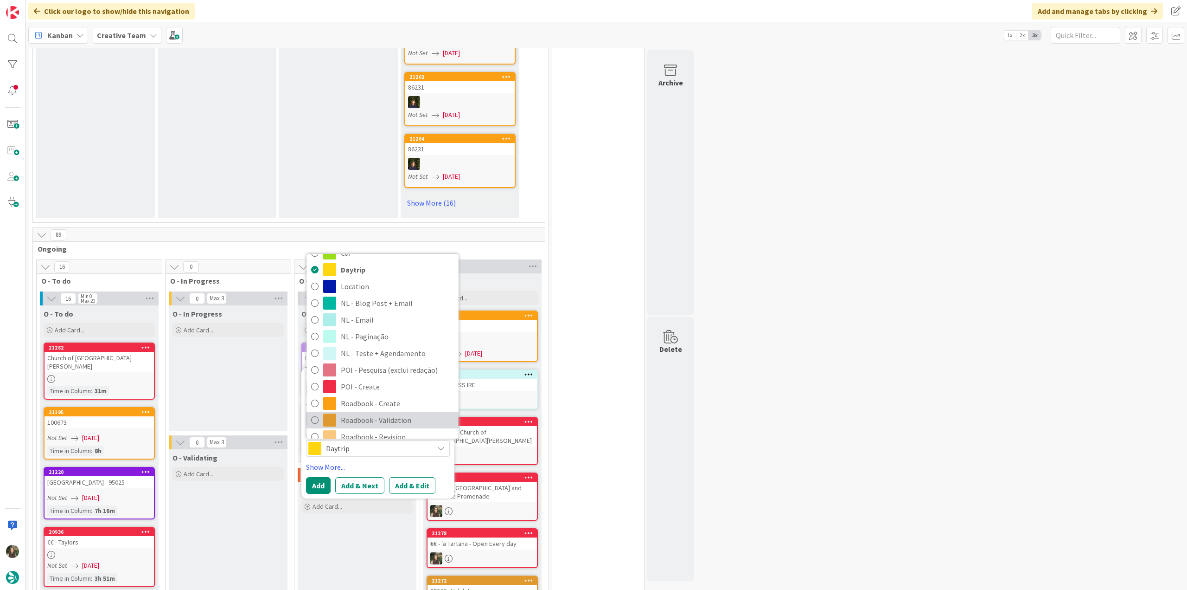
click at [391, 424] on span "Roadbook - Validation" at bounding box center [397, 420] width 113 height 14
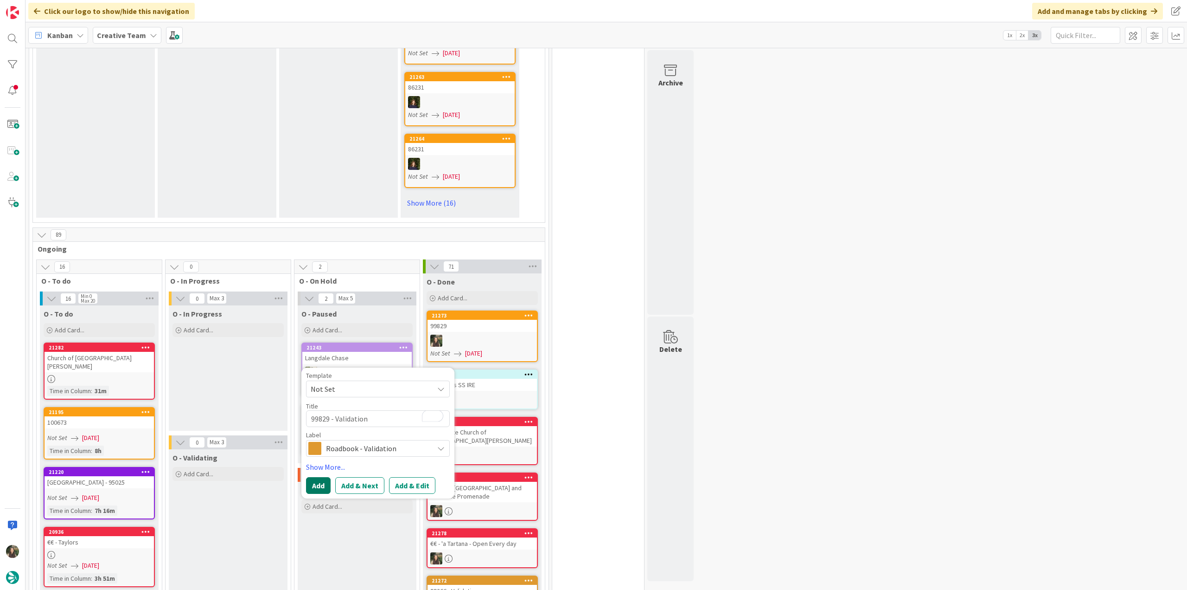
click at [316, 483] on button "Add" at bounding box center [318, 485] width 25 height 17
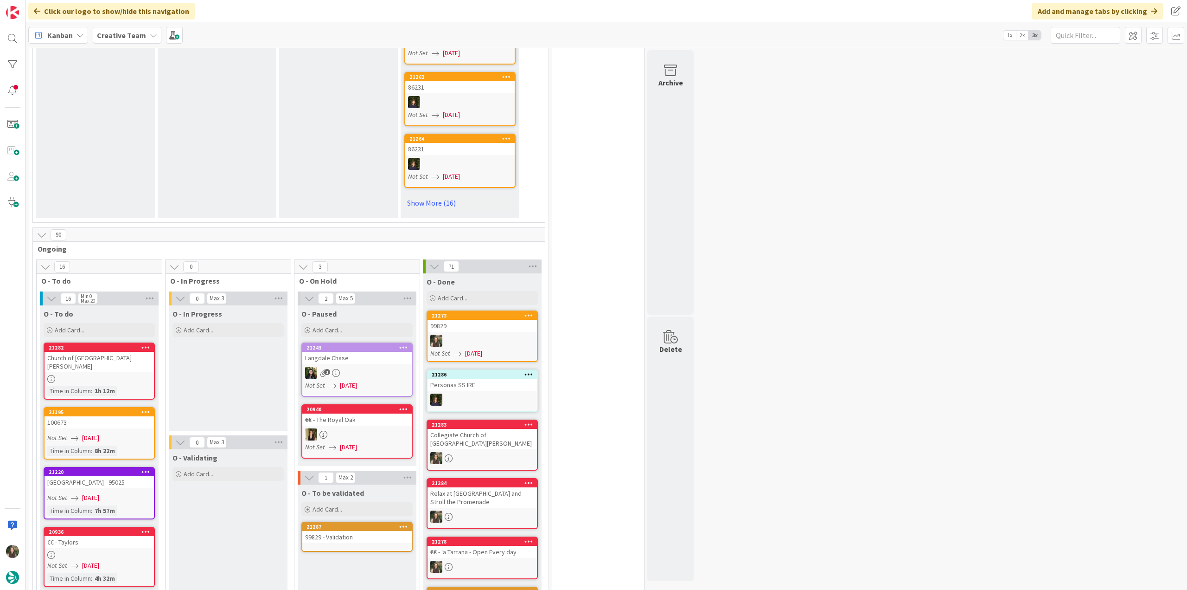
click at [359, 539] on div "99829 - Validation" at bounding box center [356, 537] width 109 height 12
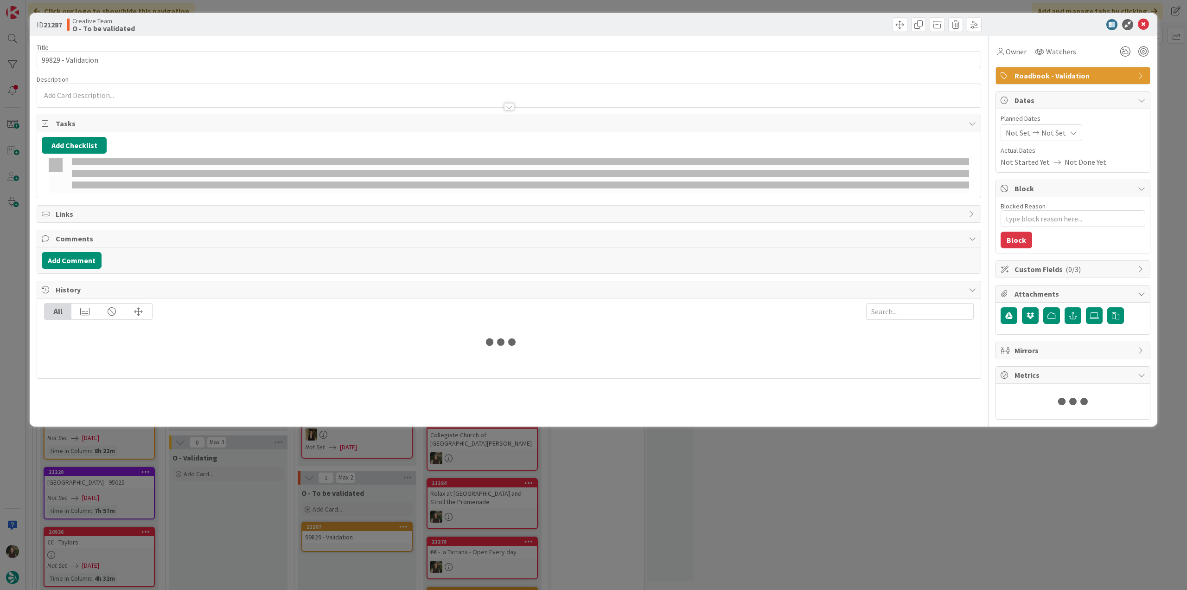
type textarea "x"
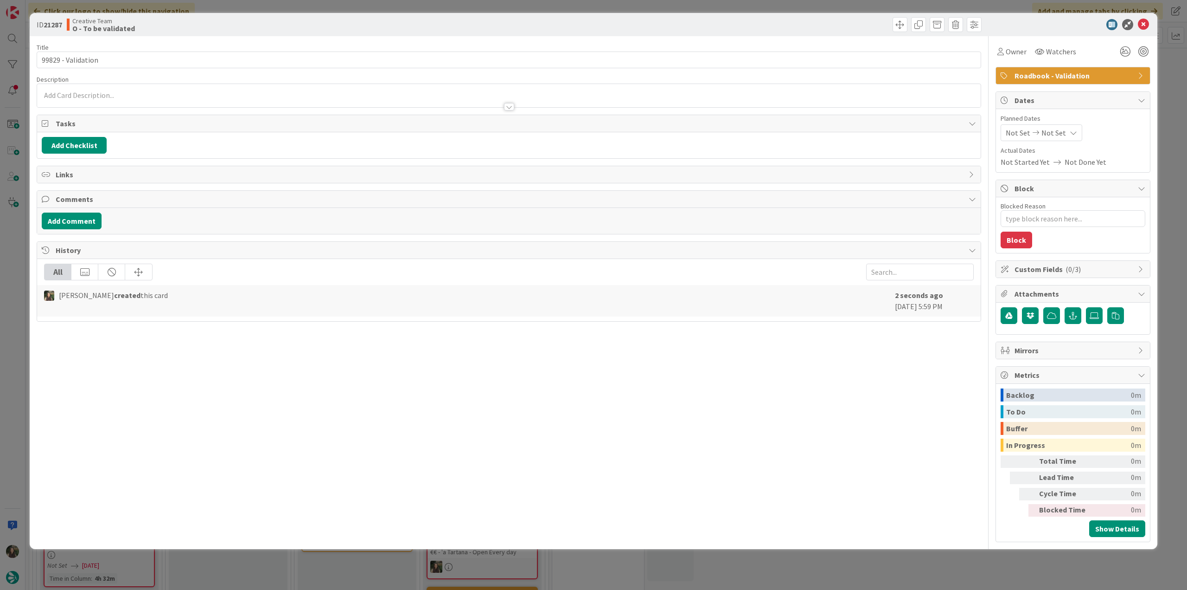
click at [115, 92] on p at bounding box center [509, 95] width 935 height 11
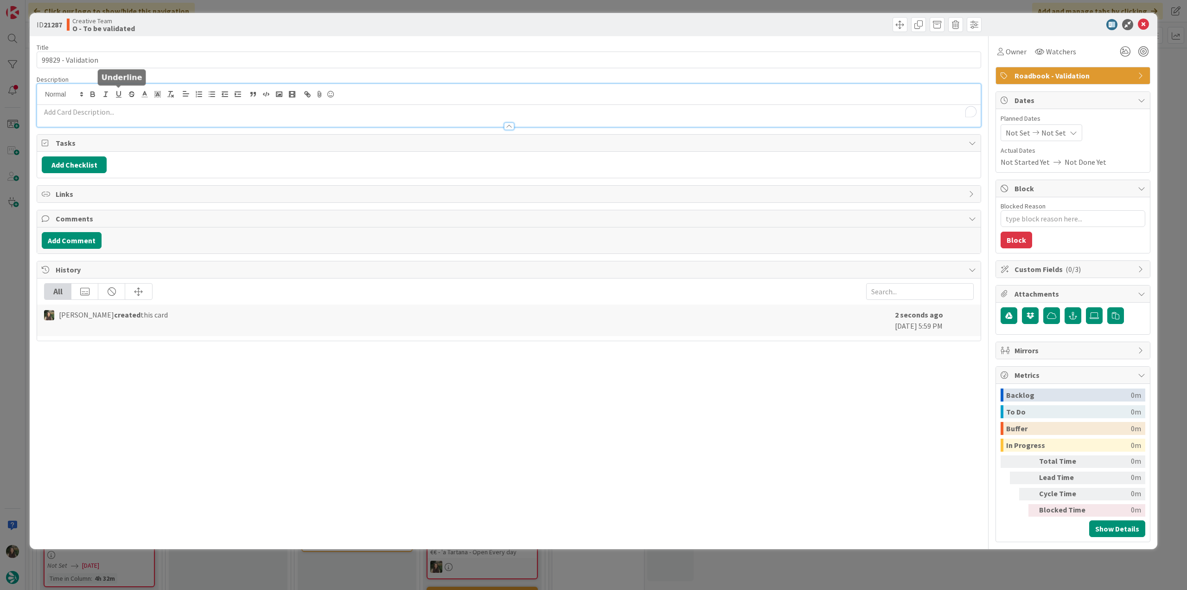
click at [122, 107] on p "To enrich screen reader interactions, please activate Accessibility in Grammarl…" at bounding box center [509, 112] width 935 height 11
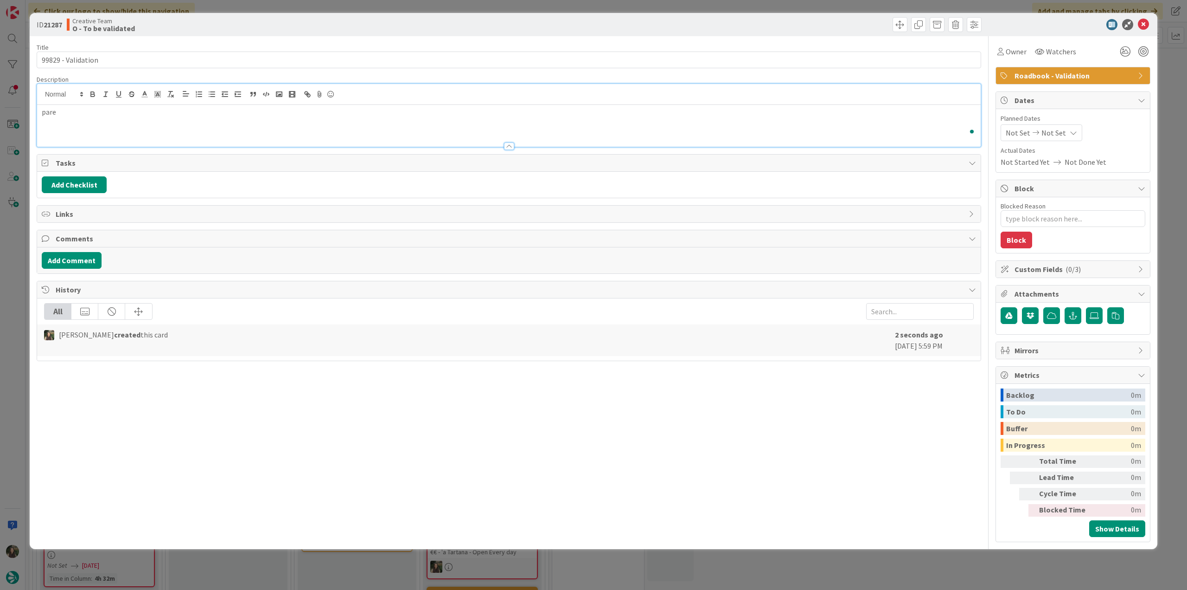
scroll to position [603, 0]
click at [10, 259] on div "ID 21287 Creative Team O - To be validated Title 18 / 128 99829 - Validation De…" at bounding box center [593, 295] width 1187 height 590
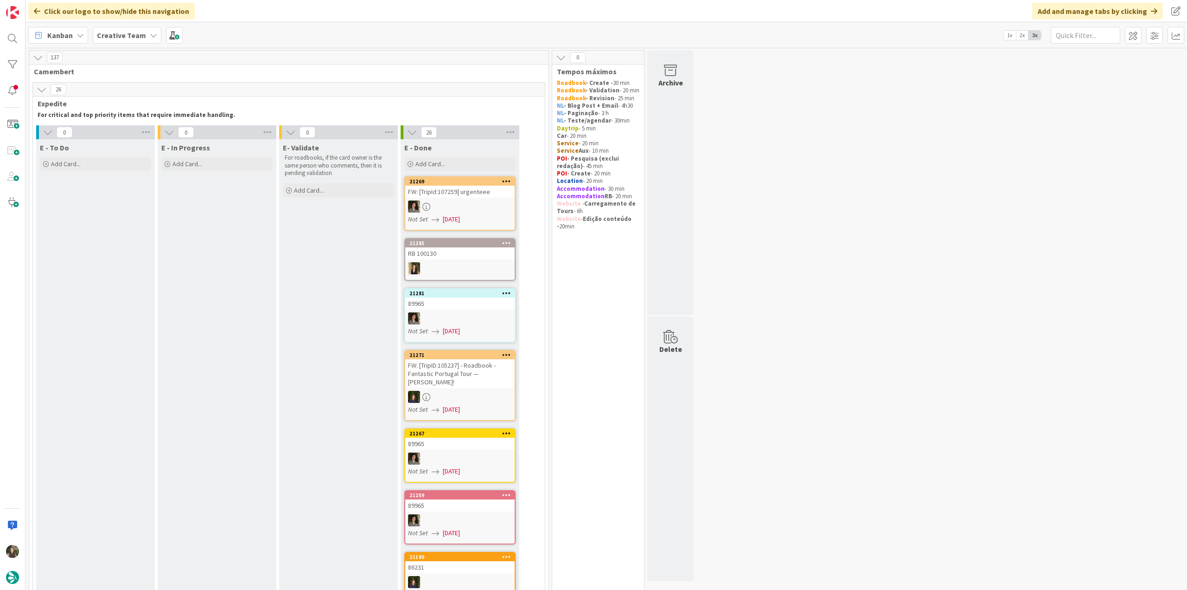
scroll to position [325, 0]
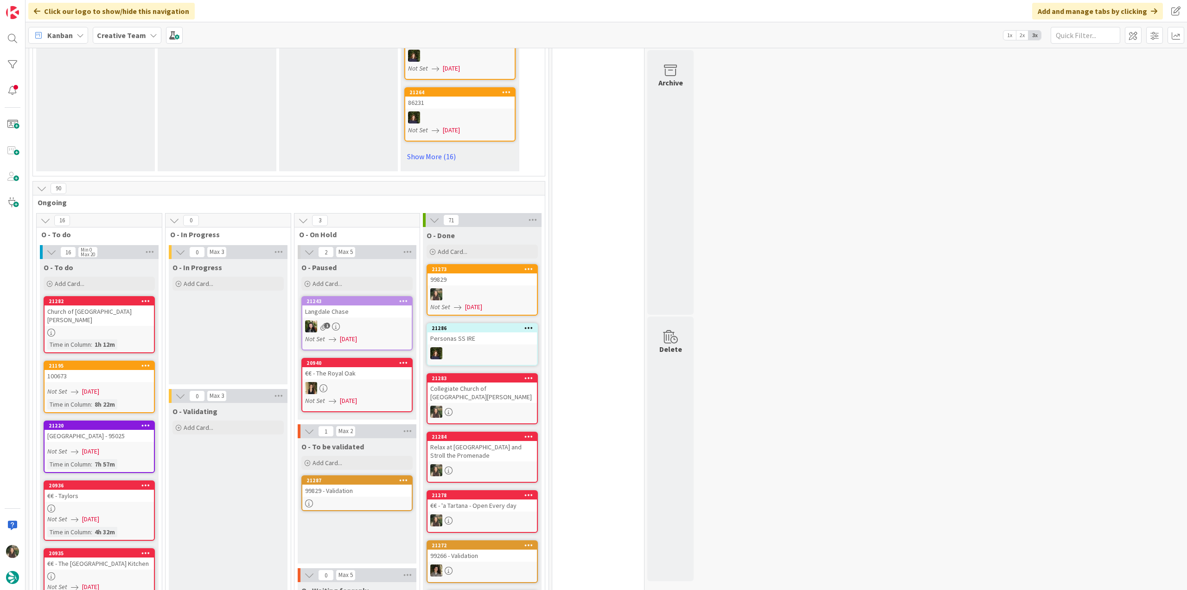
click at [142, 328] on div at bounding box center [99, 332] width 109 height 8
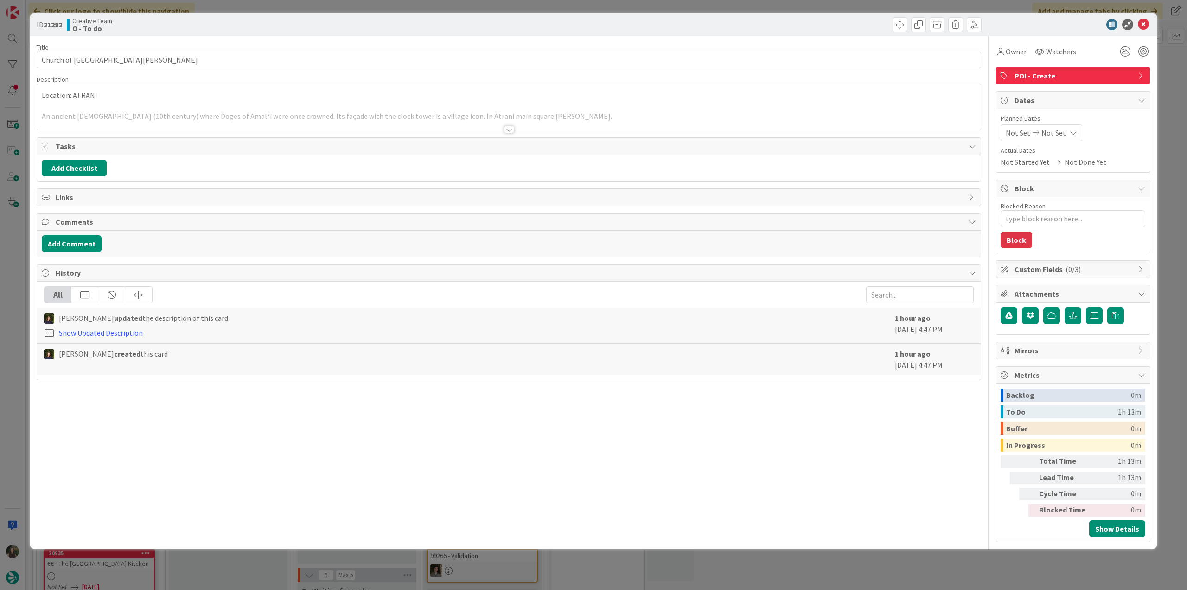
type textarea "x"
drag, startPoint x: 160, startPoint y: 54, endPoint x: 37, endPoint y: 62, distance: 124.1
click at [32, 62] on div "ID 21282 Creative Team O - To do Title 35 / 128 Church of San [PERSON_NAME] de’…" at bounding box center [594, 281] width 1128 height 536
click at [1012, 52] on span "Owner" at bounding box center [1016, 51] width 21 height 11
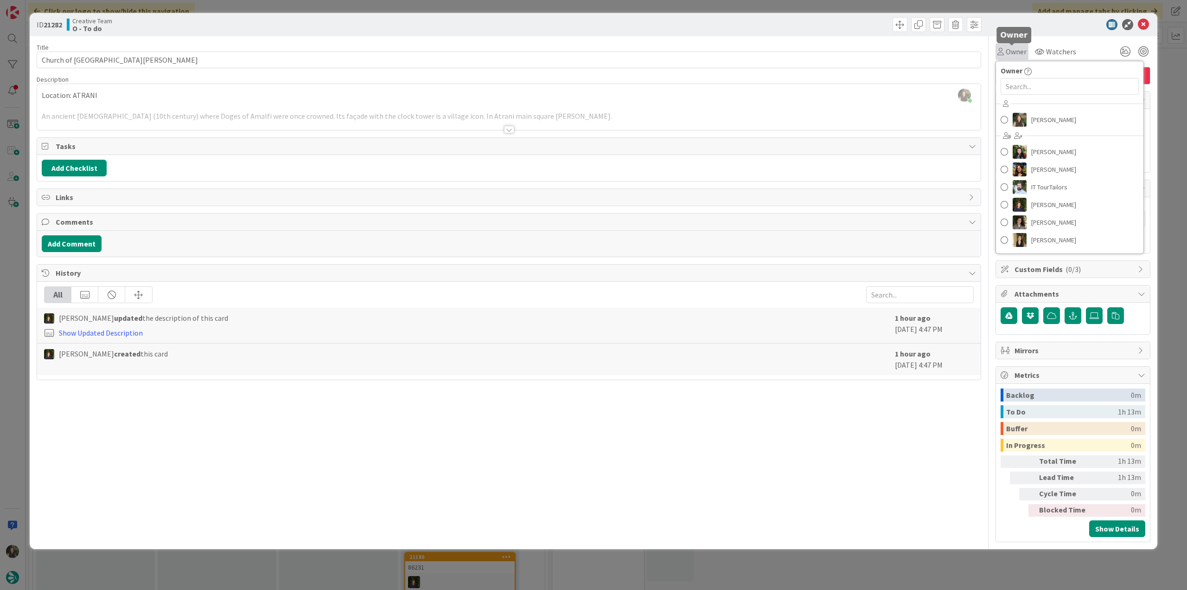
scroll to position [649, 0]
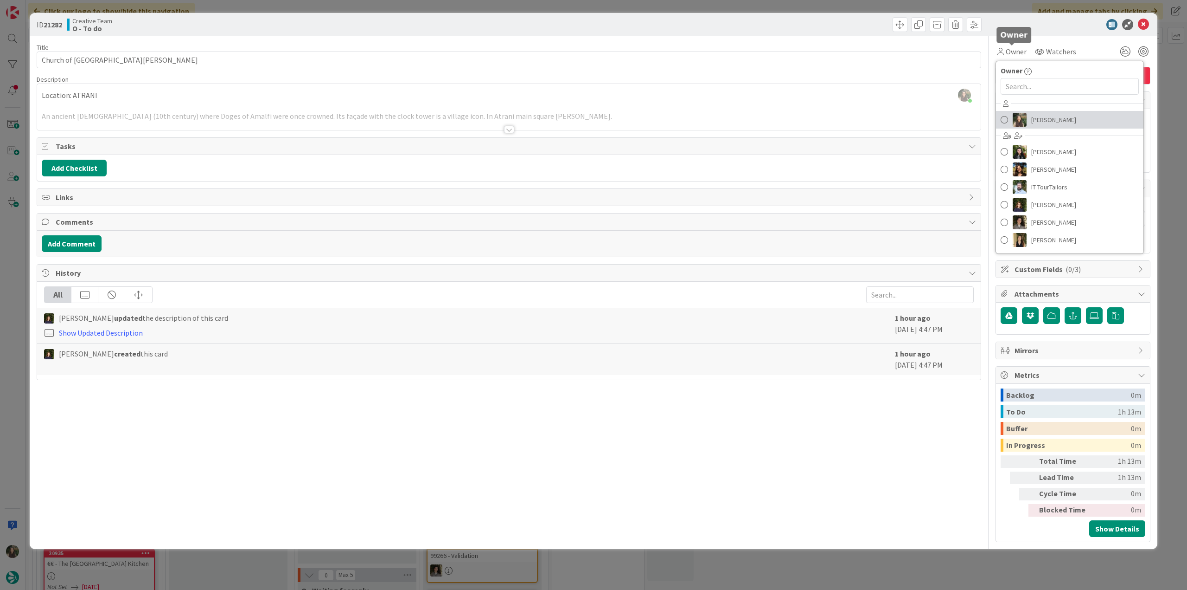
click at [1048, 120] on span "[PERSON_NAME]" at bounding box center [1054, 120] width 45 height 14
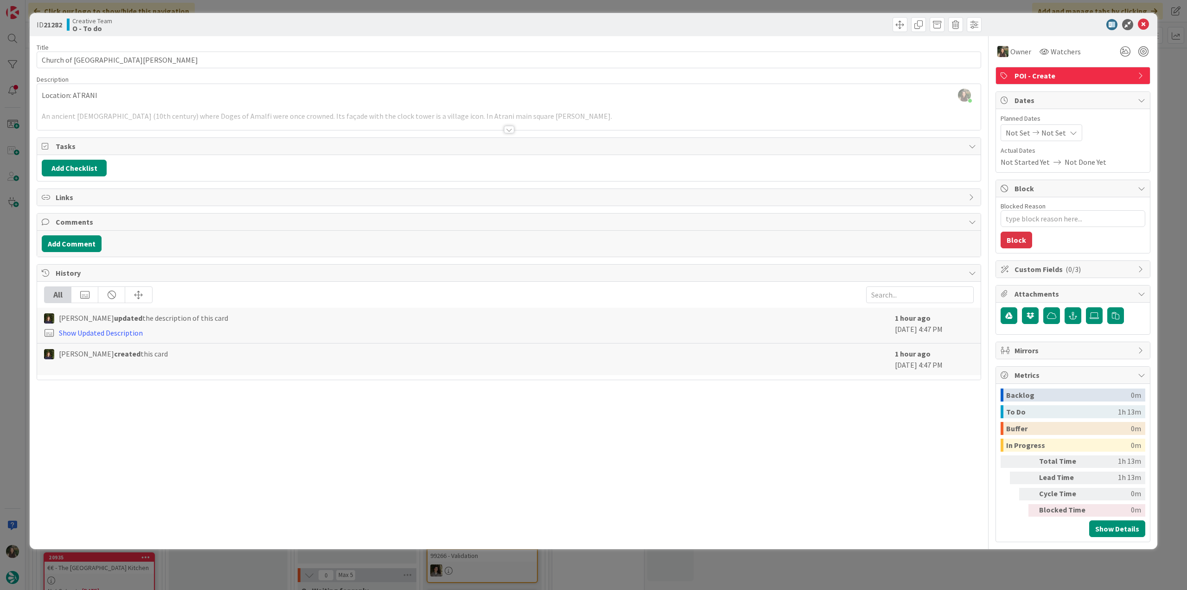
click at [1166, 78] on div "ID 21282 Creative Team O - To do Title 35 / 128 Church of San [PERSON_NAME] de’…" at bounding box center [593, 295] width 1187 height 590
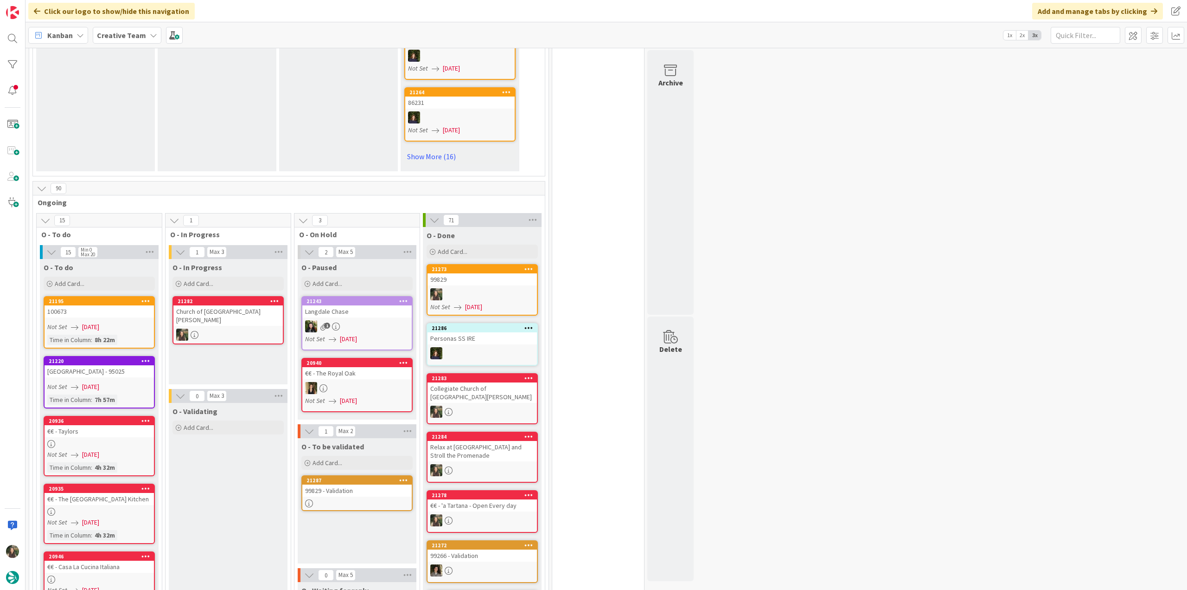
click at [247, 317] on link "21282 [GEOGRAPHIC_DATA][PERSON_NAME]" at bounding box center [228, 320] width 111 height 48
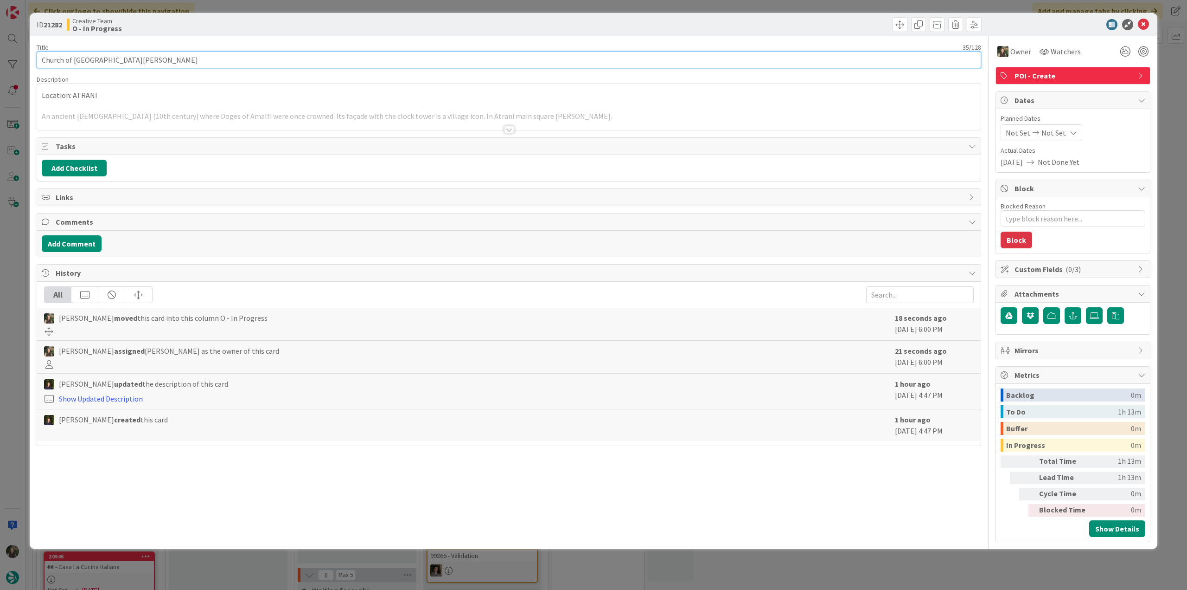
drag, startPoint x: 161, startPoint y: 59, endPoint x: 20, endPoint y: 69, distance: 141.8
click at [19, 68] on div "ID 21282 Creative Team O - In Progress Title 35 / 128 Church of San [PERSON_NAM…" at bounding box center [593, 295] width 1187 height 590
click at [19, 266] on div "ID 21282 Creative Team O - In Progress Title 35 / 128 Church of San [PERSON_NAM…" at bounding box center [593, 295] width 1187 height 590
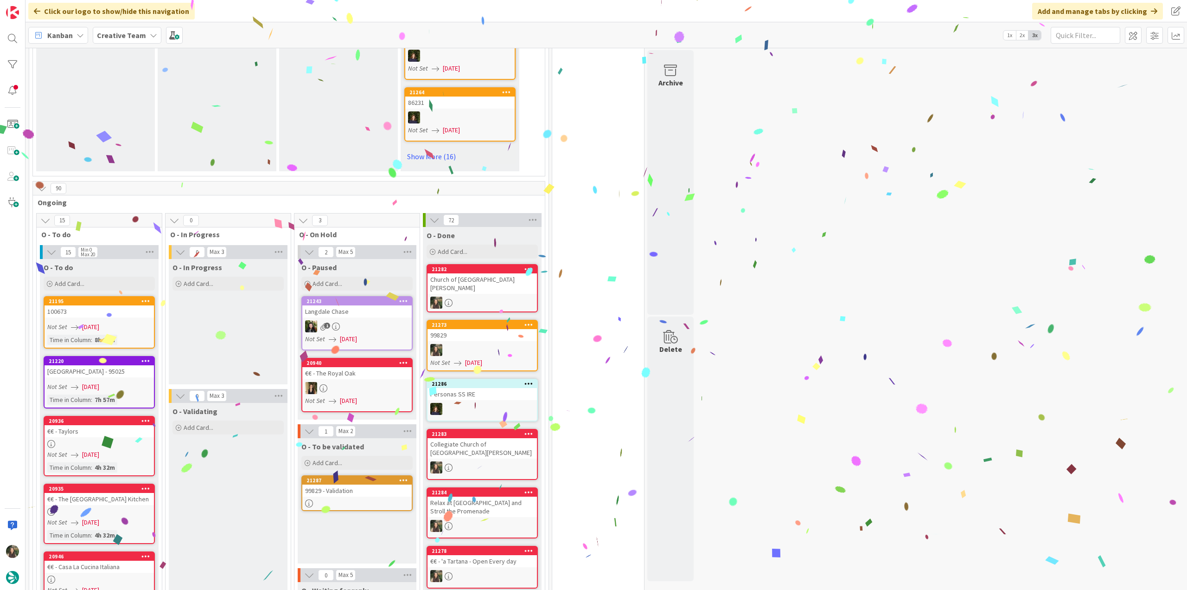
click at [509, 286] on link "21282 [GEOGRAPHIC_DATA][PERSON_NAME]" at bounding box center [482, 288] width 111 height 48
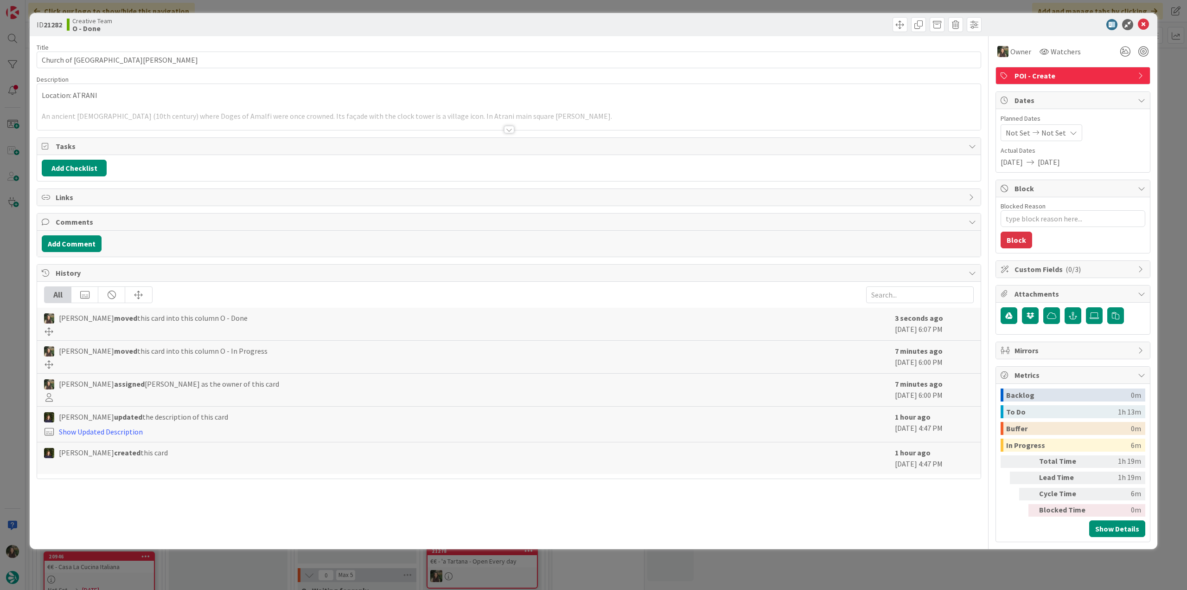
type textarea "x"
click at [903, 557] on div "ID 21282 Creative Team O - Done Title 35 / 128 Church of San [PERSON_NAME] de’ …" at bounding box center [593, 295] width 1187 height 590
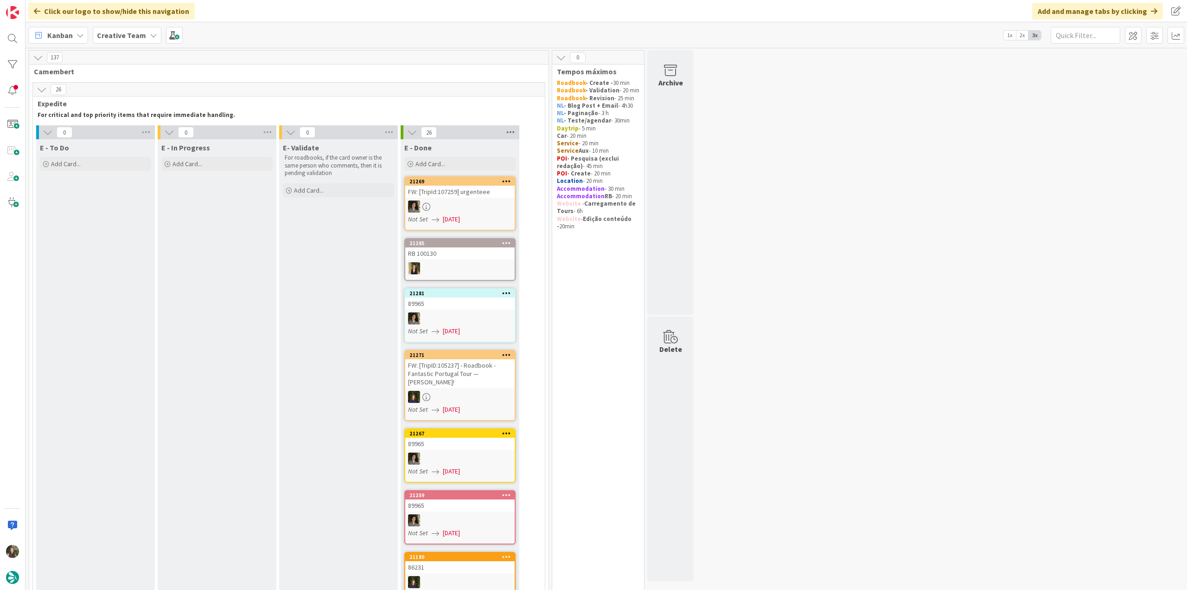
click at [511, 134] on icon at bounding box center [511, 132] width 12 height 14
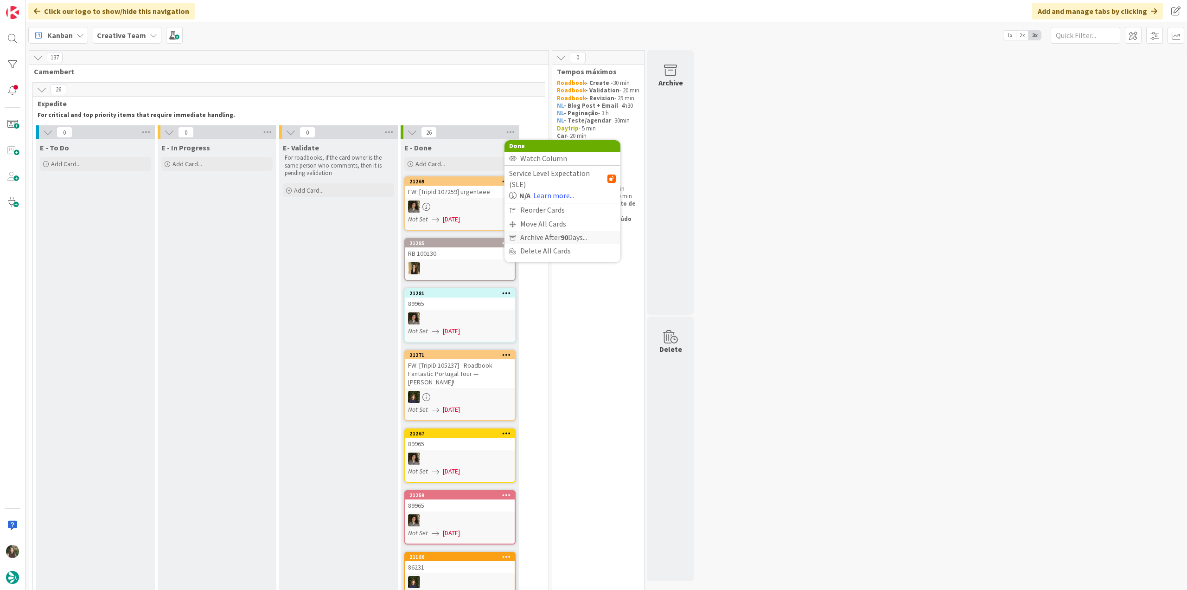
click at [534, 231] on span "Archive After 90 Days..." at bounding box center [553, 237] width 67 height 13
click at [536, 256] on span "Archive Now" at bounding box center [547, 256] width 41 height 14
click at [542, 193] on button "Archive All" at bounding box center [532, 194] width 47 height 17
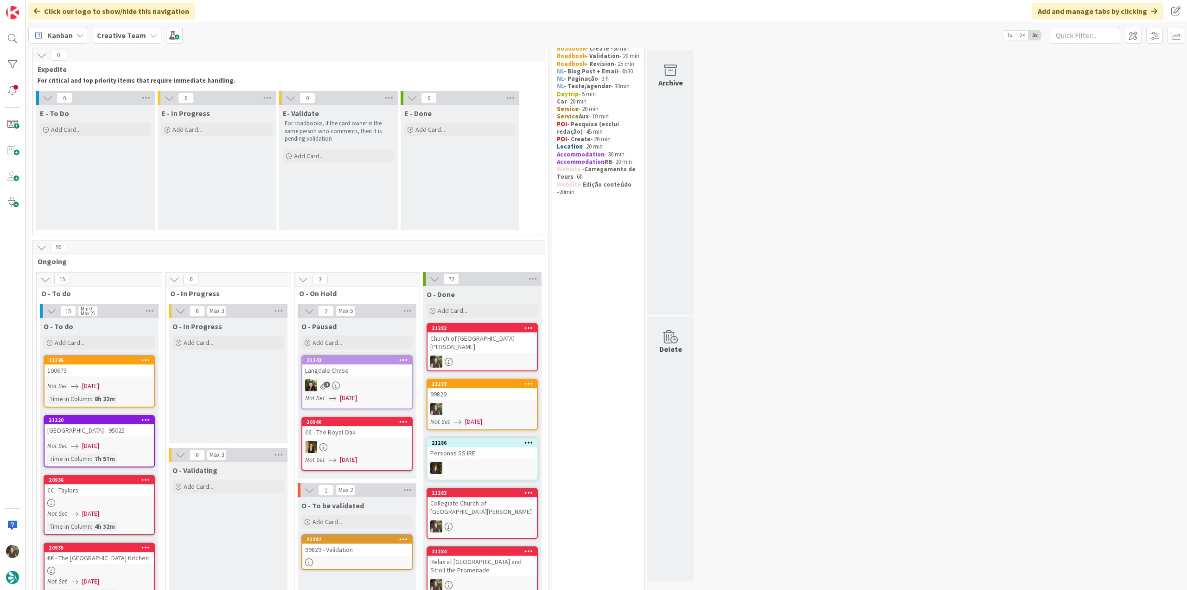
scroll to position [46, 0]
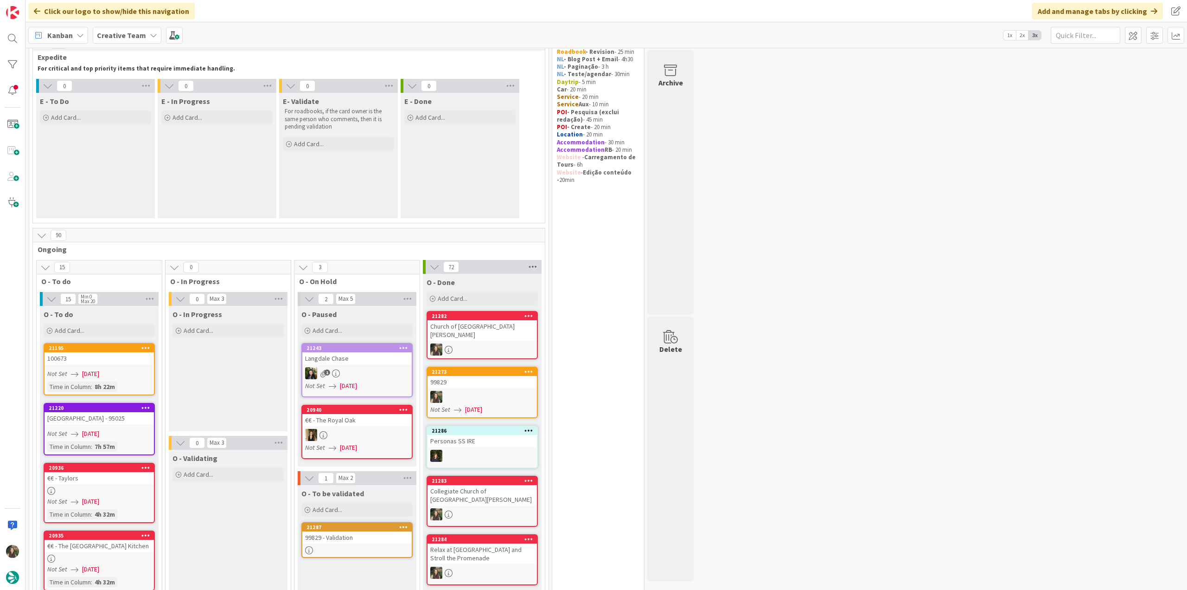
click at [530, 268] on icon at bounding box center [533, 267] width 12 height 14
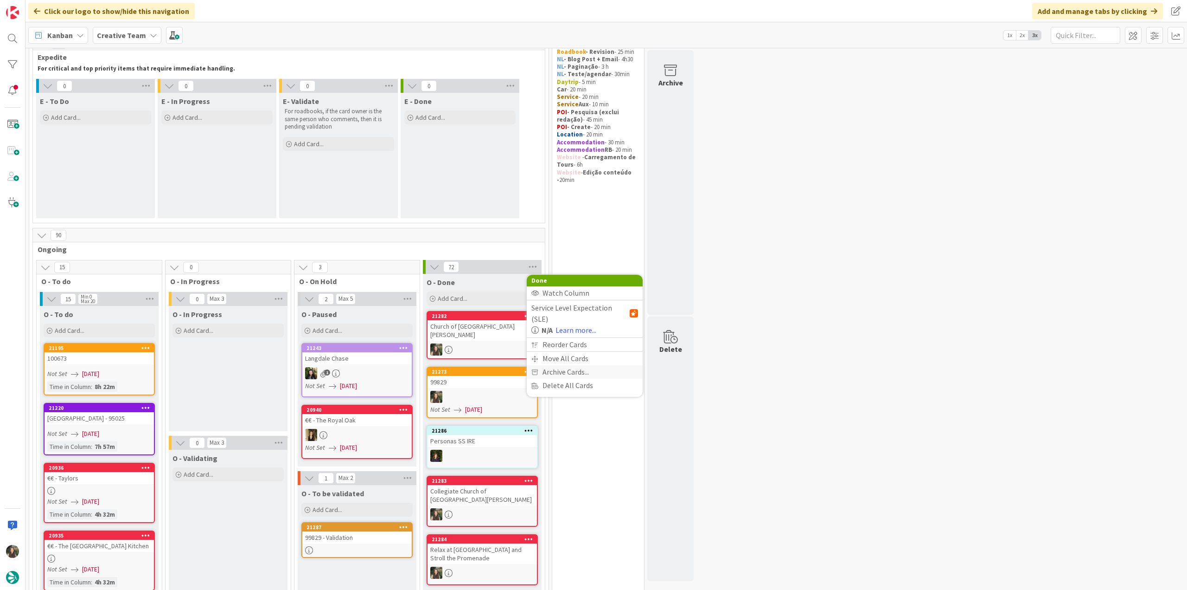
click at [558, 365] on span "Archive Cards..." at bounding box center [566, 371] width 46 height 13
click at [562, 386] on span "Archive Now" at bounding box center [569, 391] width 41 height 14
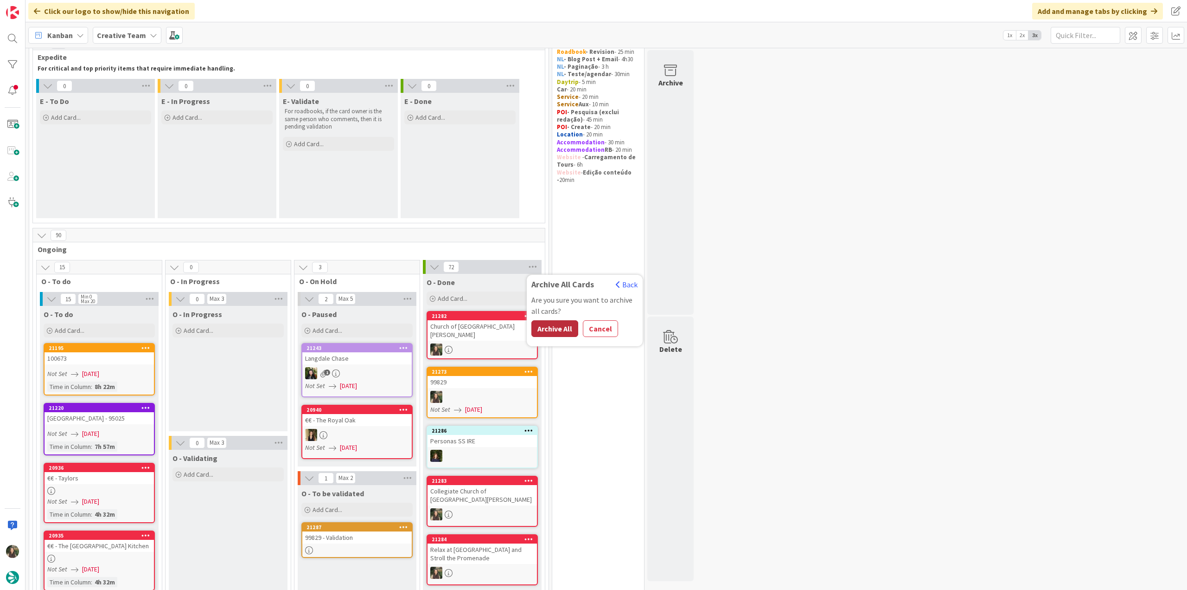
click at [554, 326] on button "Archive All" at bounding box center [555, 328] width 47 height 17
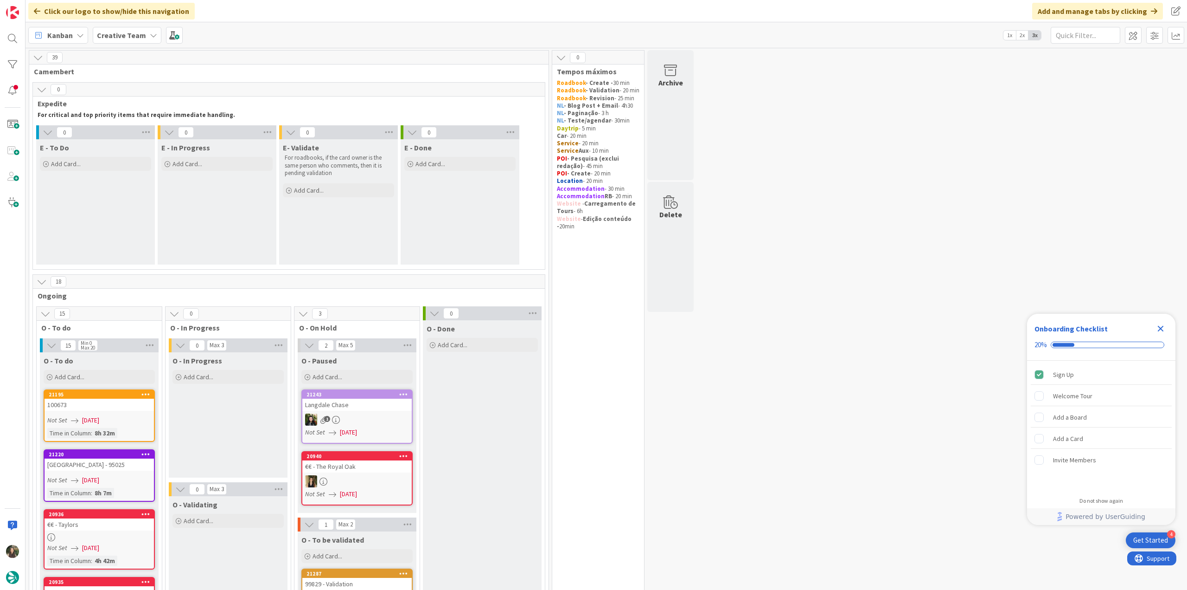
click at [708, 320] on icon "Close Checklist" at bounding box center [1160, 328] width 11 height 11
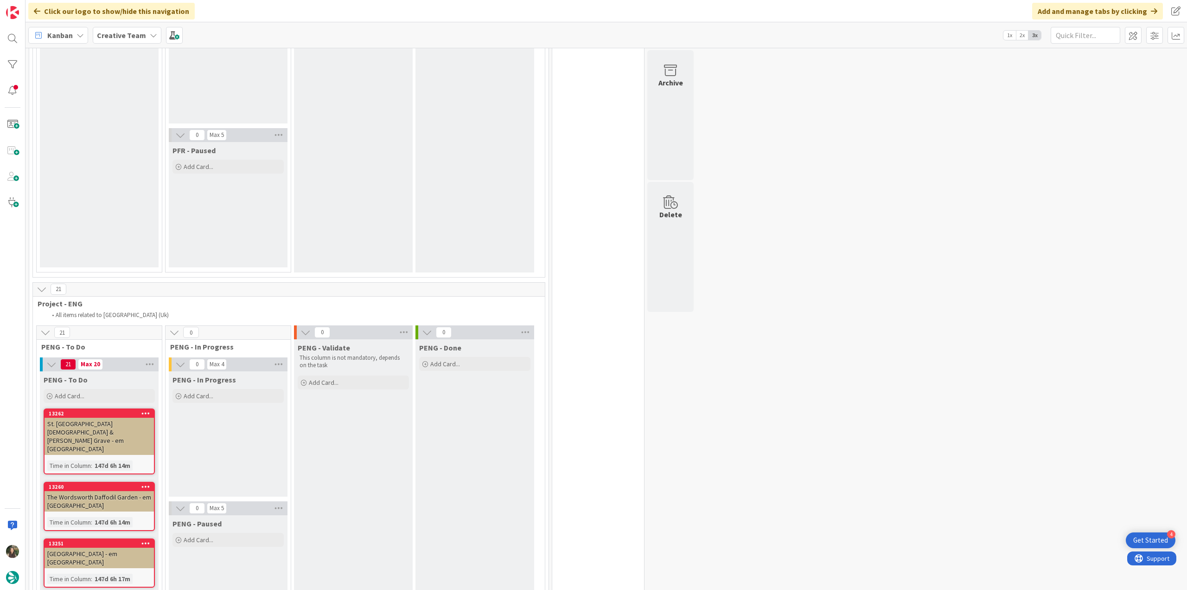
scroll to position [1531, 0]
